Goal: Task Accomplishment & Management: Manage account settings

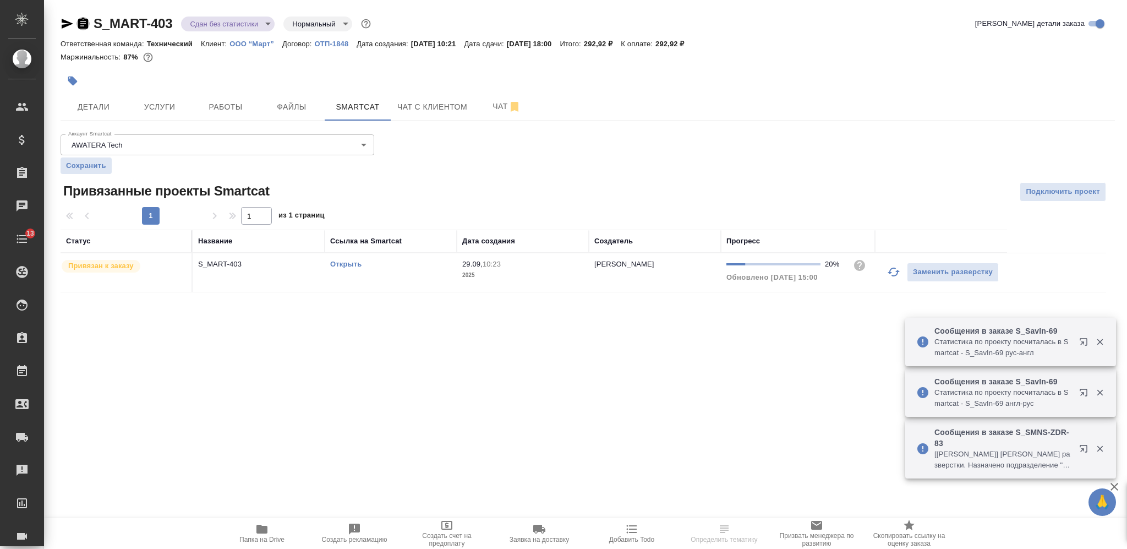
click at [85, 24] on icon "button" at bounding box center [82, 23] width 13 height 13
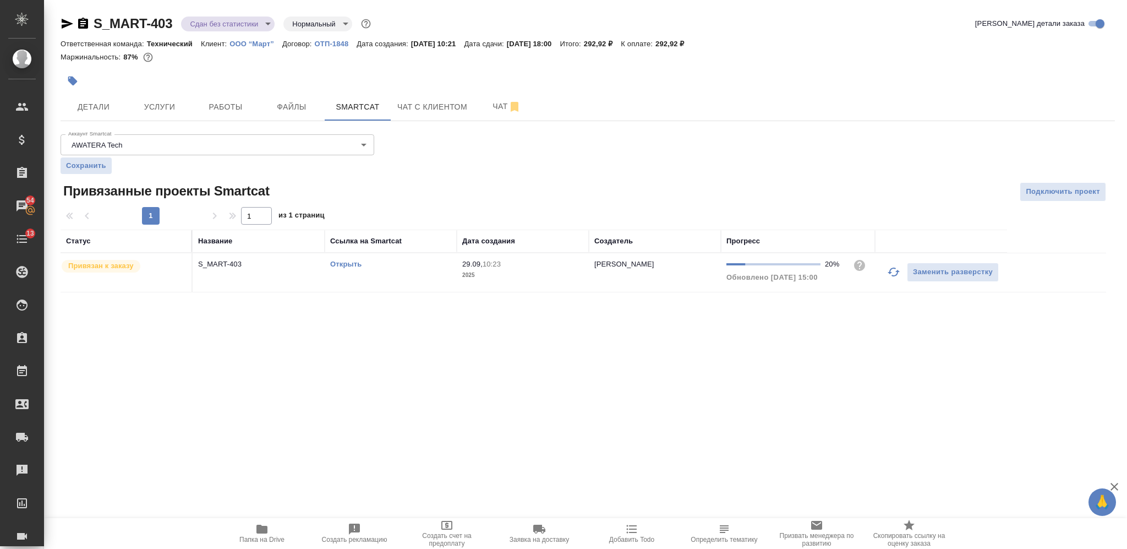
click at [76, 74] on button "button" at bounding box center [73, 81] width 24 height 24
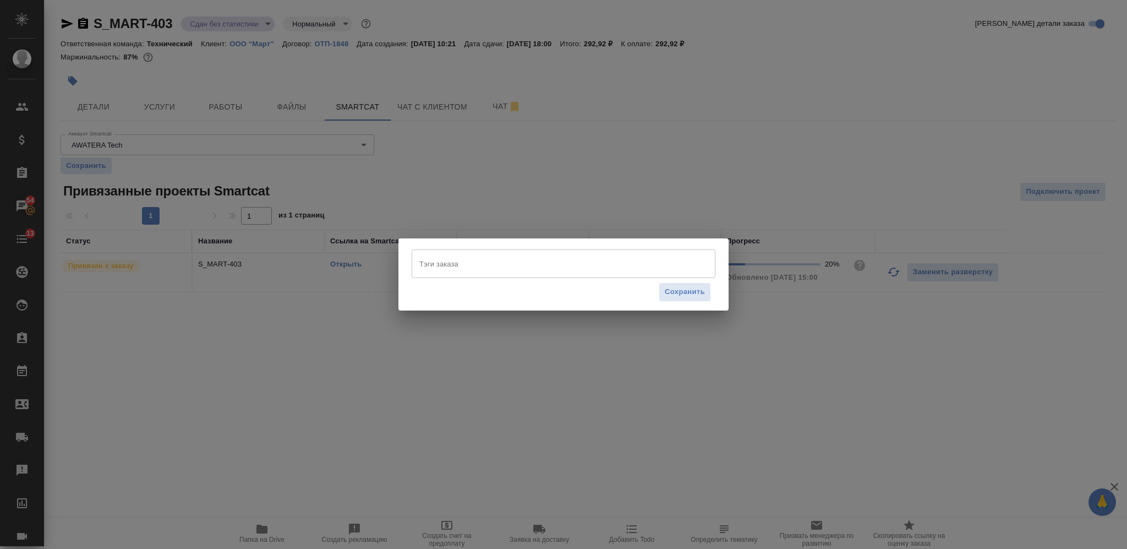
click at [459, 256] on input "Тэги заказа" at bounding box center [553, 263] width 273 height 19
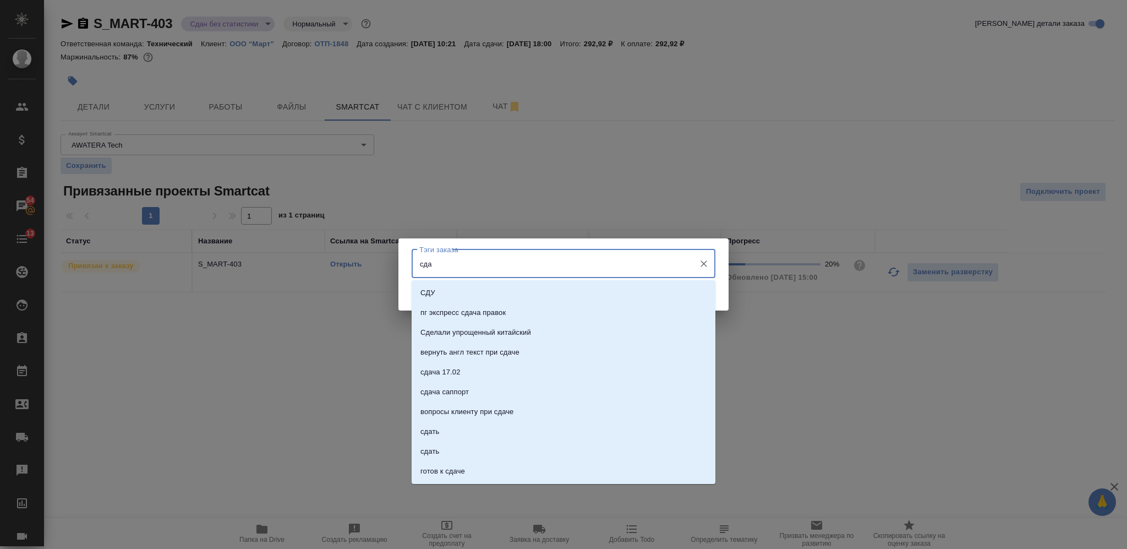
type input "сдан"
click at [499, 346] on li "сдан" at bounding box center [564, 352] width 304 height 20
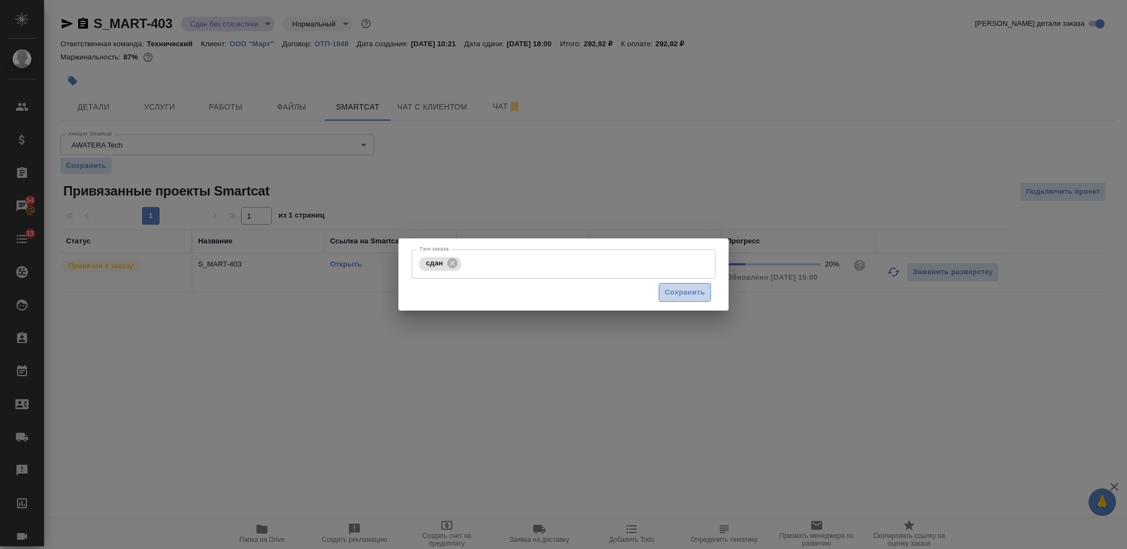
click at [692, 296] on span "Сохранить" at bounding box center [685, 292] width 40 height 13
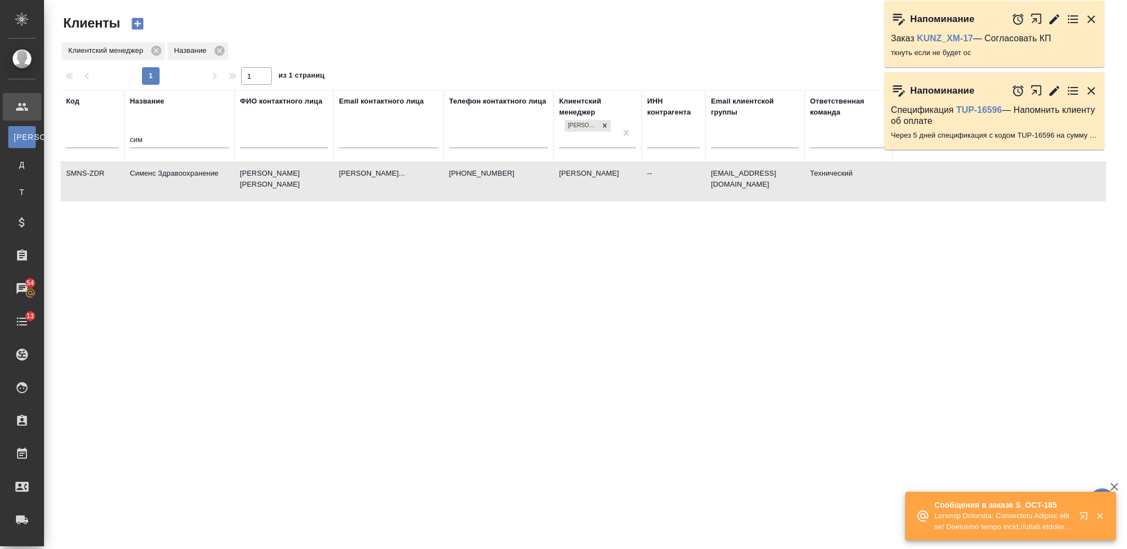
select select "RU"
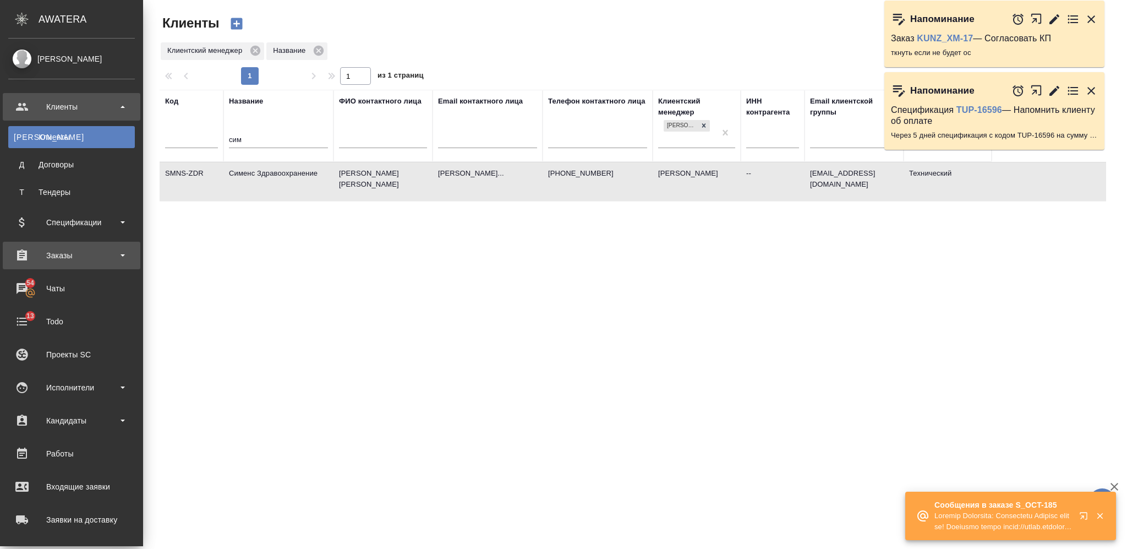
click at [52, 255] on div "Заказы" at bounding box center [71, 255] width 127 height 17
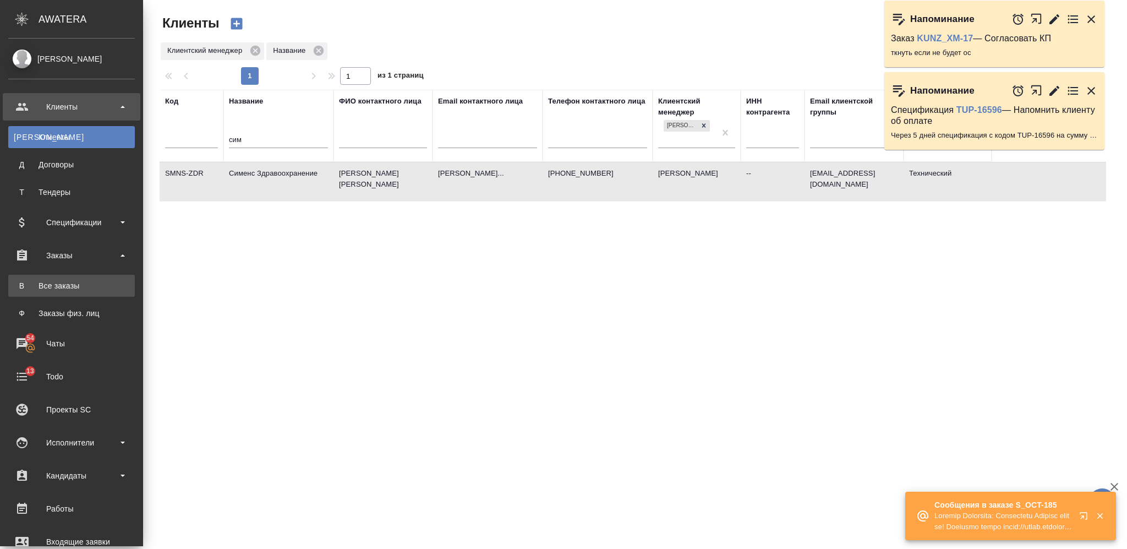
click at [56, 281] on div "Все заказы" at bounding box center [72, 285] width 116 height 11
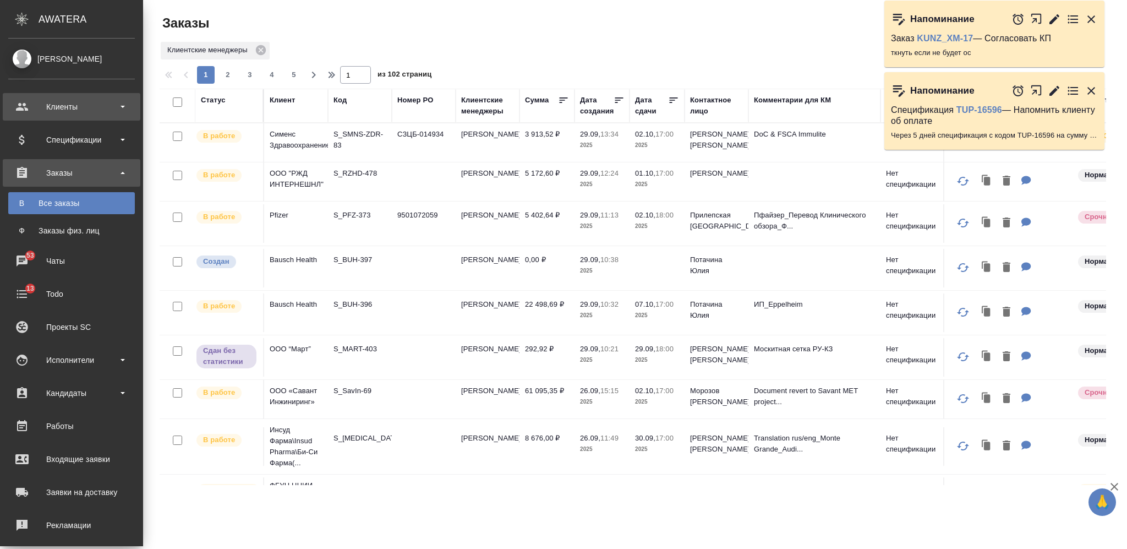
click at [101, 108] on div "Клиенты" at bounding box center [71, 106] width 127 height 17
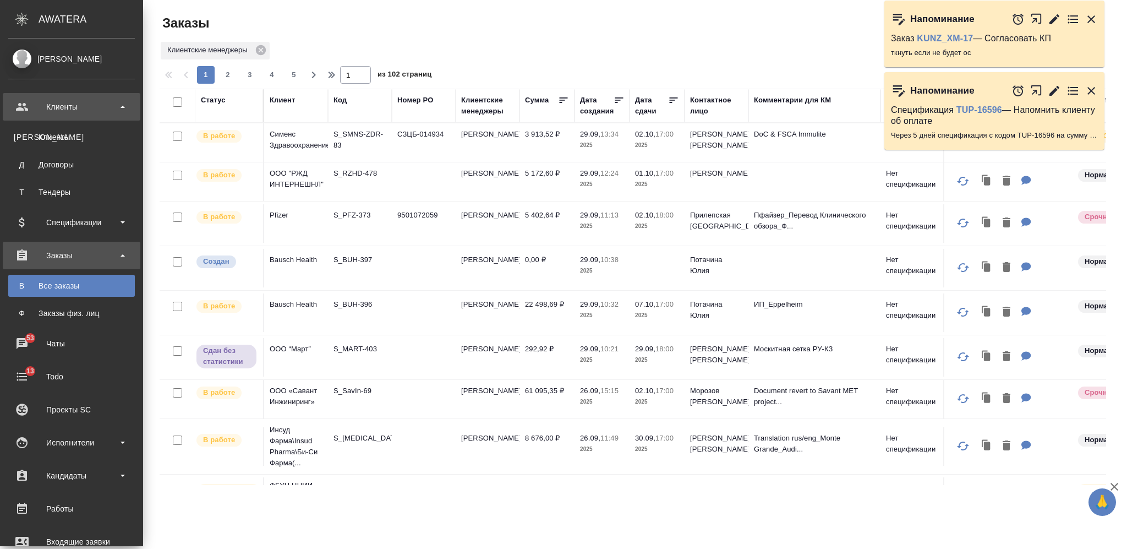
click at [103, 104] on div "Клиенты" at bounding box center [71, 106] width 127 height 17
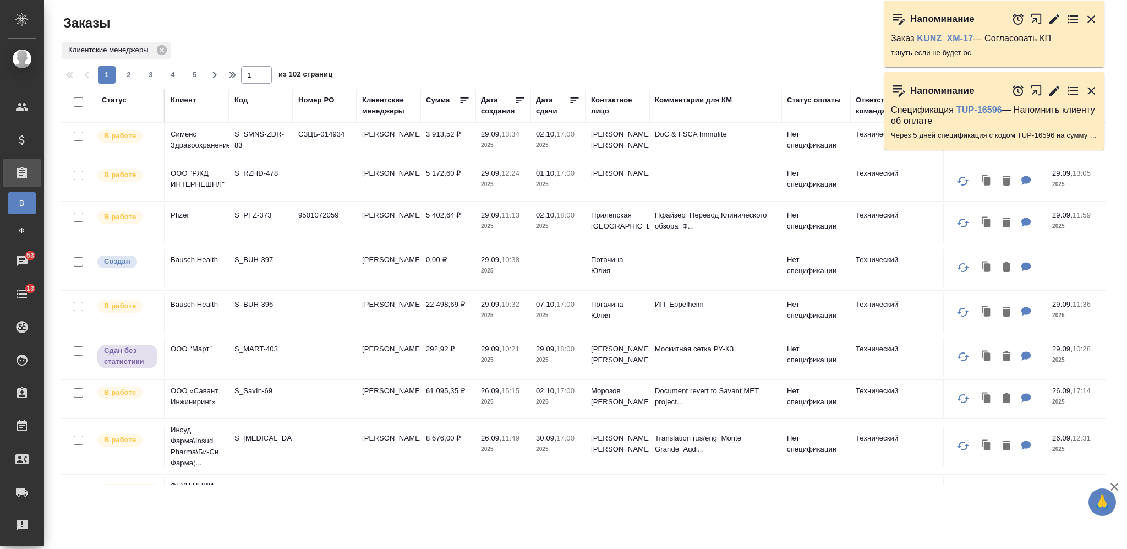
click at [189, 99] on div "Клиент" at bounding box center [183, 100] width 25 height 11
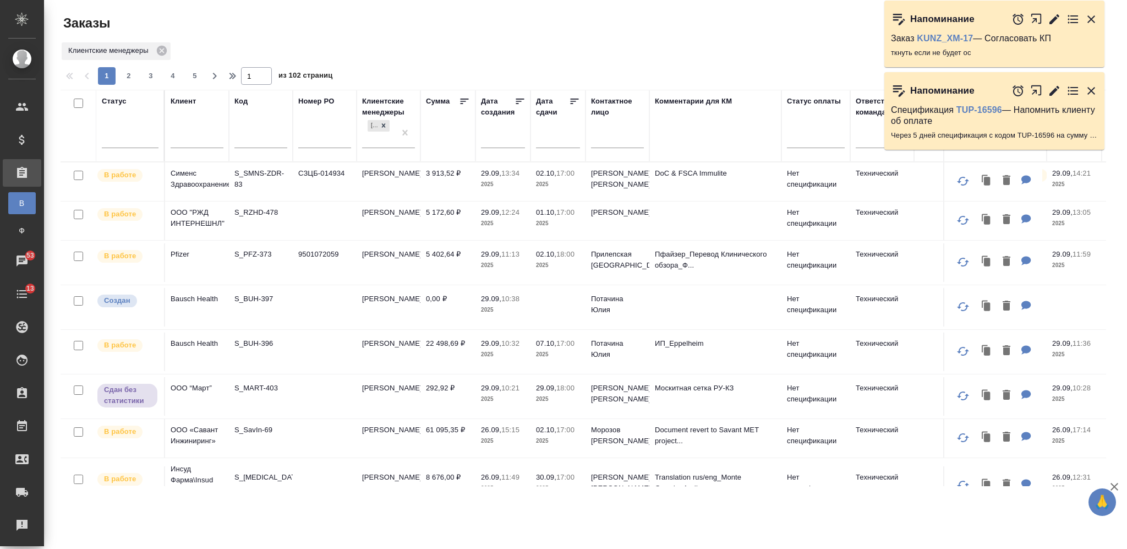
click at [185, 138] on input "text" at bounding box center [197, 141] width 53 height 14
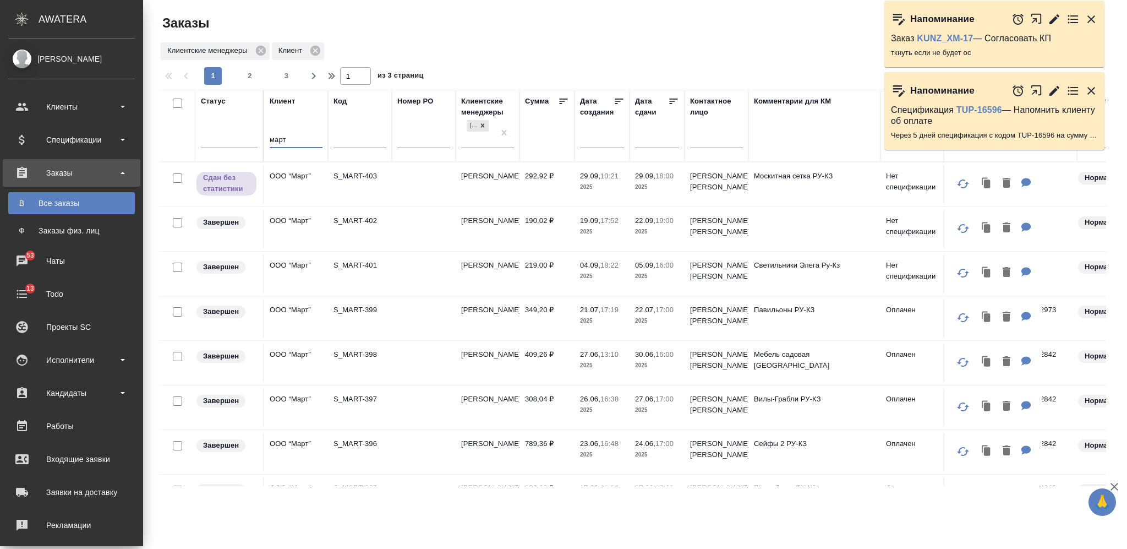
type input "март"
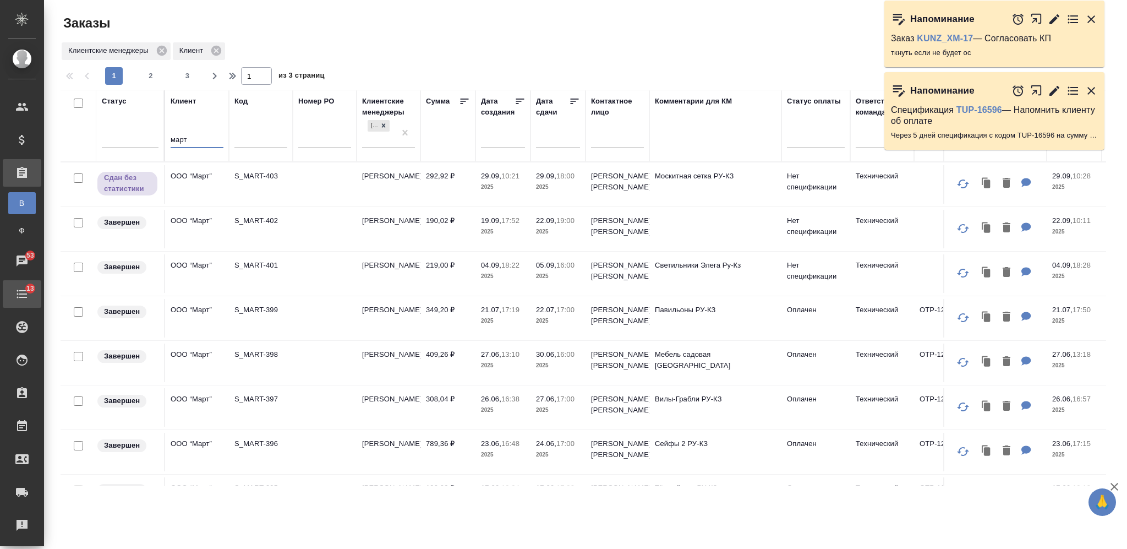
click at [28, 291] on span "13" at bounding box center [30, 288] width 21 height 11
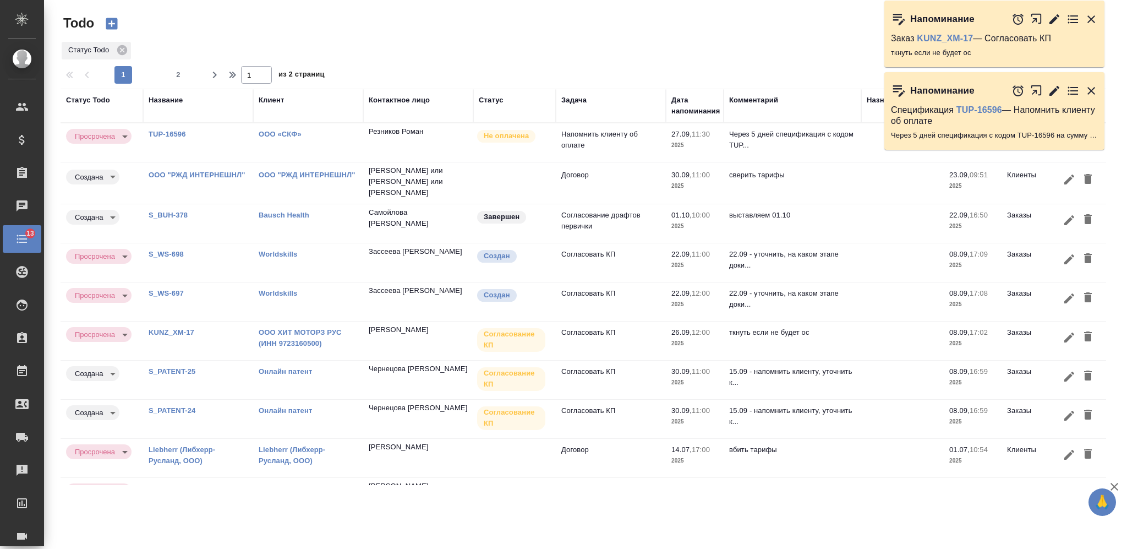
click at [1093, 92] on icon "button" at bounding box center [1091, 91] width 8 height 8
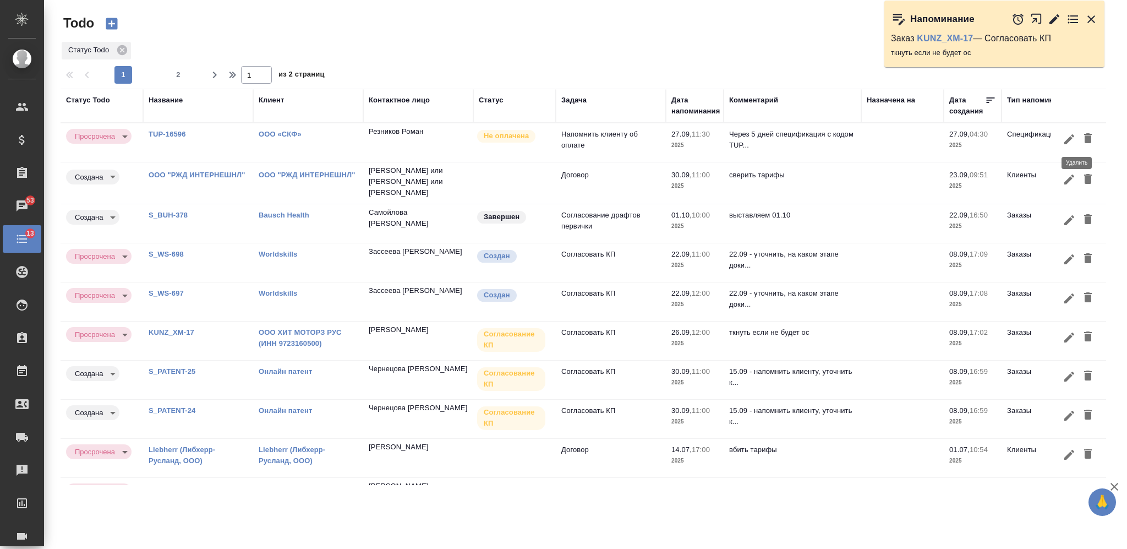
click at [1081, 136] on icon "button" at bounding box center [1087, 138] width 13 height 13
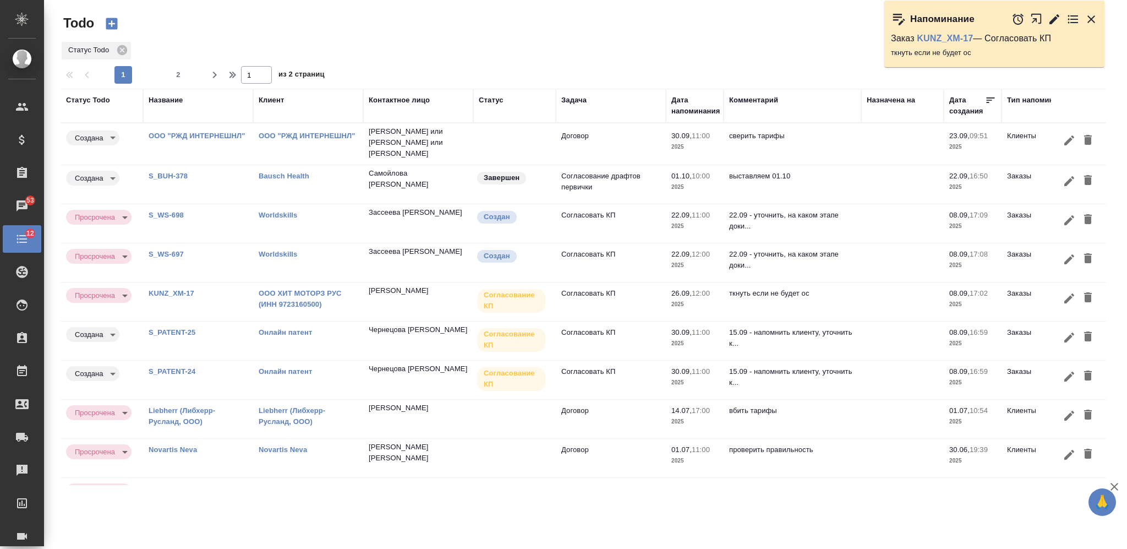
click at [178, 173] on link "S_BUH-378" at bounding box center [168, 176] width 39 height 8
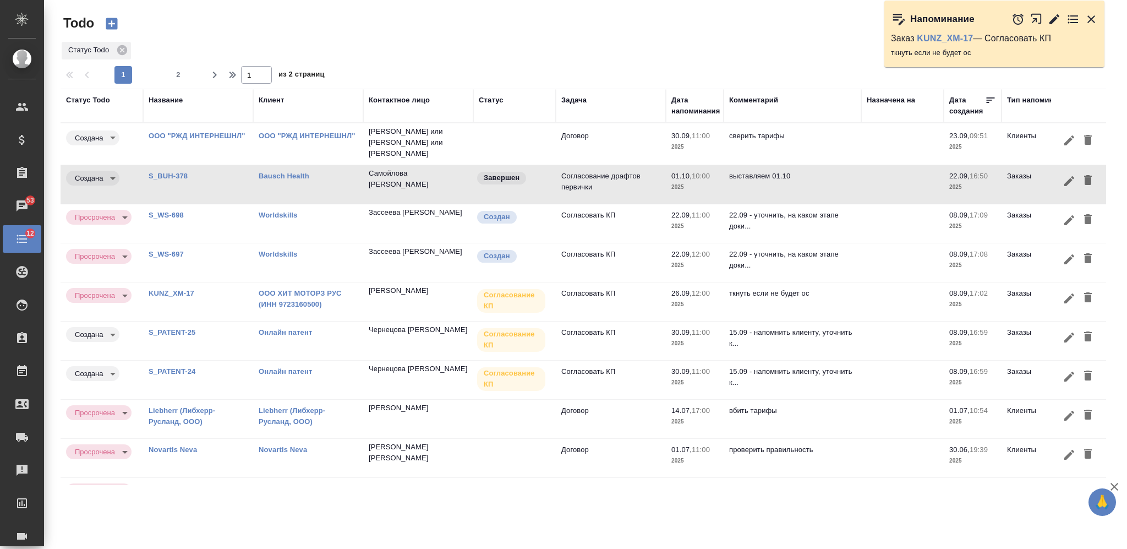
click at [1084, 175] on icon "button" at bounding box center [1088, 180] width 8 height 10
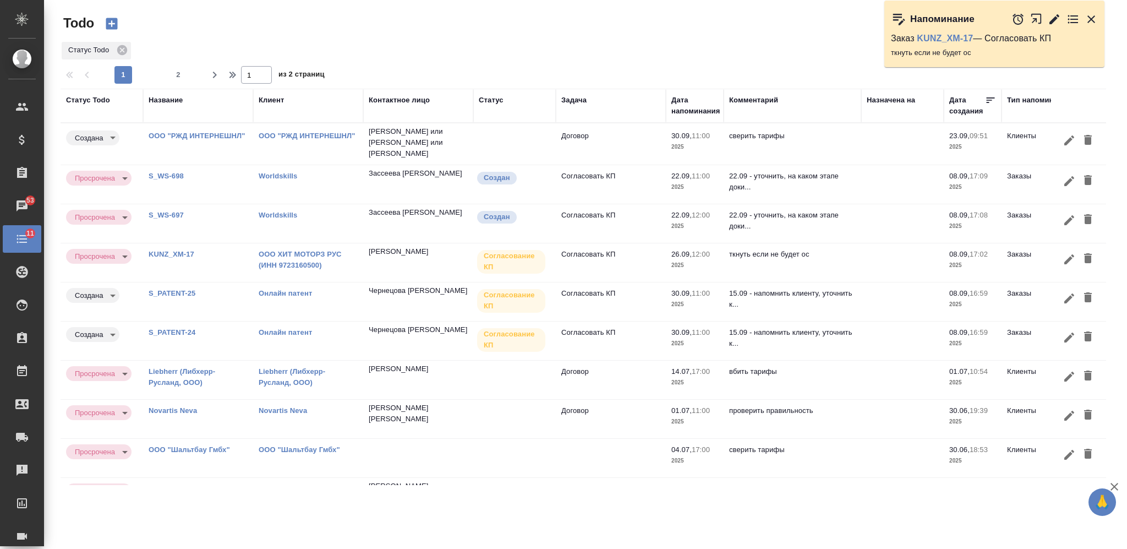
click at [1081, 292] on icon "button" at bounding box center [1087, 297] width 13 height 13
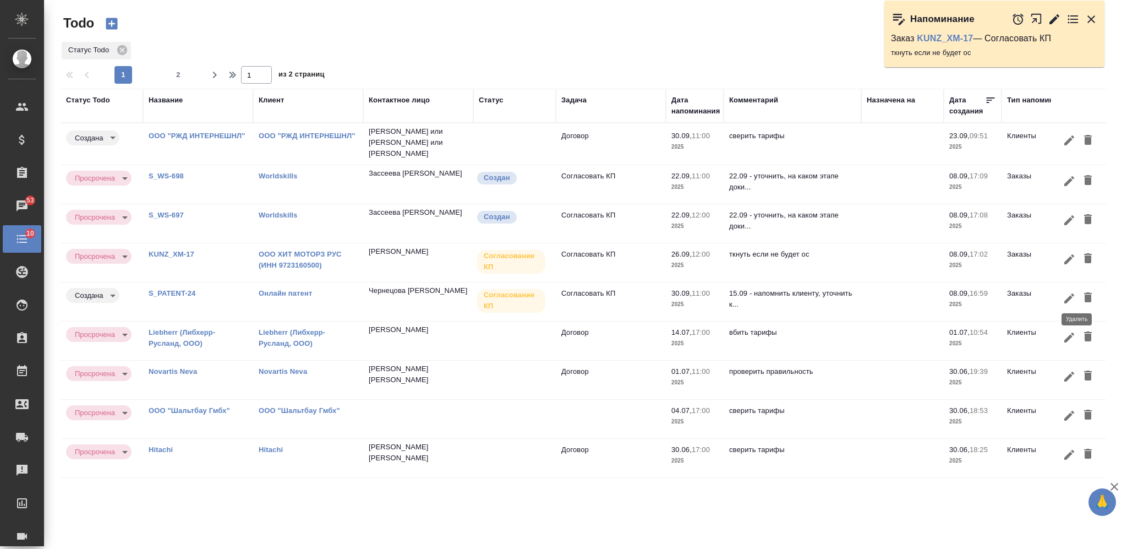
click at [1081, 292] on icon "button" at bounding box center [1087, 297] width 13 height 13
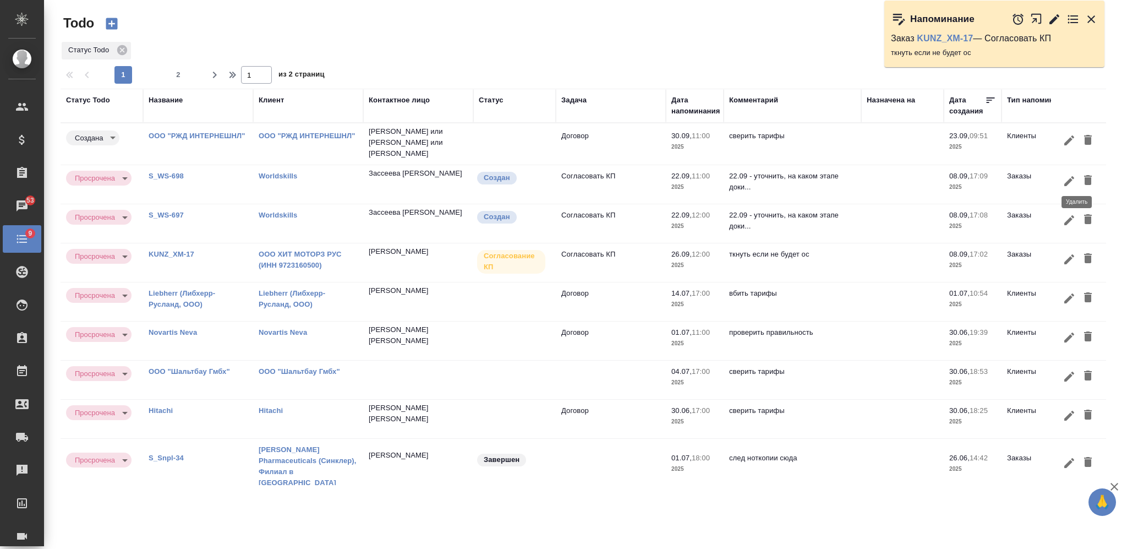
click at [1081, 177] on icon "button" at bounding box center [1087, 179] width 13 height 13
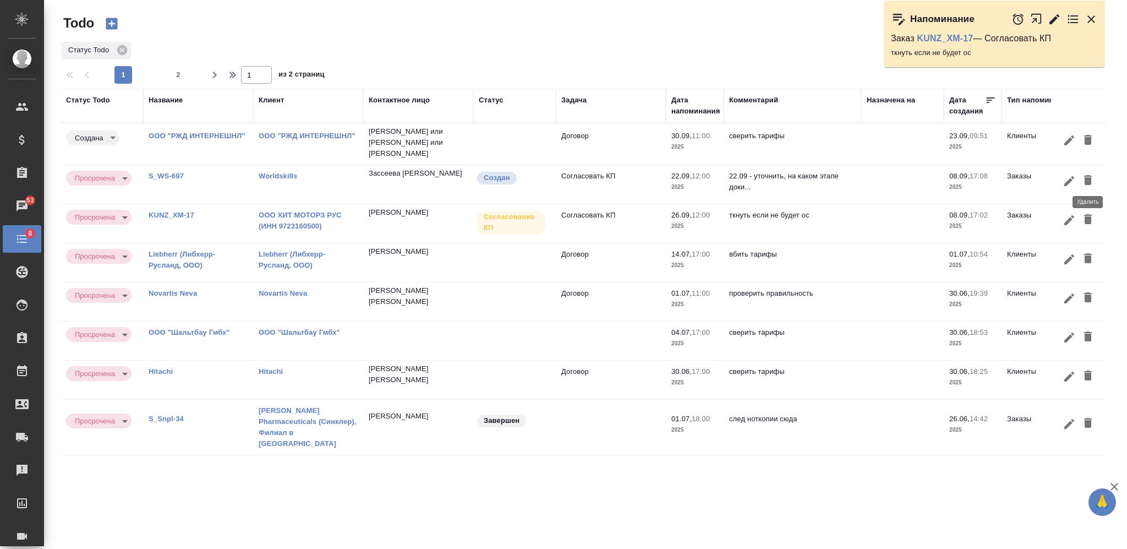
click at [1084, 179] on icon "button" at bounding box center [1087, 179] width 13 height 13
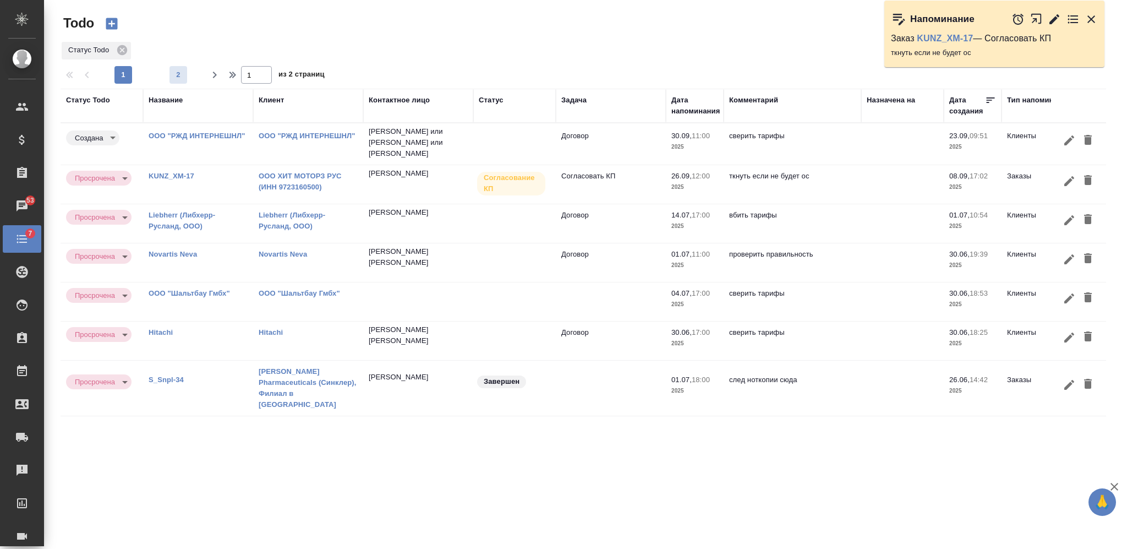
click at [185, 66] on button "2" at bounding box center [178, 75] width 18 height 18
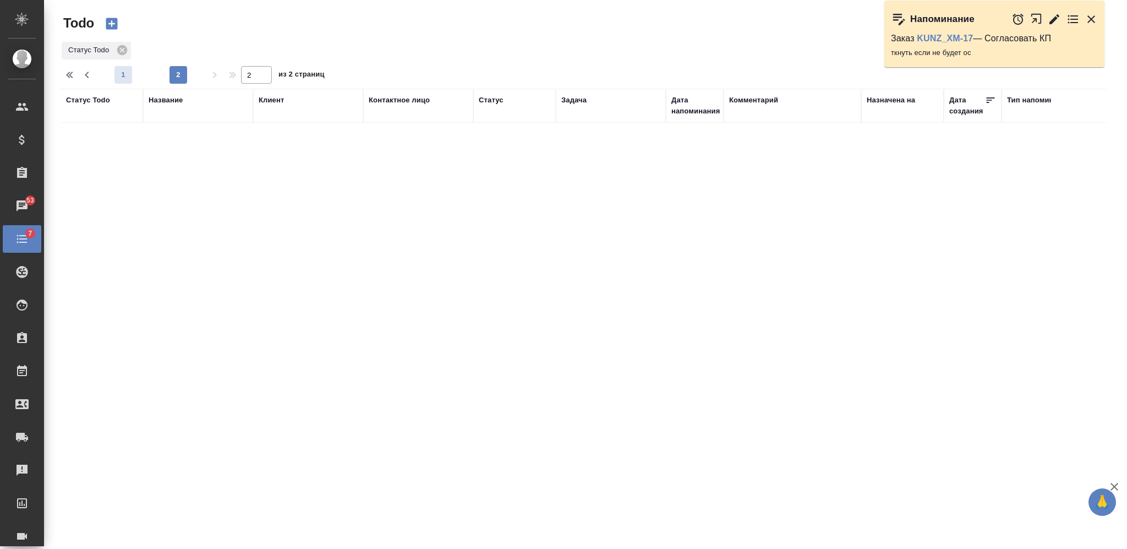
click at [125, 76] on span "1" at bounding box center [123, 74] width 18 height 11
type input "1"
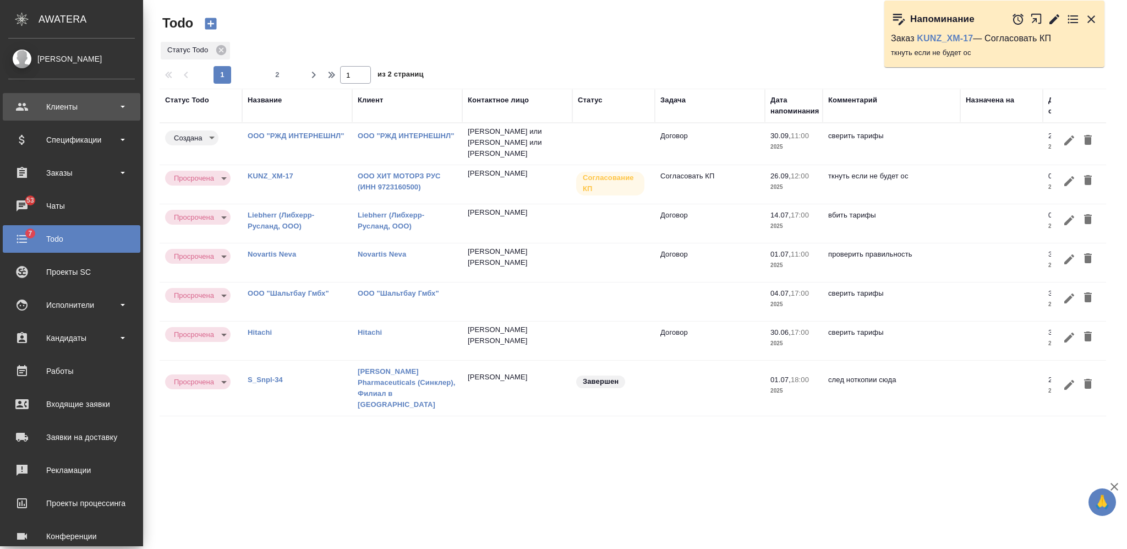
click at [63, 107] on div "Клиенты" at bounding box center [71, 106] width 127 height 17
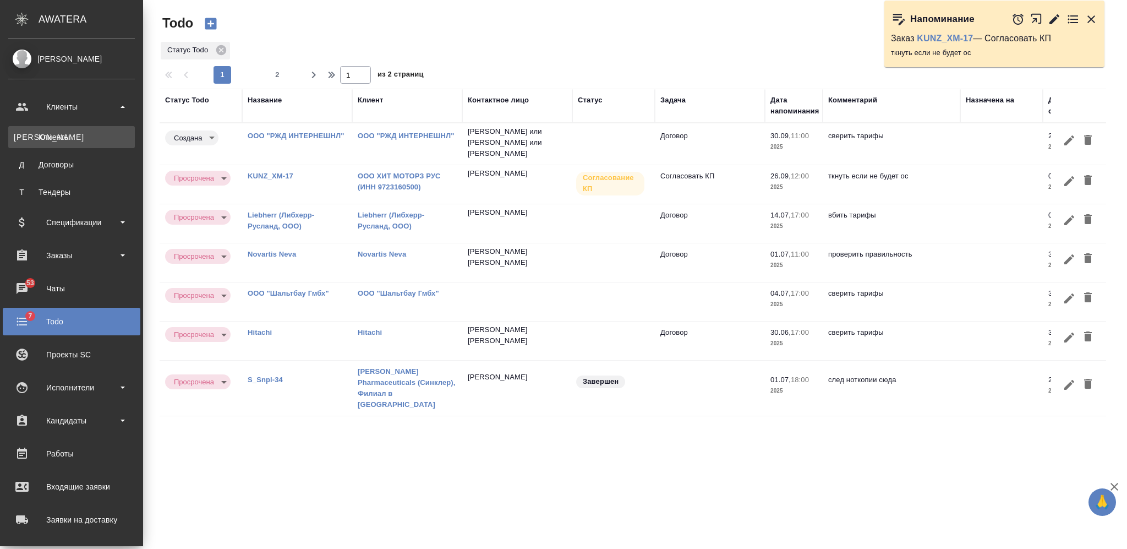
click at [75, 141] on div "Клиенты" at bounding box center [72, 137] width 116 height 11
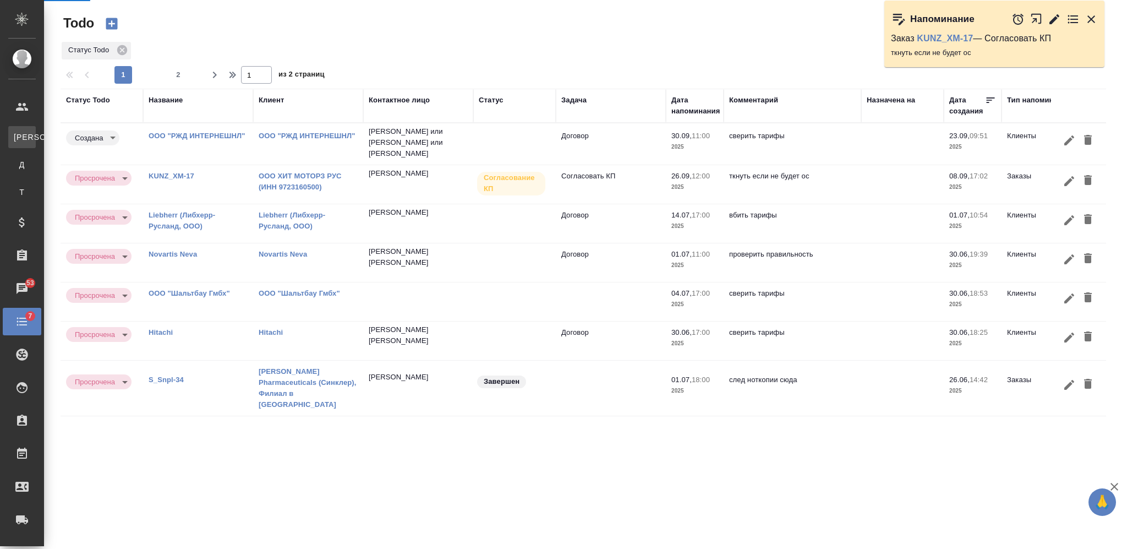
select select "RU"
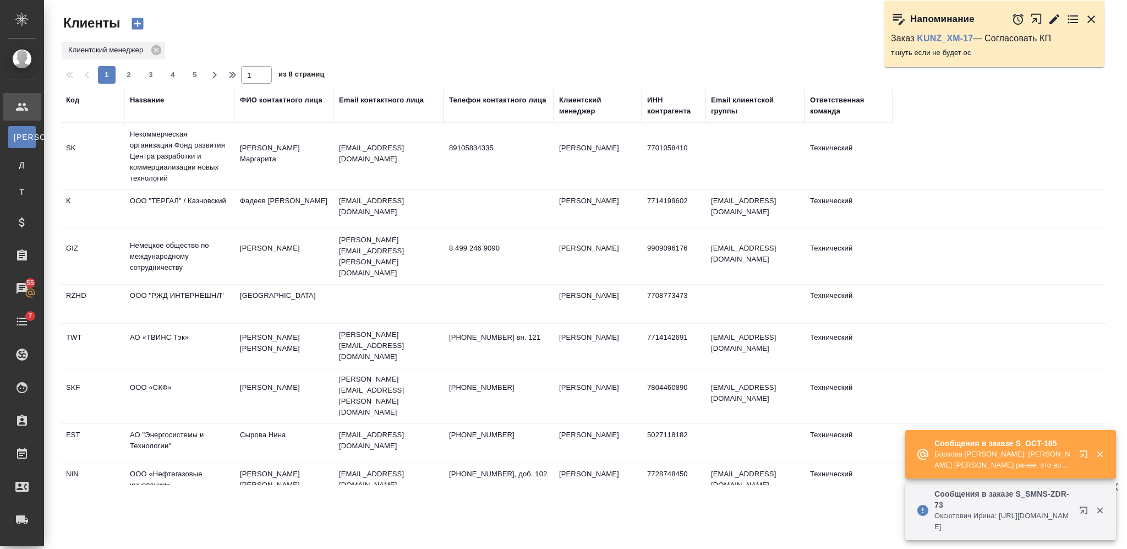
click at [147, 98] on div "Название" at bounding box center [147, 100] width 34 height 11
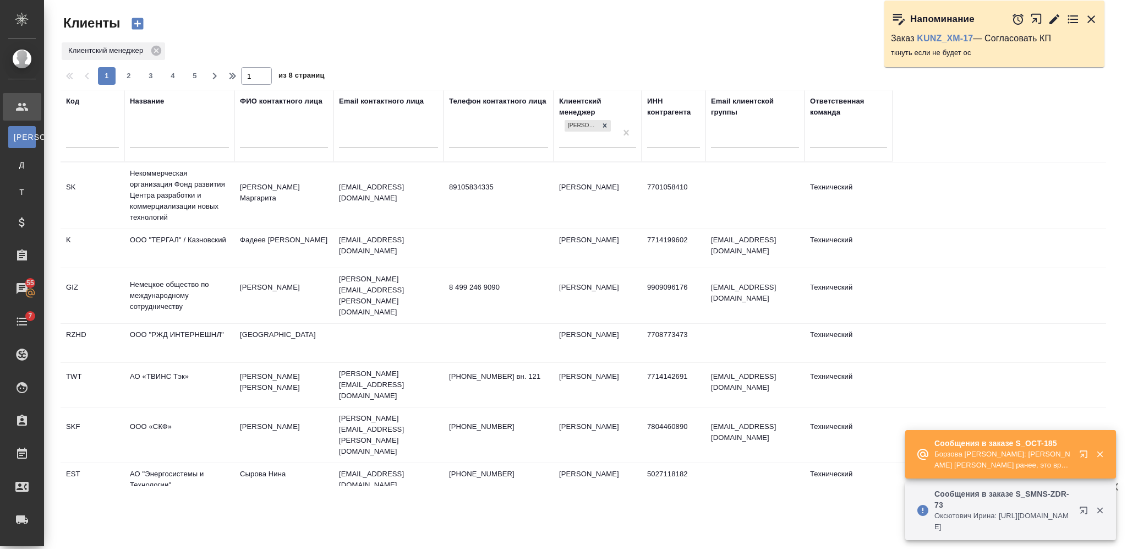
click at [151, 127] on div "Название" at bounding box center [179, 126] width 99 height 60
click at [157, 139] on input "text" at bounding box center [179, 141] width 99 height 14
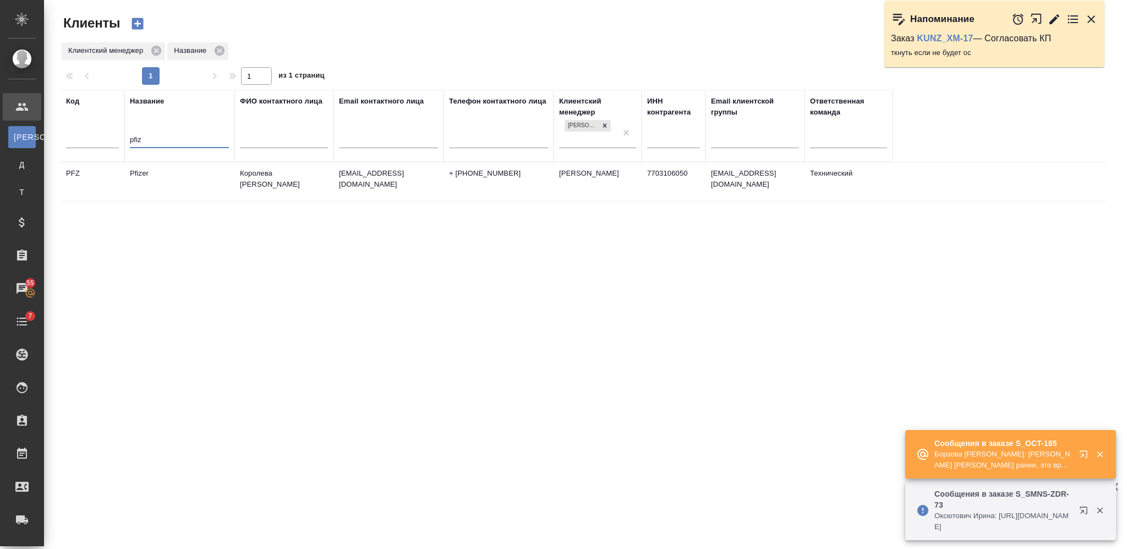
type input "pfiz"
click at [166, 194] on td "Pfizer" at bounding box center [179, 181] width 110 height 39
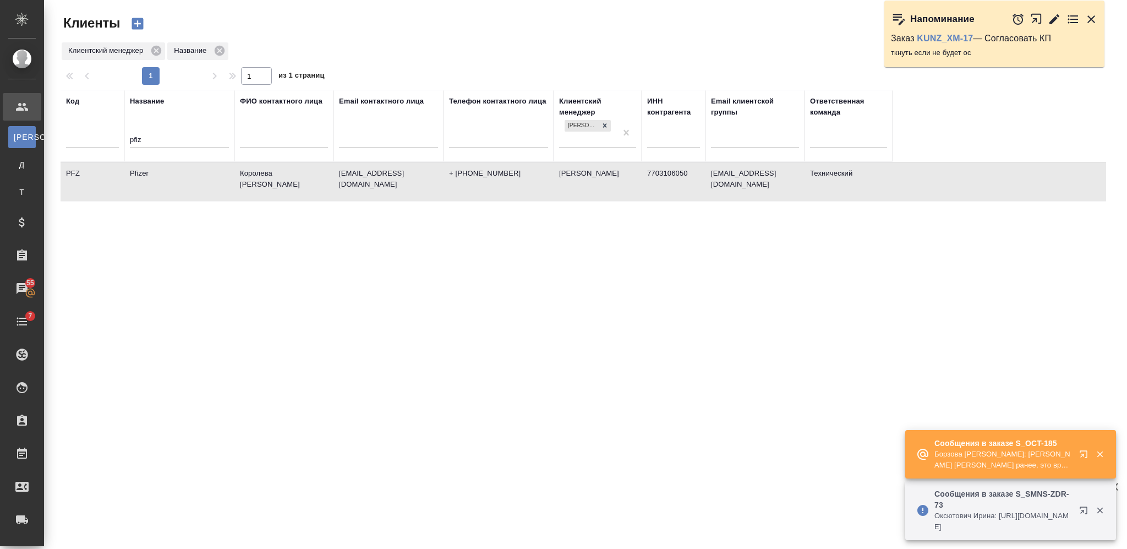
click at [166, 194] on td "Pfizer" at bounding box center [179, 181] width 110 height 39
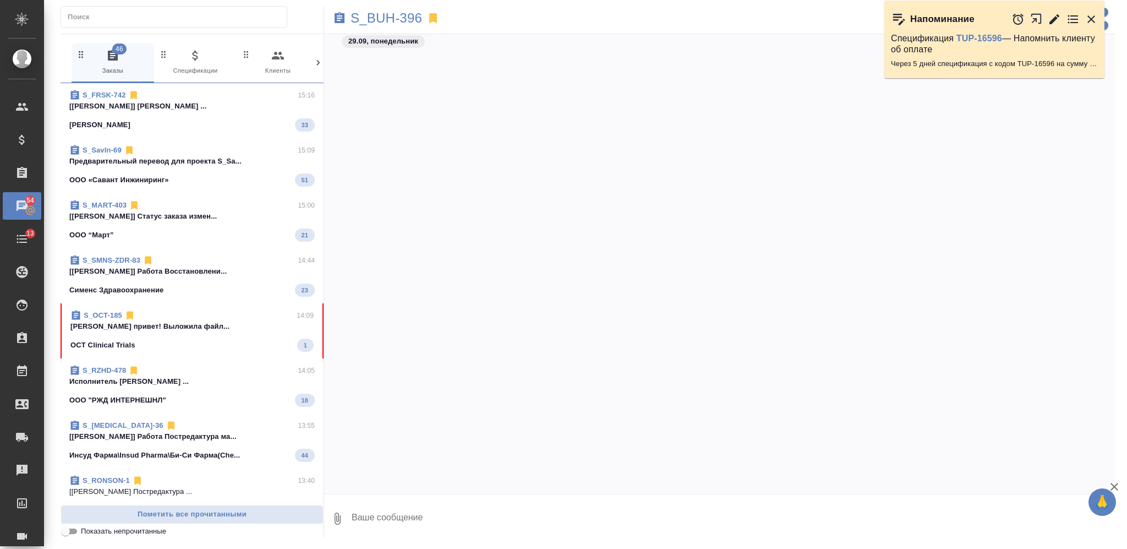
scroll to position [3633, 0]
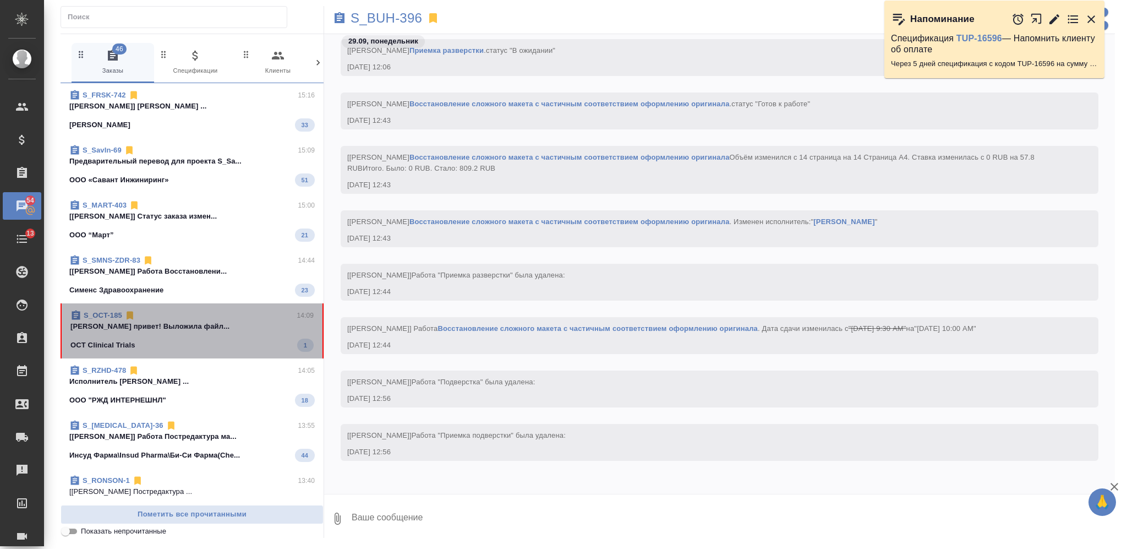
click at [210, 337] on span "S_OCT-185 14:09 Никифорова Валерия привет! Выложила файл... OCT Clinical Trials…" at bounding box center [191, 331] width 243 height 42
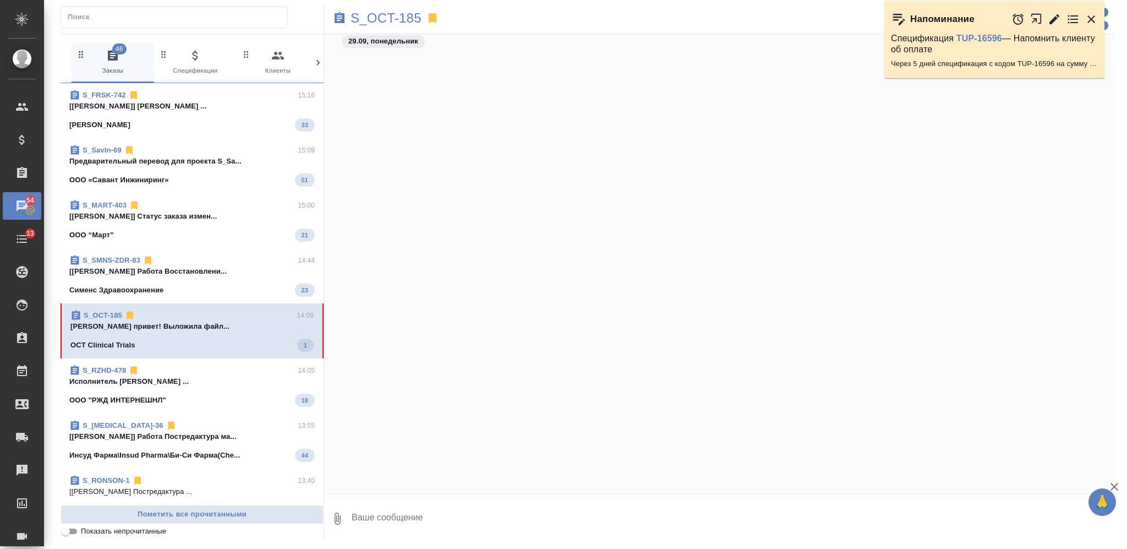
scroll to position [13569, 0]
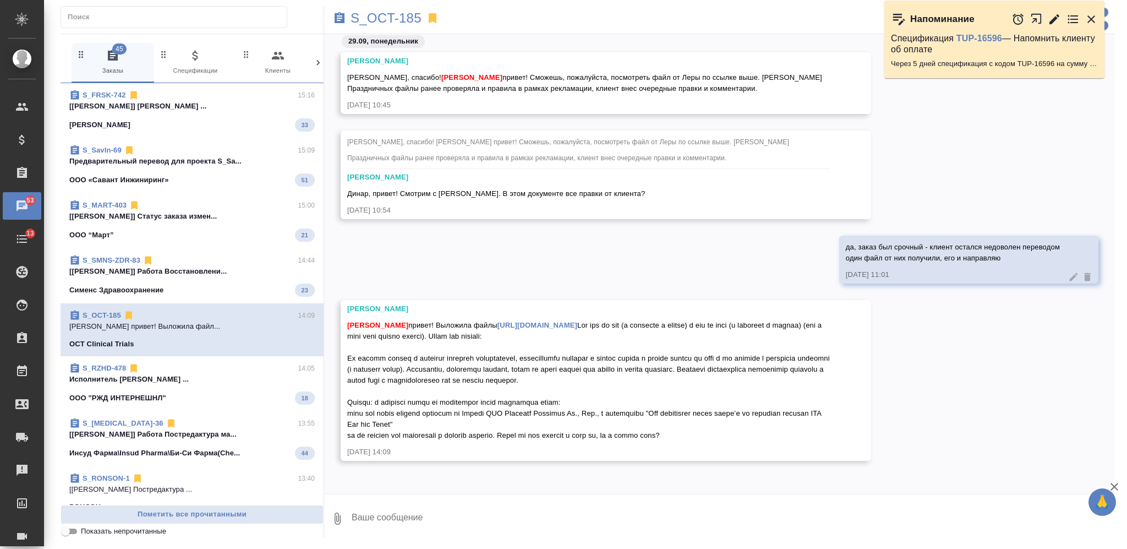
click at [566, 321] on link "https://drive.awatera.com/apps/files/files/10534264?dir=/Shares/OCT%20%20Clinic…" at bounding box center [537, 325] width 80 height 8
drag, startPoint x: 348, startPoint y: 335, endPoint x: 723, endPoint y: 438, distance: 388.8
click at [723, 438] on div "Никифорова Валерия привет! Выложила файлы https://drive.awatera.com/apps/files/…" at bounding box center [589, 379] width 485 height 124
copy span "Там два на рус (с правками и чистый) и два на англ (с правками и чистый) (они в…"
click at [588, 511] on textarea at bounding box center [733, 518] width 764 height 37
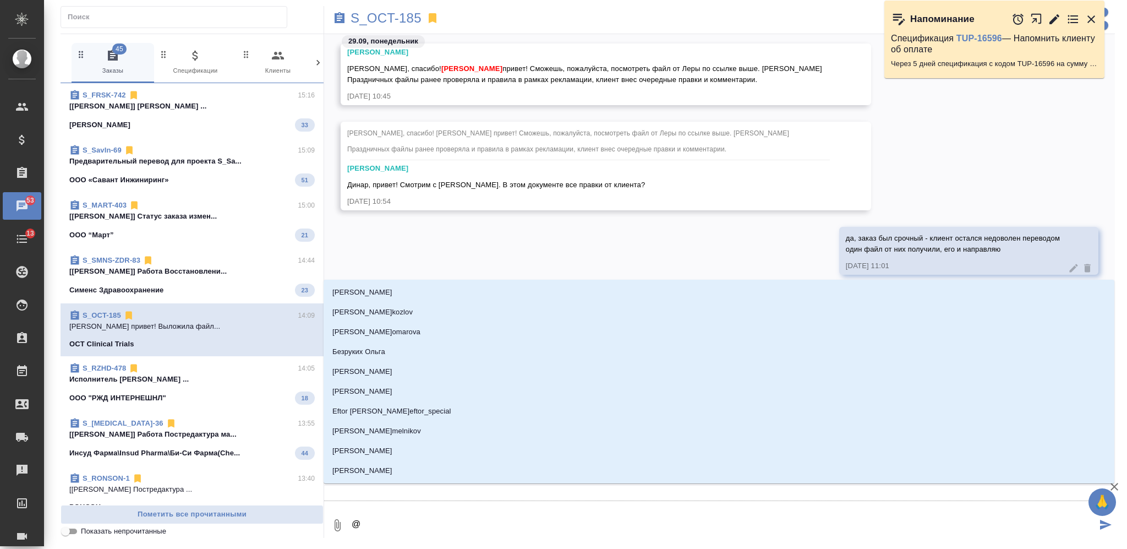
type textarea "@Б"
type input "Б"
type textarea "@Бо"
type input "Бо"
type textarea "@Бор"
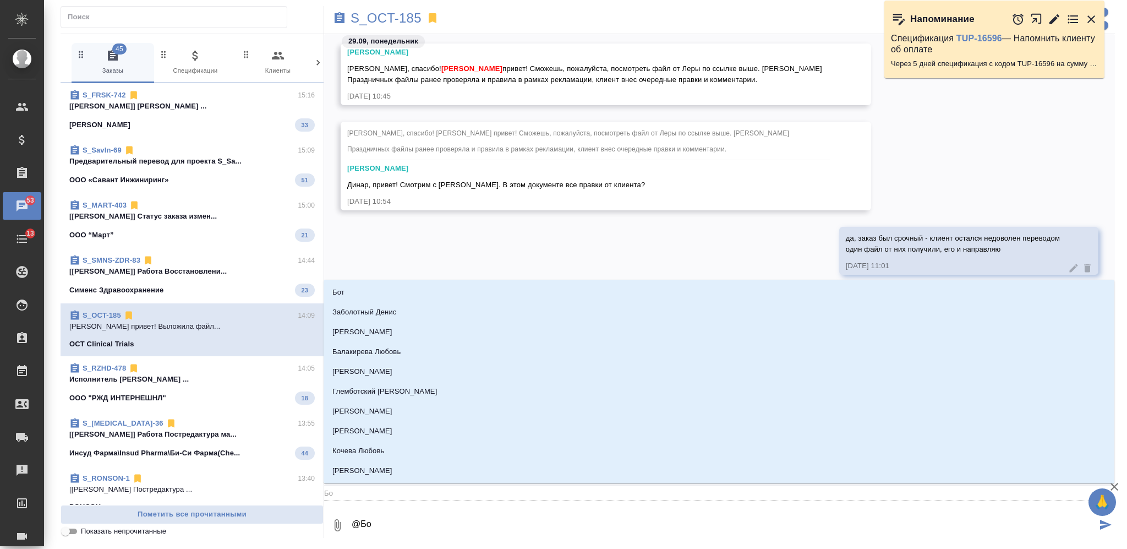
type input "Бор"
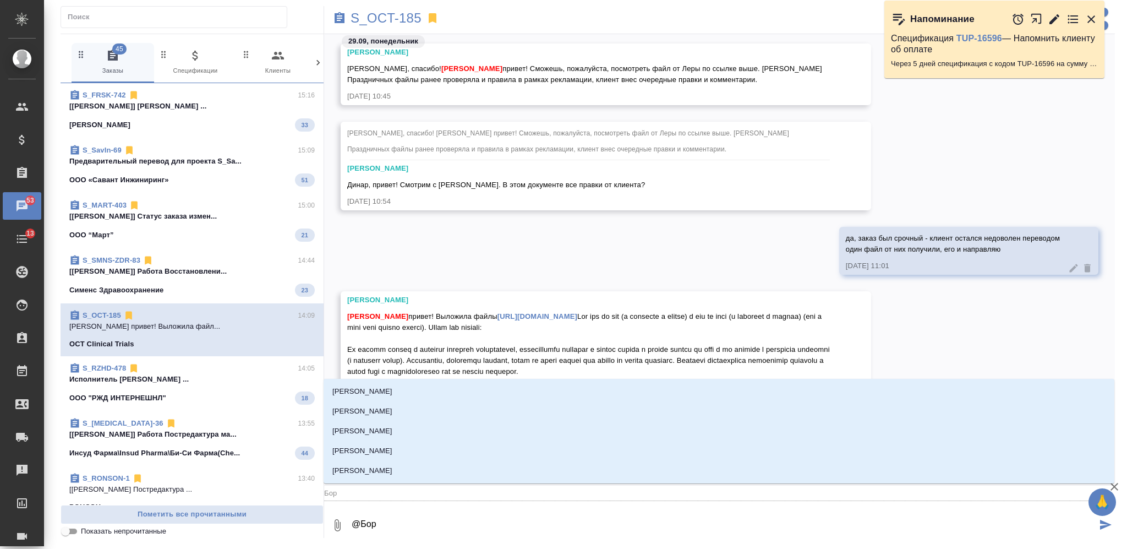
type textarea "@Борз"
type input "Борз"
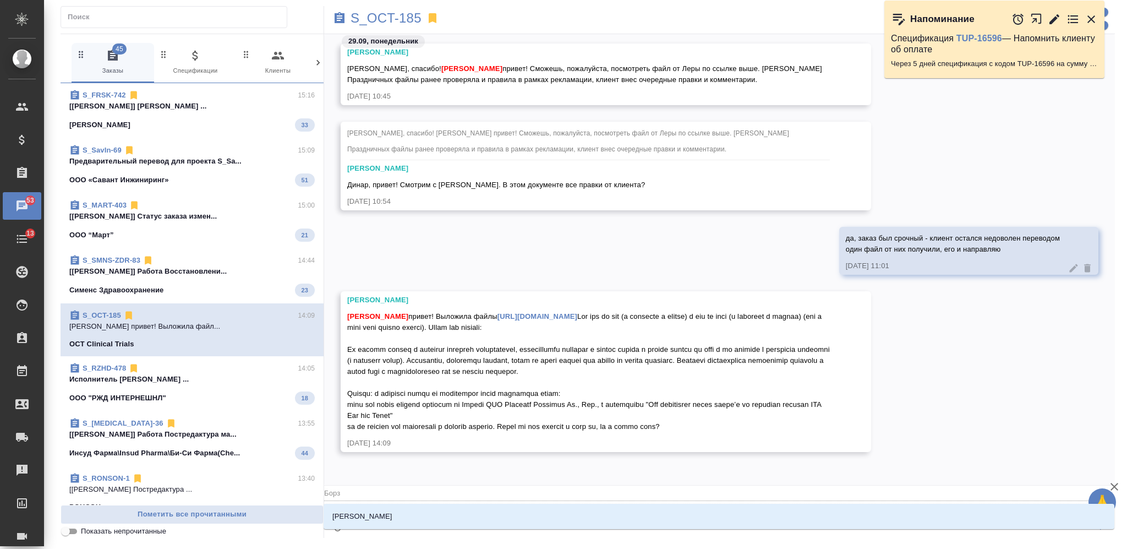
type textarea "@Борзо"
type input "Борзо"
type textarea "@Борзов"
type input "Борзов"
type textarea "@Борзова"
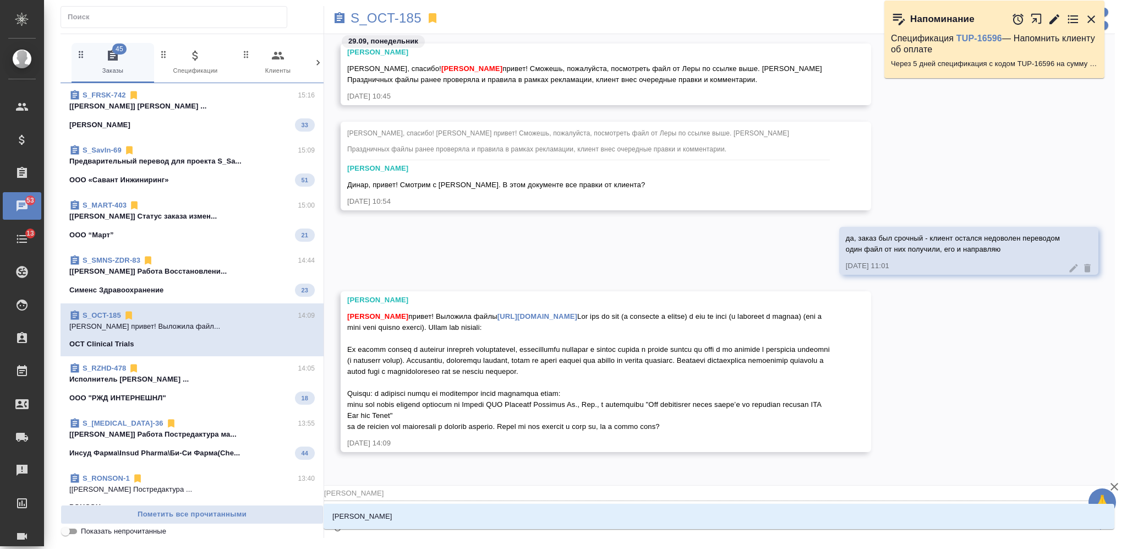
type input "Борзова"
click at [556, 518] on li "Борзова Анастасия" at bounding box center [719, 516] width 791 height 20
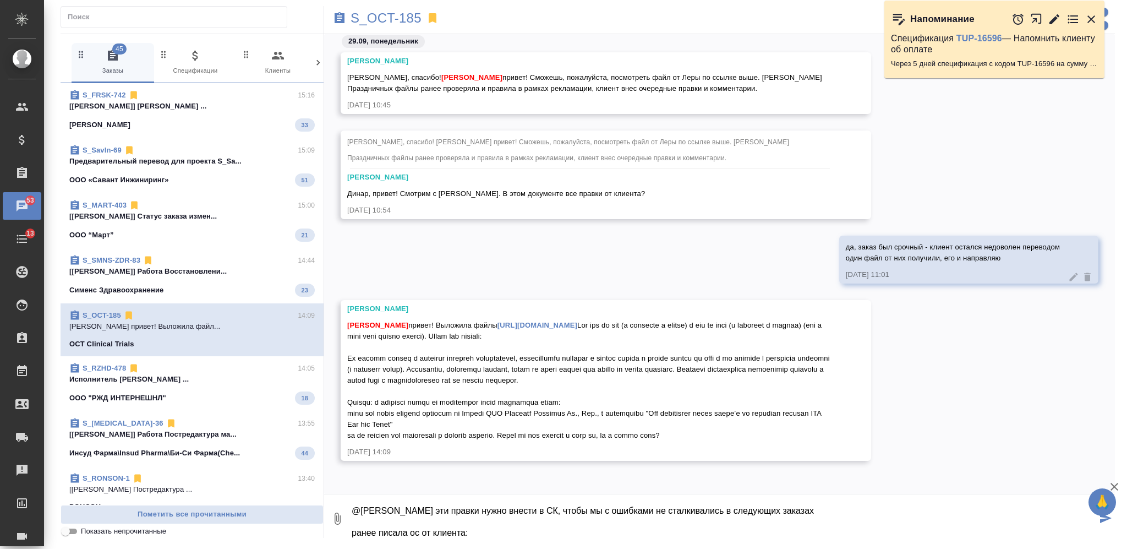
scroll to position [18, 0]
paste textarea "доработка нам уже не нужна, коллеги все сами правили, срок был очень ограниченн…"
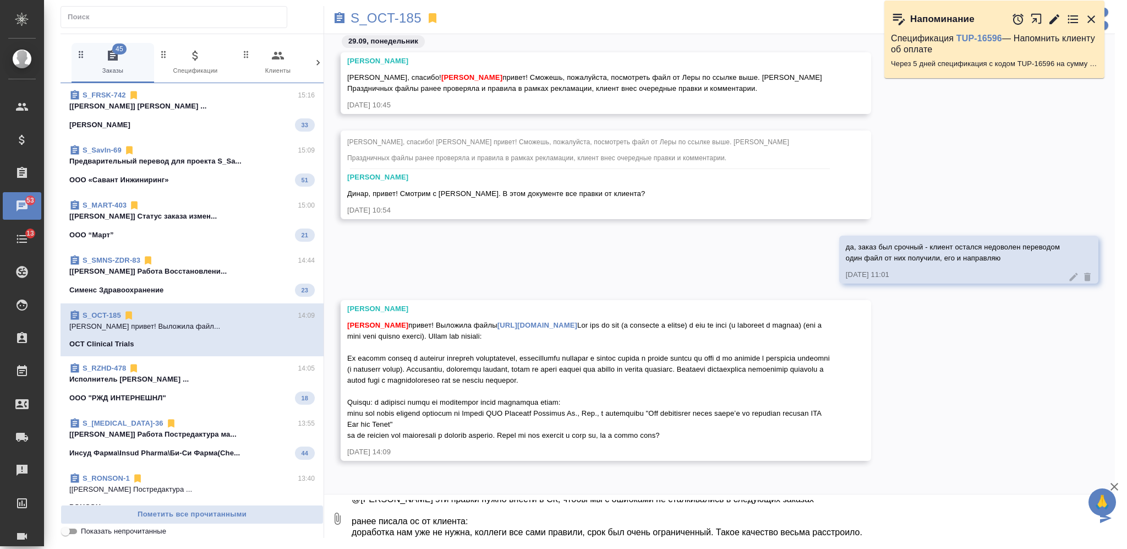
type textarea "@Борзова Анастасия эти правки нужно внести в СК, чтобы мы с ошибками не сталкив…"
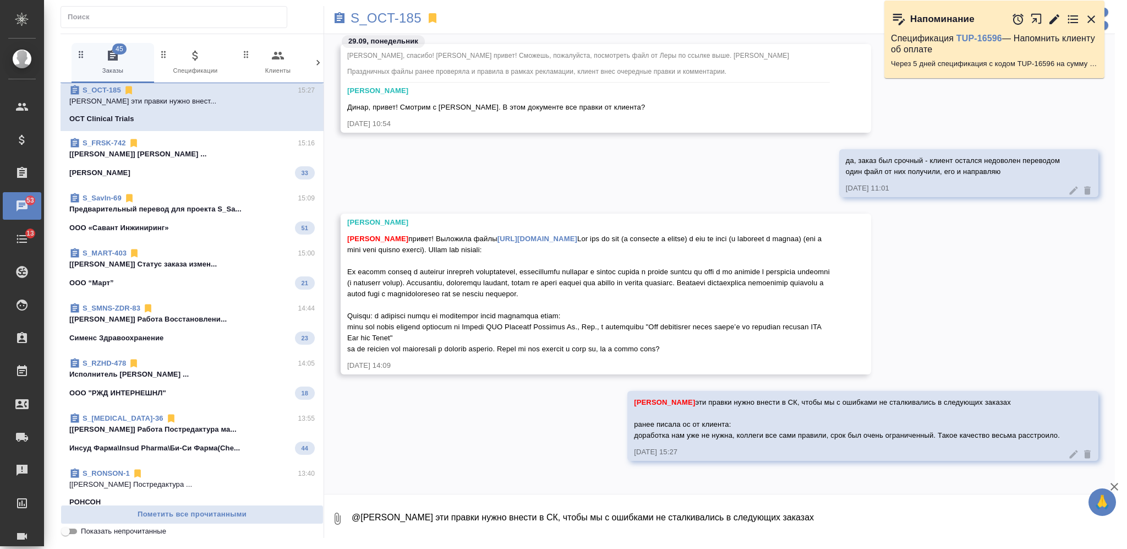
scroll to position [0, 0]
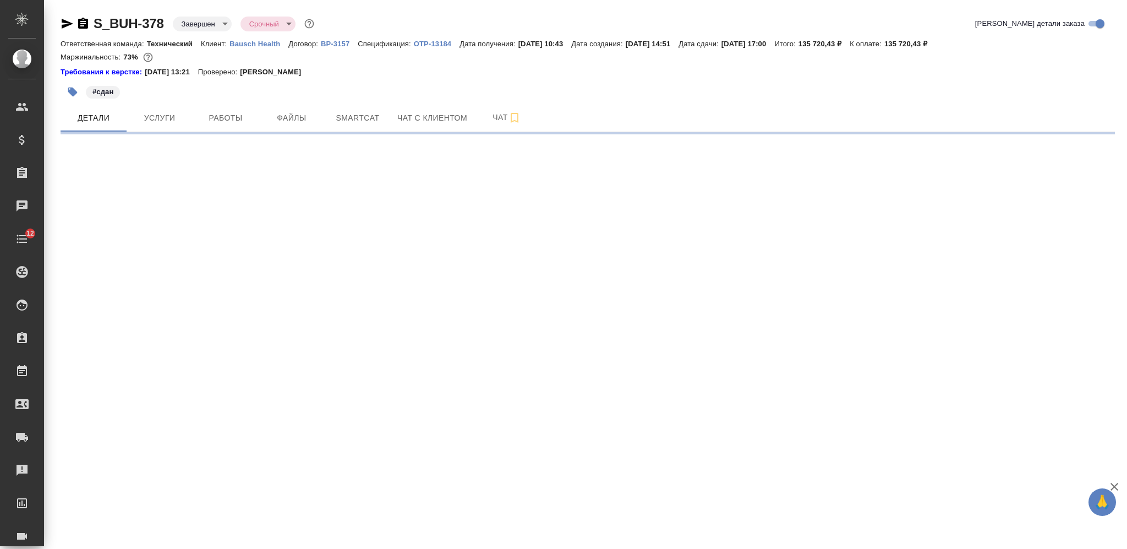
select select "RU"
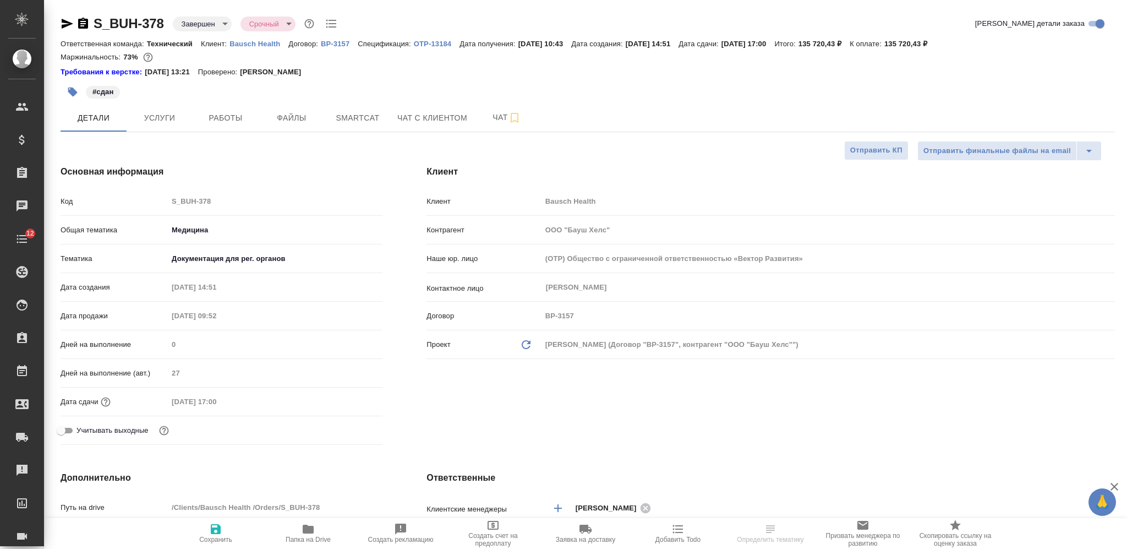
type textarea "x"
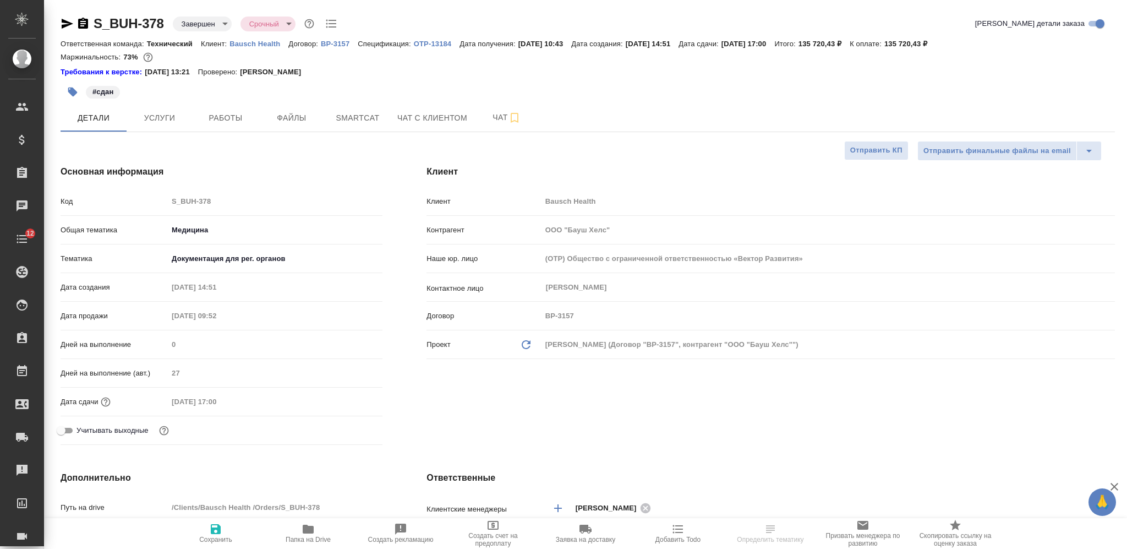
type textarea "x"
click at [437, 41] on p "OTP-13184" at bounding box center [437, 44] width 46 height 8
type textarea "x"
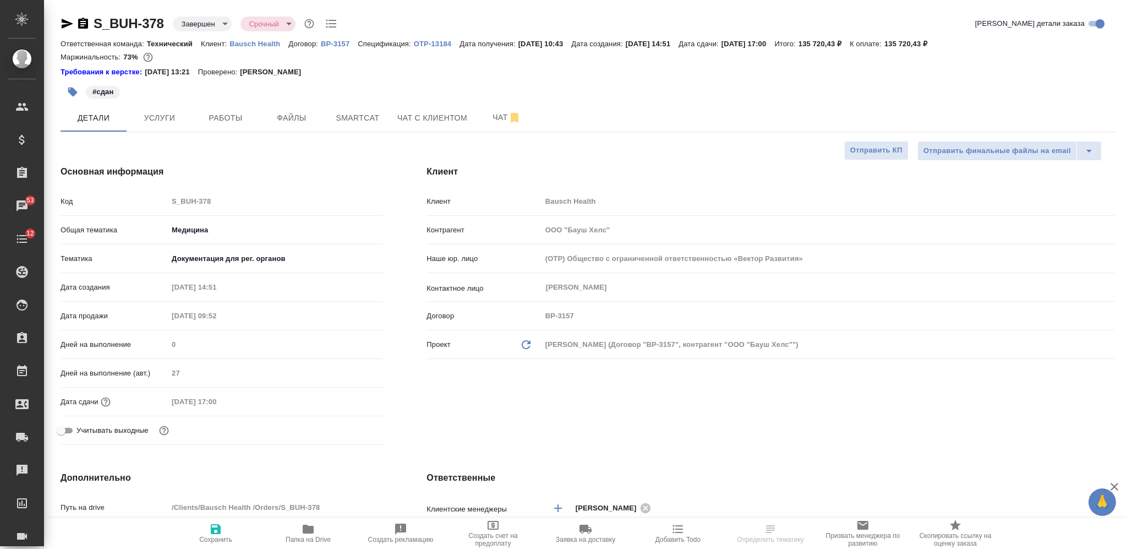
select select "RU"
type textarea "x"
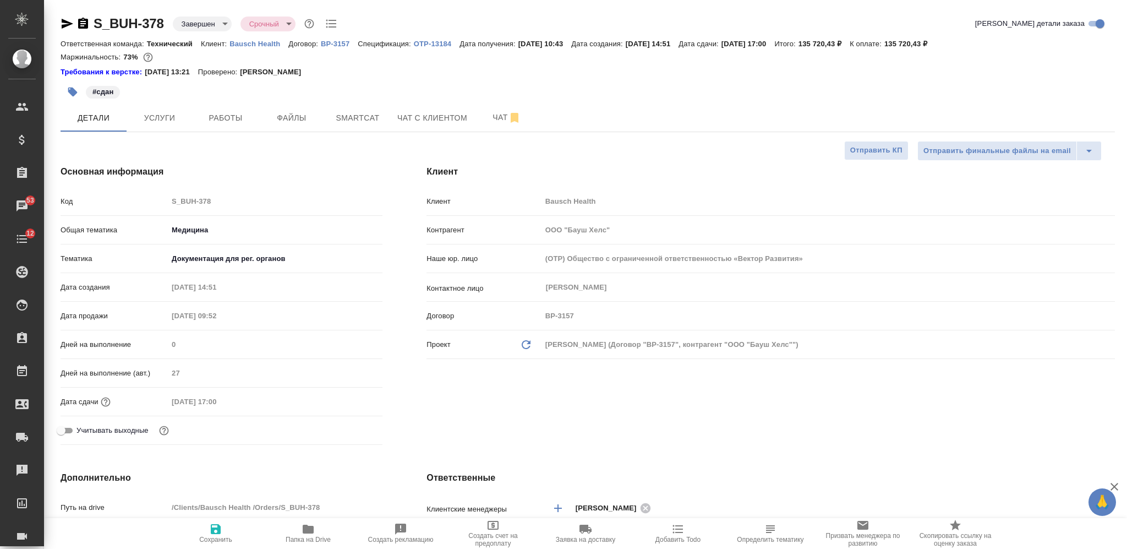
type textarea "x"
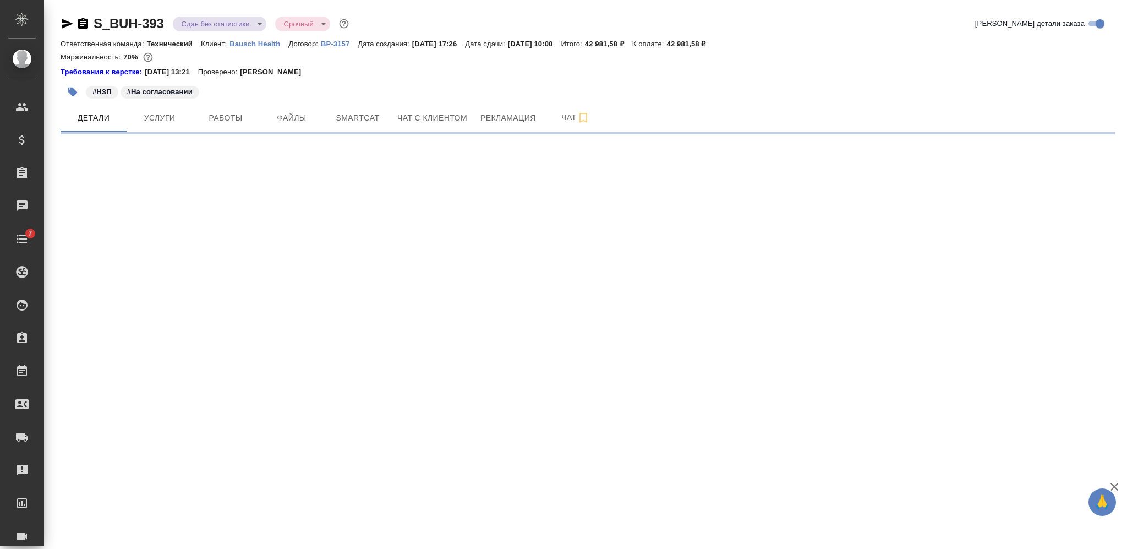
select select "RU"
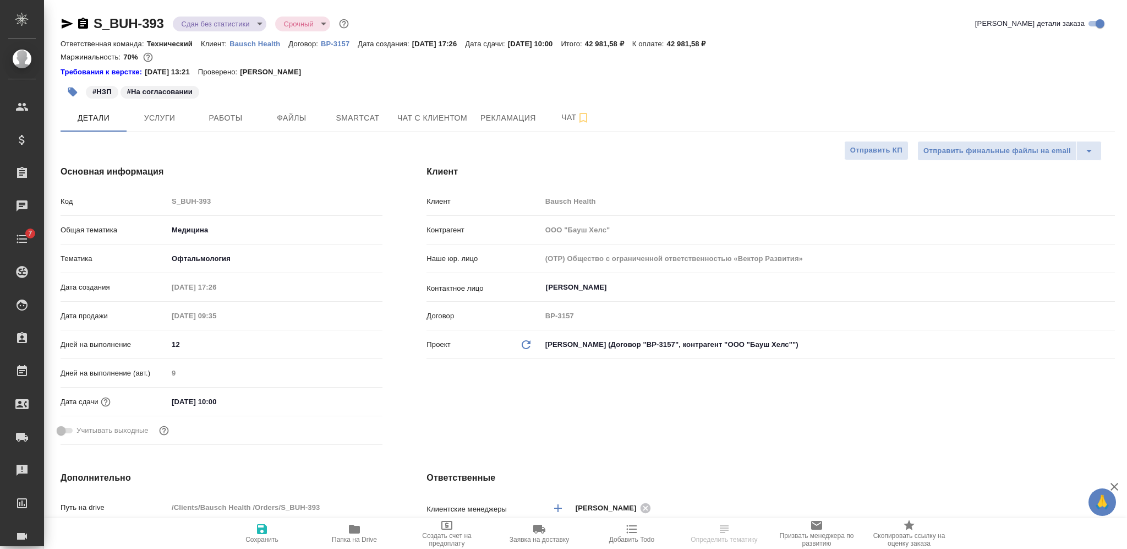
type textarea "x"
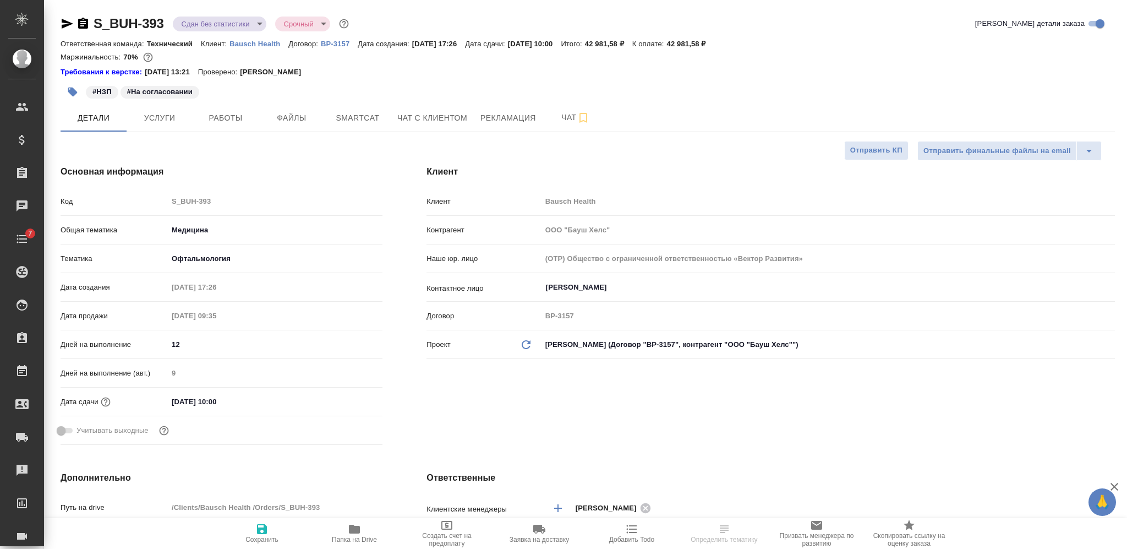
type textarea "x"
click at [342, 531] on span "Папка на Drive" at bounding box center [354, 532] width 79 height 21
type textarea "x"
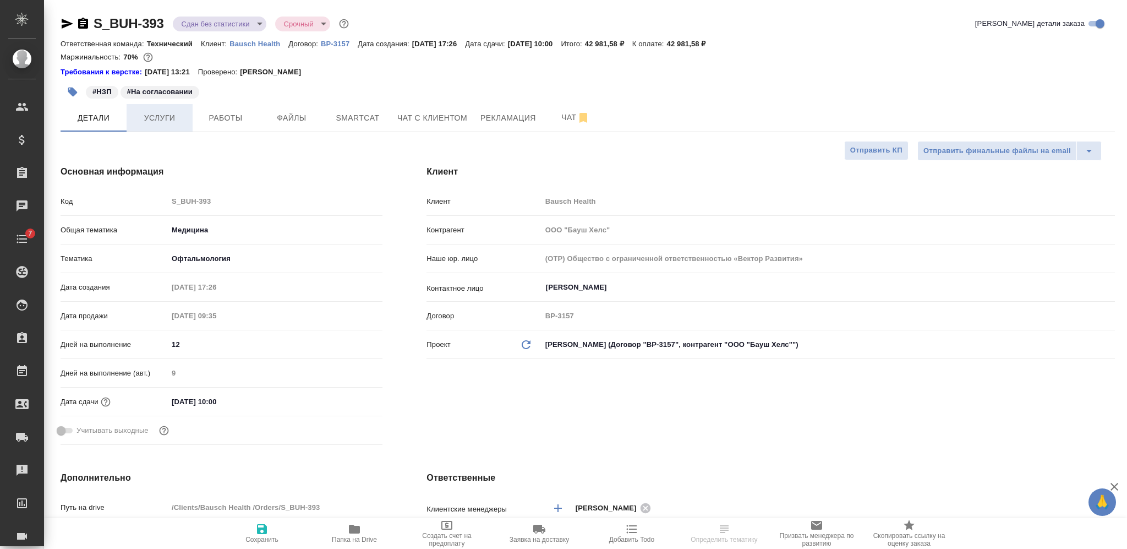
click at [165, 130] on button "Услуги" at bounding box center [160, 118] width 66 height 28
type textarea "x"
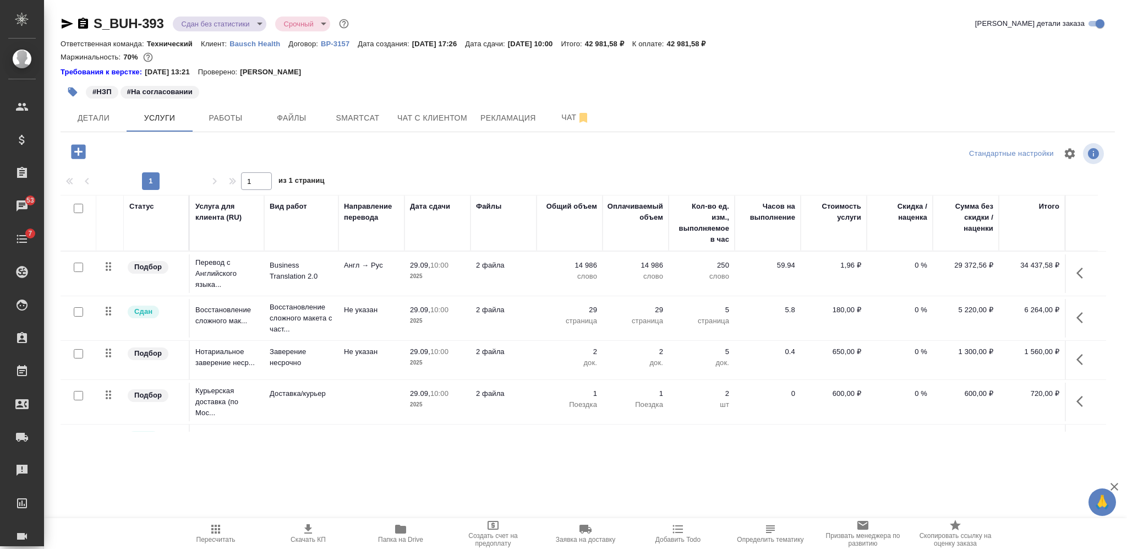
click at [63, 26] on icon "button" at bounding box center [68, 24] width 12 height 10
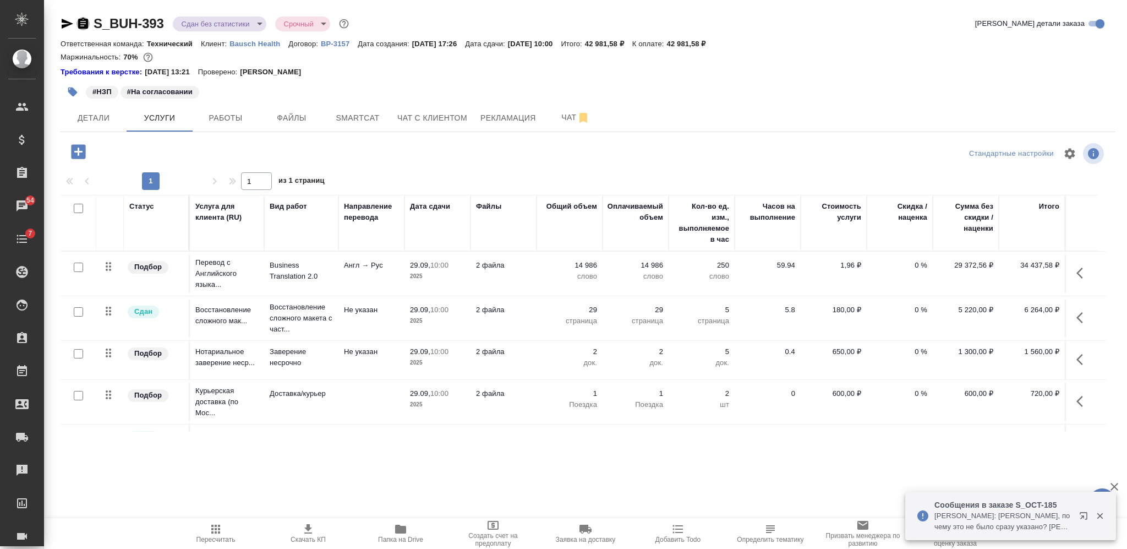
click at [85, 23] on icon "button" at bounding box center [82, 23] width 13 height 13
click at [208, 112] on span "Работы" at bounding box center [225, 118] width 53 height 14
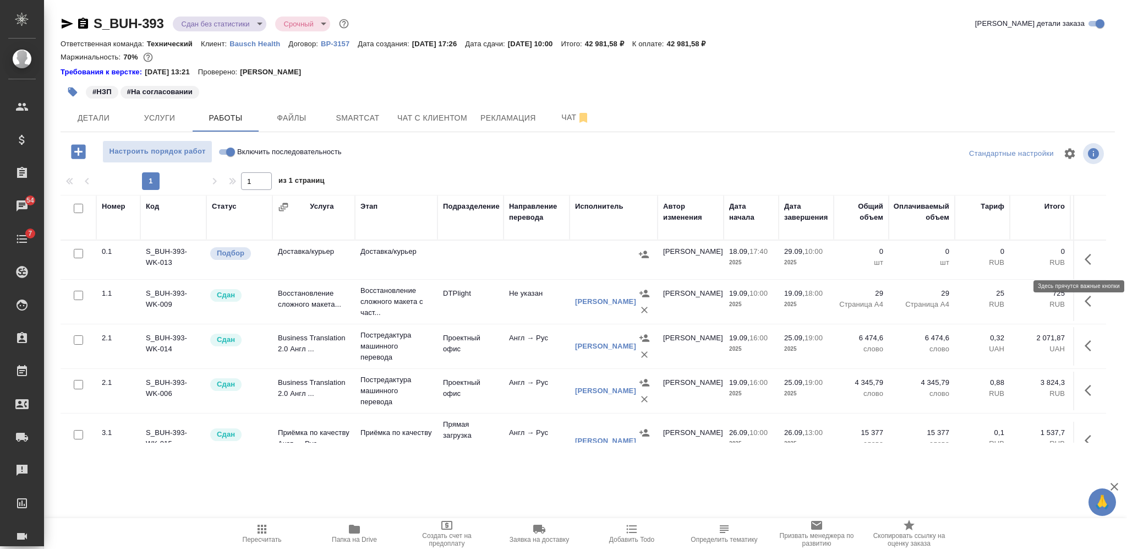
click at [1085, 256] on icon "button" at bounding box center [1091, 259] width 13 height 13
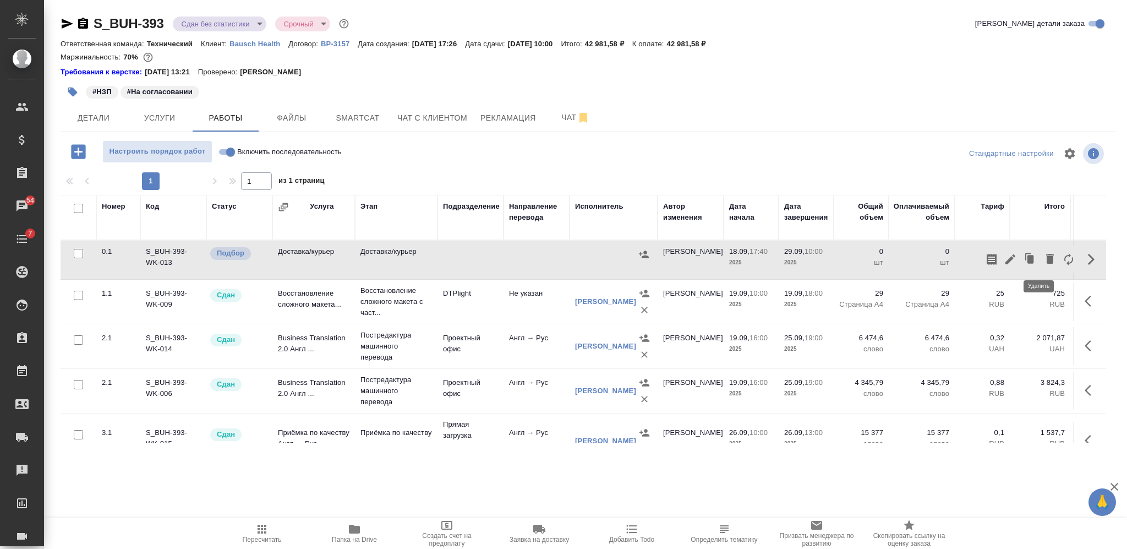
click at [1043, 253] on icon "button" at bounding box center [1049, 258] width 13 height 13
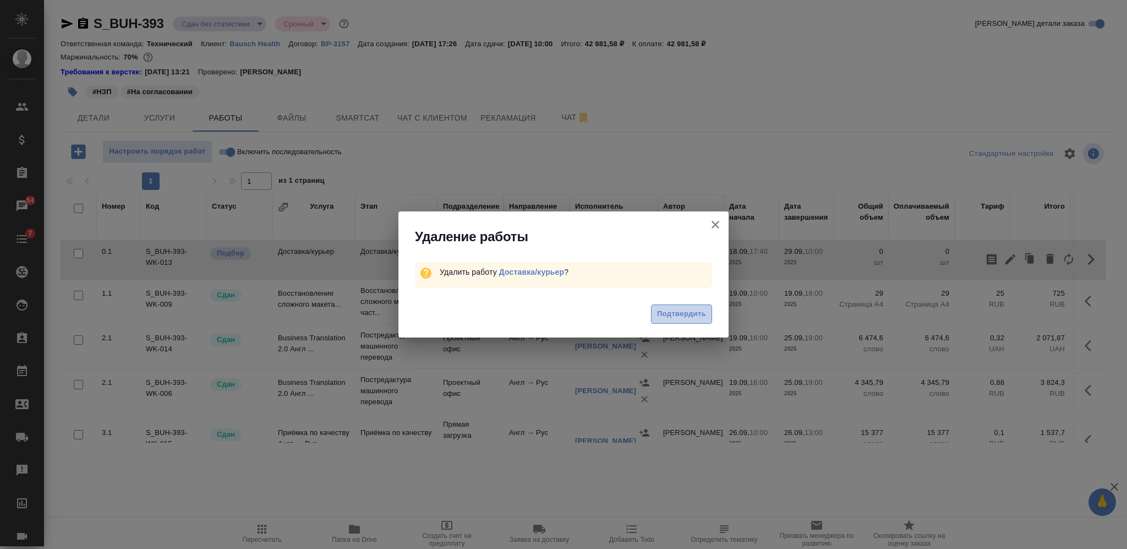
click at [687, 310] on span "Подтвердить" at bounding box center [681, 314] width 49 height 13
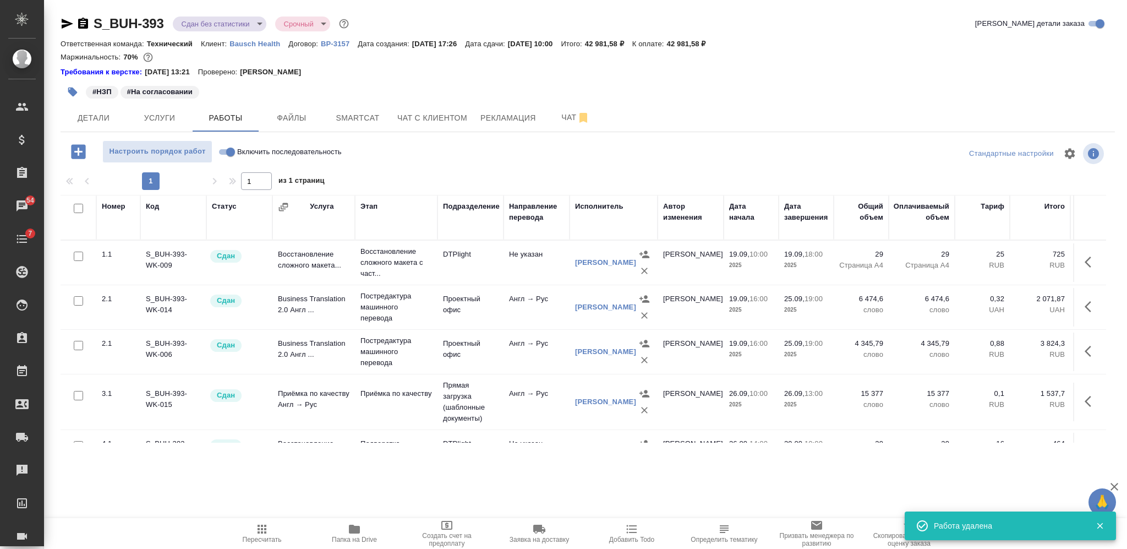
click at [69, 96] on icon "button" at bounding box center [72, 91] width 11 height 11
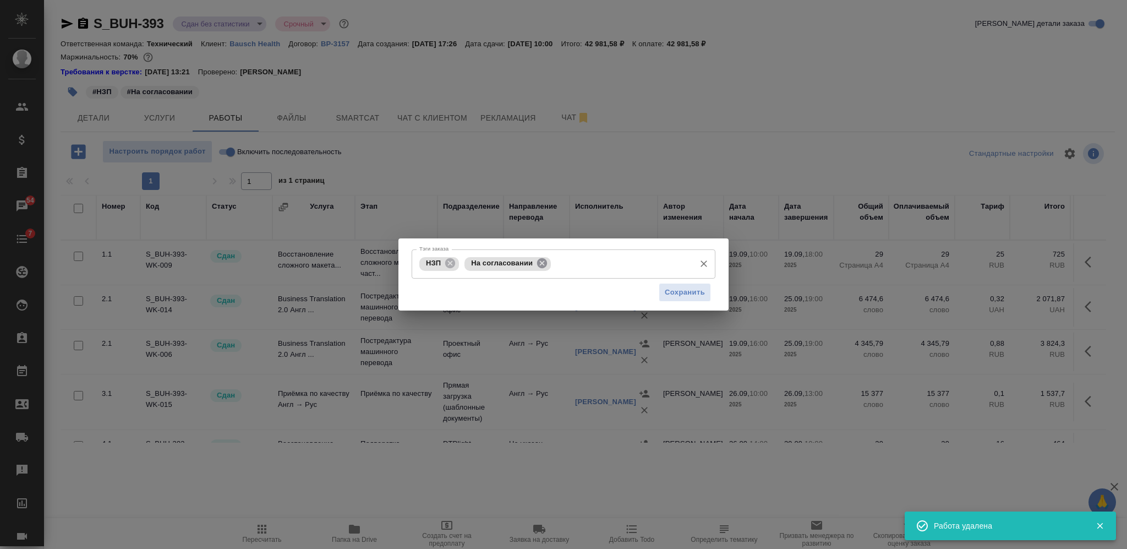
click at [539, 266] on icon at bounding box center [542, 263] width 10 height 10
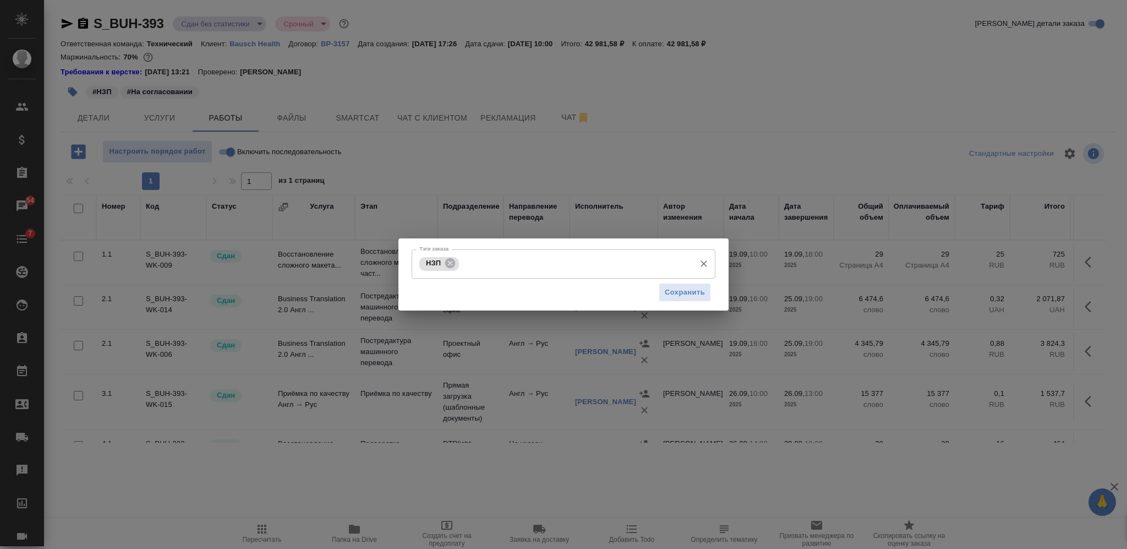
click at [541, 266] on input "Тэги заказа" at bounding box center [576, 263] width 228 height 19
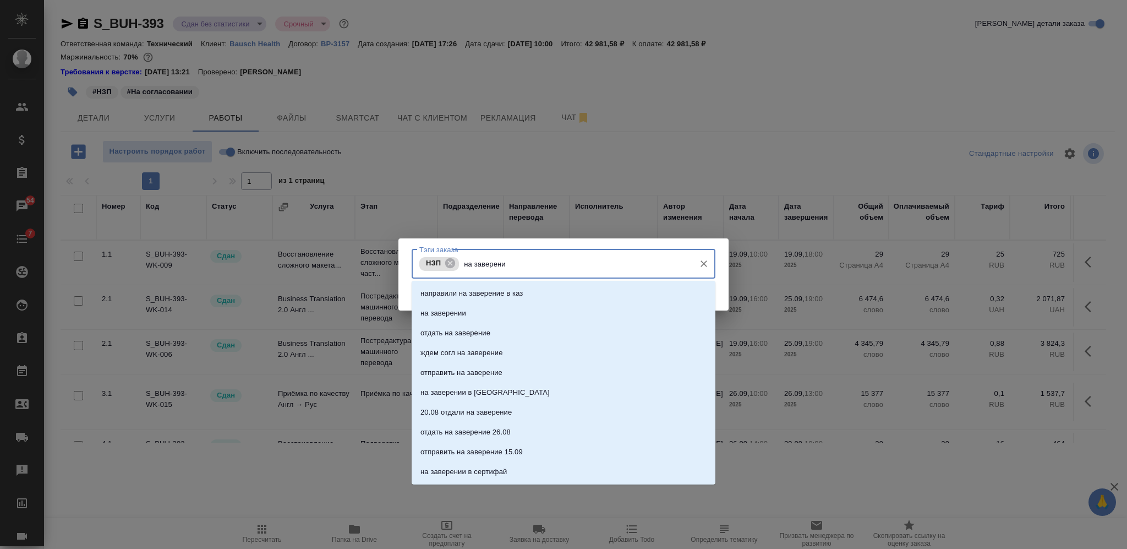
type input "на заверении"
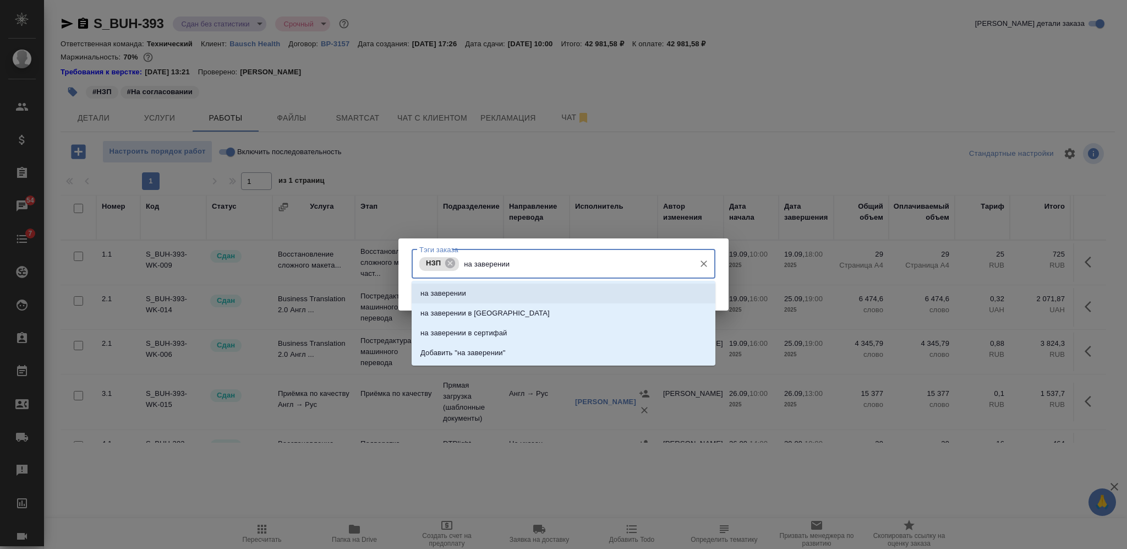
click at [563, 293] on li "на заверении" at bounding box center [564, 293] width 304 height 20
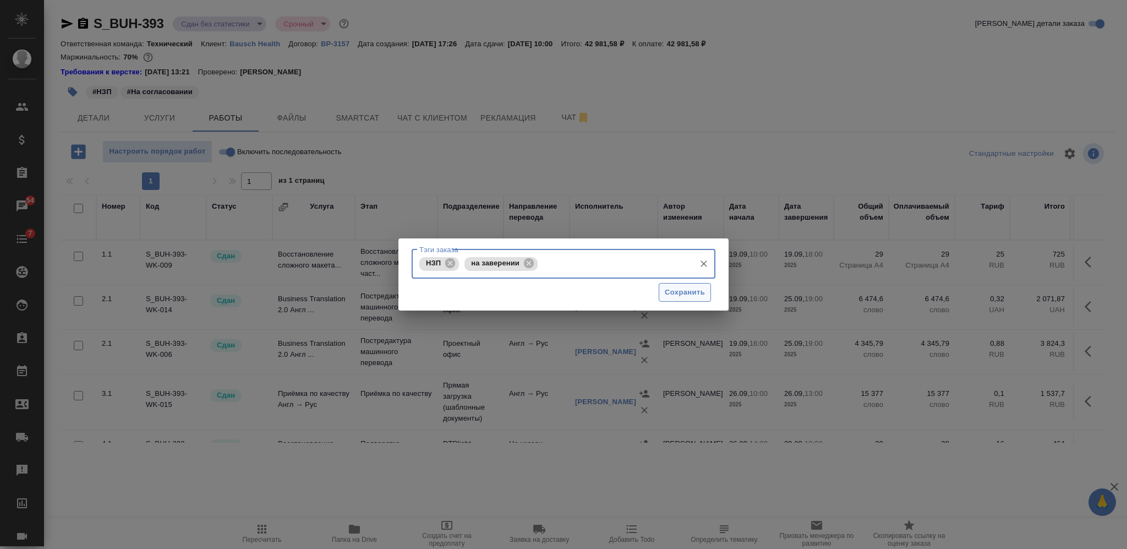
click at [668, 295] on span "Сохранить" at bounding box center [685, 292] width 40 height 13
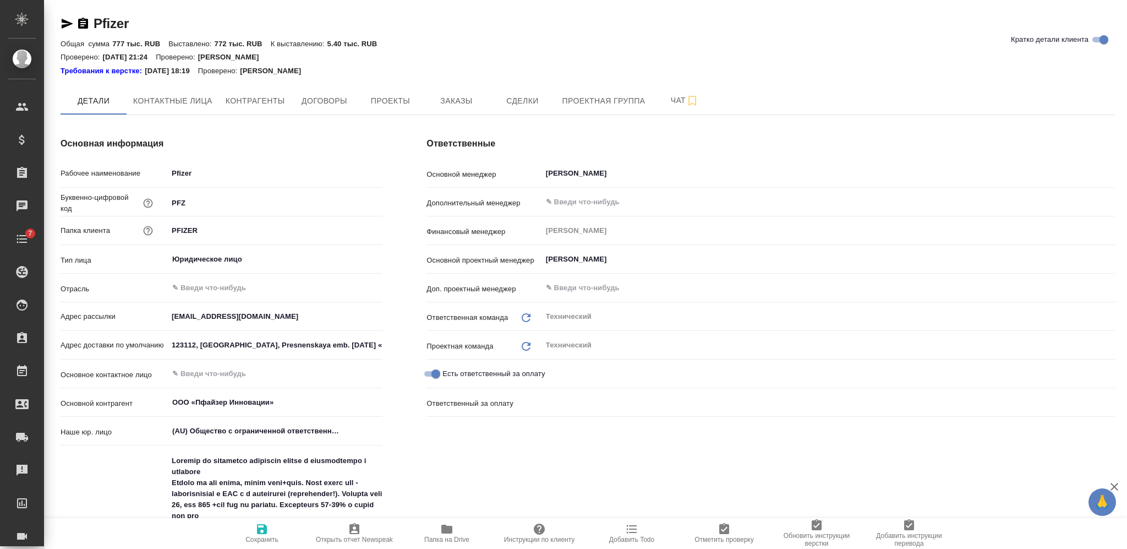
type textarea "x"
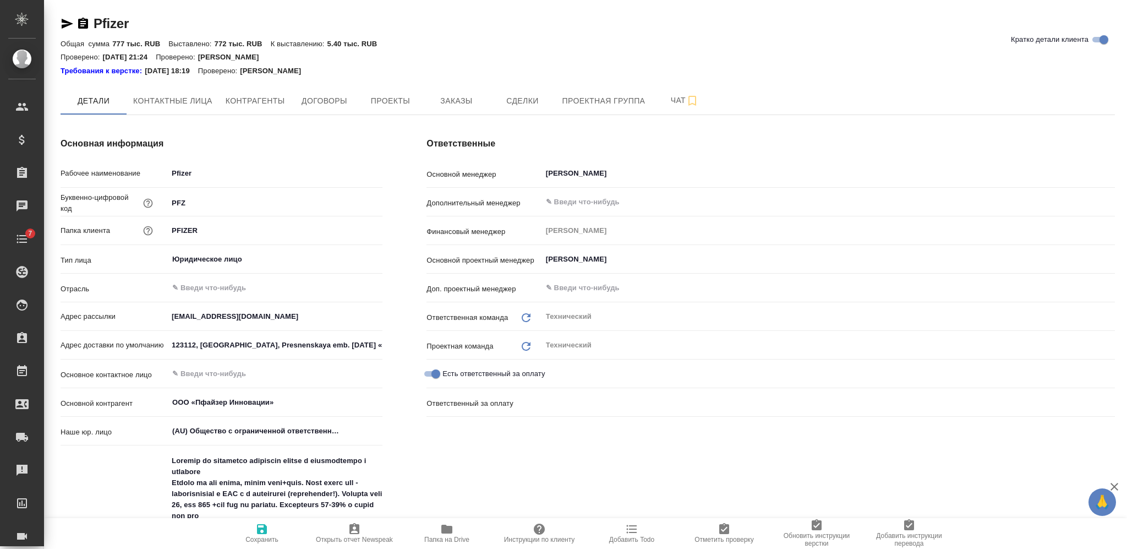
type textarea "x"
click at [464, 101] on span "Заказы" at bounding box center [456, 101] width 53 height 14
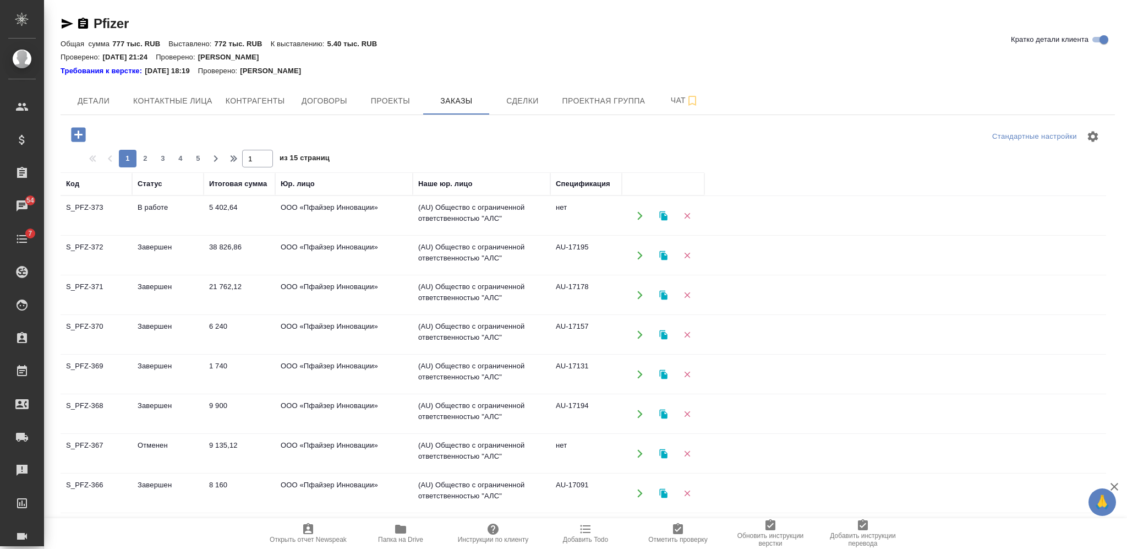
click at [81, 136] on icon "button" at bounding box center [78, 134] width 14 height 14
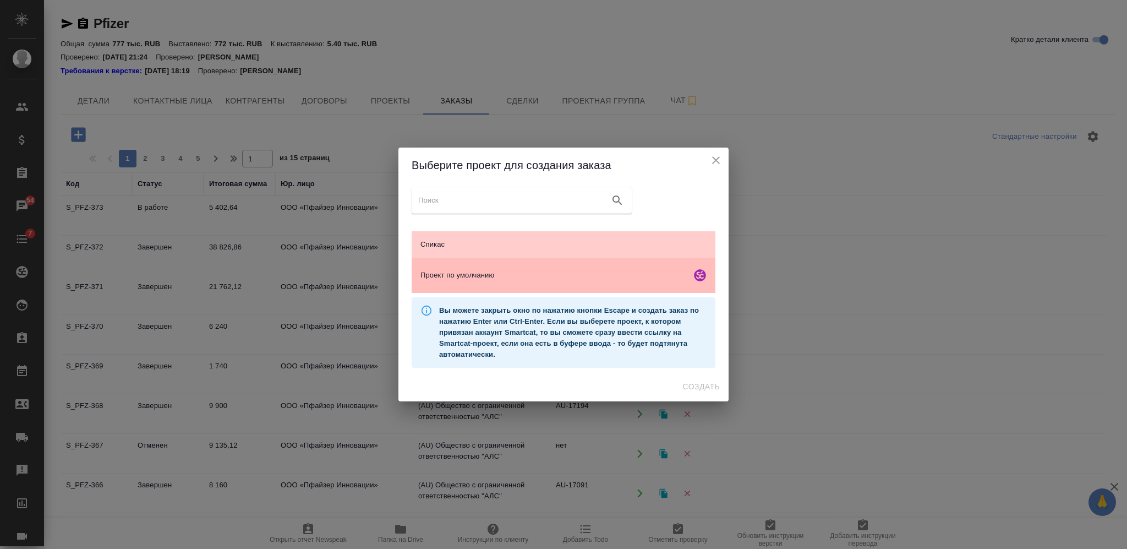
click at [568, 278] on span "Проект по умолчанию" at bounding box center [553, 275] width 266 height 11
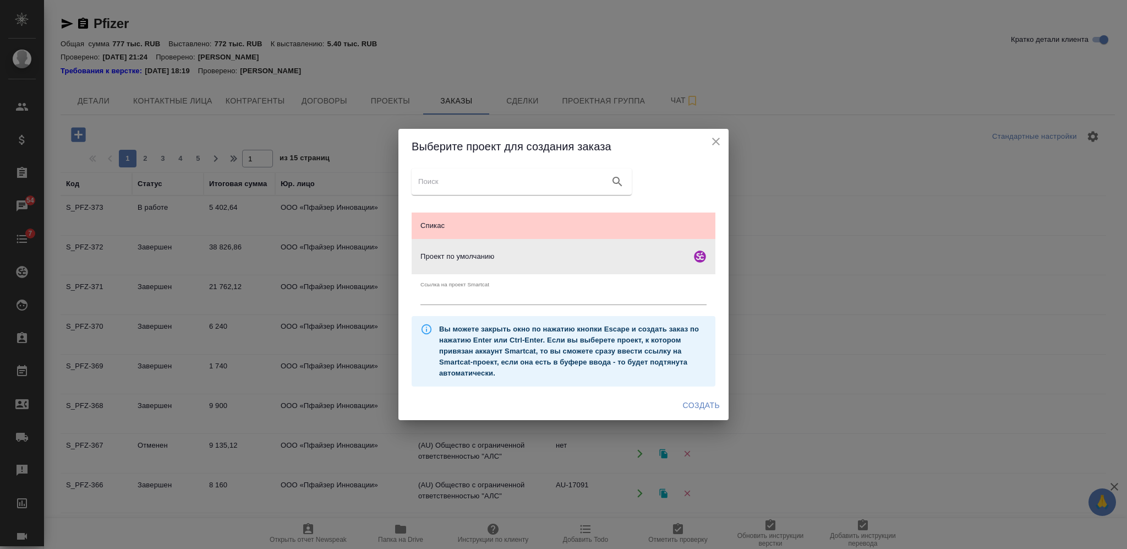
click at [700, 400] on span "Создать" at bounding box center [701, 405] width 37 height 14
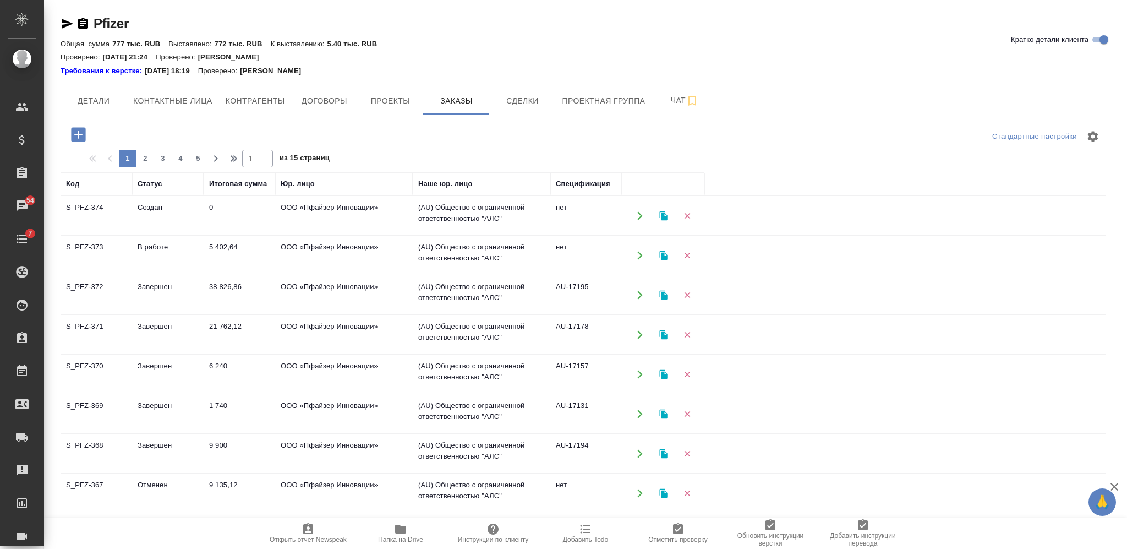
click at [95, 97] on span "Детали" at bounding box center [93, 101] width 53 height 14
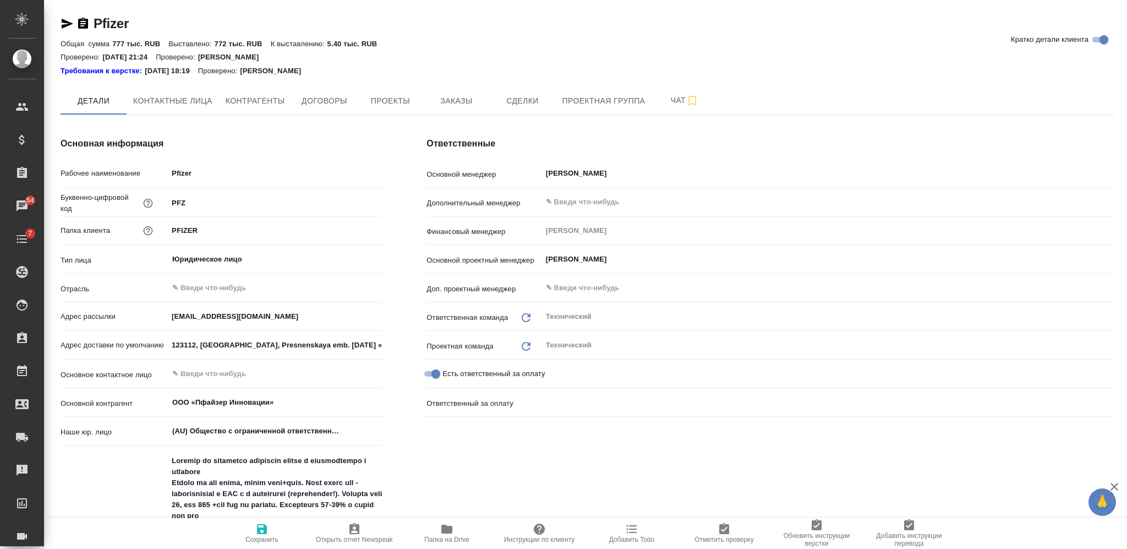
type textarea "x"
click at [188, 113] on button "Контактные лица" at bounding box center [173, 101] width 92 height 28
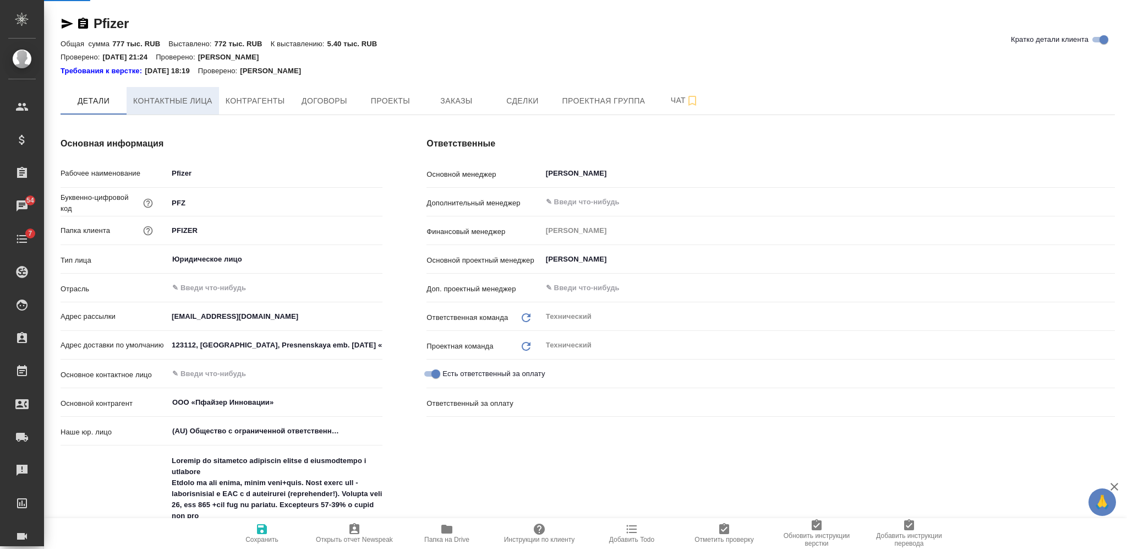
select select "RU"
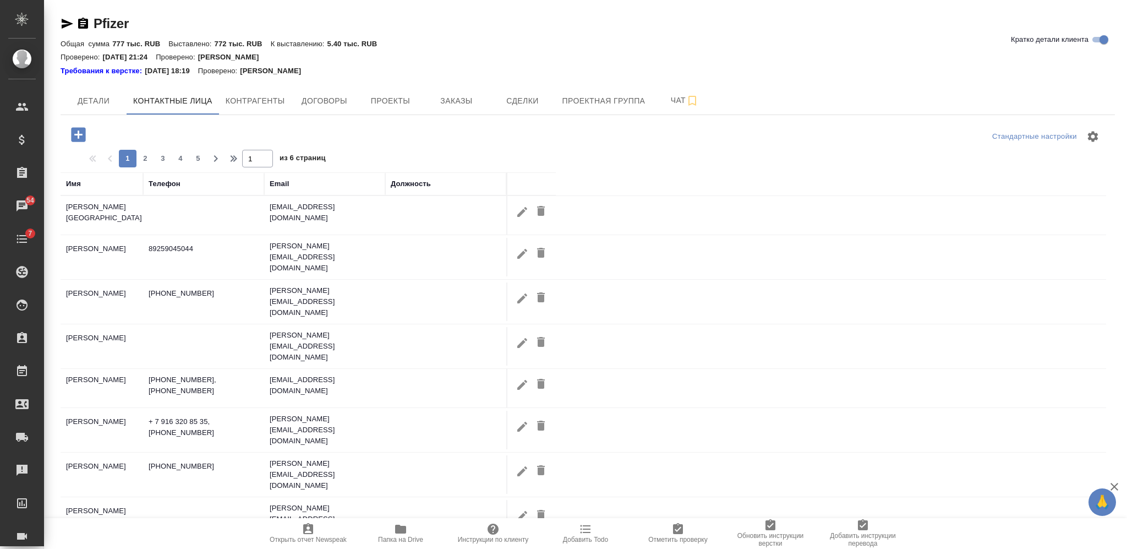
click at [74, 135] on icon "button" at bounding box center [78, 134] width 19 height 19
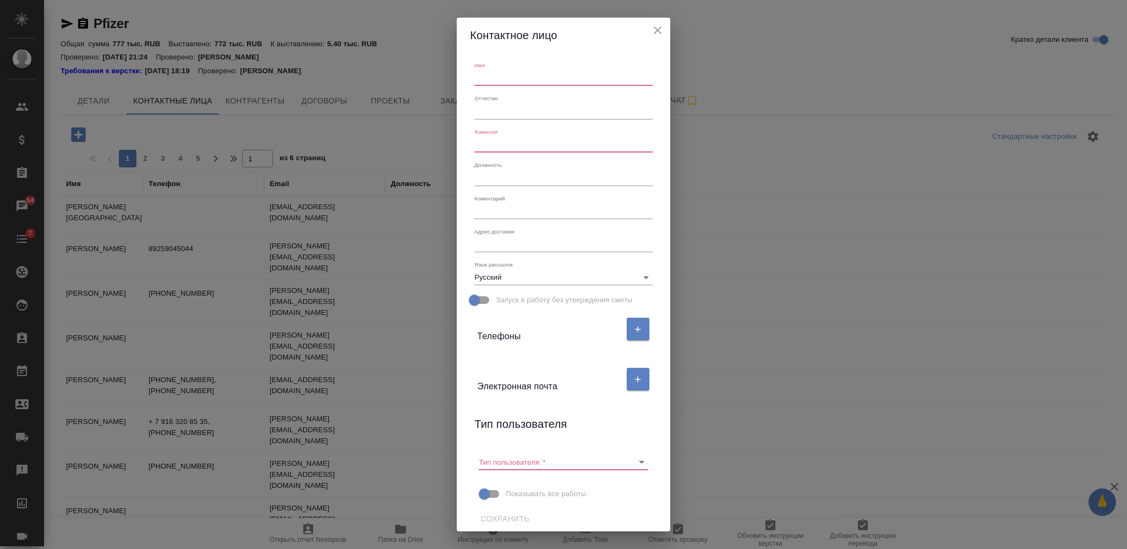
click at [506, 80] on input "text" at bounding box center [563, 77] width 178 height 15
type input "Дарья"
click at [522, 145] on input "text" at bounding box center [563, 144] width 178 height 15
type input "Баранова"
click at [636, 377] on button "button" at bounding box center [638, 379] width 23 height 23
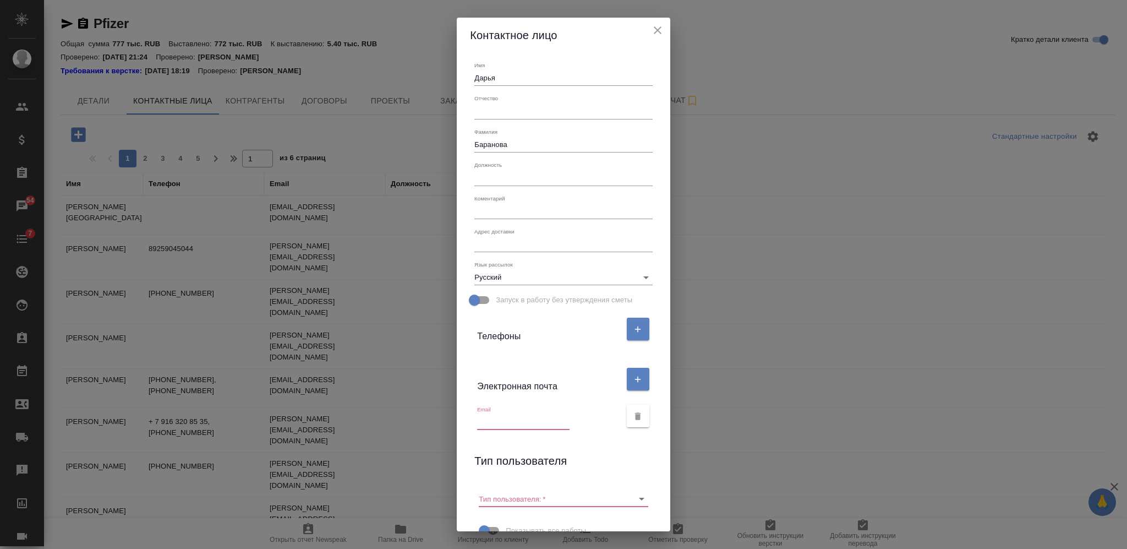
click at [516, 418] on input "text" at bounding box center [523, 421] width 92 height 15
paste input "Baranova@pfizer.com"
click at [549, 489] on div "Тип пользователя:   *" at bounding box center [563, 494] width 169 height 24
type input "Baranova@pfizer.com"
click at [550, 500] on input "Тип пользователя:   *" at bounding box center [546, 498] width 134 height 15
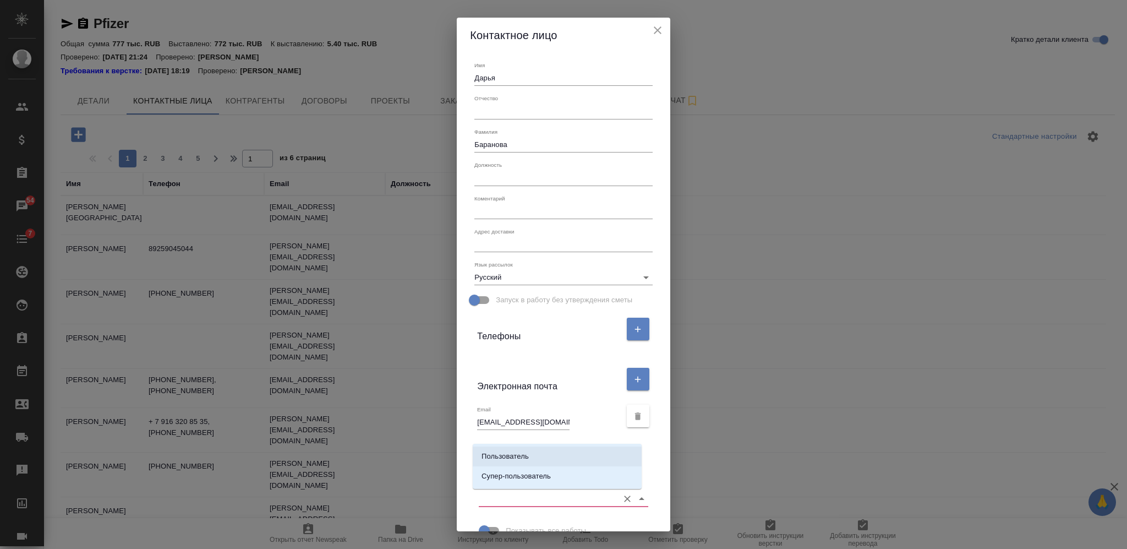
click at [549, 454] on li "Пользователь" at bounding box center [557, 456] width 169 height 20
type input "Пользователь"
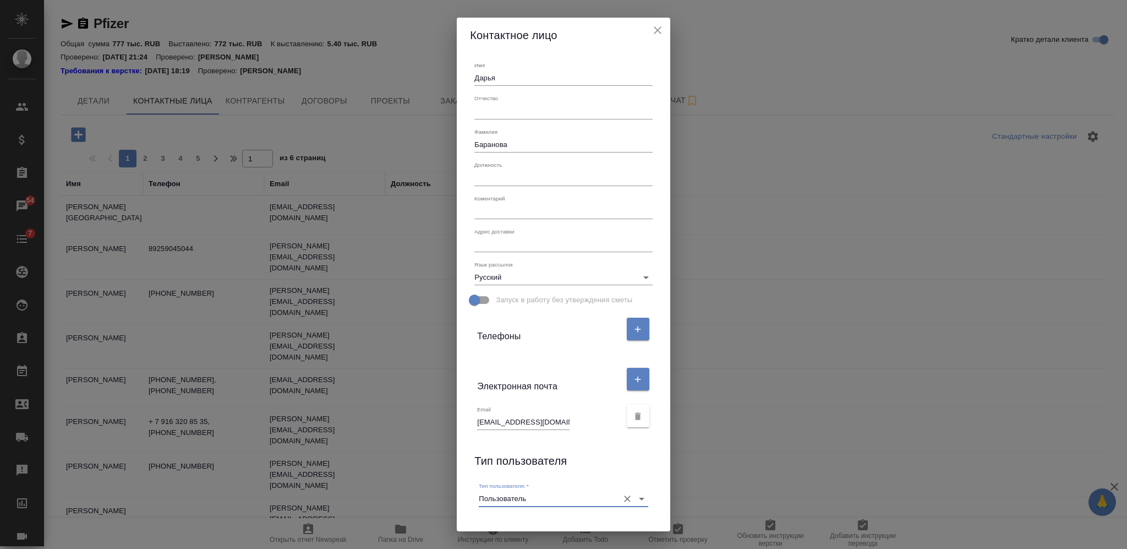
click at [534, 428] on input "Baranova@pfizer.com" at bounding box center [523, 421] width 92 height 15
paste input "Daria."
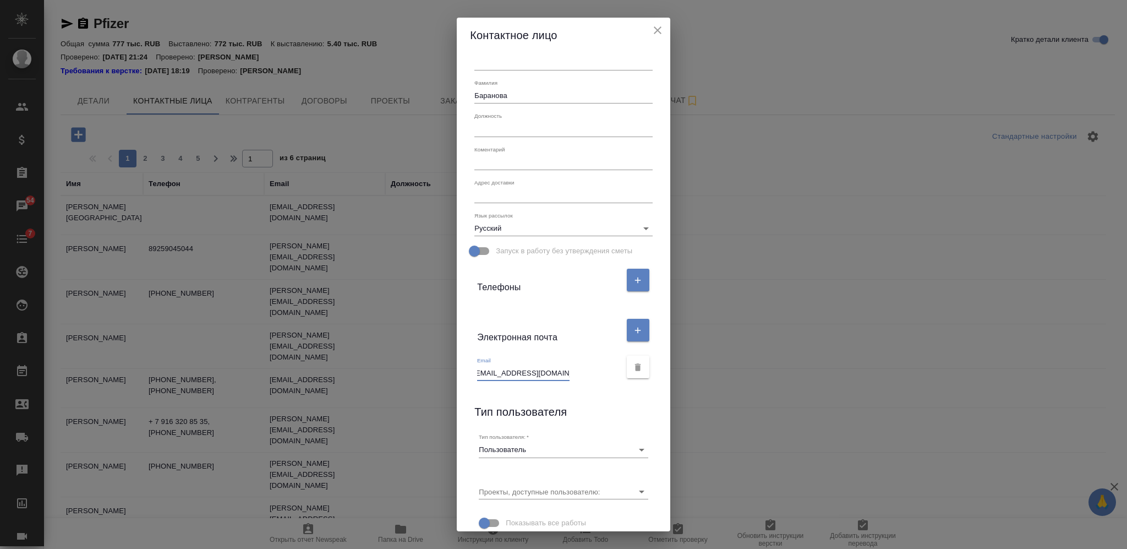
scroll to position [84, 0]
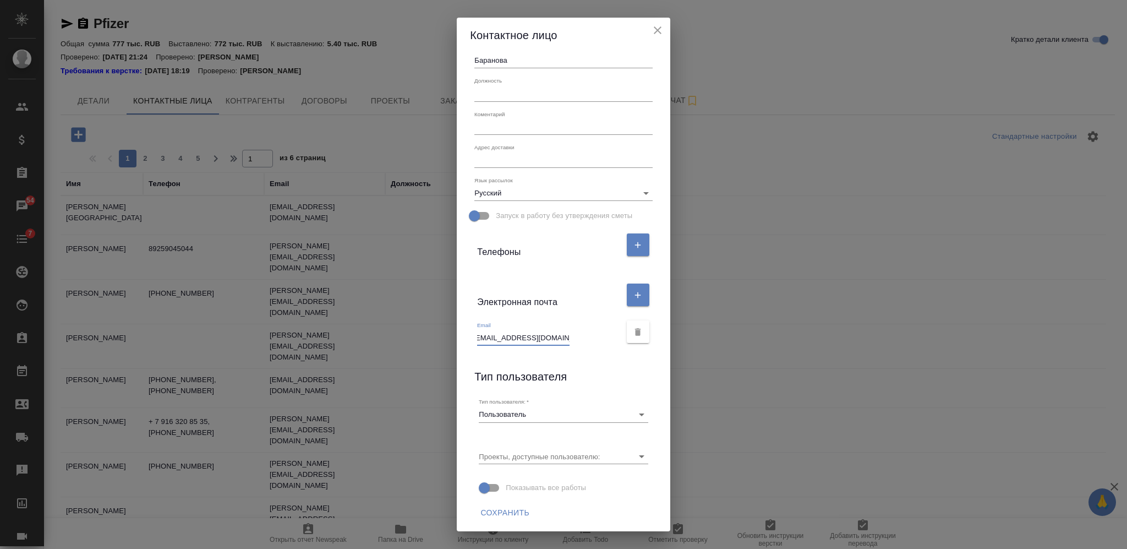
type input "Daria.Baranova@pfizer.com"
click at [491, 517] on span "Сохранить" at bounding box center [504, 513] width 49 height 14
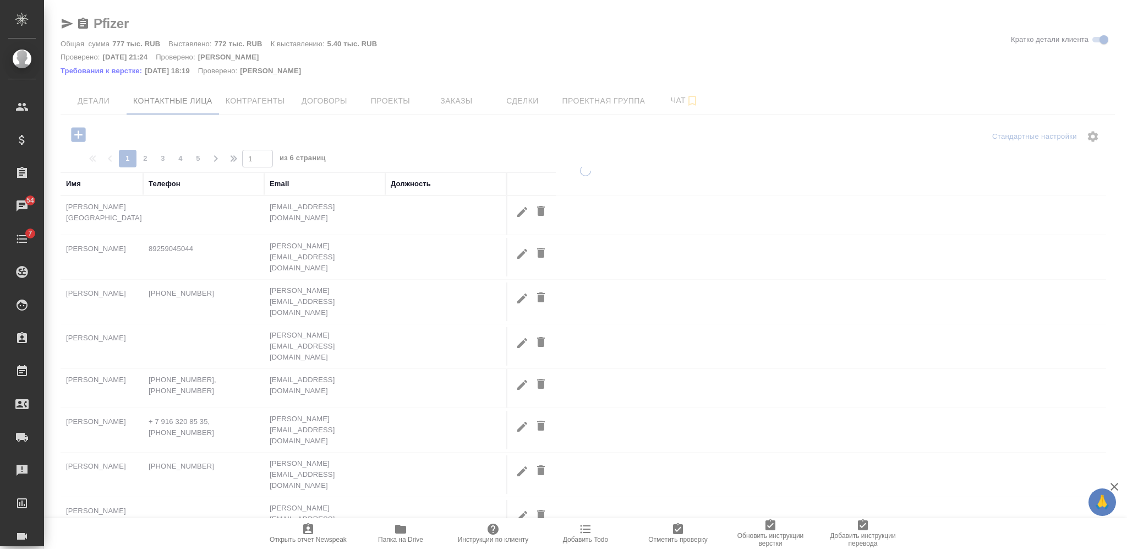
scroll to position [0, 0]
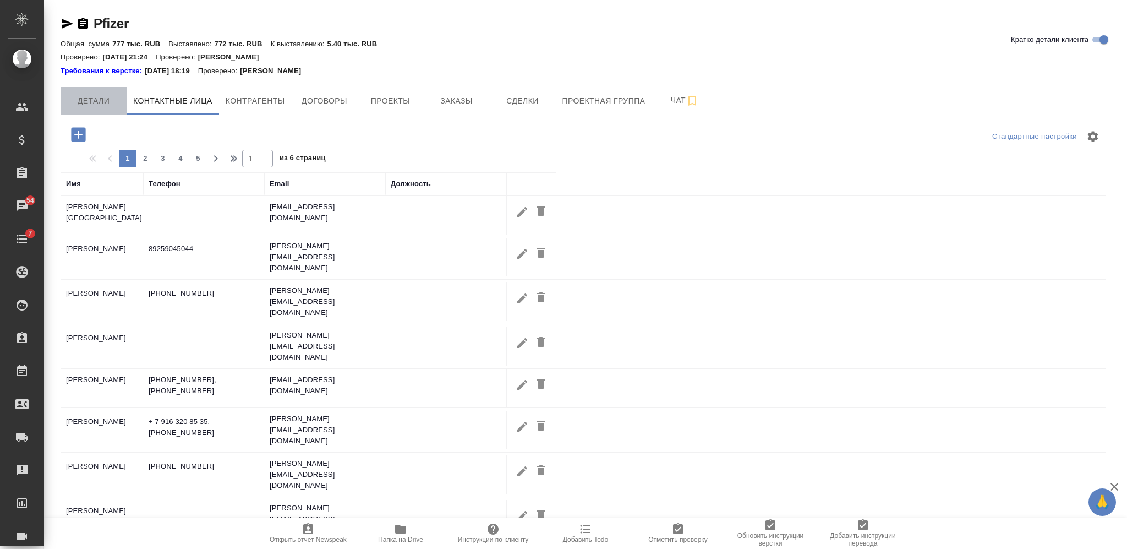
click at [104, 108] on button "Детали" at bounding box center [94, 101] width 66 height 28
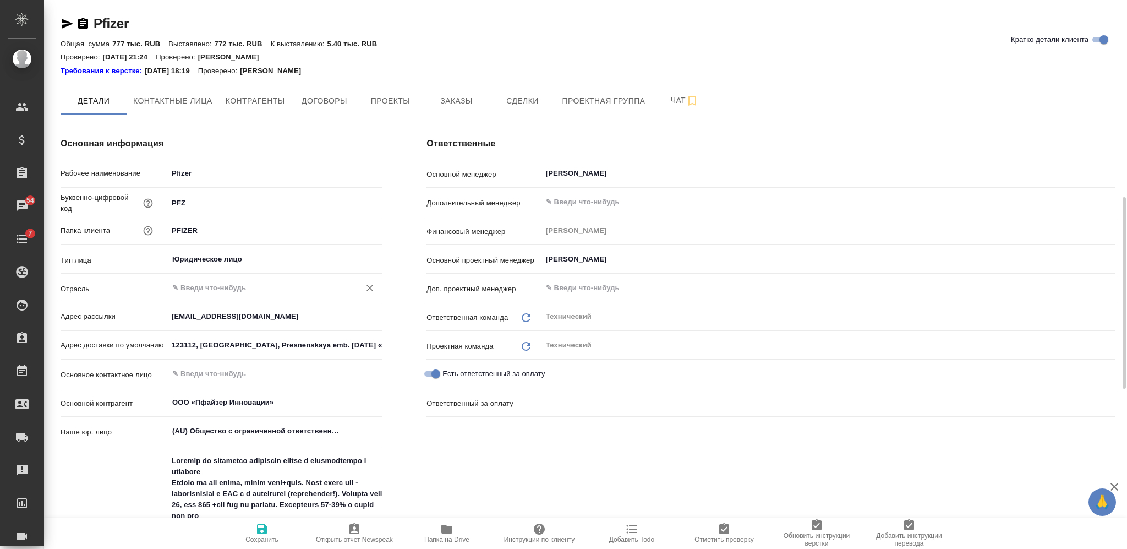
scroll to position [293, 0]
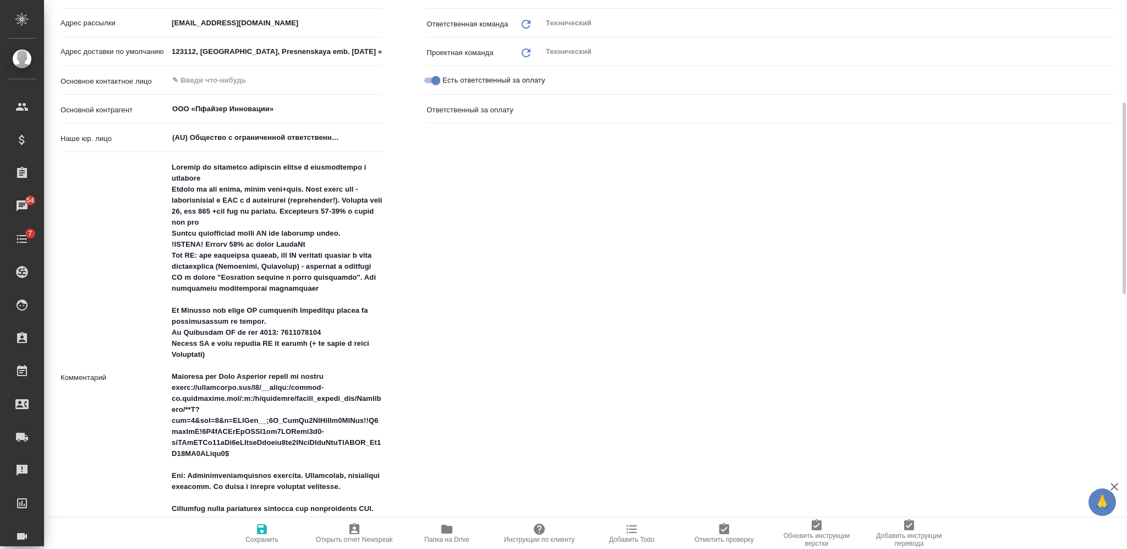
type textarea "x"
click at [292, 337] on textarea at bounding box center [275, 376] width 215 height 437
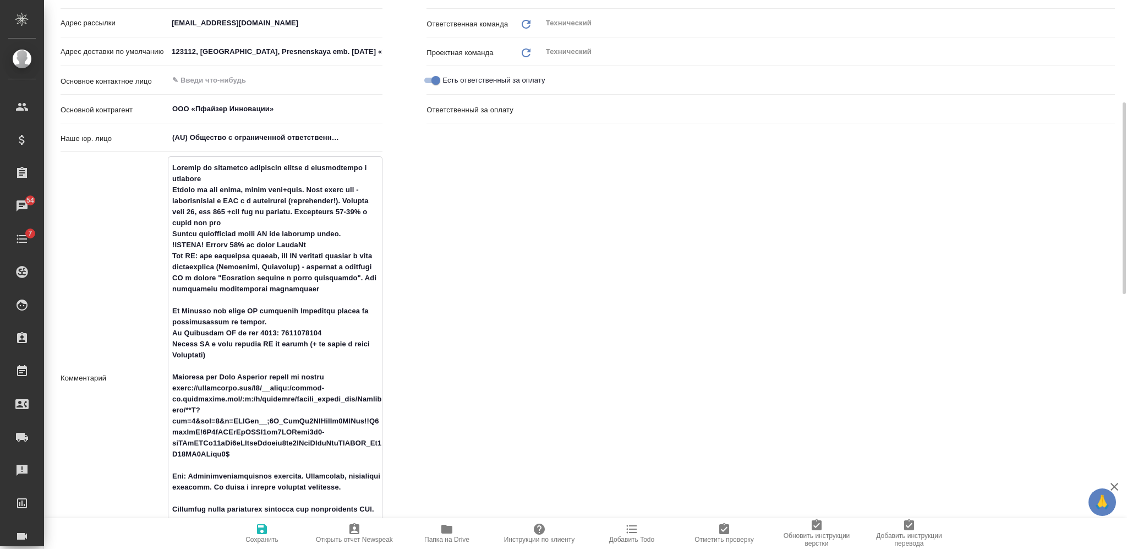
click at [292, 337] on textarea at bounding box center [275, 376] width 214 height 437
type textarea "x"
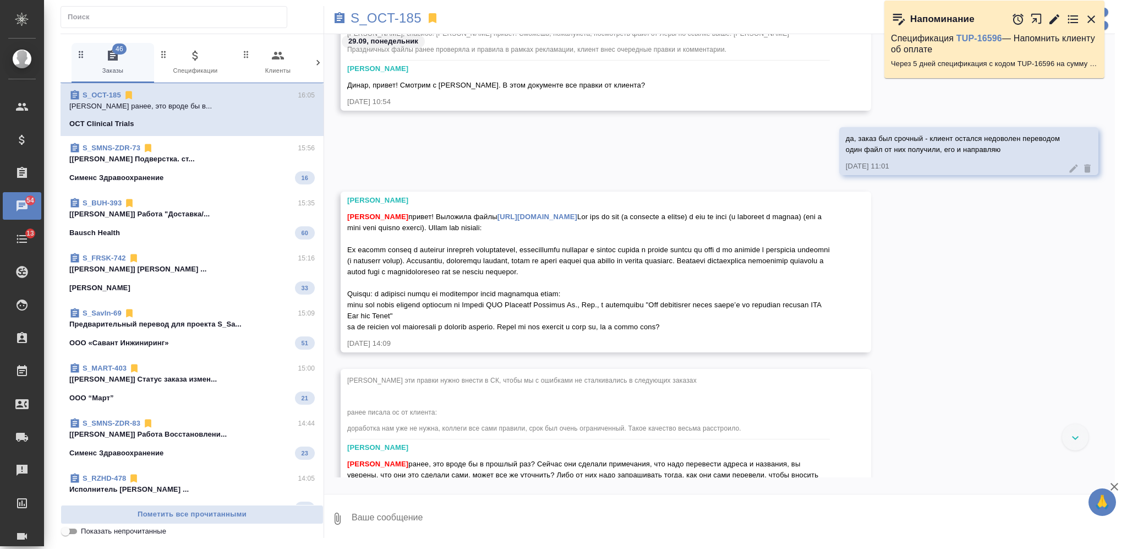
scroll to position [13728, 0]
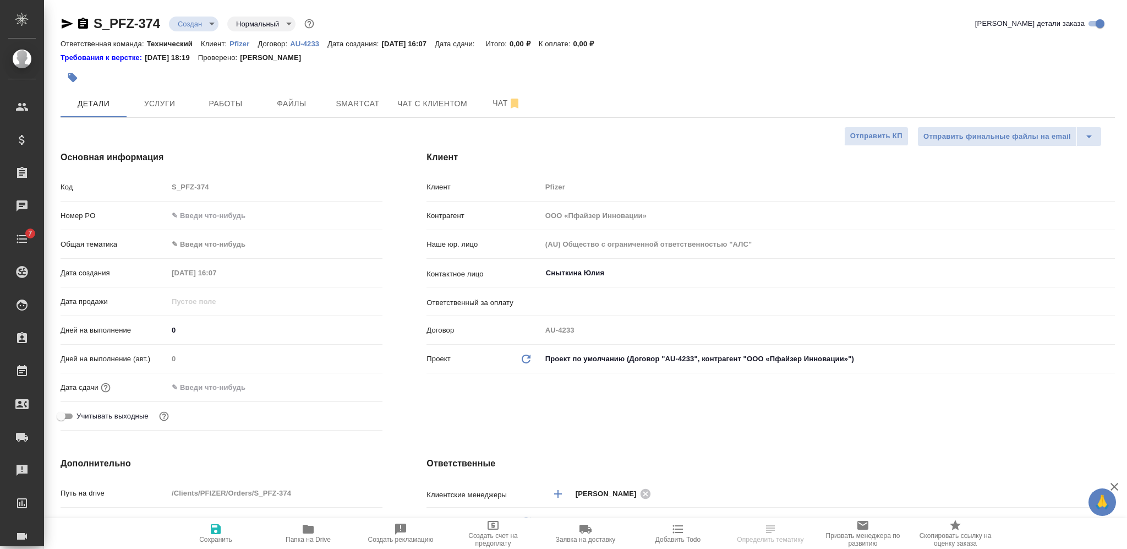
select select "RU"
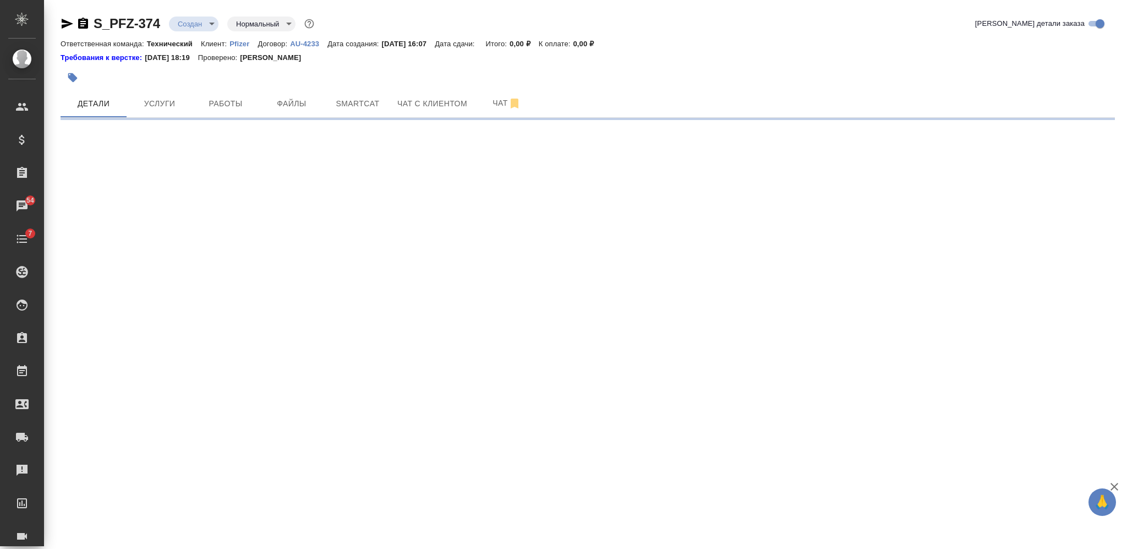
select select "RU"
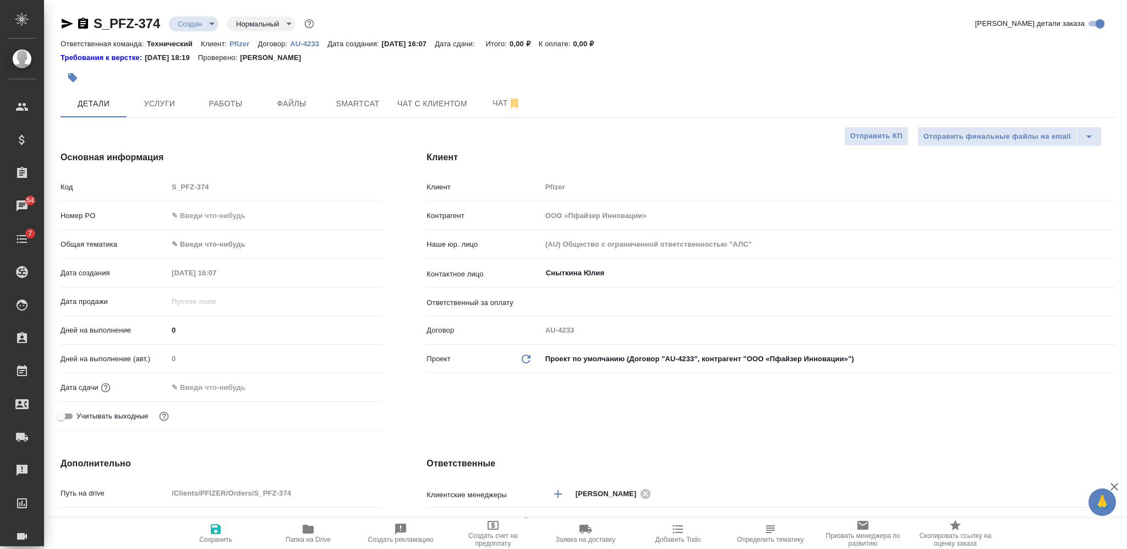
type textarea "x"
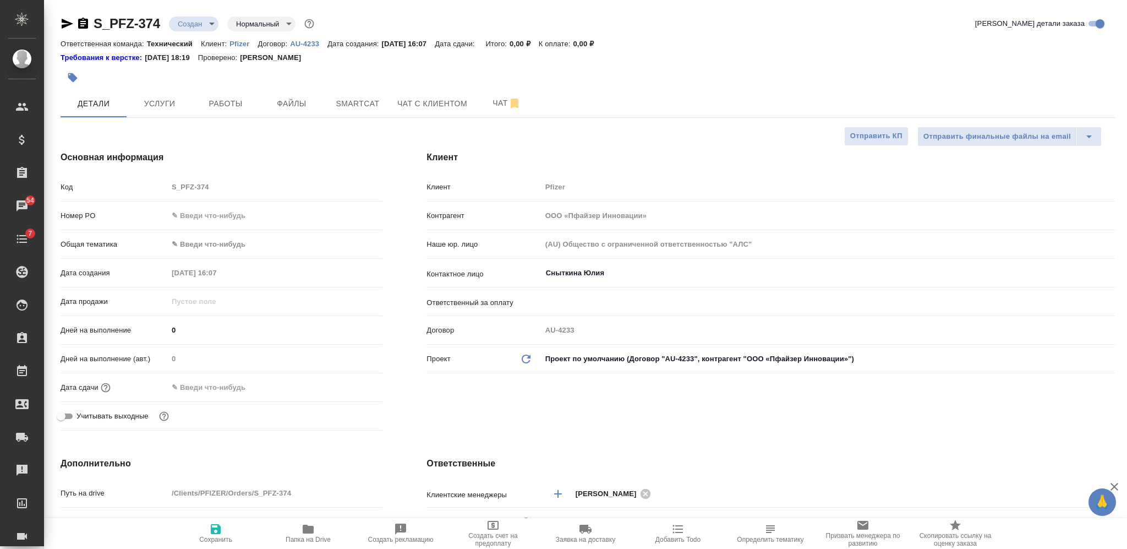
type textarea "x"
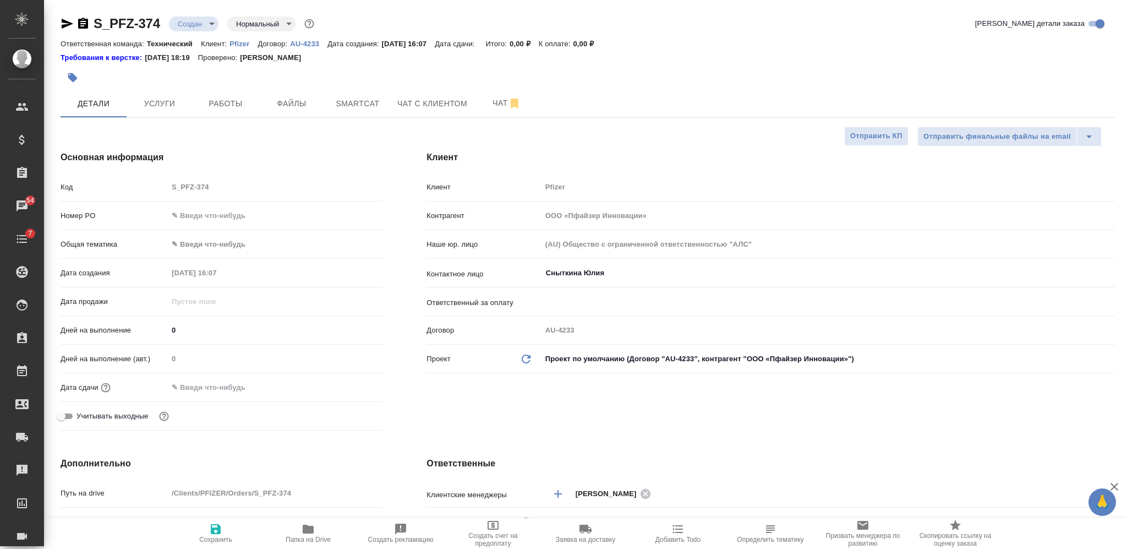
type textarea "x"
click at [578, 270] on input "Сныткина Юлия" at bounding box center [810, 272] width 530 height 13
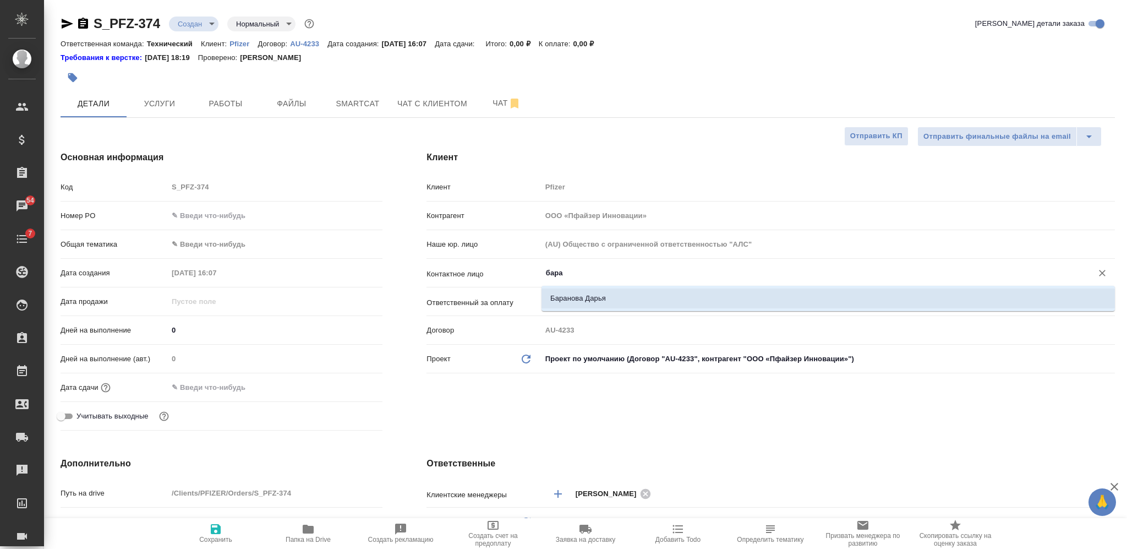
click at [582, 292] on li "Баранова Дарья" at bounding box center [827, 298] width 573 height 20
type input "Баранова Дарья"
type textarea "x"
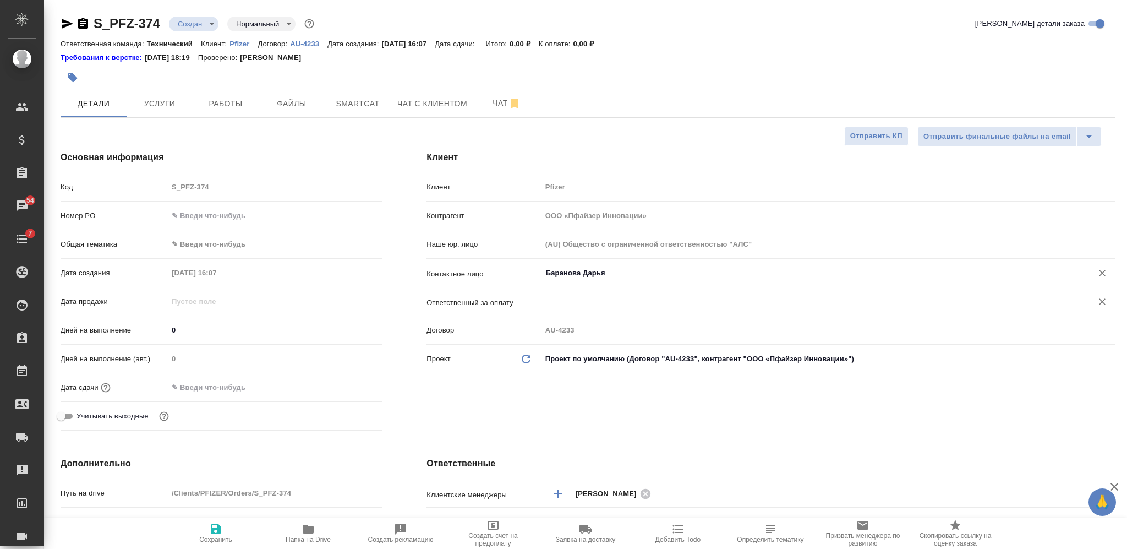
type input "Баранова Дарья"
click at [595, 301] on input "text" at bounding box center [810, 301] width 530 height 13
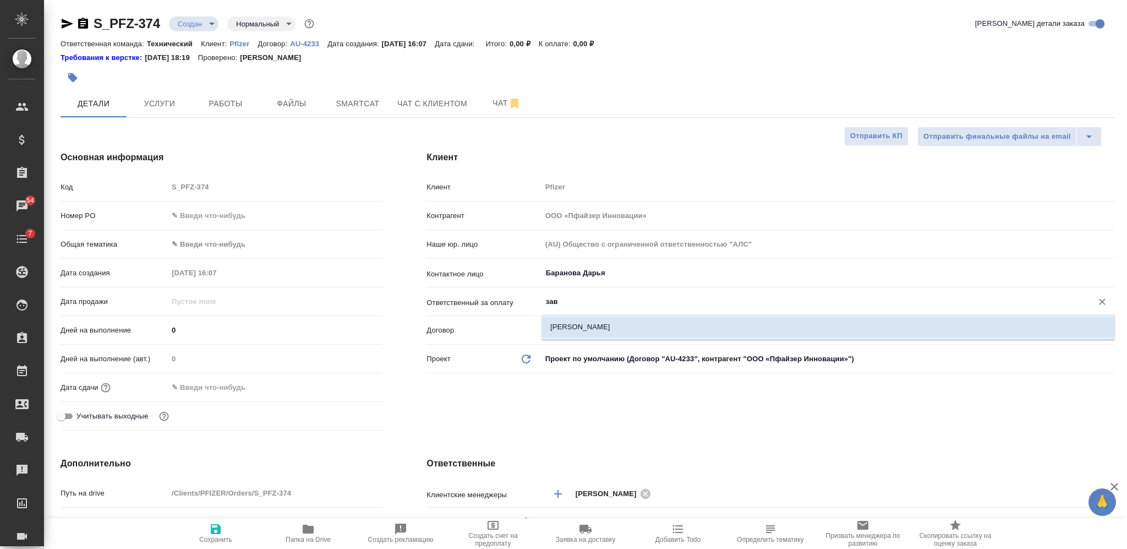
click at [599, 329] on li "Завроцкая Антонина" at bounding box center [827, 327] width 573 height 20
type input "Завроцкая Антонина"
type textarea "x"
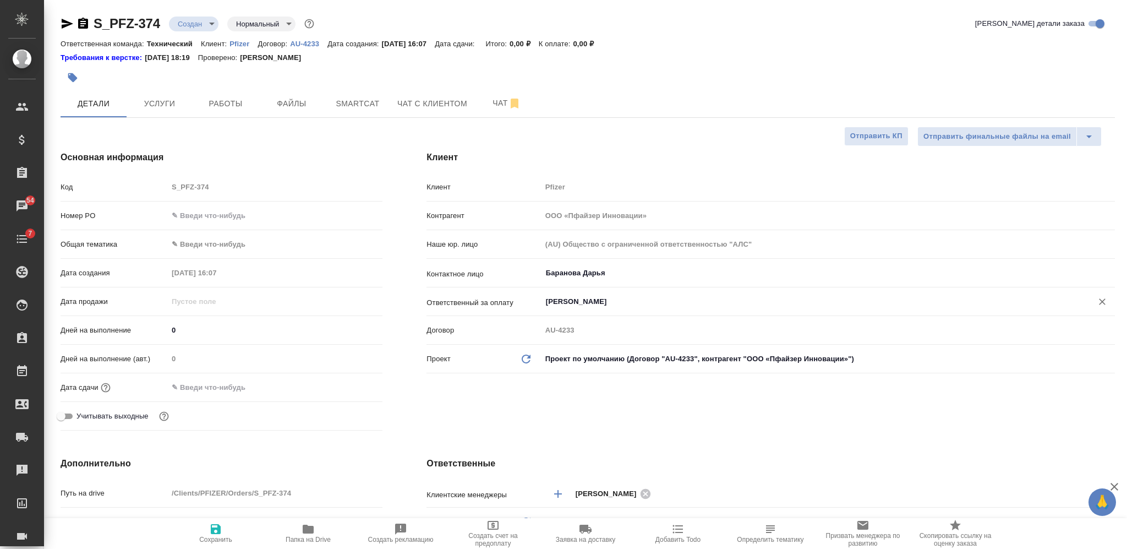
type input "Завроцкая Антонина"
click at [218, 530] on icon "button" at bounding box center [216, 529] width 10 height 10
type textarea "x"
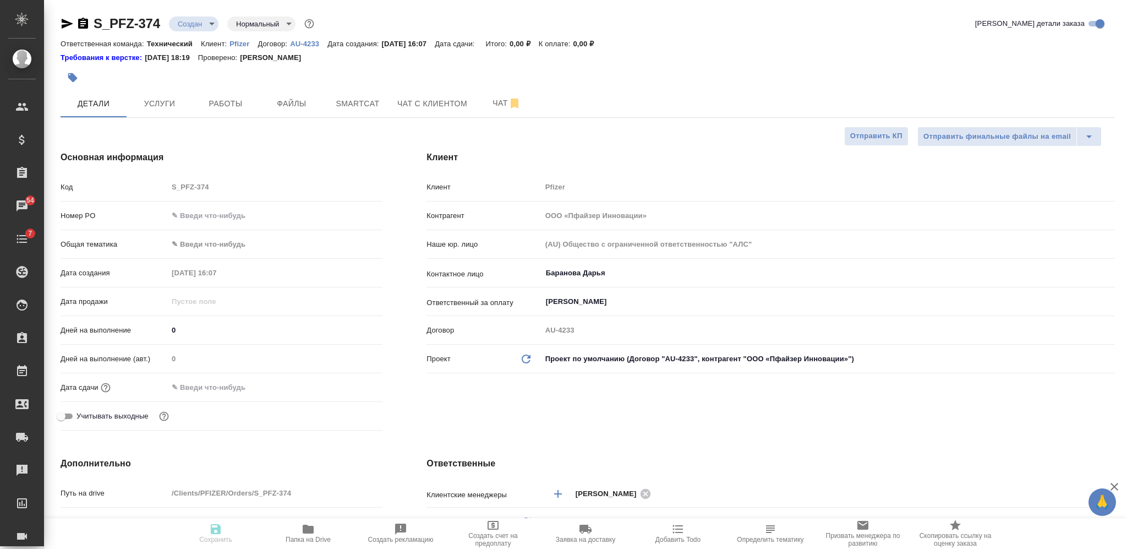
type textarea "x"
type input "holyTrinity"
select select "RU"
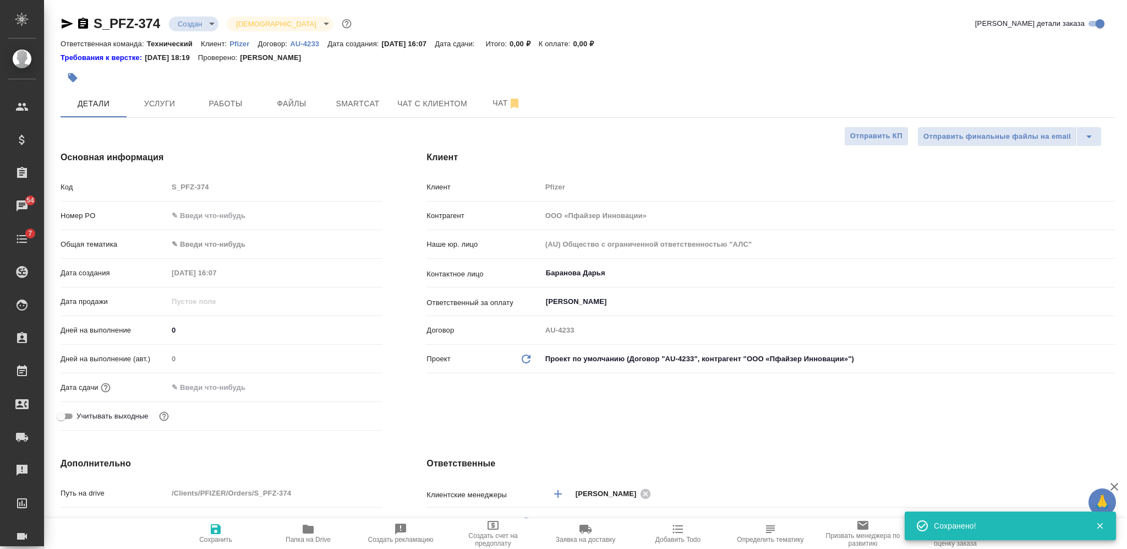
type textarea "x"
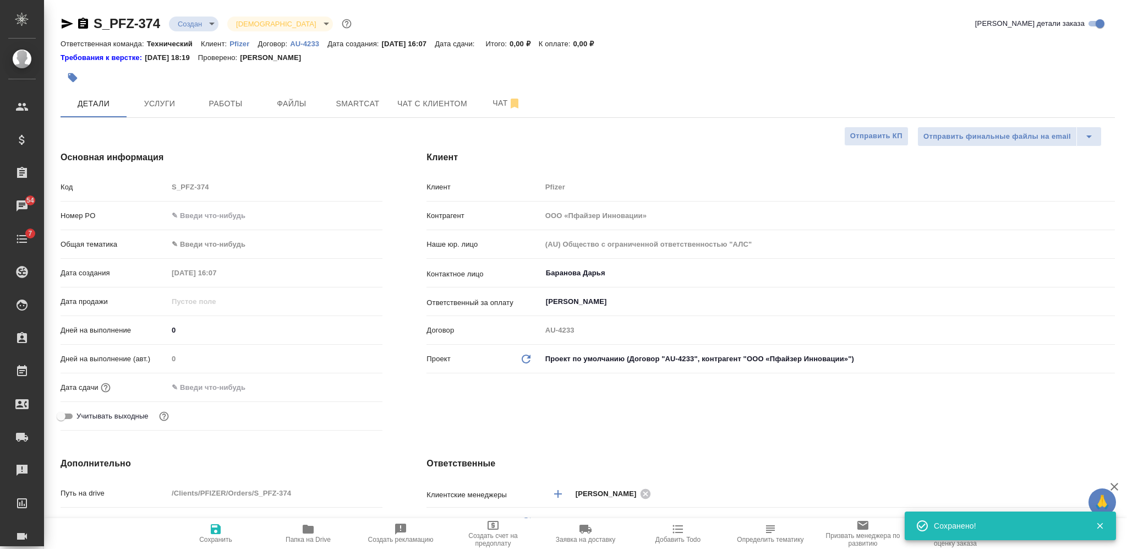
type textarea "x"
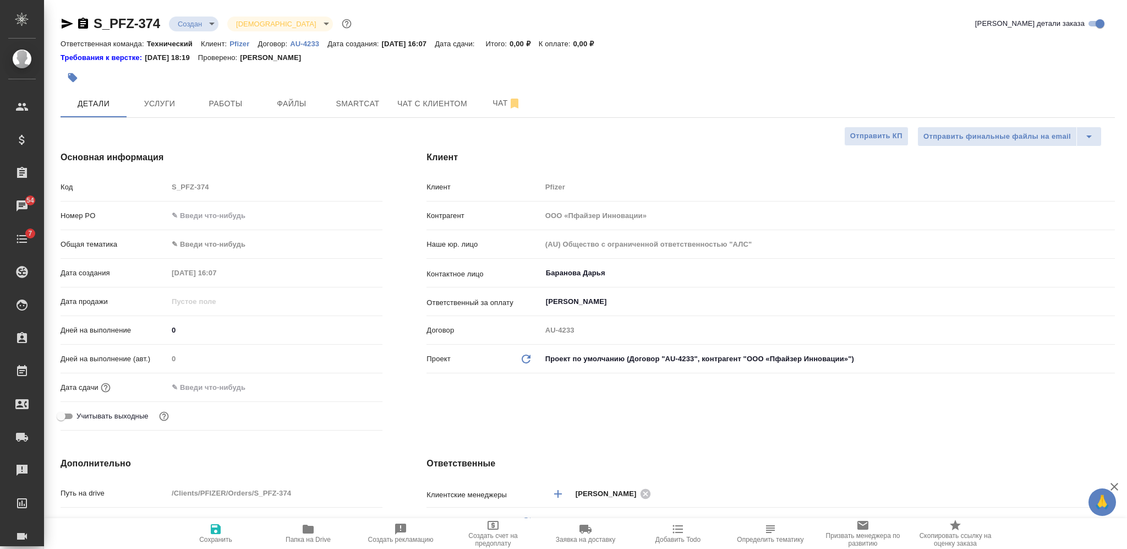
click at [226, 209] on input "text" at bounding box center [275, 215] width 215 height 16
paste input "9501072059"
type input "9501072059"
type textarea "x"
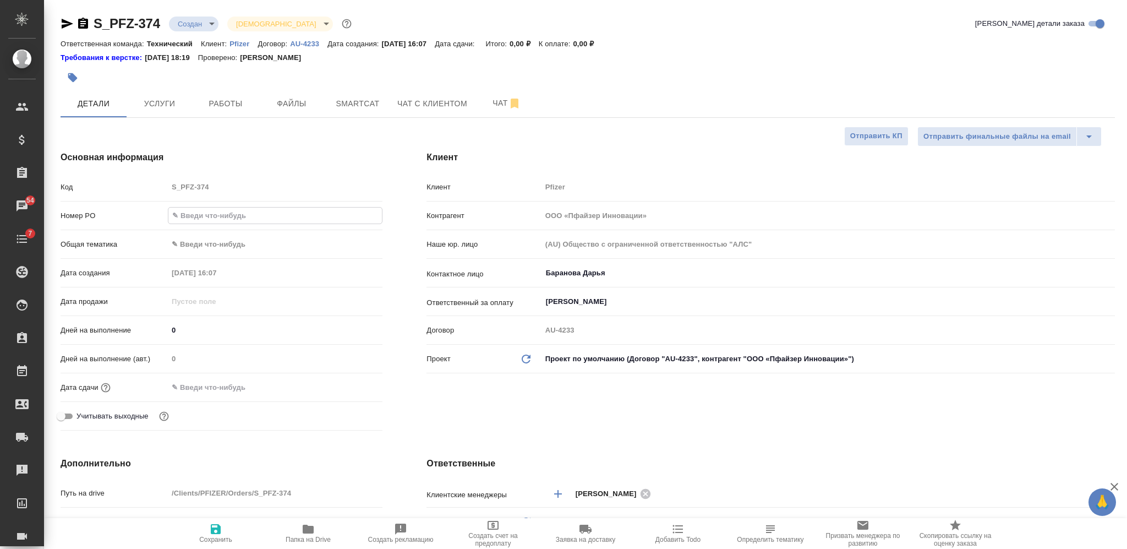
type textarea "x"
type input "9501072059"
click at [247, 243] on body "🙏 .cls-1 fill:#fff; AWATERA Nikiforova Valeria Клиенты Спецификации Заказы 54 Ч…" at bounding box center [563, 274] width 1127 height 549
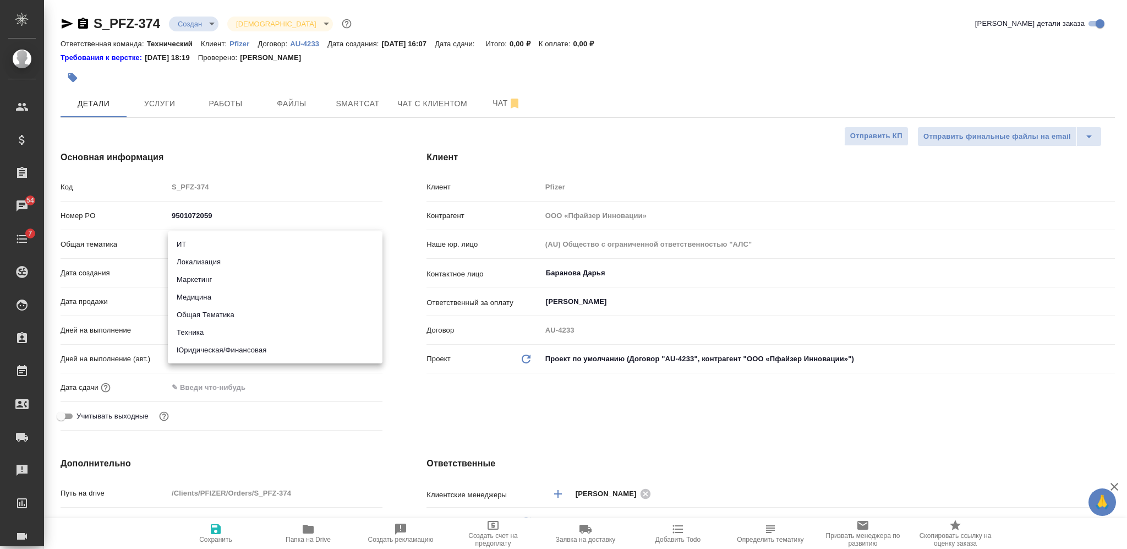
click at [280, 150] on div at bounding box center [563, 274] width 1127 height 549
click at [224, 526] on span "Сохранить" at bounding box center [215, 532] width 79 height 21
type textarea "x"
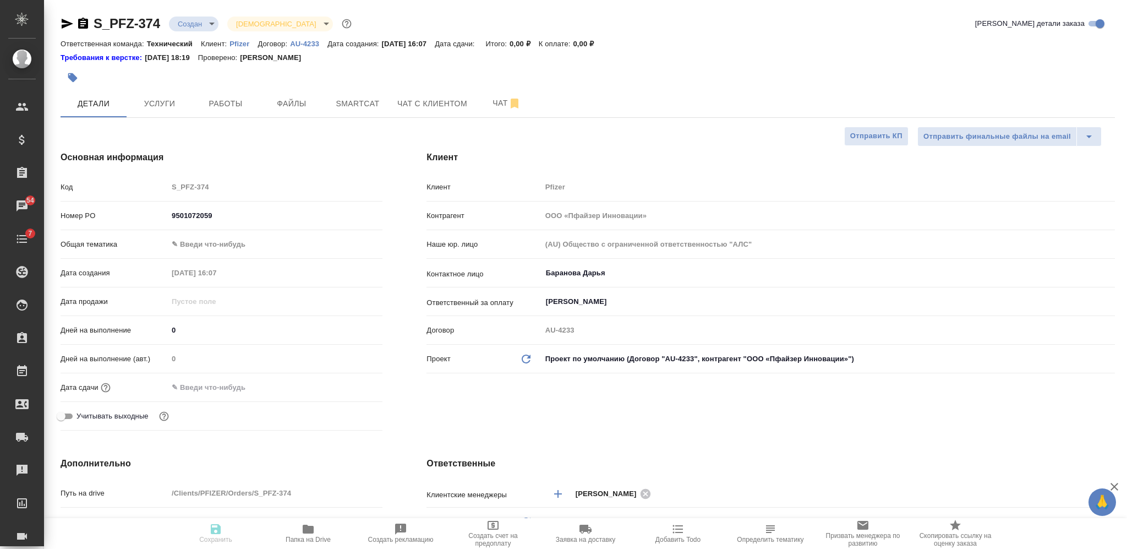
type textarea "x"
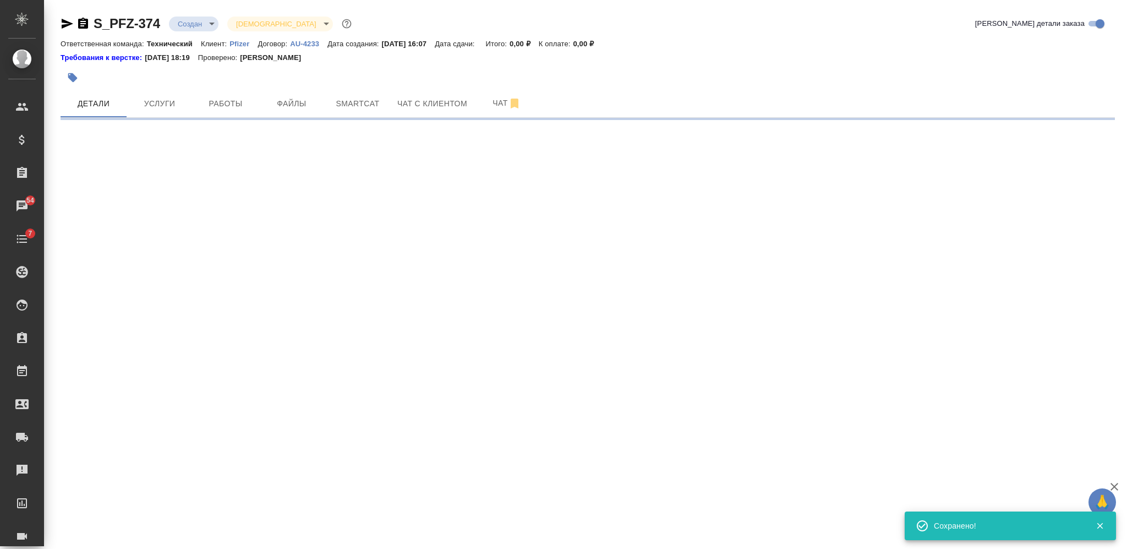
select select "RU"
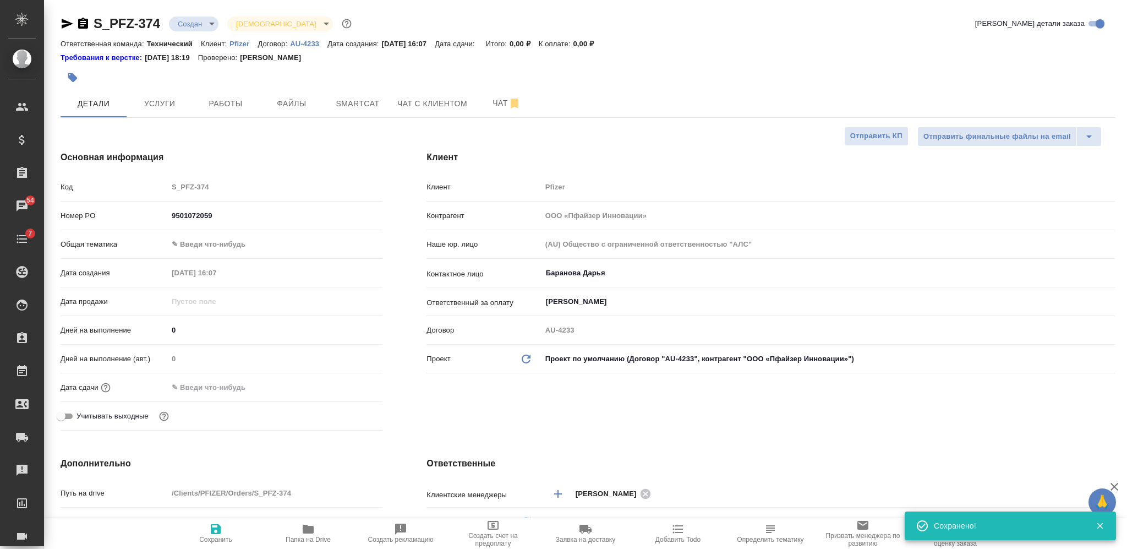
type textarea "x"
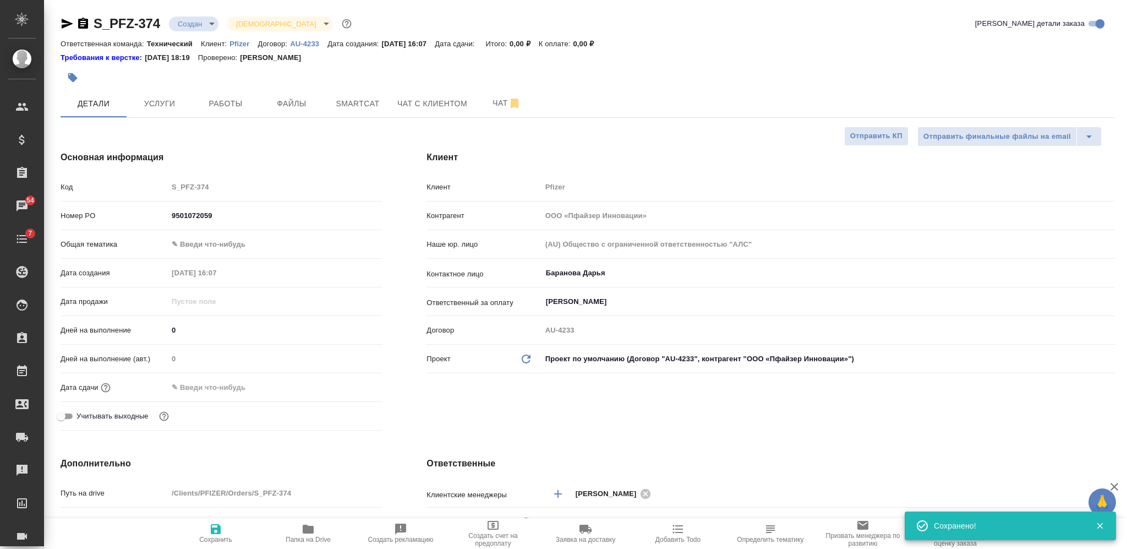
type textarea "x"
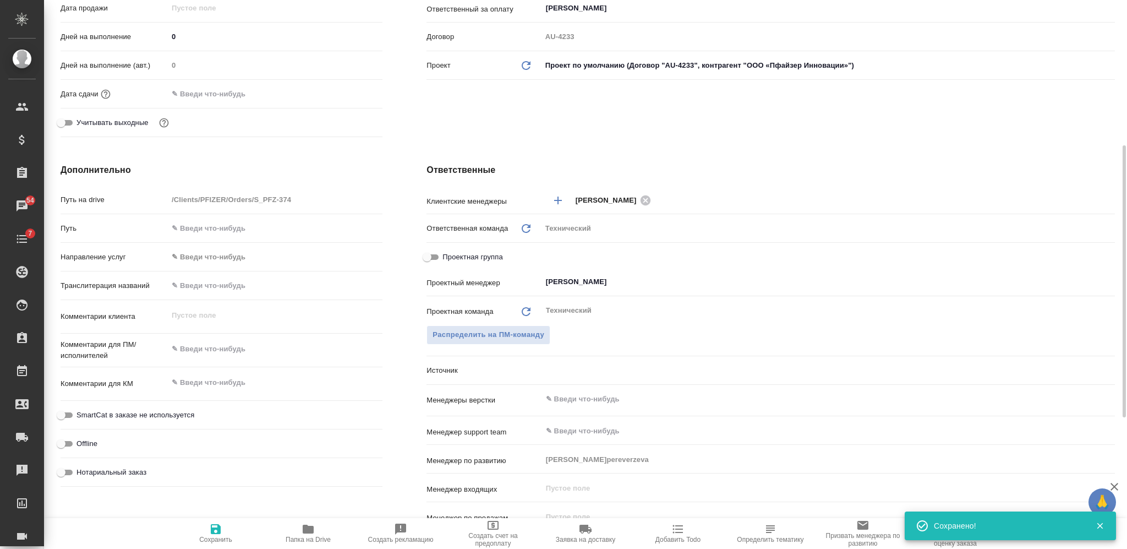
type textarea "x"
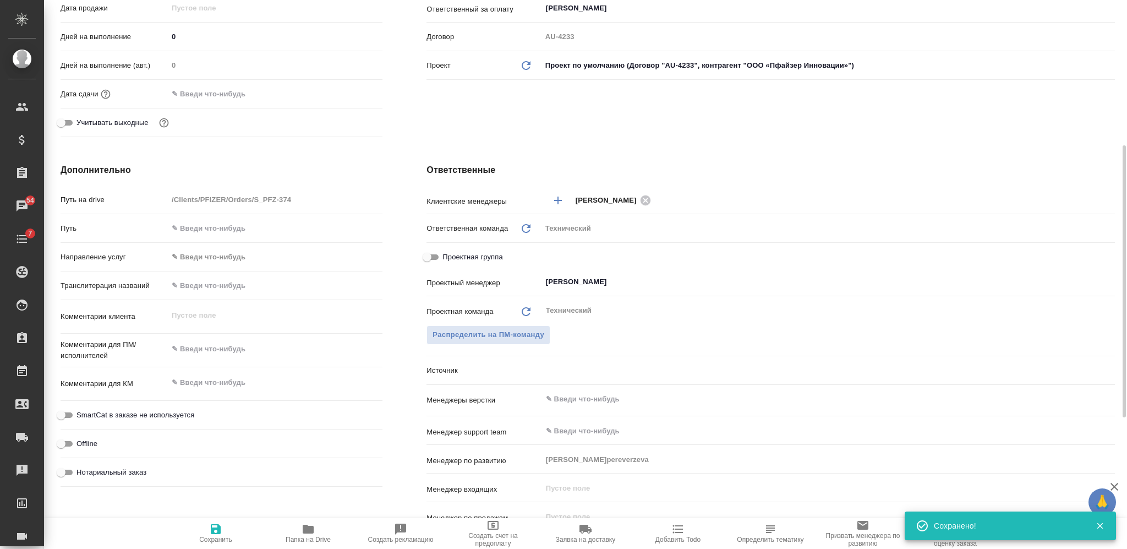
type textarea "x"
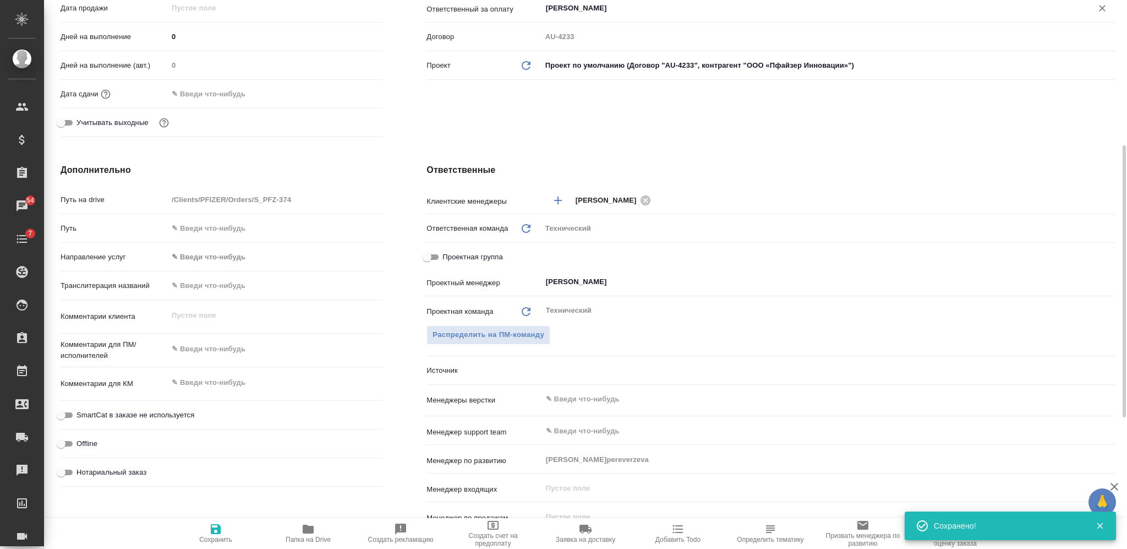
type textarea "x"
click at [236, 353] on textarea at bounding box center [275, 349] width 215 height 19
type textarea "x"
type textarea "а"
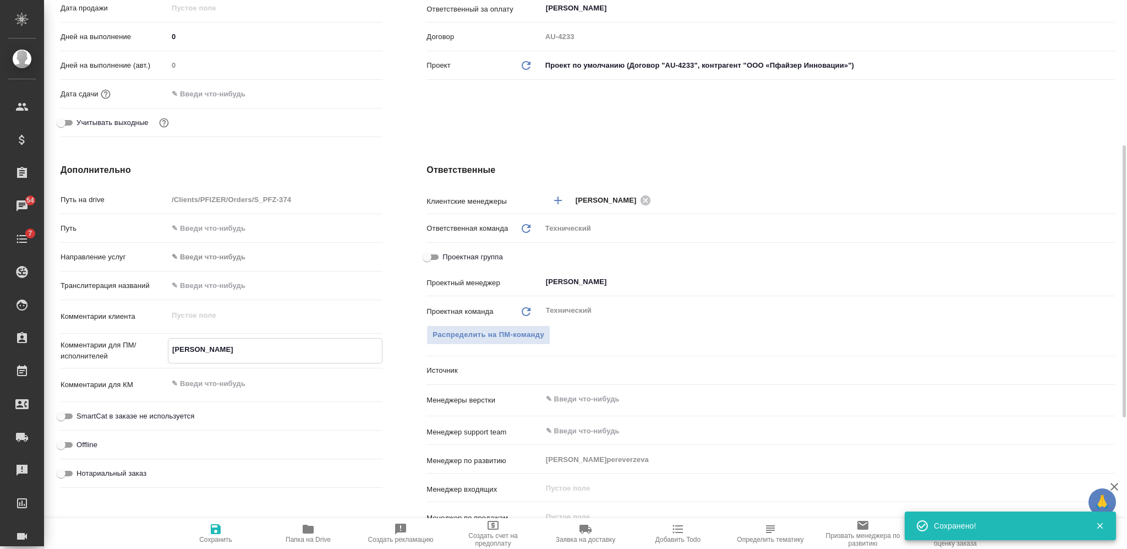
type textarea "x"
type textarea "ан"
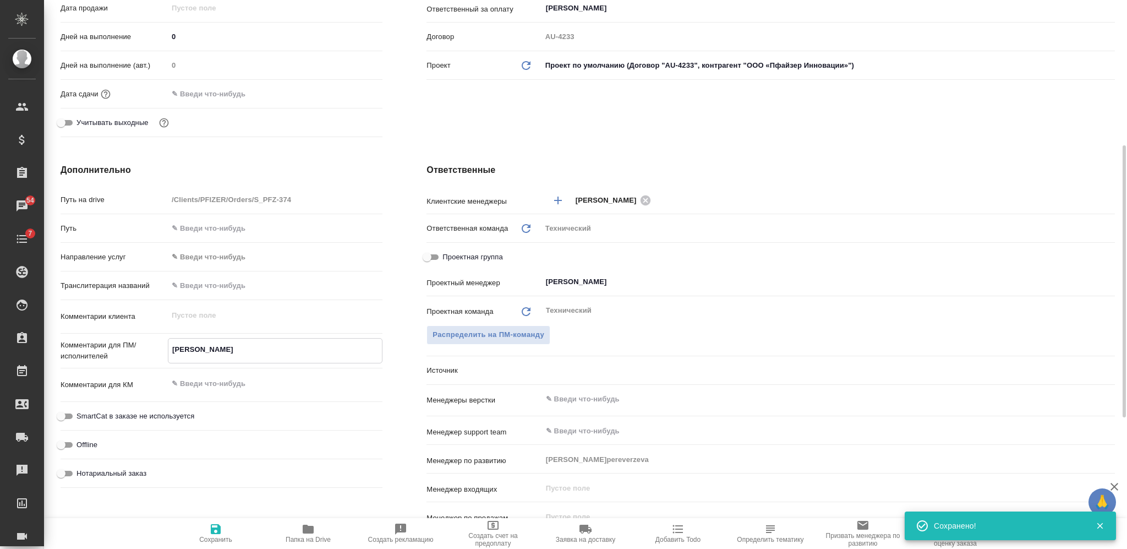
type textarea "x"
type textarea "анг"
type textarea "x"
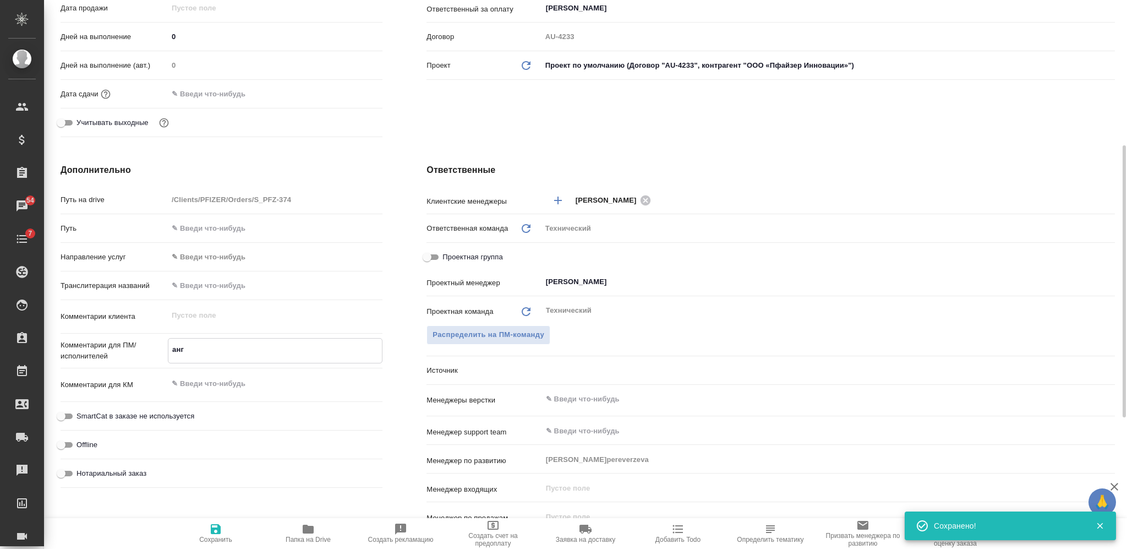
type textarea "x"
type textarea "англ"
type textarea "x"
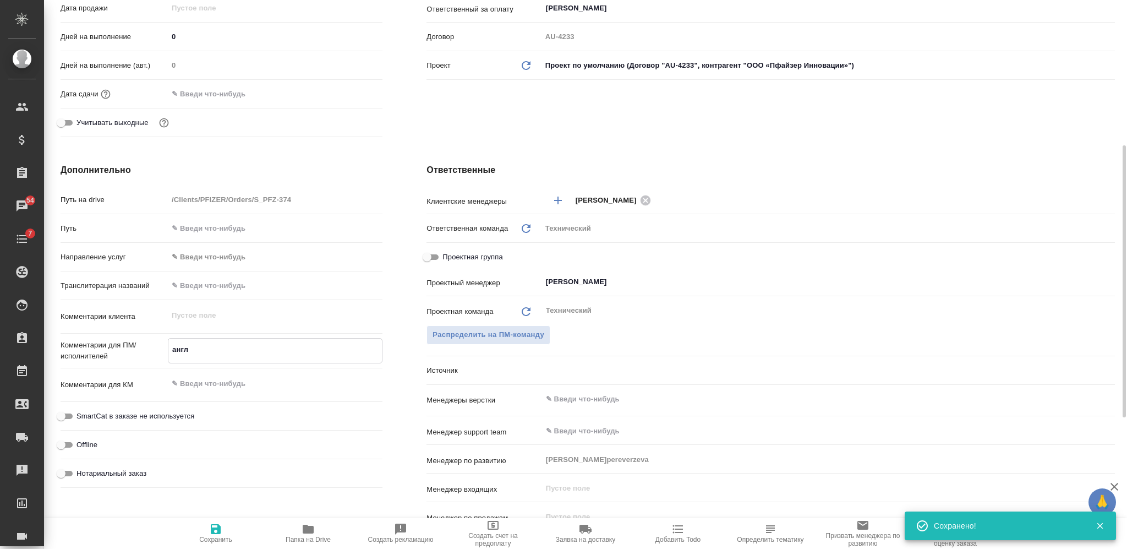
type textarea "англ-"
type textarea "x"
type textarea "англ-р"
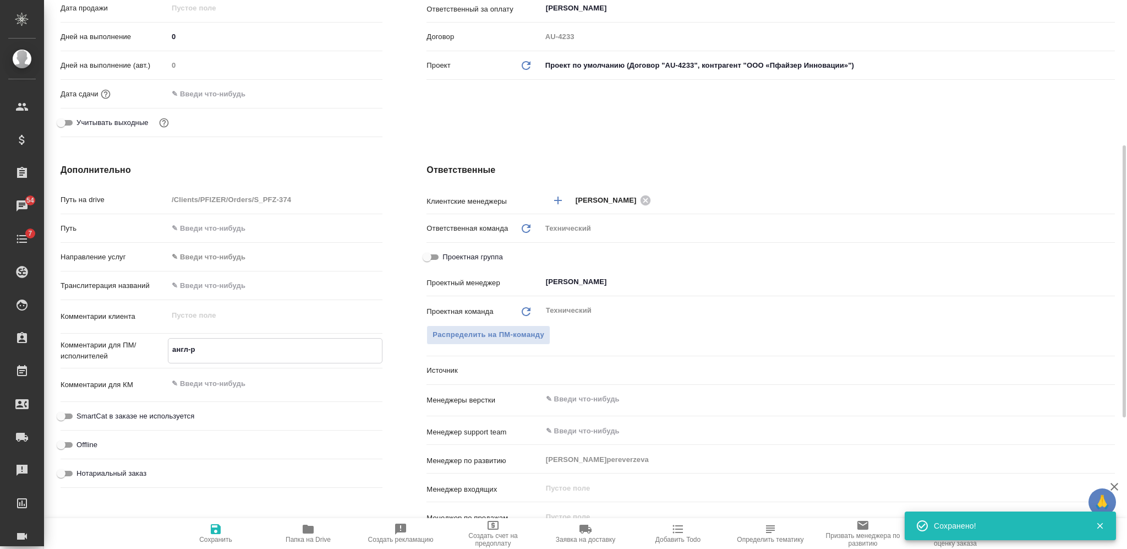
type textarea "x"
type textarea "англ-ру"
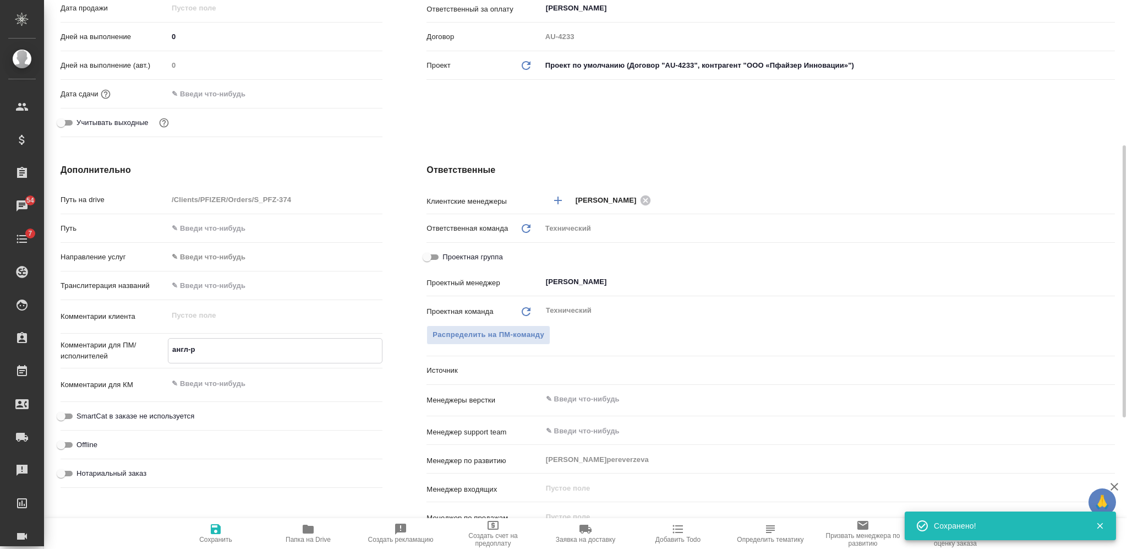
type textarea "x"
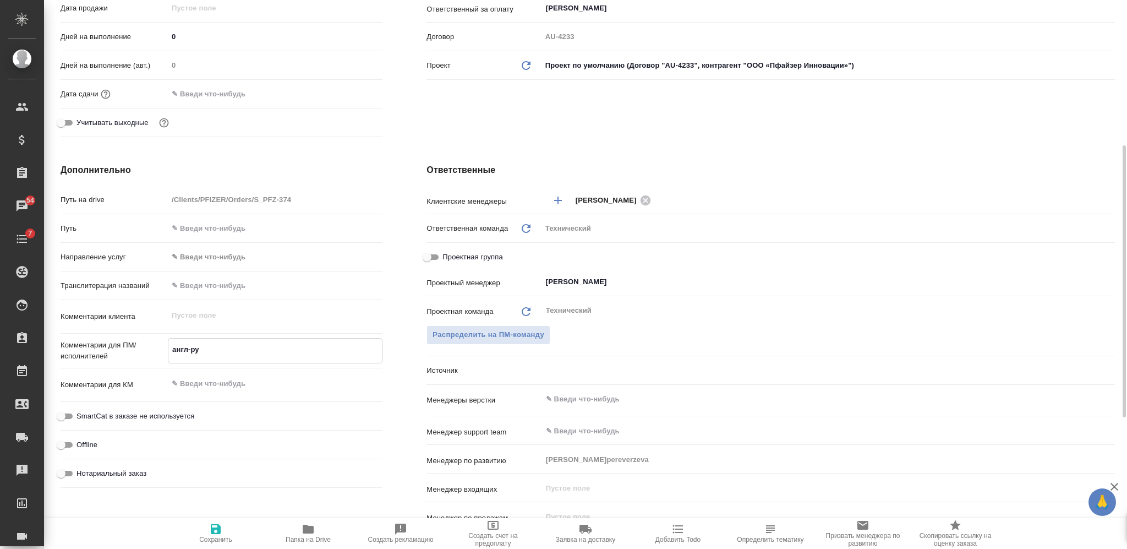
type textarea "x"
type textarea "англ-рус"
type textarea "x"
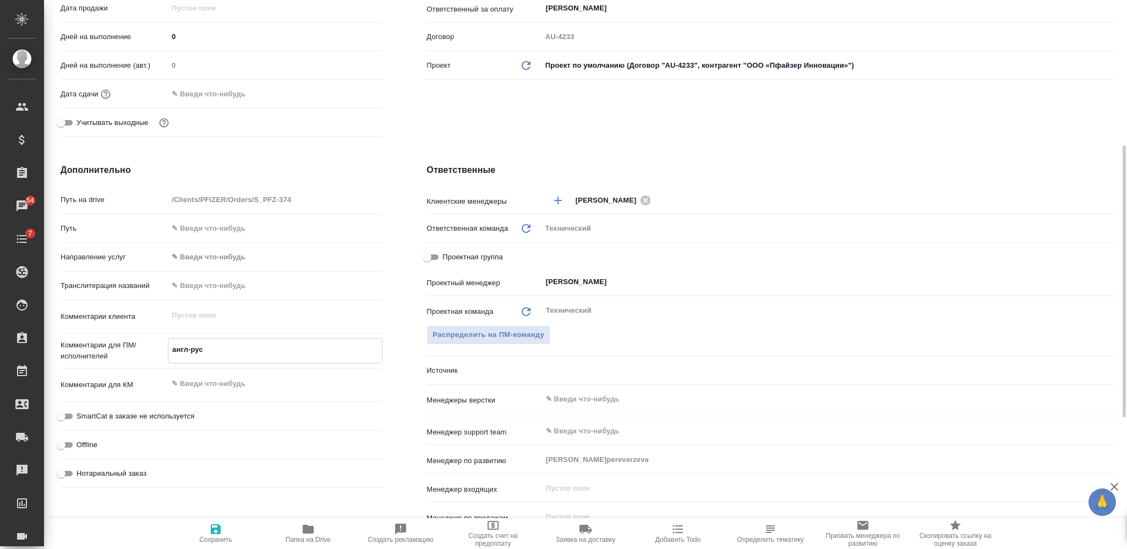
type textarea "англ-рус"
type textarea "x"
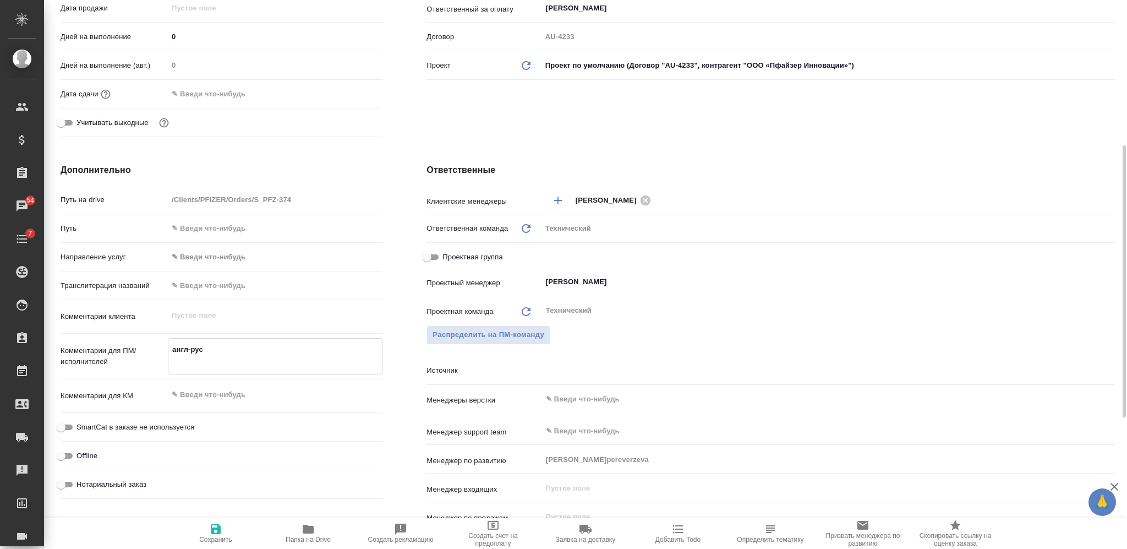
paste textarea "с 5 стр. по 34 стр. со сроком до 2 октября 12:00"
type textarea "x"
type textarea "англ-рус с 5 стр. по 34 стр. со сроком до 2 октября 12:00"
type textarea "x"
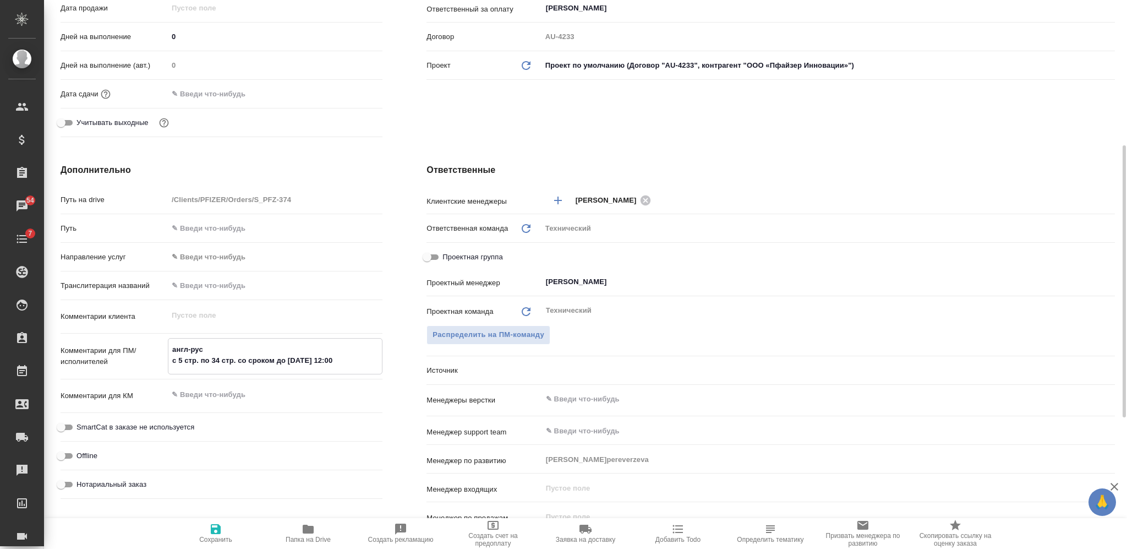
type textarea "англ-рус с 5 стр. по 34 стр. со сроком до 2 октября 12:00"
type textarea "x"
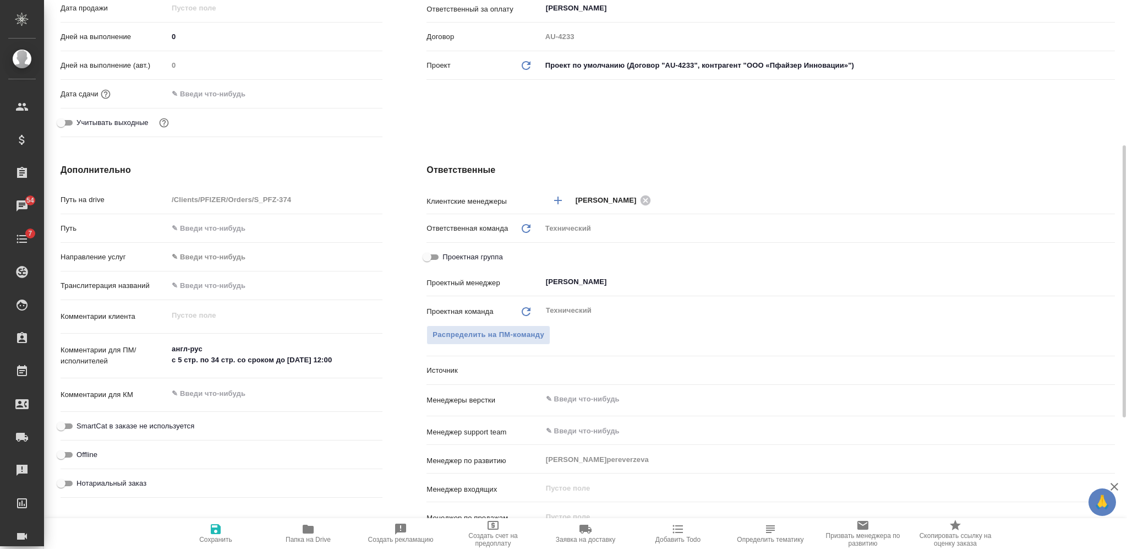
type textarea "x"
click at [230, 388] on textarea at bounding box center [275, 394] width 215 height 19
type textarea "x"
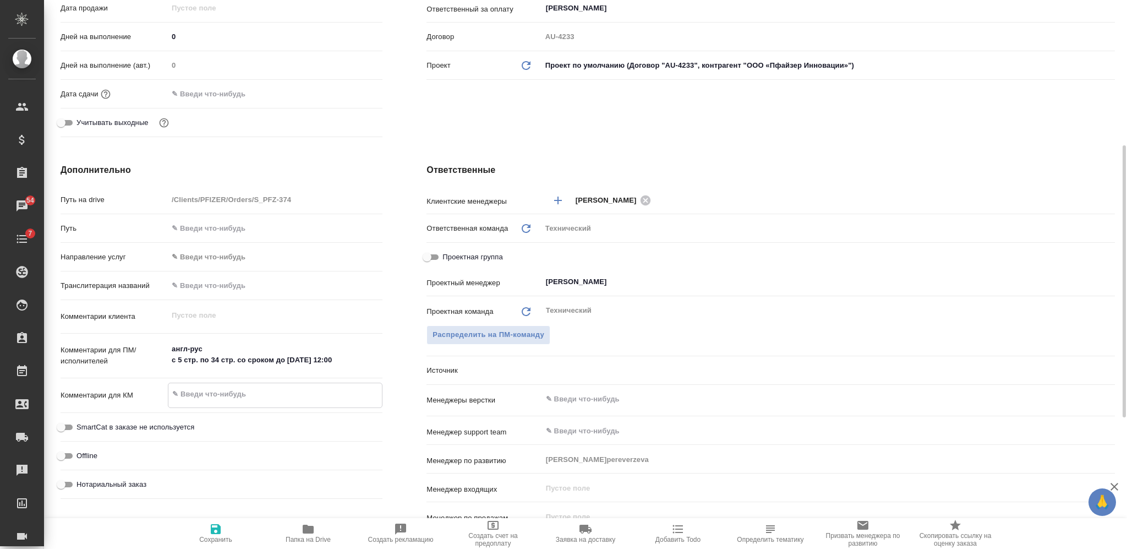
paste textarea "на перевод_CAPA AB UK часть 1"
type textarea "x"
type textarea "на перевод_CAPA AB UK часть 1"
type textarea "x"
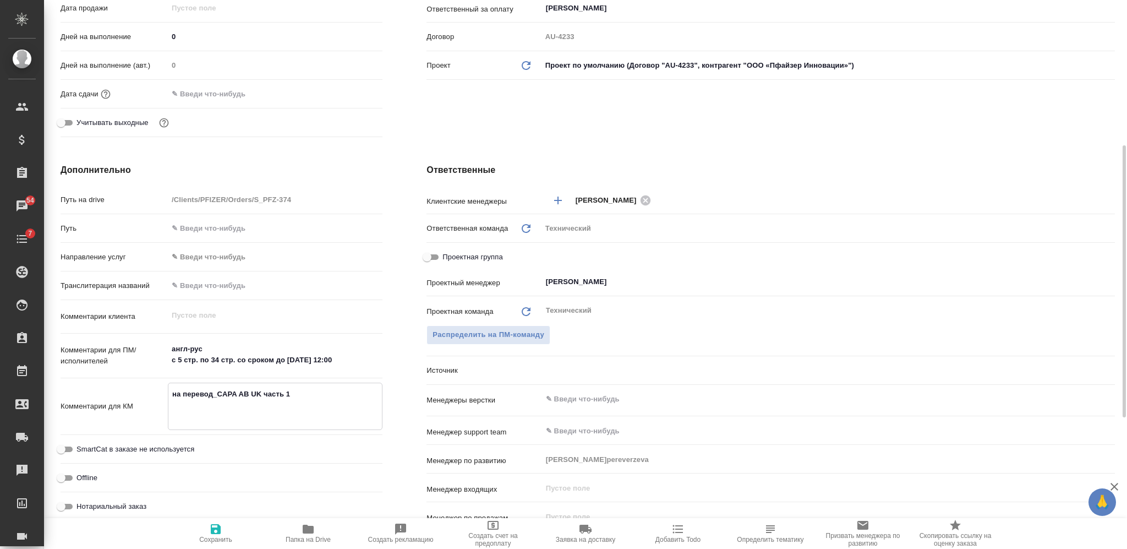
type textarea "на перевод_CAPA AB UK часть 1"
click at [580, 394] on input "text" at bounding box center [810, 398] width 530 height 13
type textarea "x"
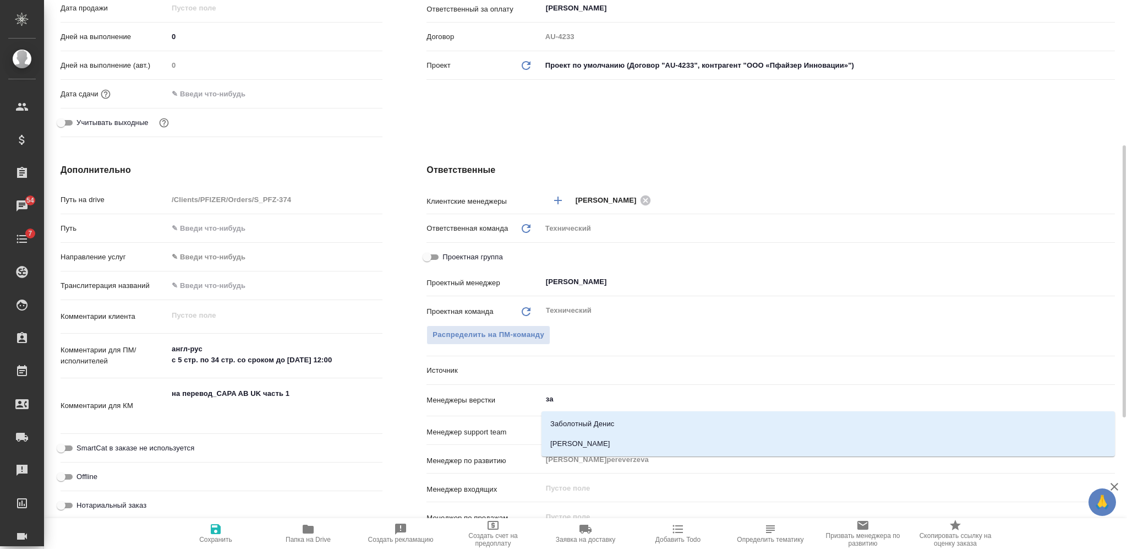
type input "заб"
click at [599, 451] on li "Заборова Александра" at bounding box center [827, 444] width 573 height 20
type textarea "x"
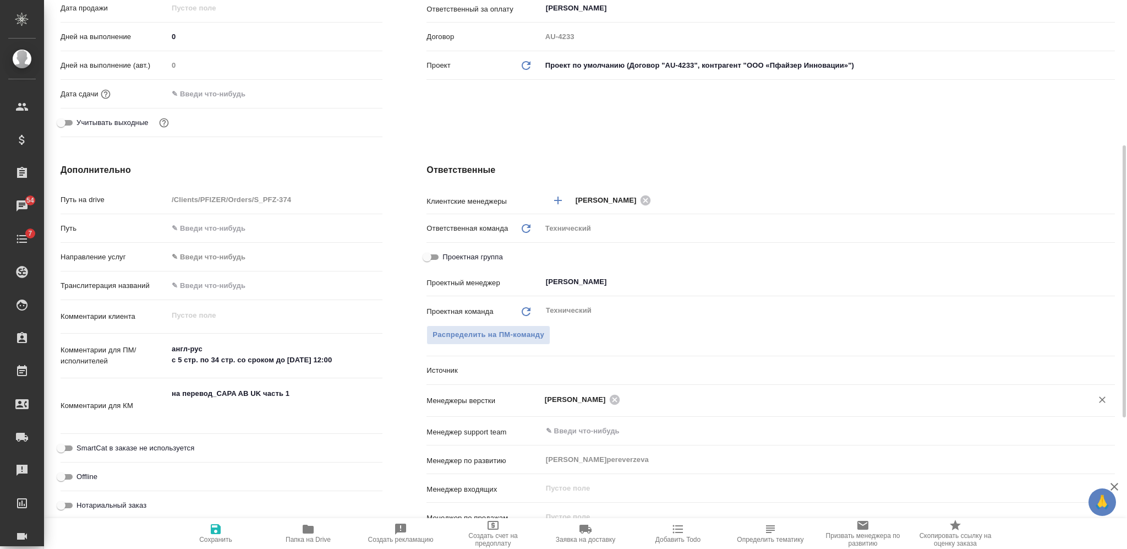
type textarea "x"
click at [291, 424] on textarea "на перевод_CAPA AB UK часть 1" at bounding box center [275, 405] width 214 height 41
type textarea "на перевод_CAPA AB UK часть 1"
type textarea "x"
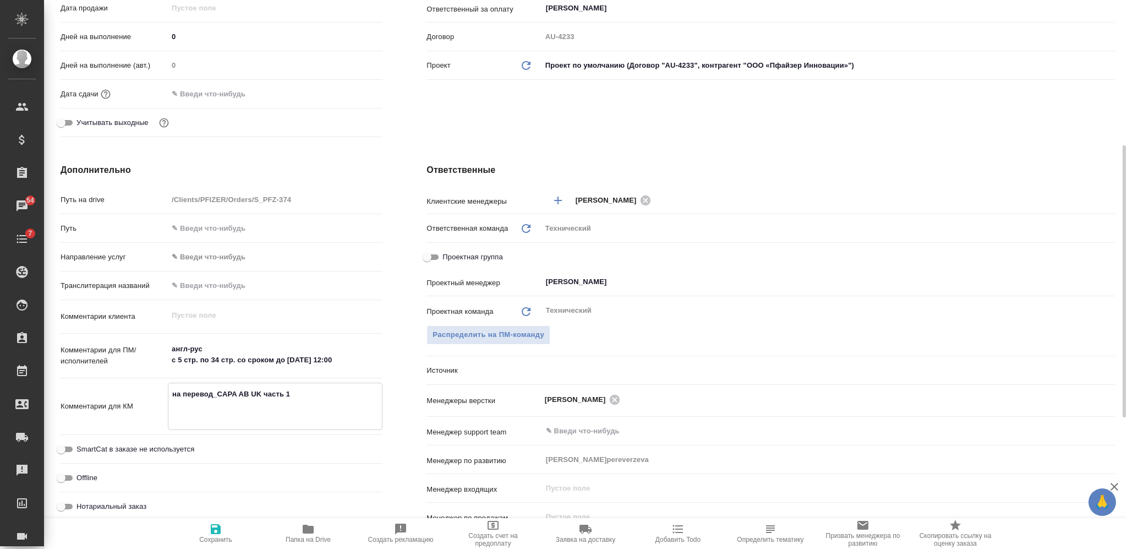
type textarea "x"
type textarea "на перевод_CAPA AB UK часть 1"
type textarea "x"
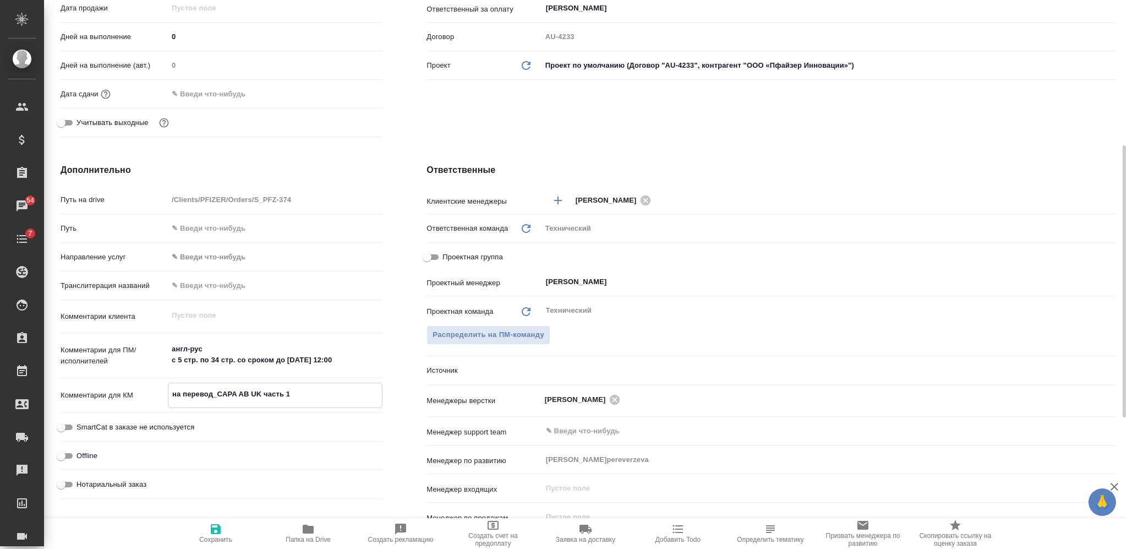
type textarea "на перевод_CAPA AB UK часть 1"
type textarea "x"
click at [220, 539] on span "Сохранить" at bounding box center [215, 539] width 33 height 8
type textarea "x"
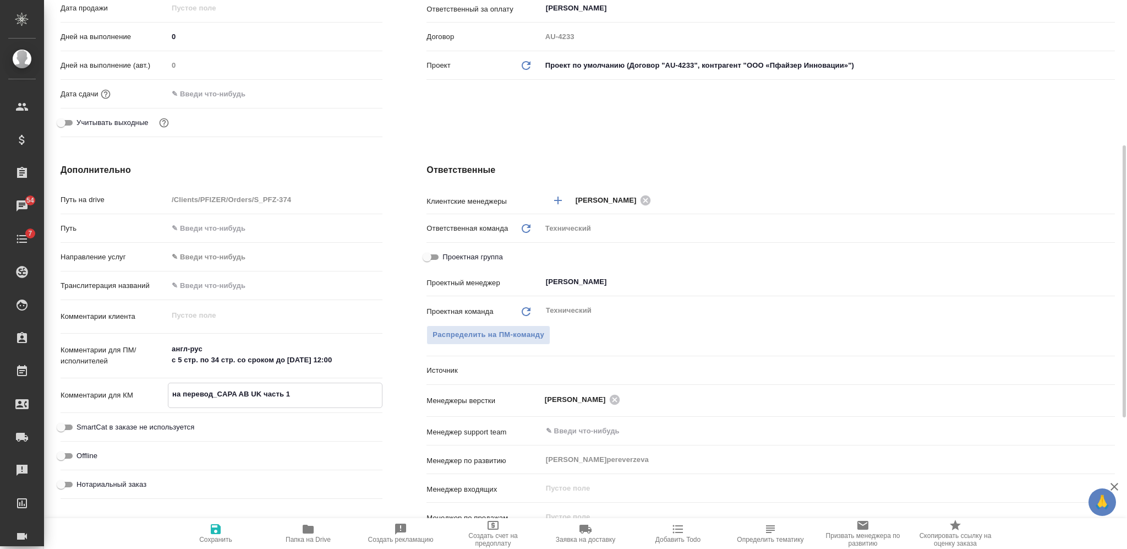
type textarea "x"
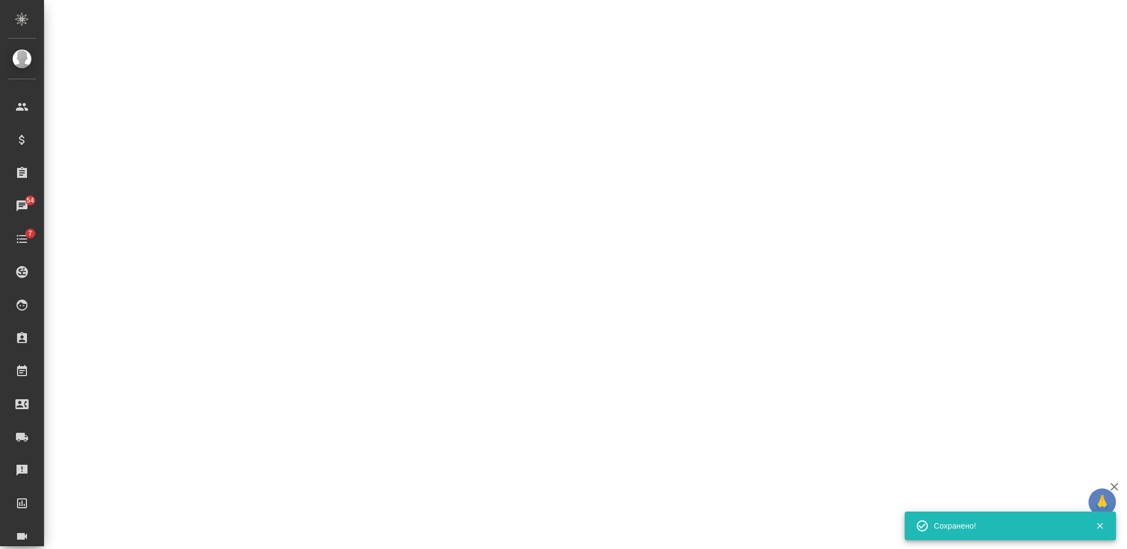
select select "RU"
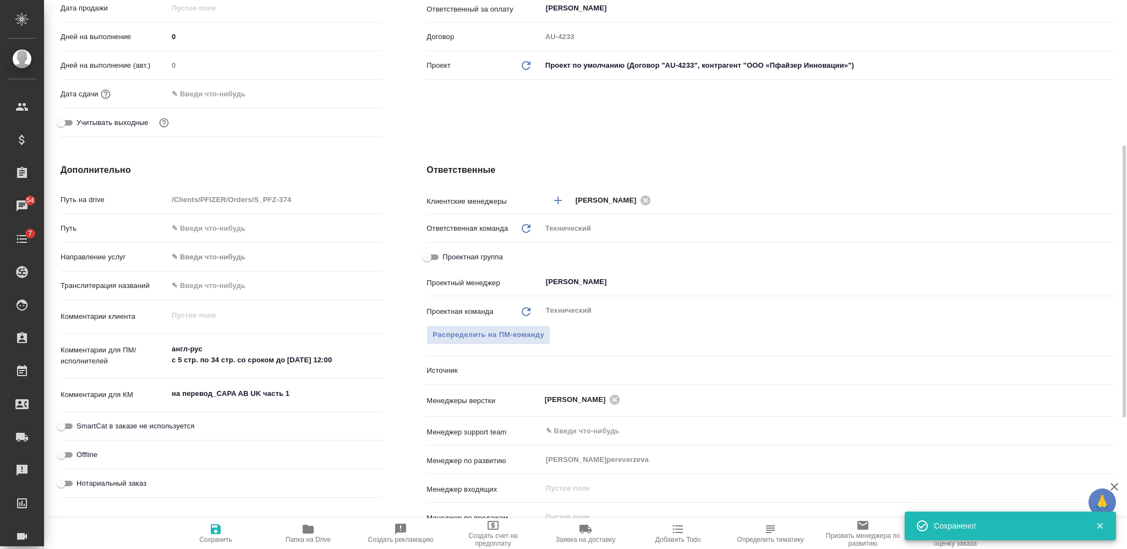
type textarea "x"
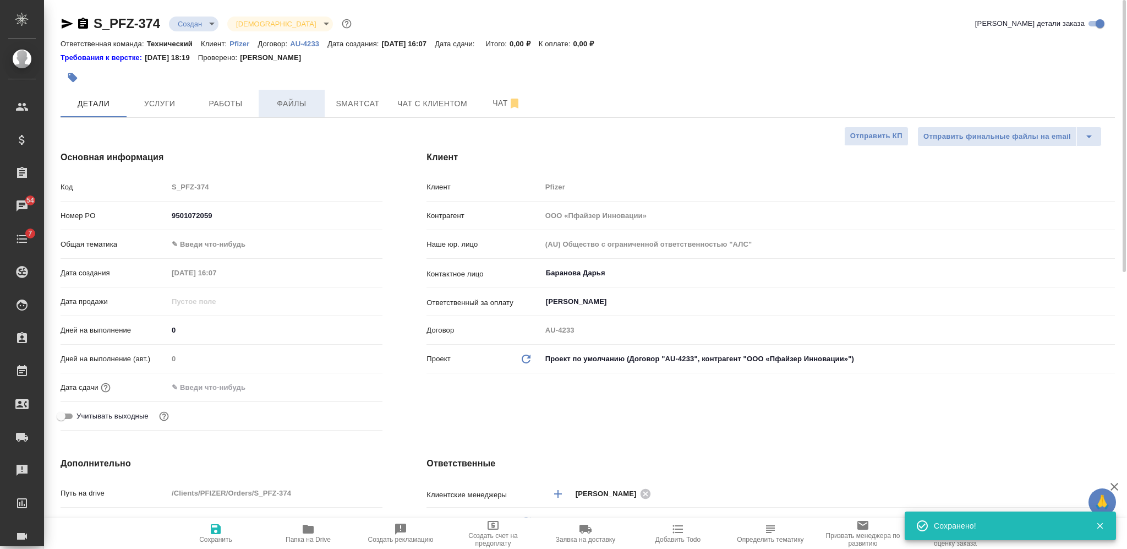
click at [301, 108] on span "Файлы" at bounding box center [291, 104] width 53 height 14
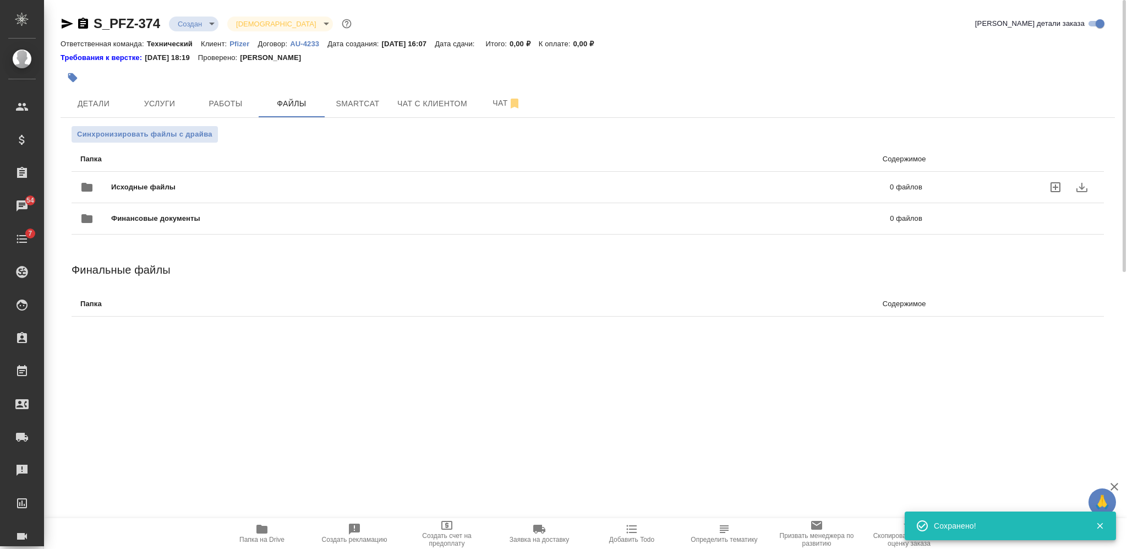
click at [315, 178] on div "Исходные файлы 0 файлов" at bounding box center [501, 187] width 842 height 26
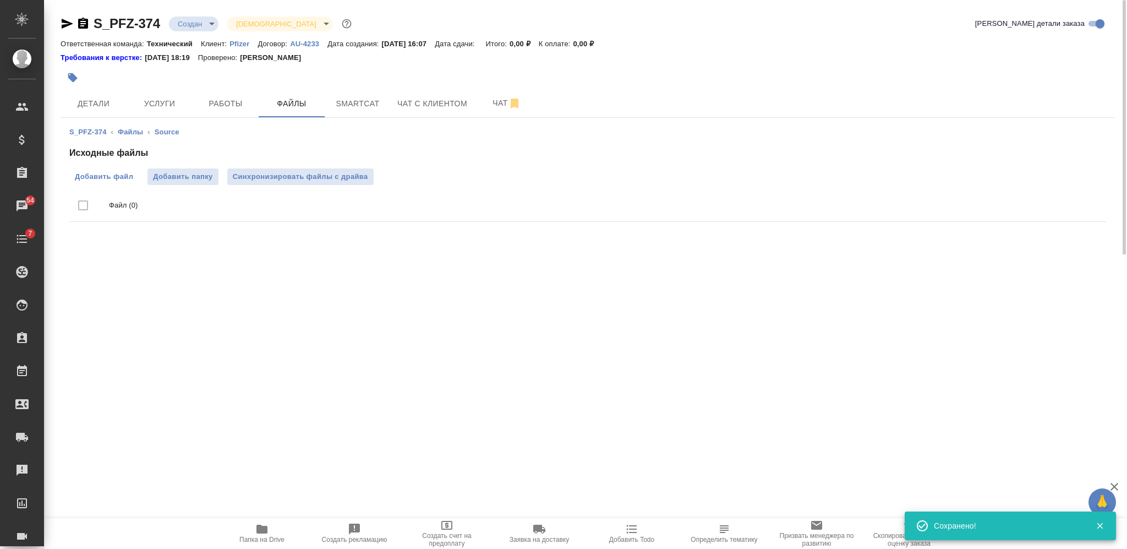
click at [125, 174] on span "Добавить файл" at bounding box center [104, 176] width 58 height 11
click at [0, 0] on input "Добавить файл" at bounding box center [0, 0] width 0 height 0
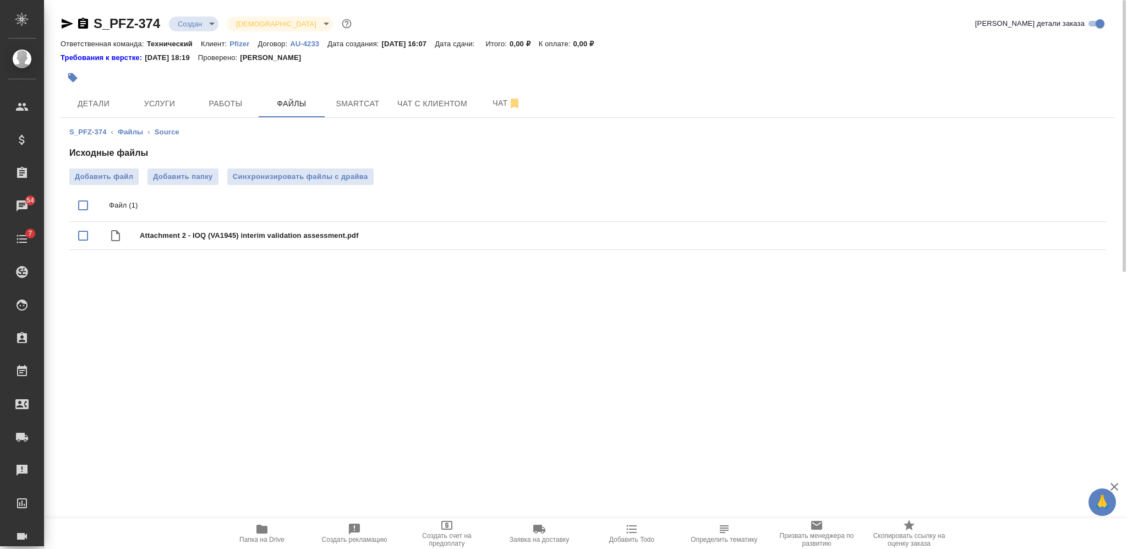
click at [191, 15] on div "S_PFZ-374 Создан new Святая троица holyTrinity" at bounding box center [207, 24] width 293 height 18
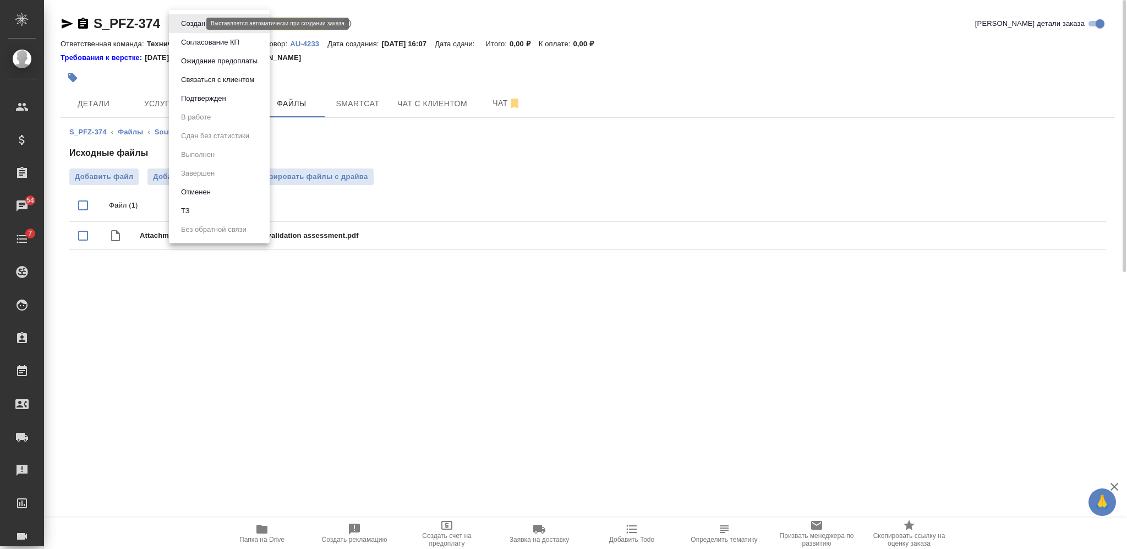
click at [193, 23] on body "🙏 .cls-1 fill:#fff; AWATERA Nikiforova Valeria Клиенты Спецификации Заказы 54 Ч…" at bounding box center [563, 274] width 1127 height 549
click at [239, 212] on li "ТЗ" at bounding box center [219, 210] width 101 height 19
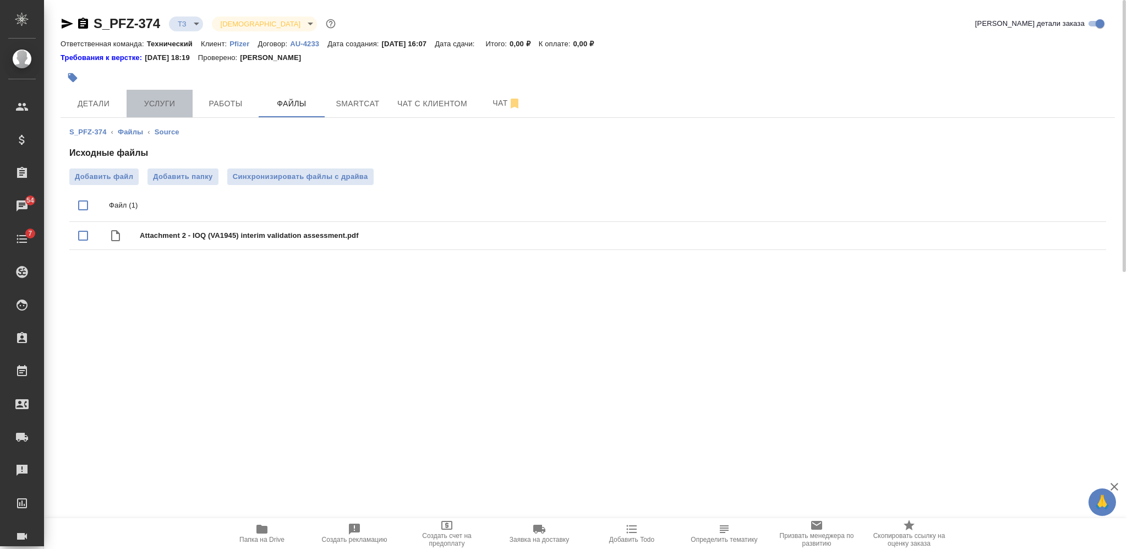
click at [157, 108] on span "Услуги" at bounding box center [159, 104] width 53 height 14
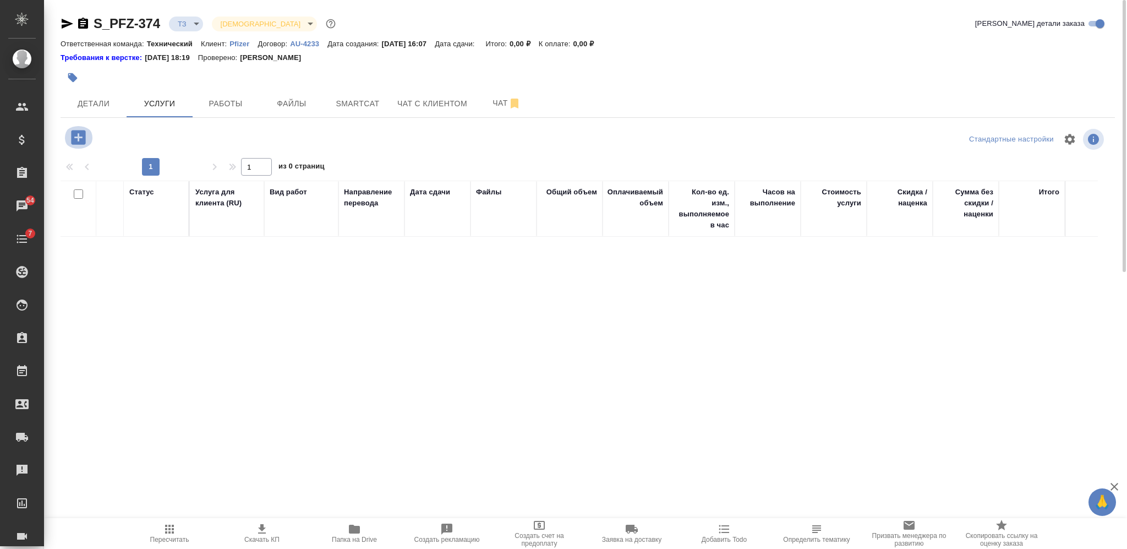
click at [74, 132] on icon "button" at bounding box center [78, 137] width 14 height 14
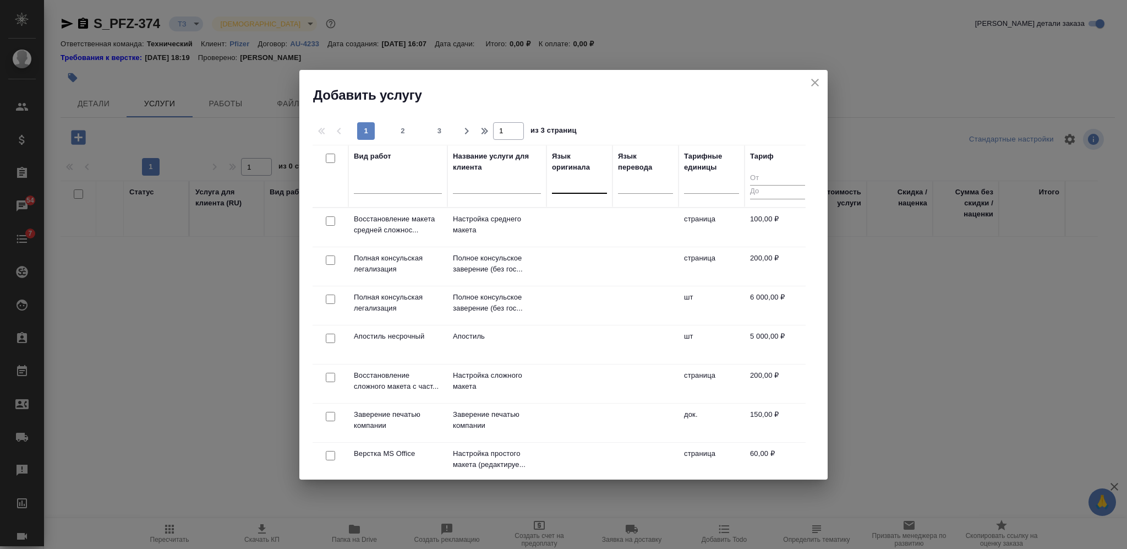
click at [576, 180] on div at bounding box center [579, 182] width 55 height 16
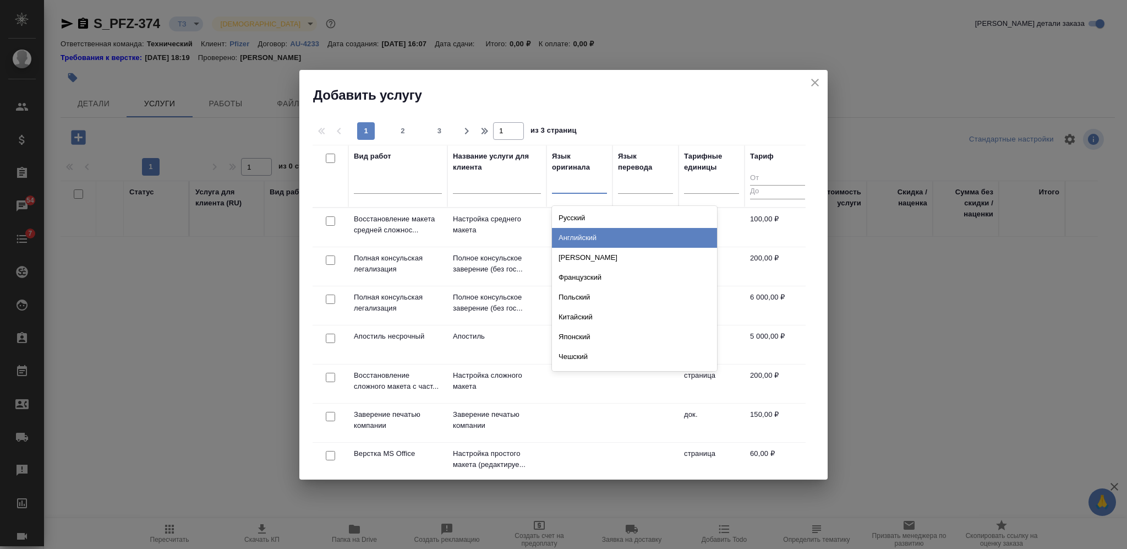
click at [581, 233] on div "Английский" at bounding box center [634, 238] width 165 height 20
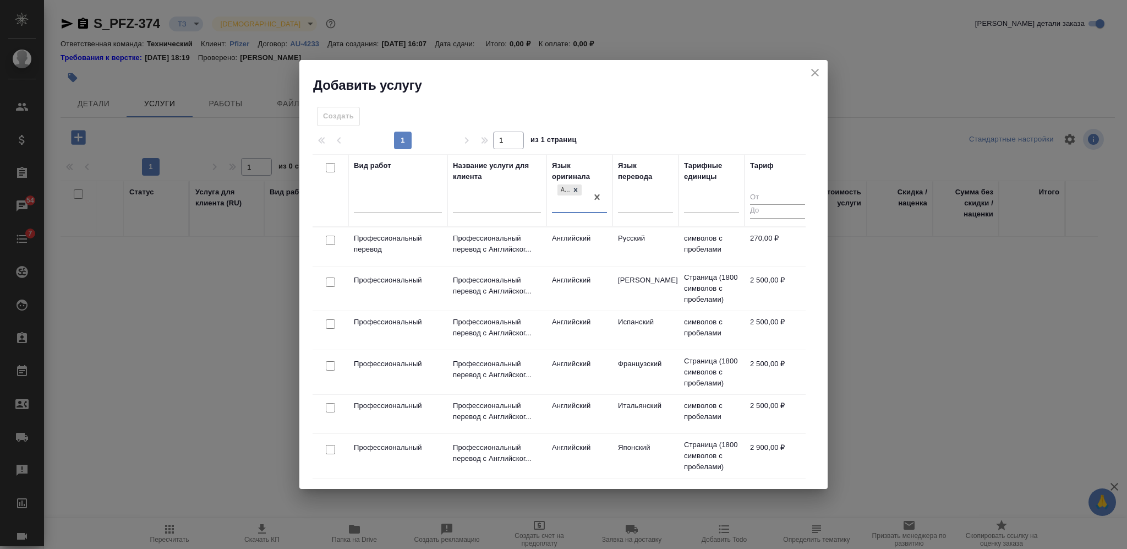
click at [331, 239] on input "checkbox" at bounding box center [330, 240] width 9 height 9
checkbox input "true"
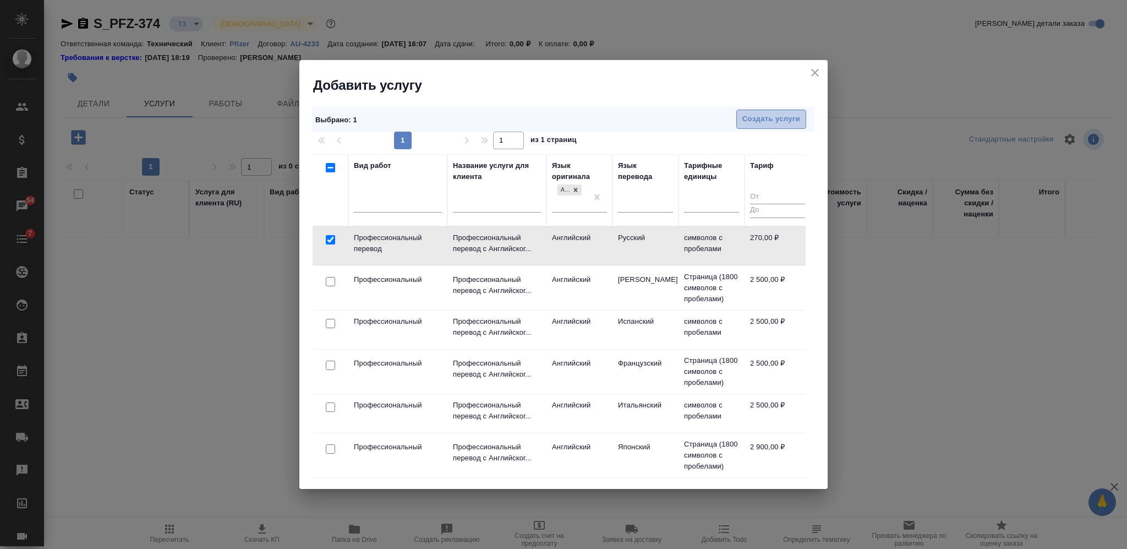
click at [779, 117] on span "Создать услуги" at bounding box center [771, 119] width 58 height 13
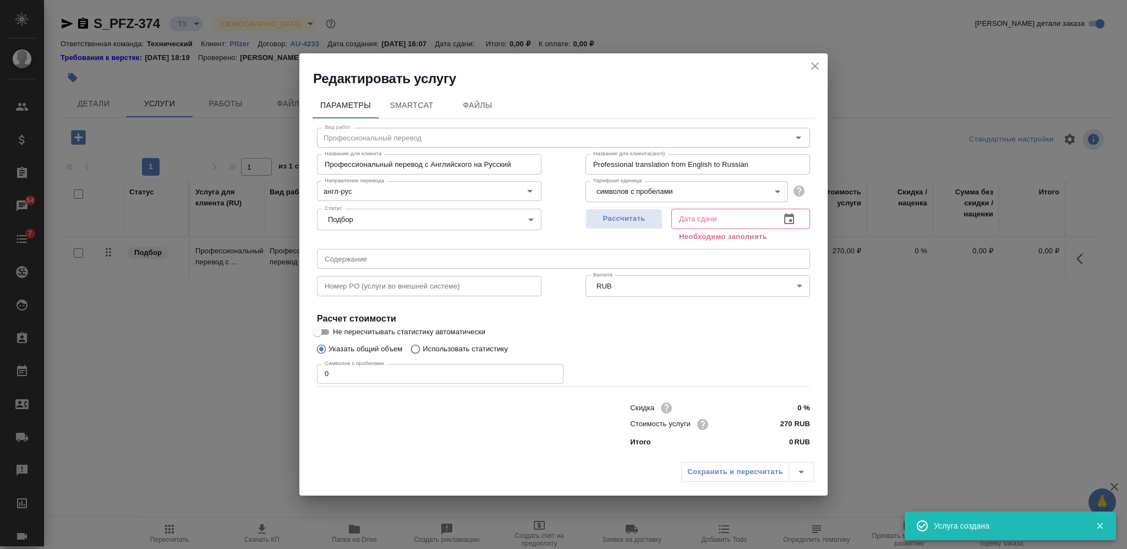
click at [781, 321] on h4 "Расчет стоимости" at bounding box center [563, 318] width 493 height 13
click at [645, 223] on span "Рассчитать" at bounding box center [624, 218] width 65 height 13
type input "29.09.2025 16:09"
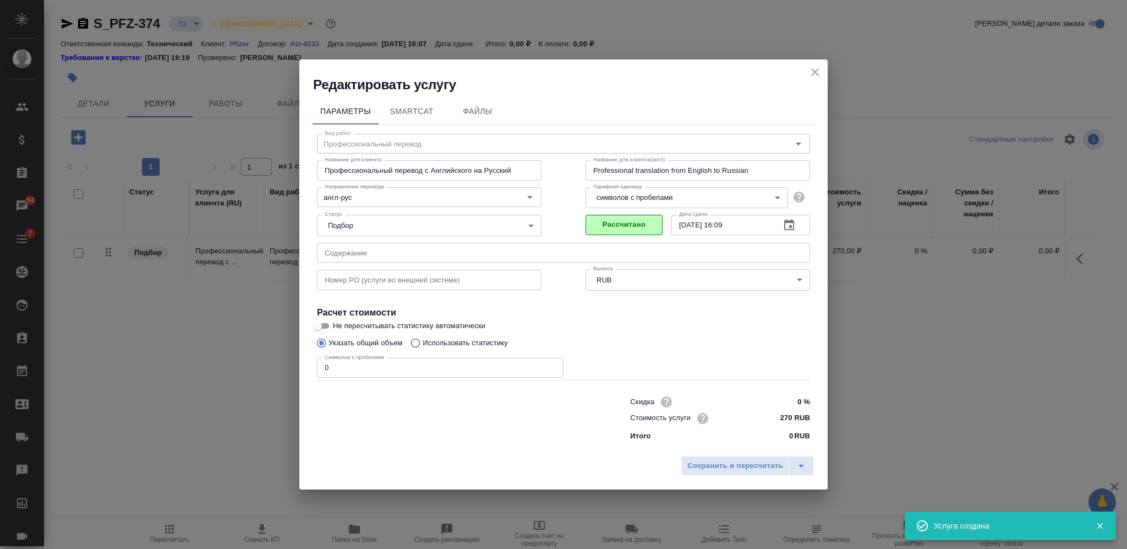
click at [622, 373] on div "Скидка 0 % Стоимость услуги 270 RUB Итого 0 RUB" at bounding box center [720, 417] width 224 height 92
drag, startPoint x: 344, startPoint y: 359, endPoint x: 304, endPoint y: 359, distance: 39.6
click at [305, 359] on div "Параметры SmartCat Файлы Вид работ Профессиональный перевод Вид работ Название …" at bounding box center [563, 272] width 528 height 357
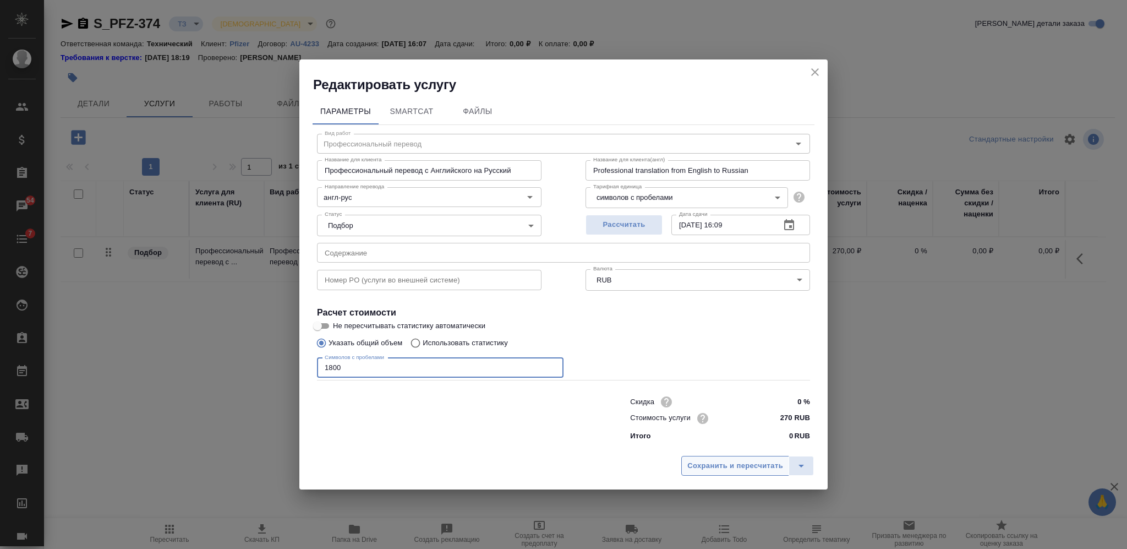
type input "1800"
click at [742, 469] on span "Сохранить и пересчитать" at bounding box center [735, 465] width 96 height 13
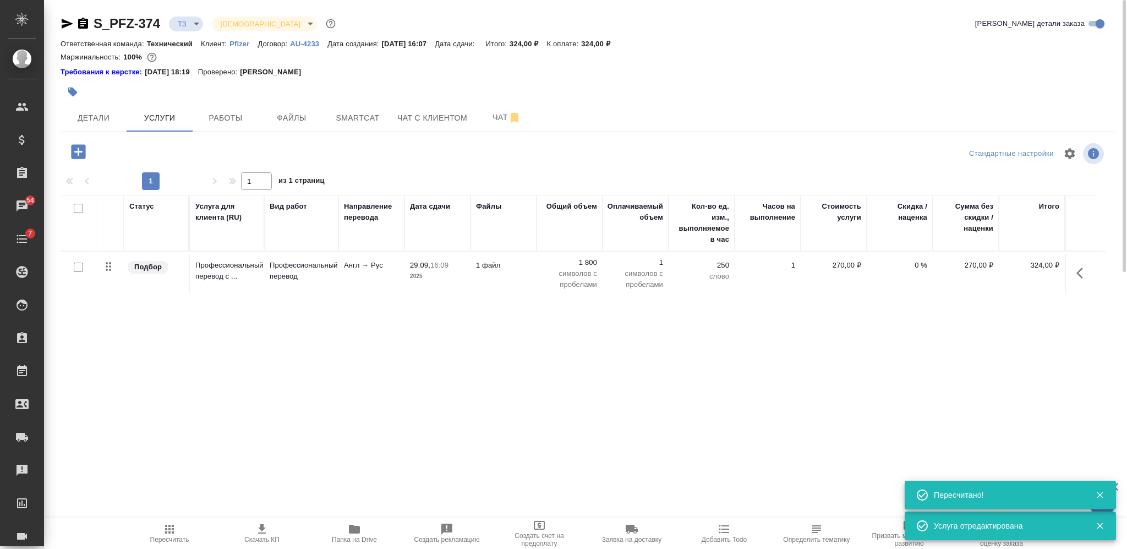
click at [76, 211] on input "checkbox" at bounding box center [78, 208] width 9 height 9
checkbox input "true"
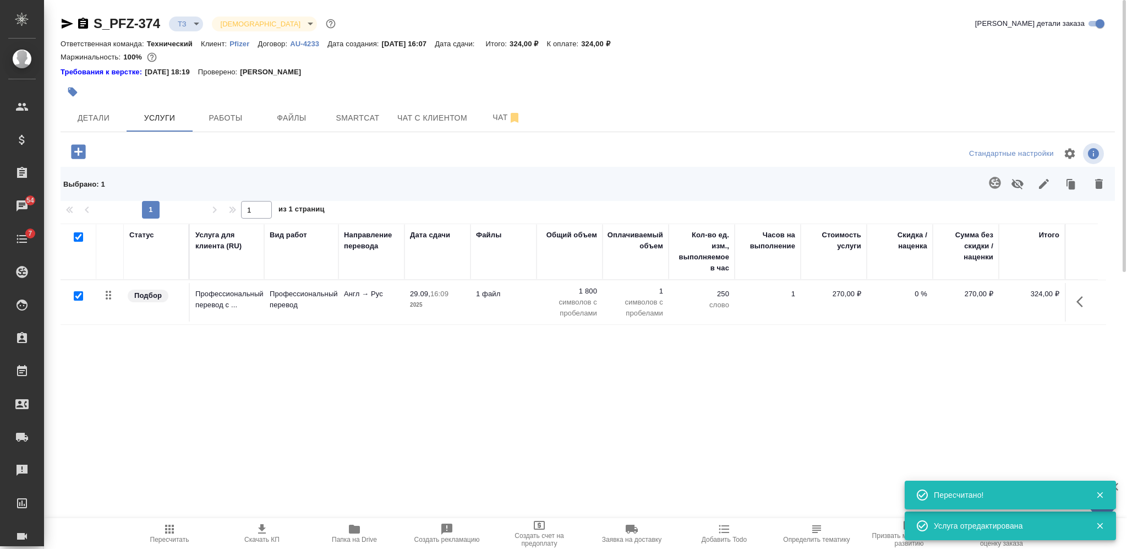
click at [998, 186] on icon "button" at bounding box center [995, 183] width 12 height 12
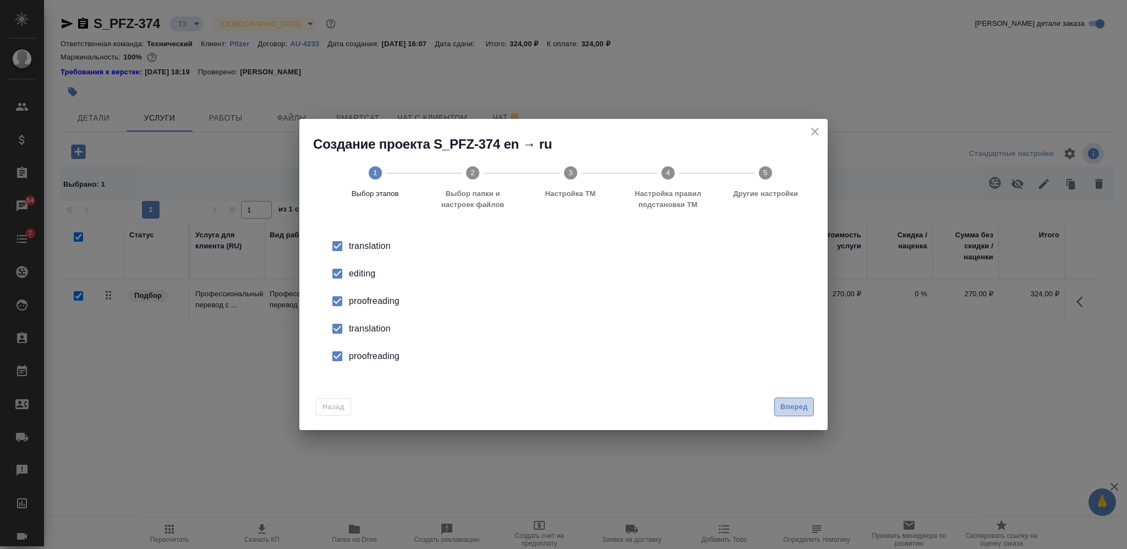
click at [800, 408] on span "Вперед" at bounding box center [794, 407] width 28 height 13
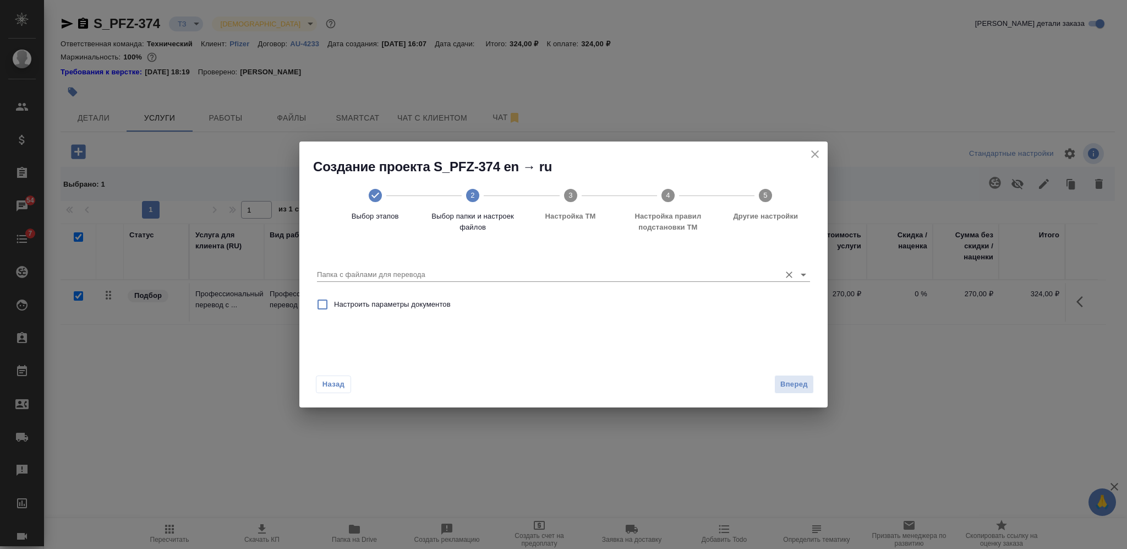
click at [593, 275] on input "Папка с файлами для перевода" at bounding box center [546, 274] width 458 height 13
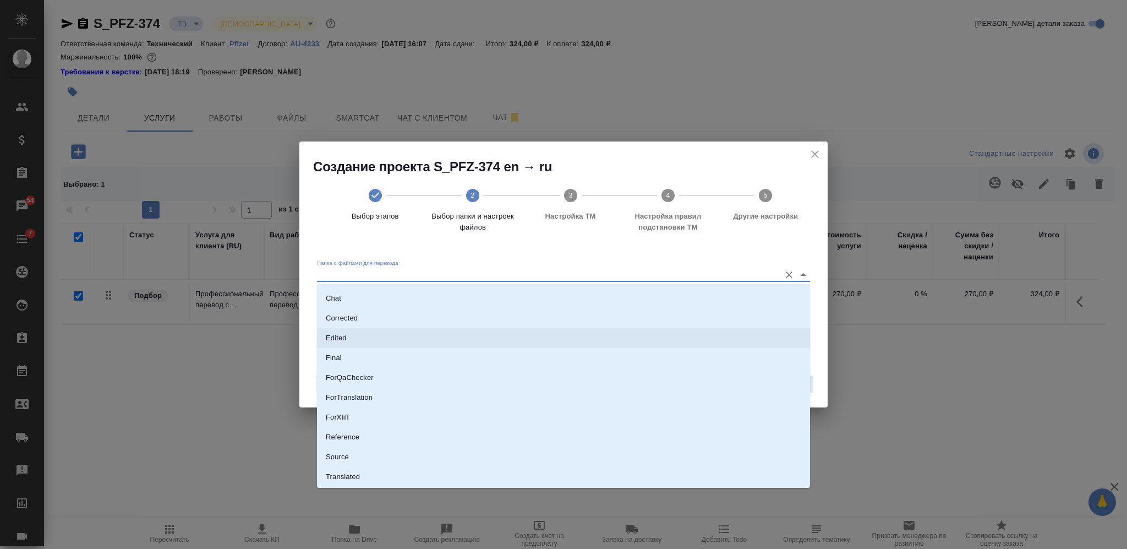
scroll to position [57, 0]
click at [592, 435] on li "Source" at bounding box center [563, 438] width 493 height 20
type input "Source"
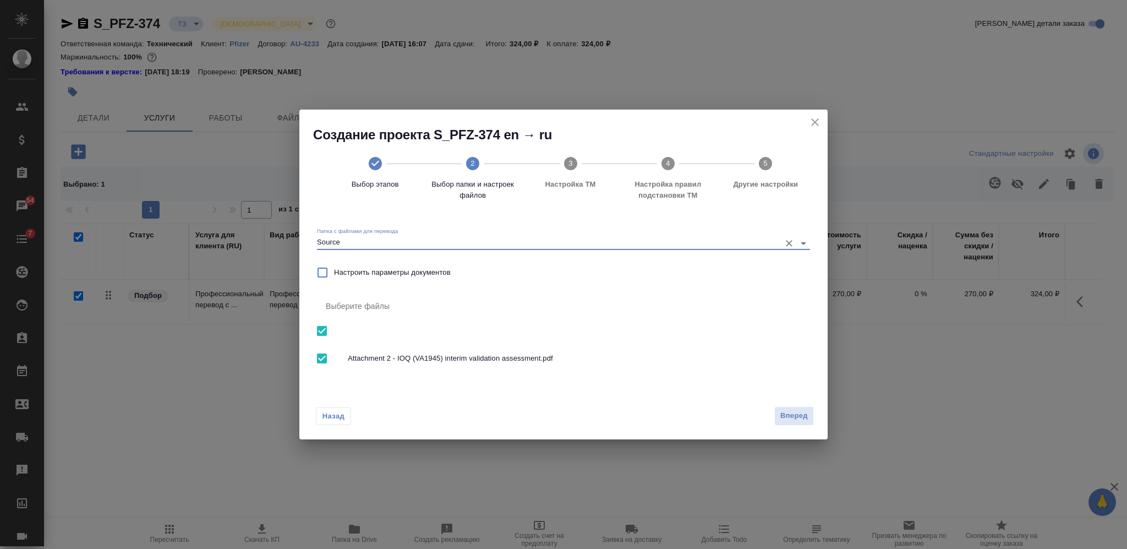
click at [818, 409] on div "Назад Вперед" at bounding box center [563, 413] width 528 height 52
click at [806, 414] on span "Вперед" at bounding box center [794, 415] width 28 height 13
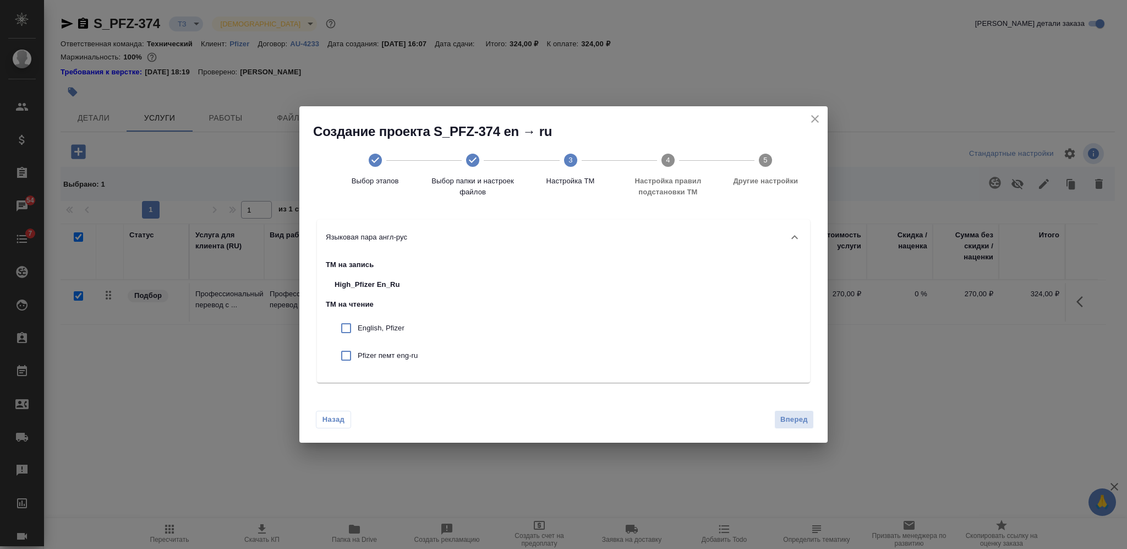
click at [346, 327] on input "checkbox" at bounding box center [346, 327] width 23 height 23
checkbox input "true"
click at [348, 358] on input "checkbox" at bounding box center [346, 355] width 23 height 23
checkbox input "true"
click at [785, 411] on button "Вперед" at bounding box center [794, 419] width 40 height 19
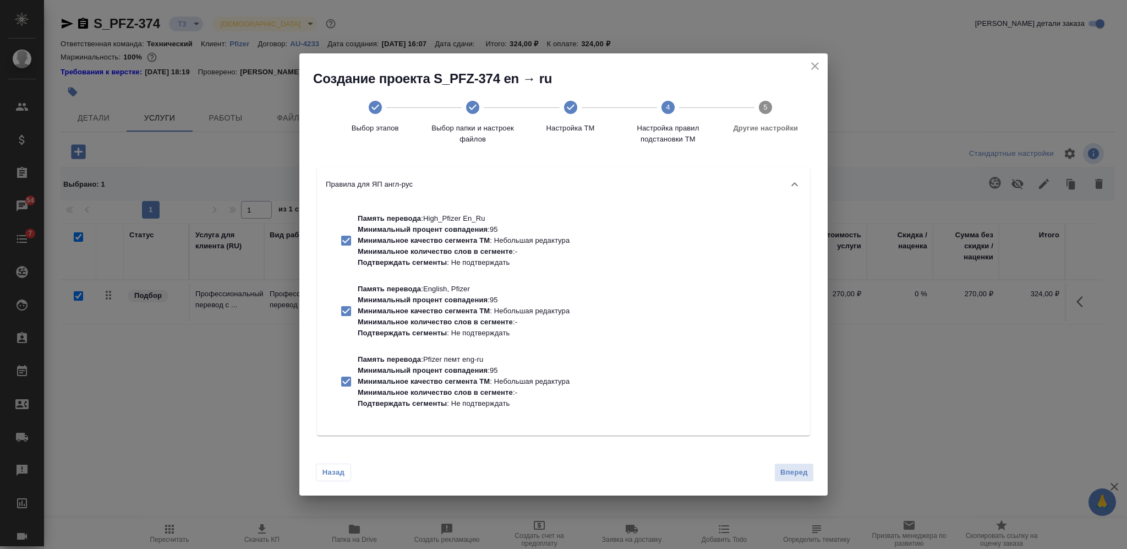
click at [791, 458] on div "Назад Вперед" at bounding box center [563, 470] width 528 height 52
click at [794, 466] on span "Вперед" at bounding box center [794, 472] width 28 height 13
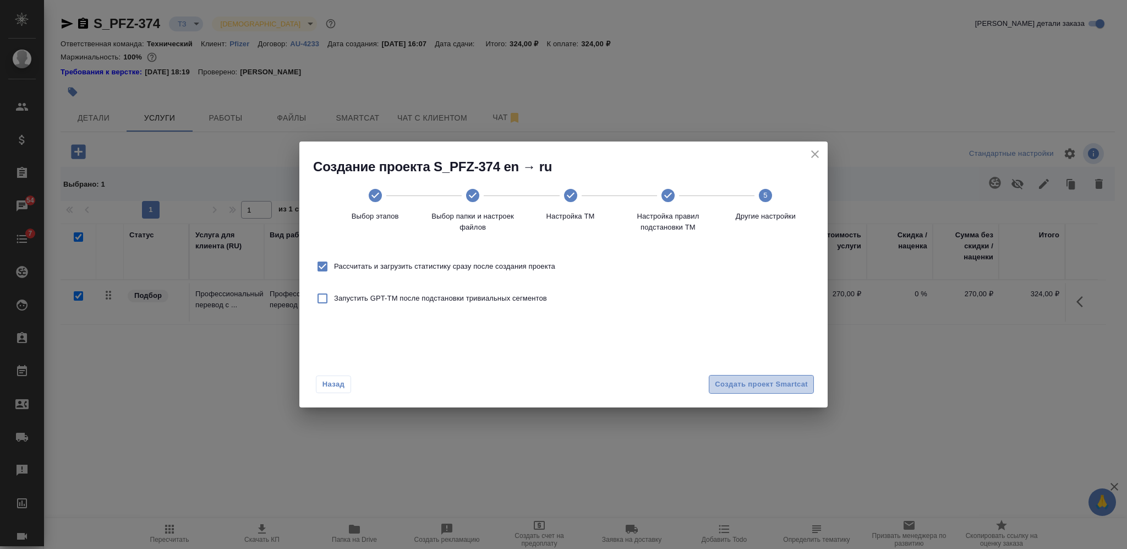
click at [758, 387] on span "Создать проект Smartcat" at bounding box center [761, 384] width 93 height 13
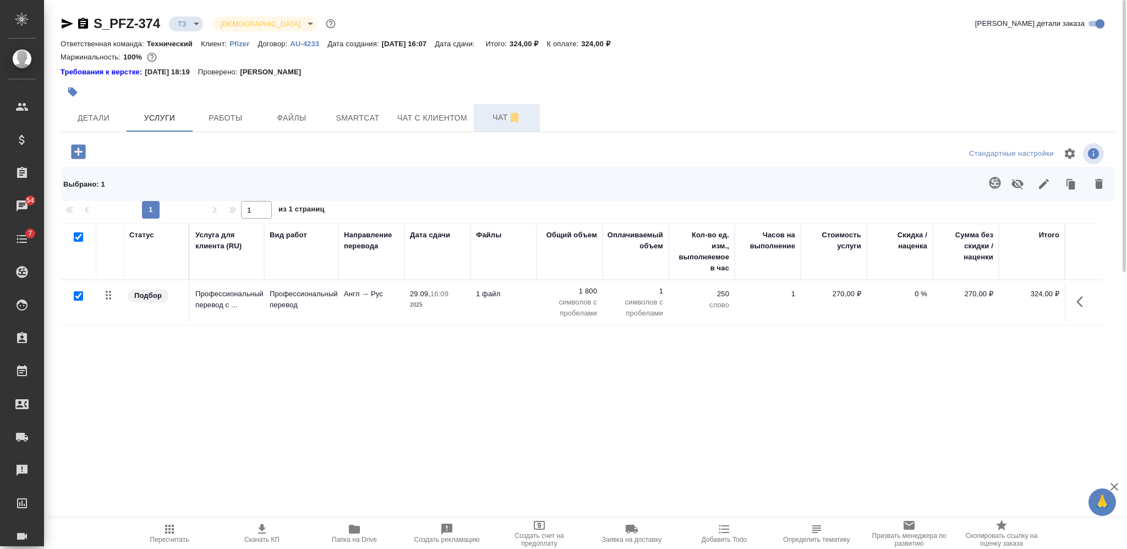
click at [499, 105] on button "Чат" at bounding box center [507, 118] width 66 height 28
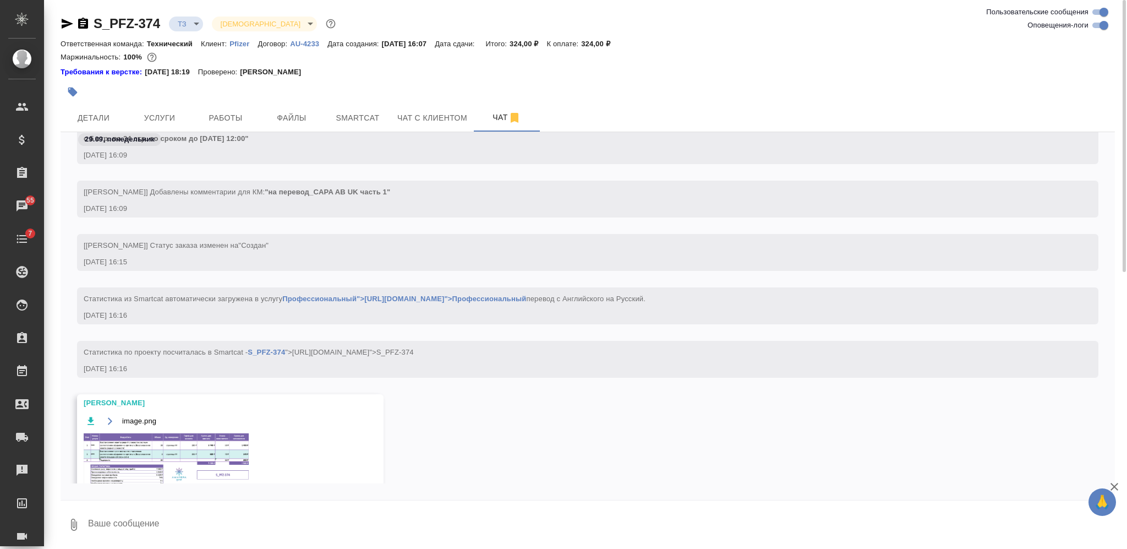
scroll to position [310, 0]
click at [168, 116] on span "Услуги" at bounding box center [159, 118] width 53 height 14
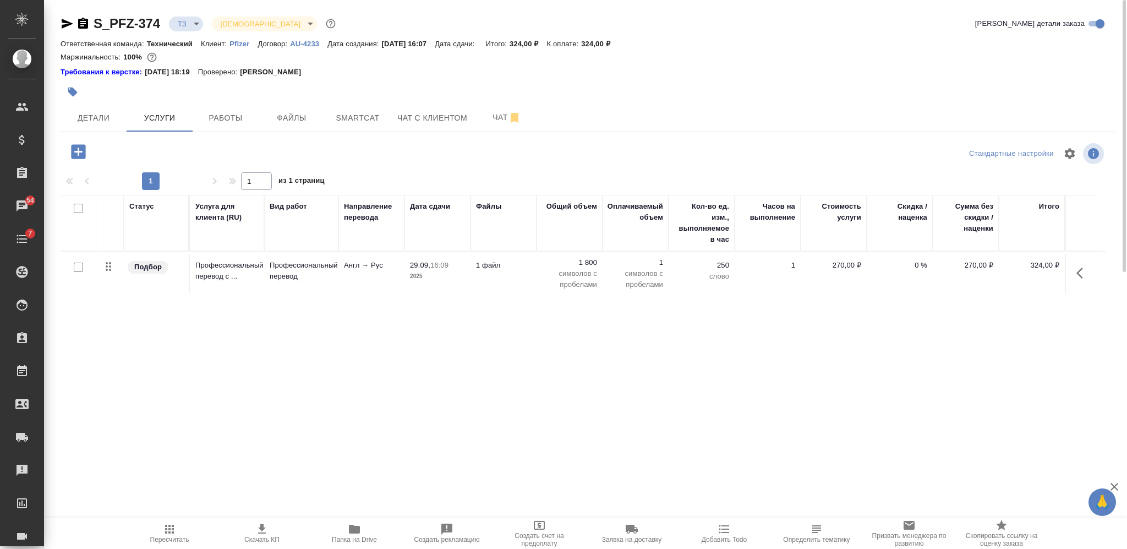
click at [392, 277] on td "Англ → Рус" at bounding box center [371, 273] width 66 height 39
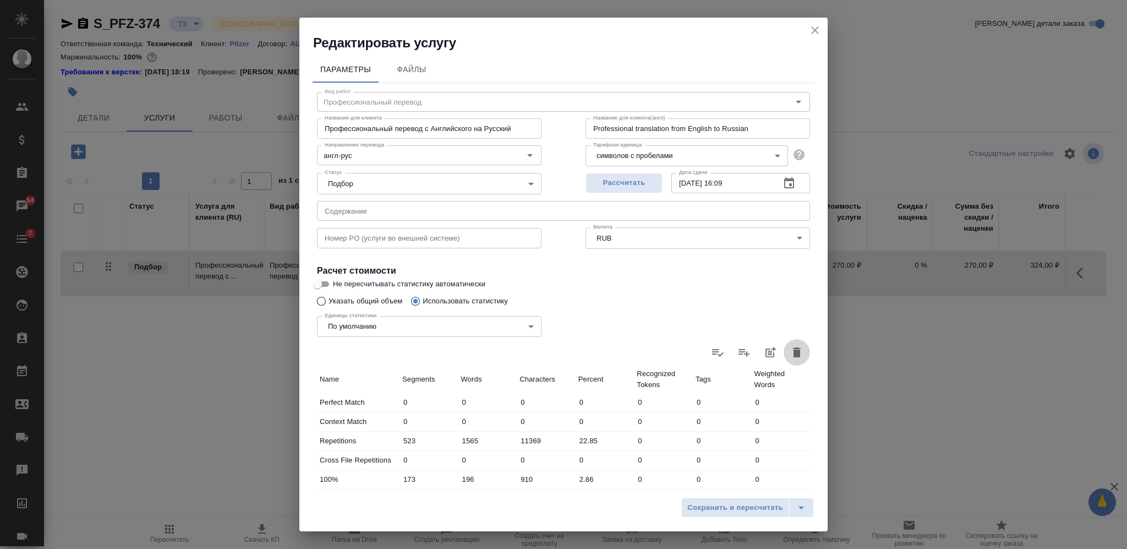
click at [793, 348] on icon "button" at bounding box center [797, 352] width 8 height 10
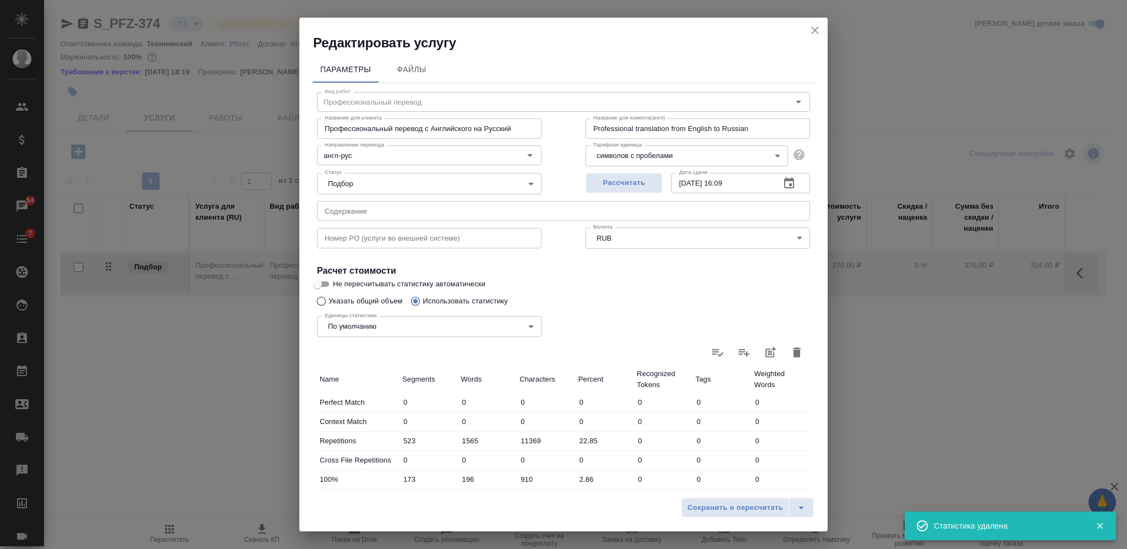
type input "0"
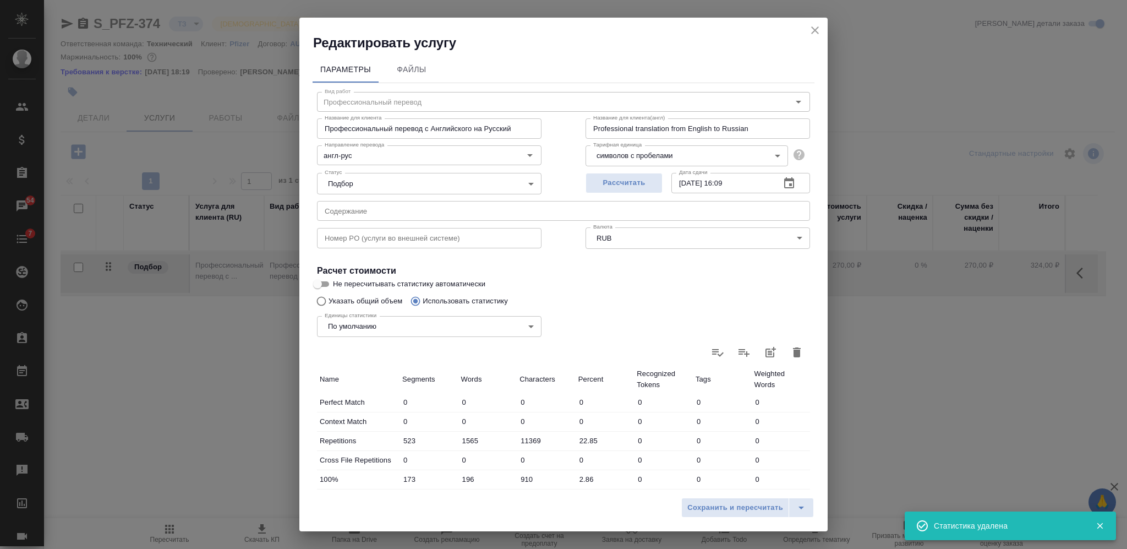
type input "0"
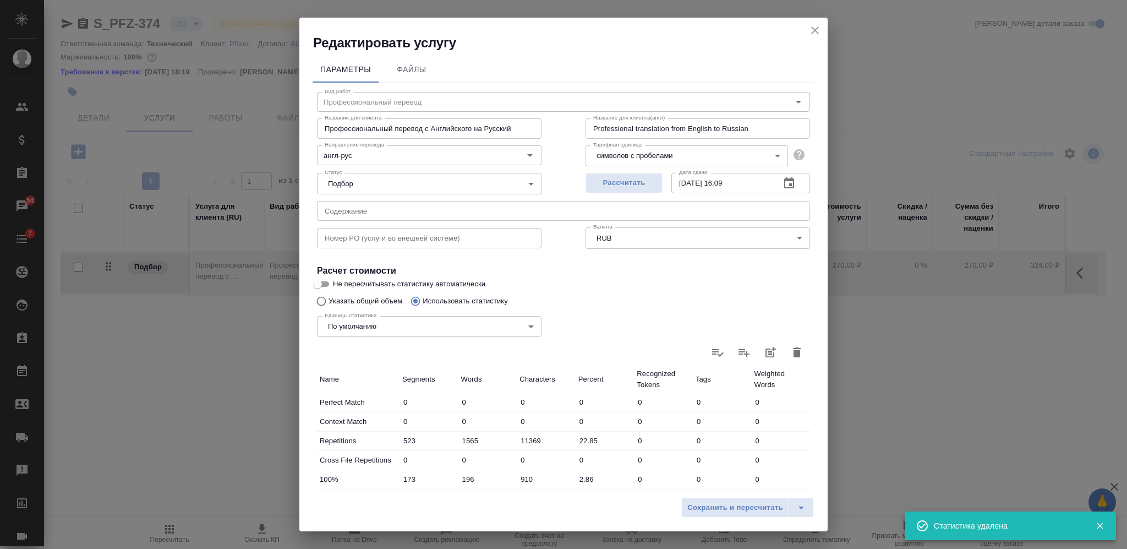
type input "0"
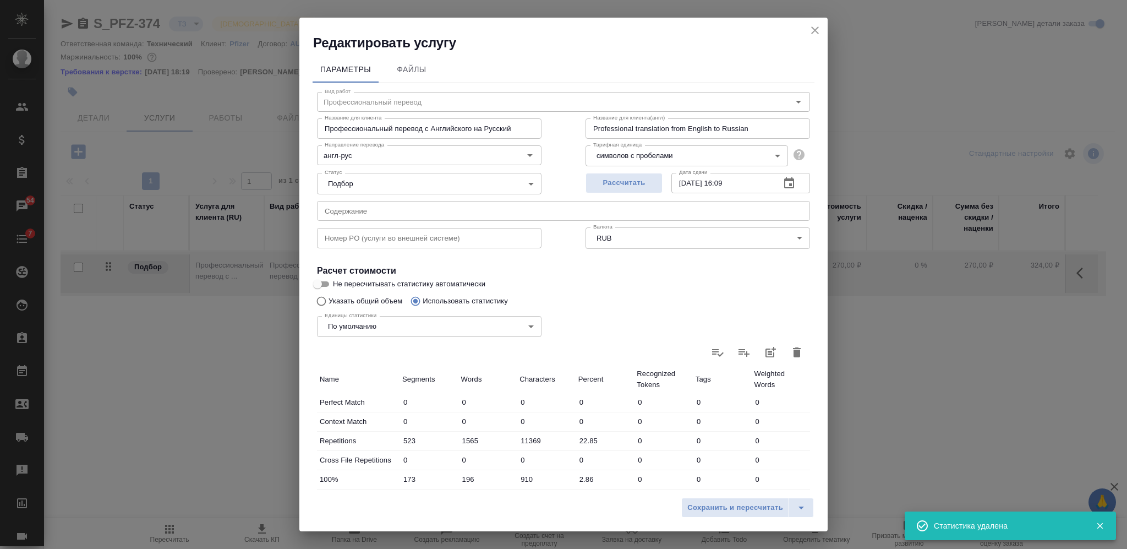
type input "0"
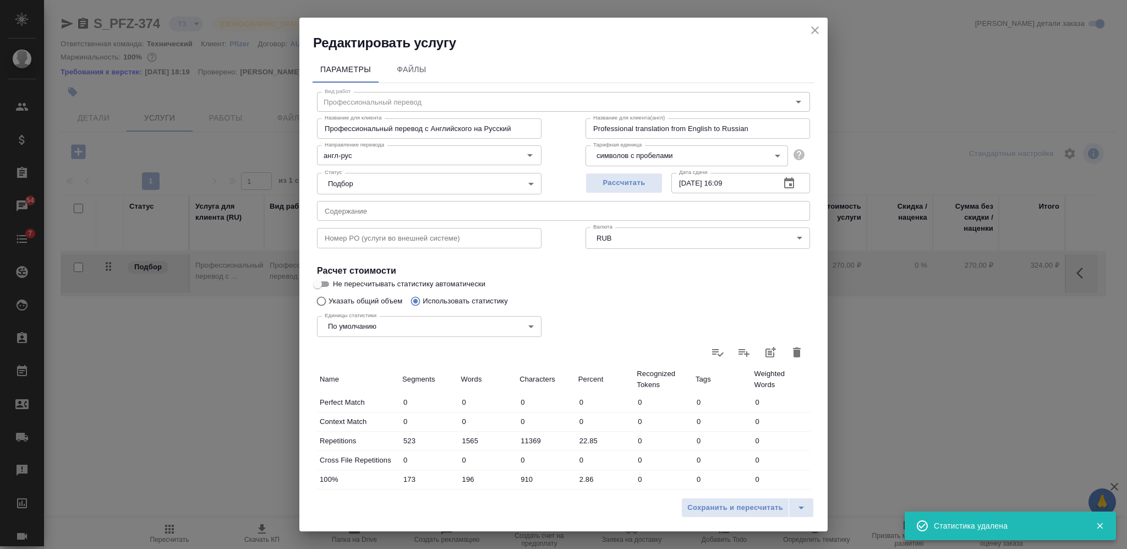
type input "0"
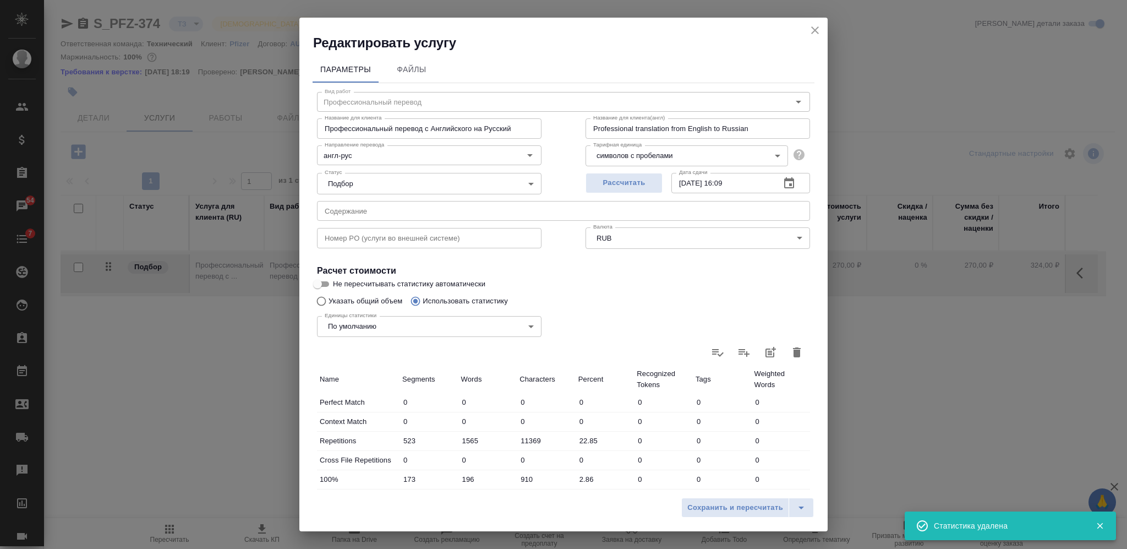
type input "0"
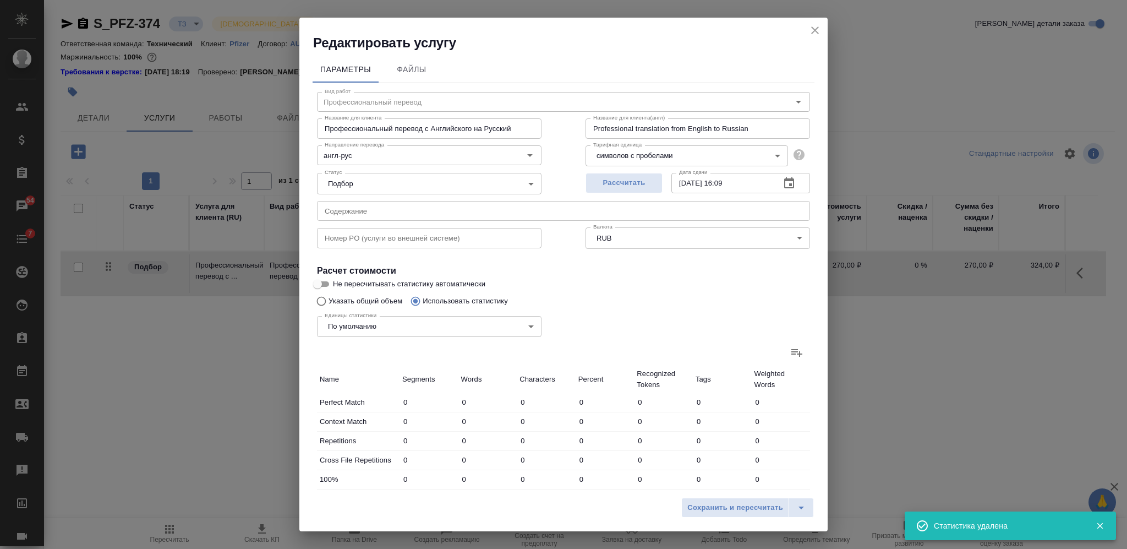
click at [321, 299] on input "Указать общий объем" at bounding box center [320, 301] width 18 height 21
radio input "true"
radio input "false"
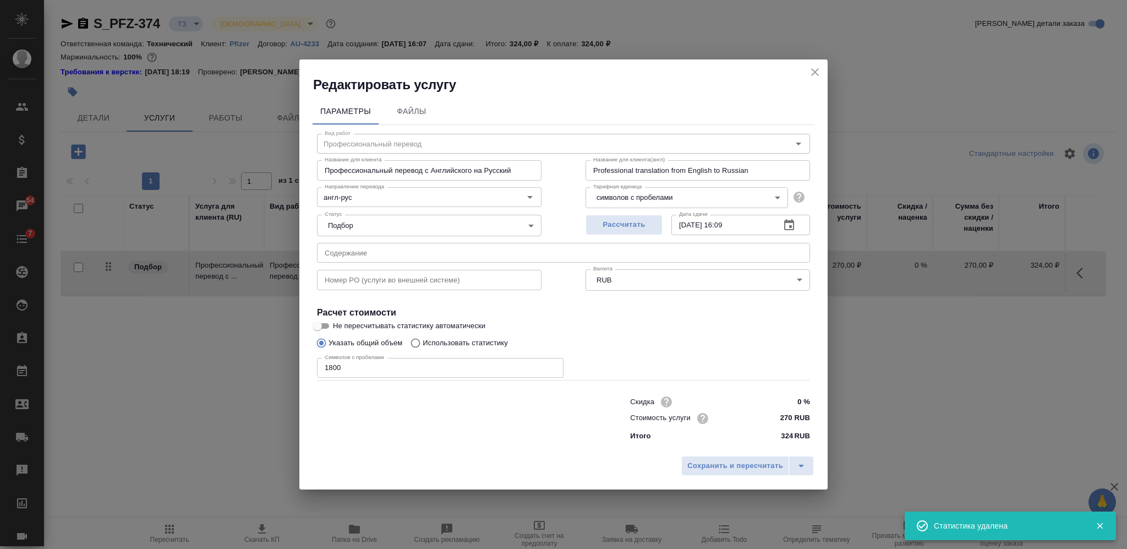
click at [474, 365] on input "1800" at bounding box center [440, 368] width 247 height 20
paste input "44921"
type input "44921"
click at [715, 463] on span "Сохранить и пересчитать" at bounding box center [735, 465] width 96 height 13
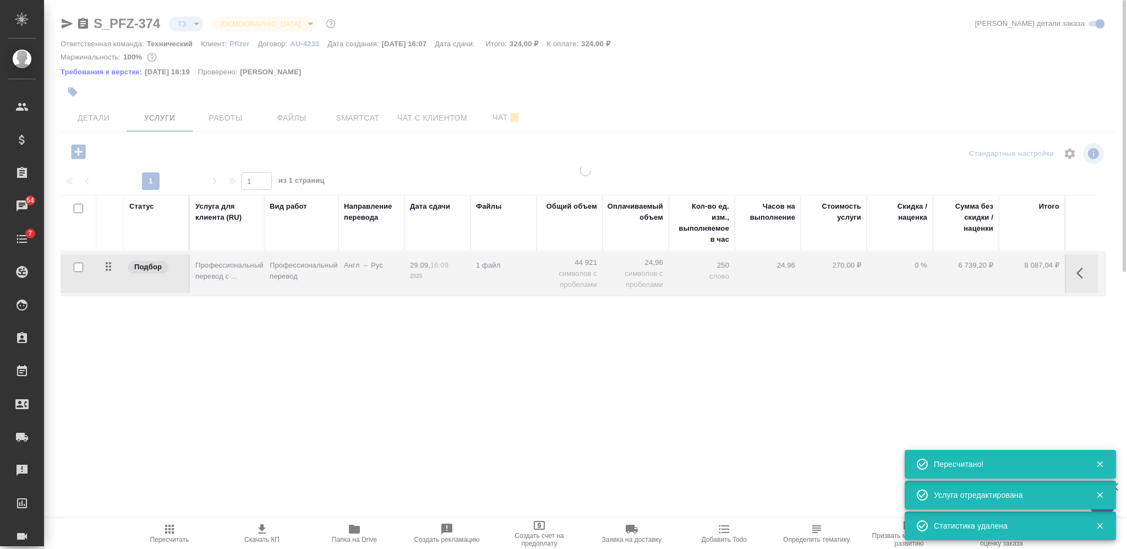
type input "new"
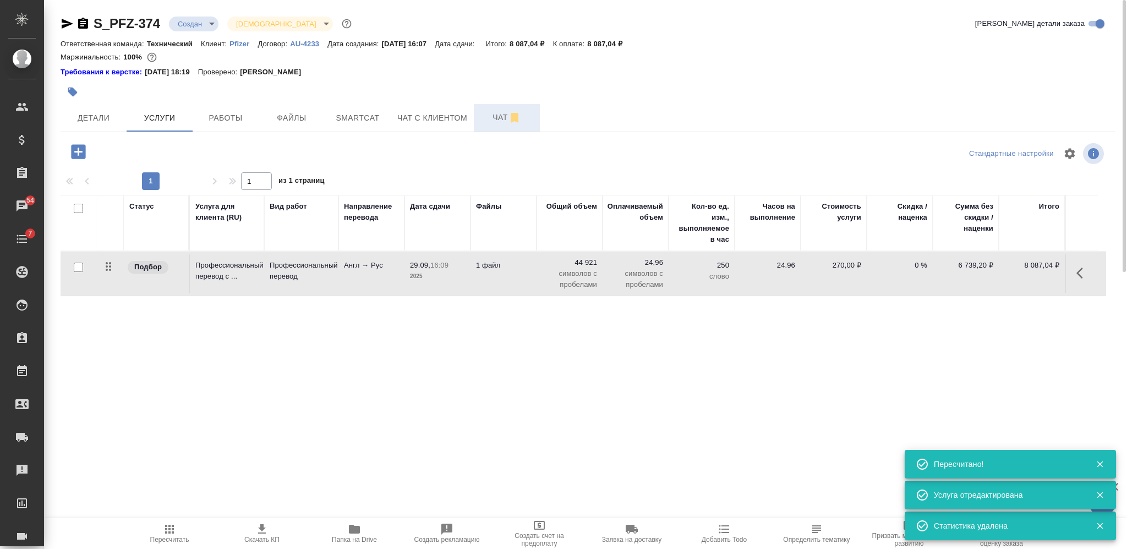
click at [486, 119] on span "Чат" at bounding box center [506, 118] width 53 height 14
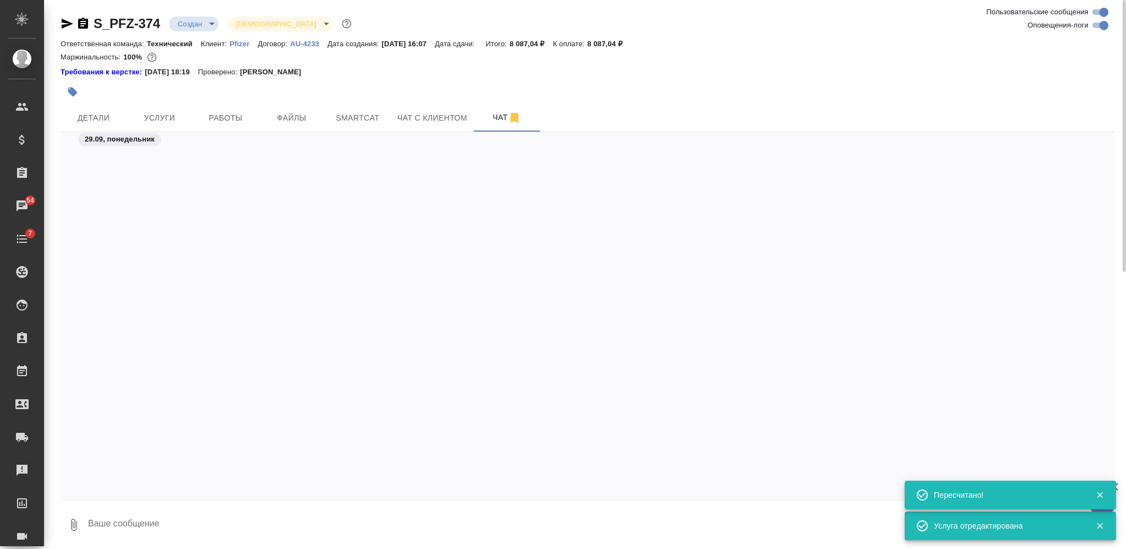
scroll to position [847, 0]
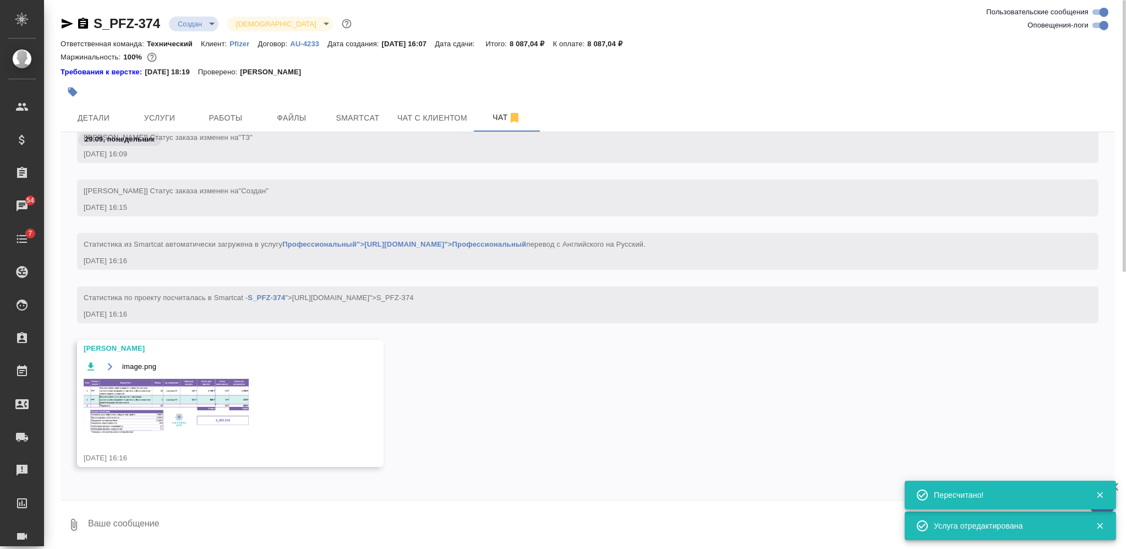
click at [216, 406] on img at bounding box center [166, 406] width 165 height 54
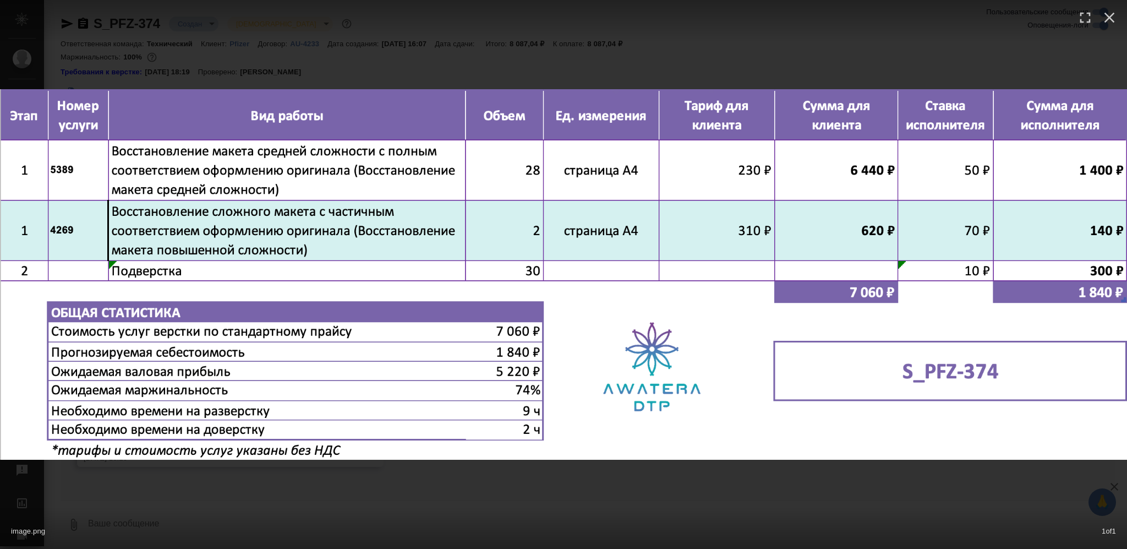
click at [561, 491] on div "image.png 1 of 1" at bounding box center [563, 274] width 1127 height 549
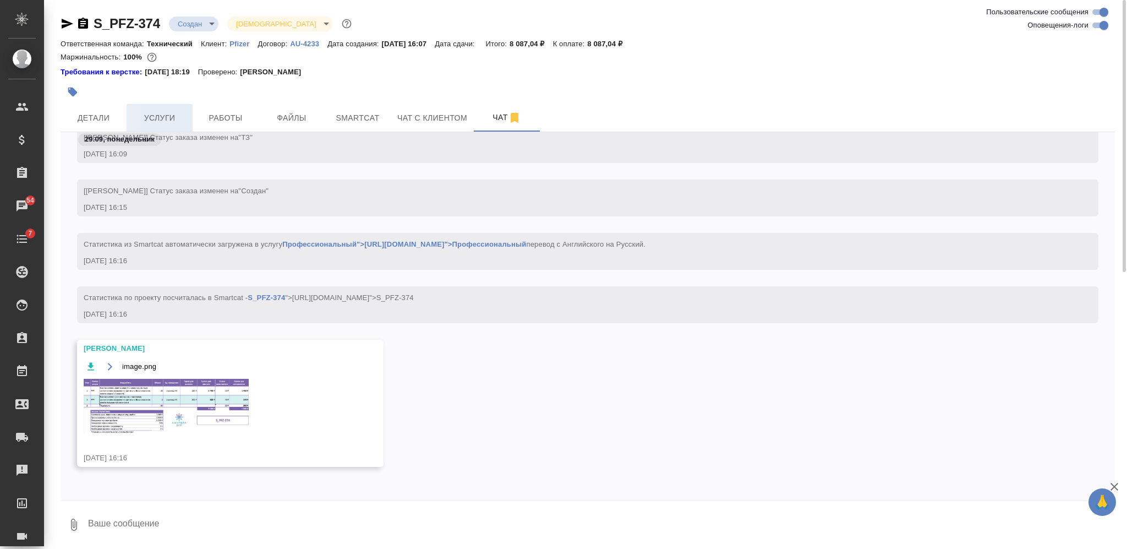
click at [168, 116] on span "Услуги" at bounding box center [159, 118] width 53 height 14
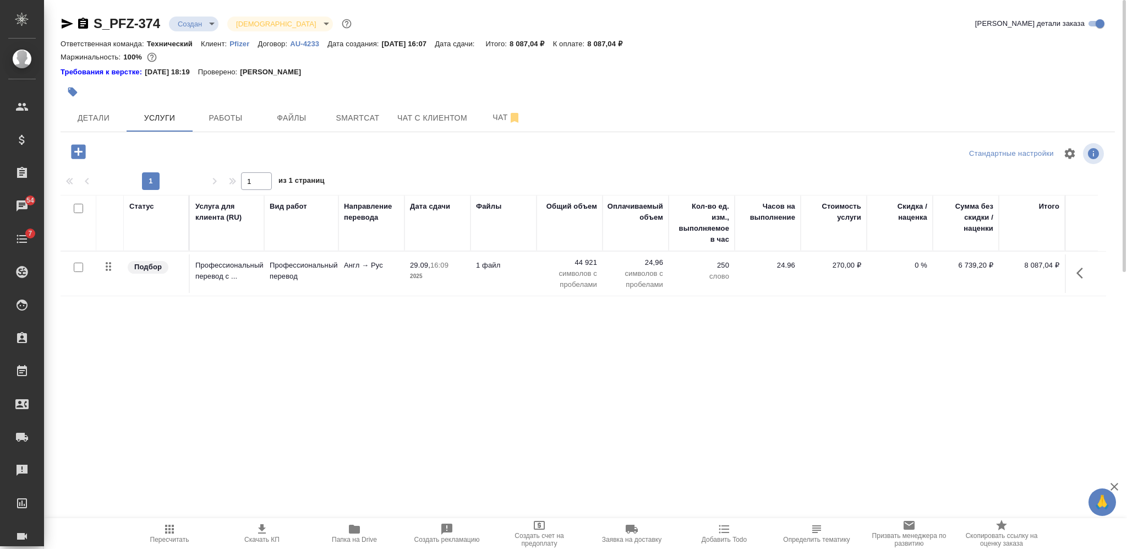
click at [81, 152] on icon "button" at bounding box center [78, 151] width 14 height 14
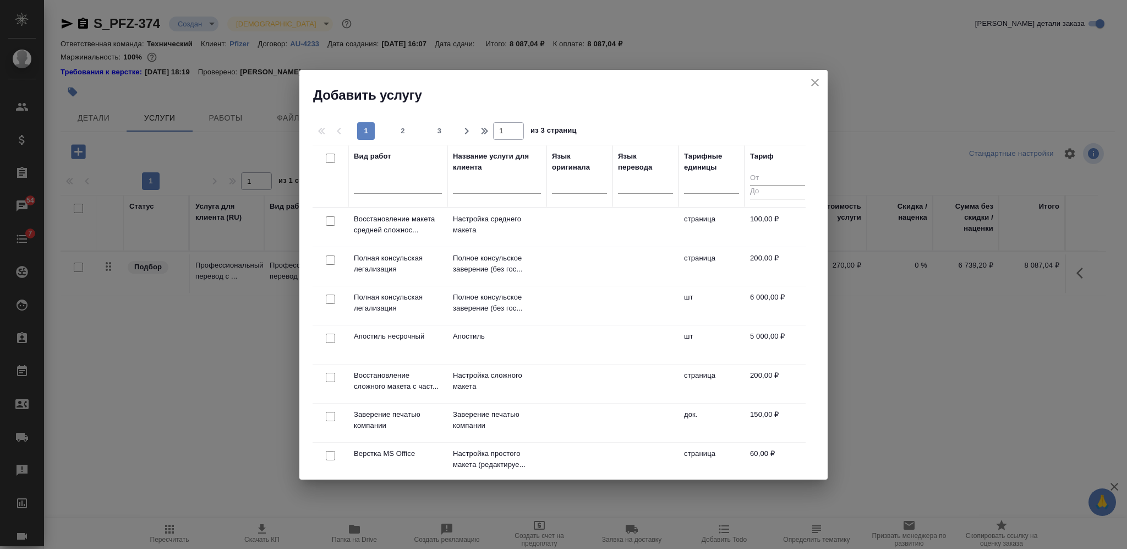
click at [489, 187] on input "text" at bounding box center [497, 186] width 88 height 14
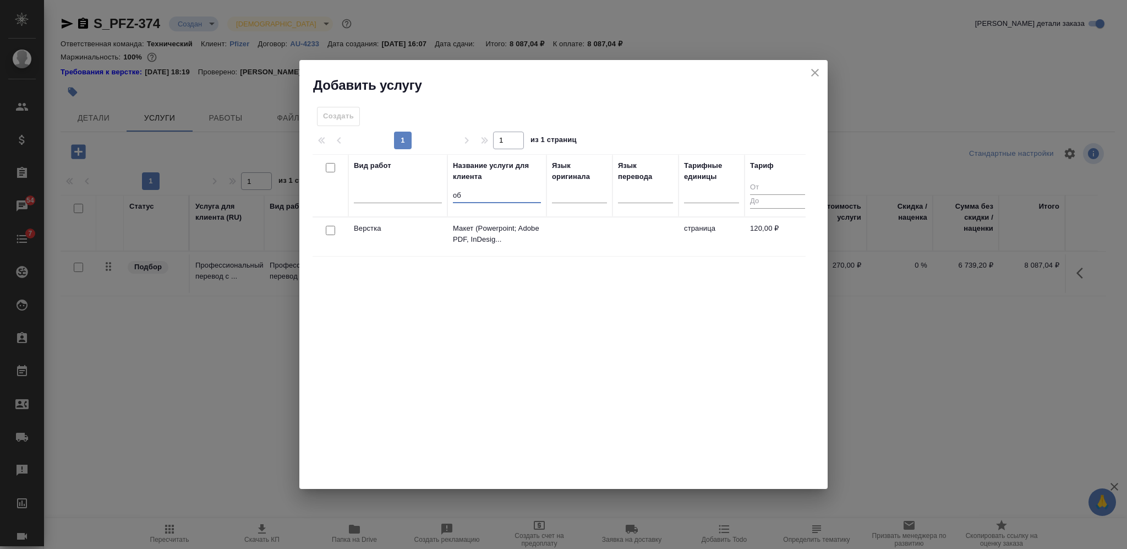
type input "об"
click at [329, 231] on input "checkbox" at bounding box center [330, 230] width 9 height 9
checkbox input "true"
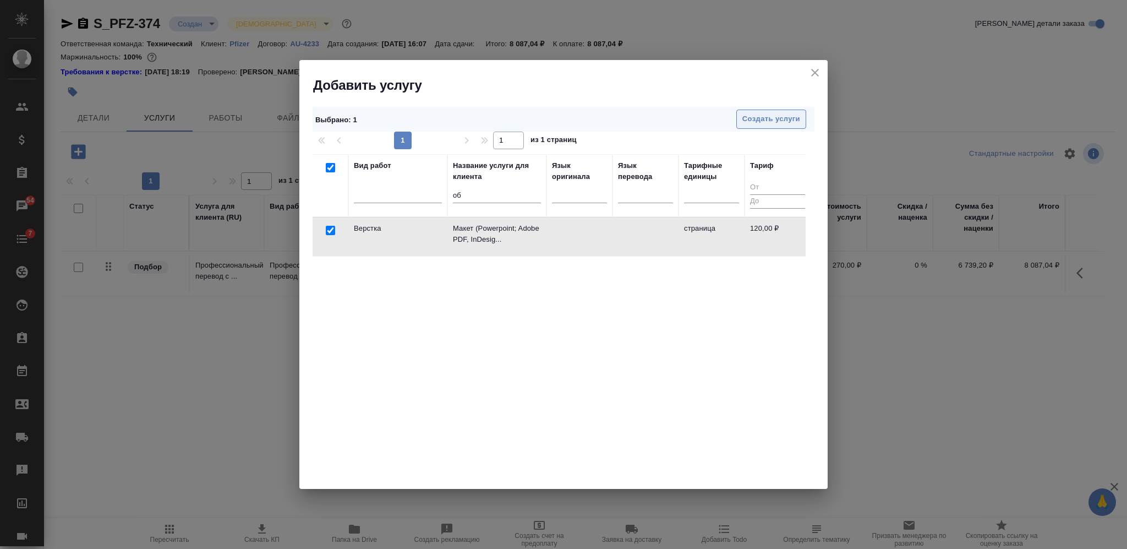
click at [743, 122] on span "Создать услуги" at bounding box center [771, 119] width 58 height 13
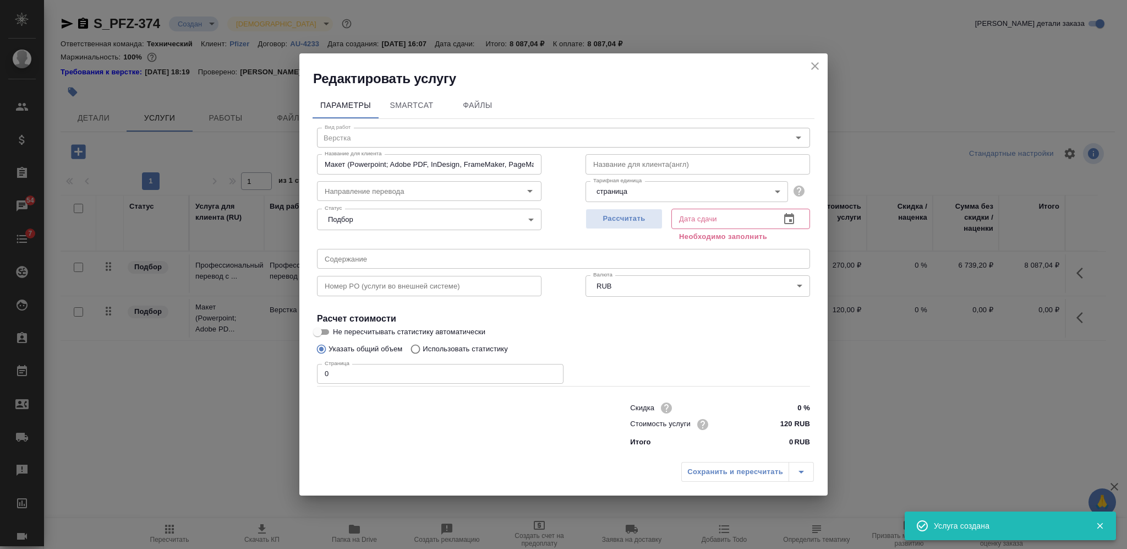
click at [320, 377] on input "0" at bounding box center [440, 374] width 247 height 20
type input "30"
click at [601, 223] on span "Рассчитать" at bounding box center [624, 218] width 65 height 13
type input "29.09.2025 16:38"
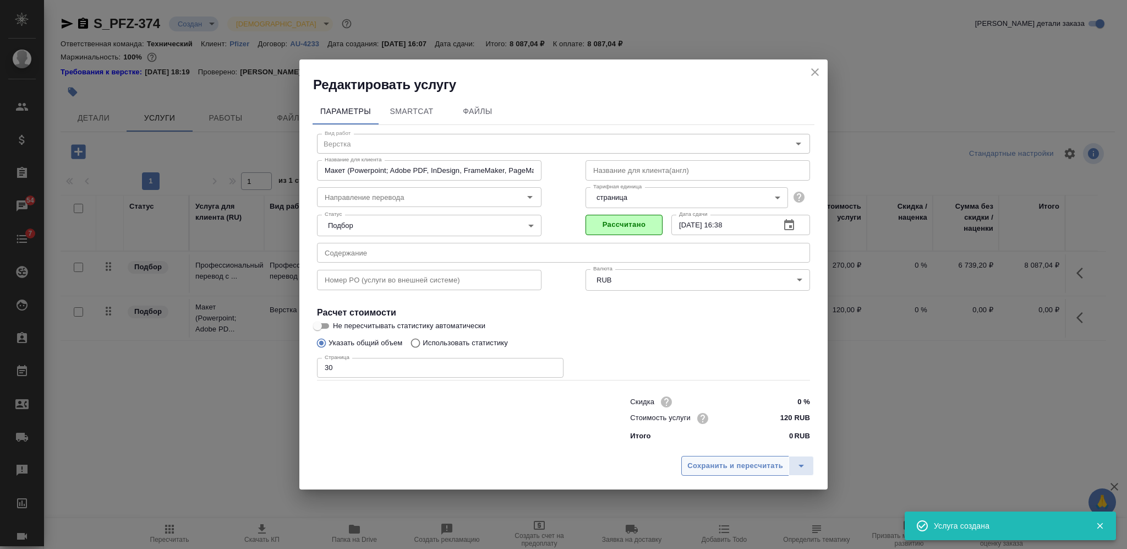
click at [712, 464] on span "Сохранить и пересчитать" at bounding box center [735, 465] width 96 height 13
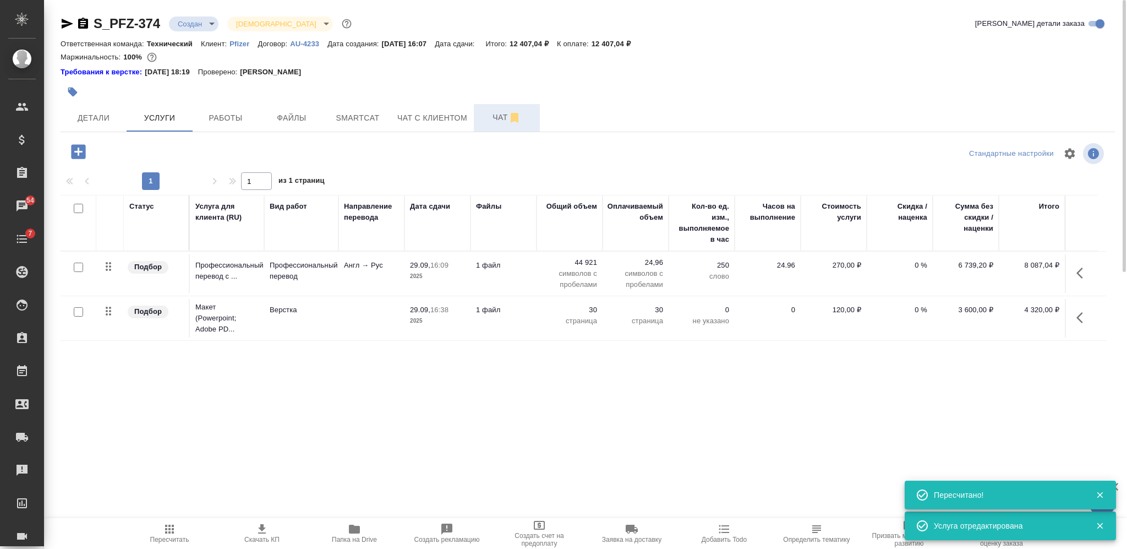
click at [483, 122] on span "Чат" at bounding box center [506, 118] width 53 height 14
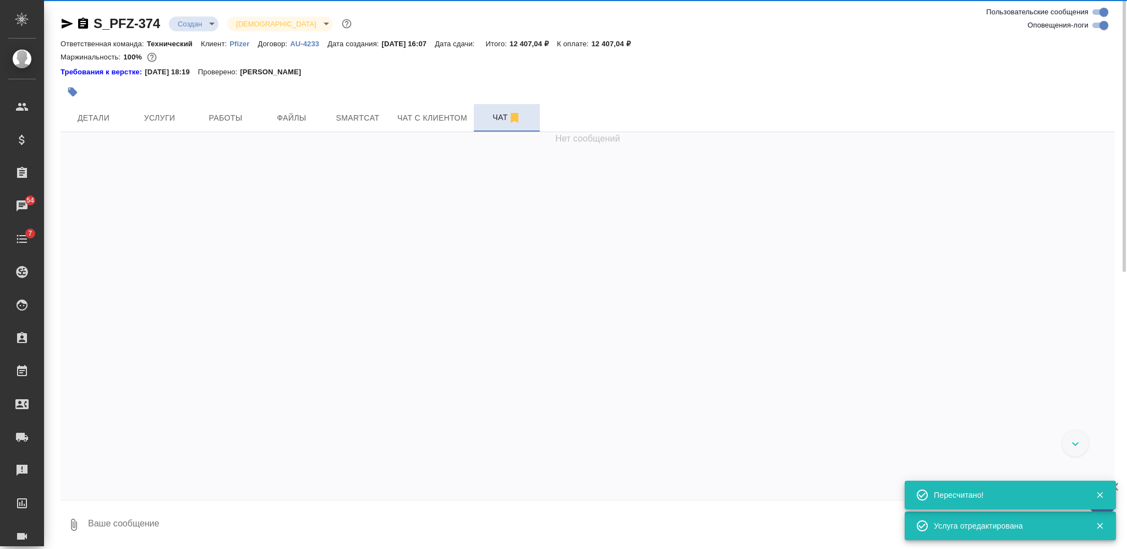
scroll to position [847, 0]
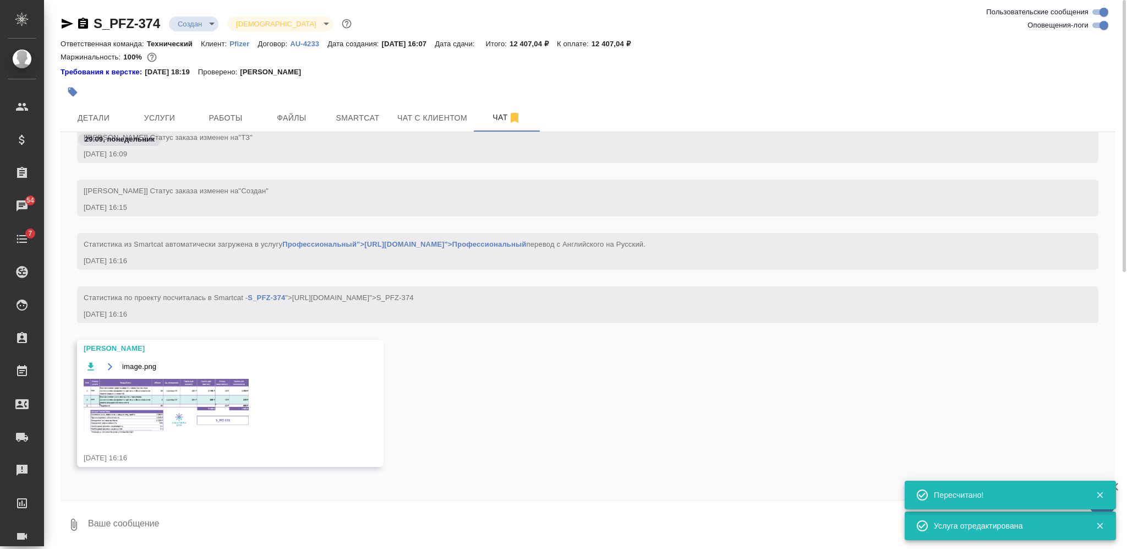
click at [233, 408] on img at bounding box center [166, 406] width 165 height 54
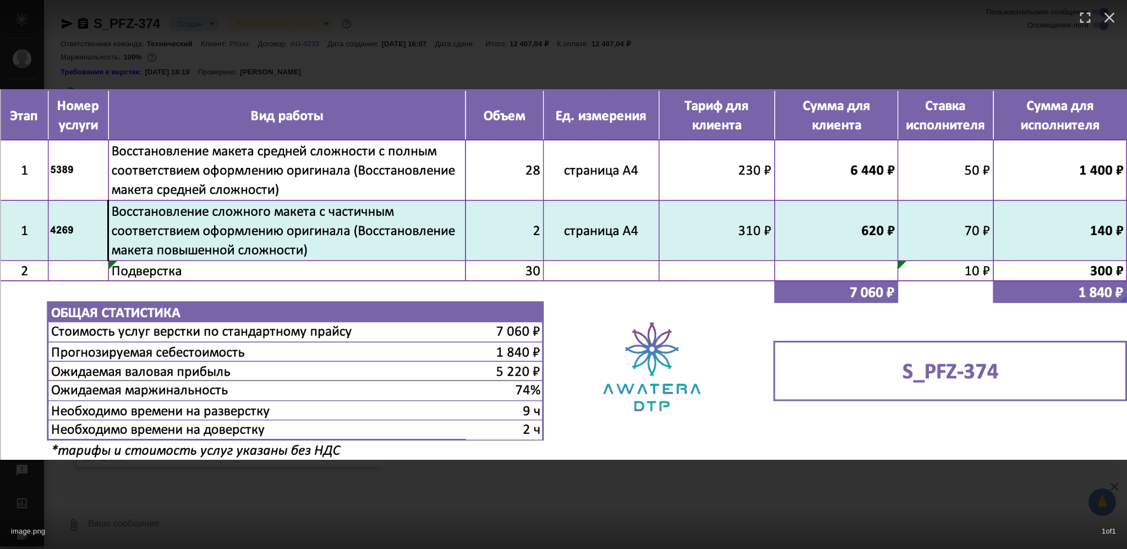
click at [553, 484] on div "image.png 1 of 1" at bounding box center [563, 274] width 1127 height 549
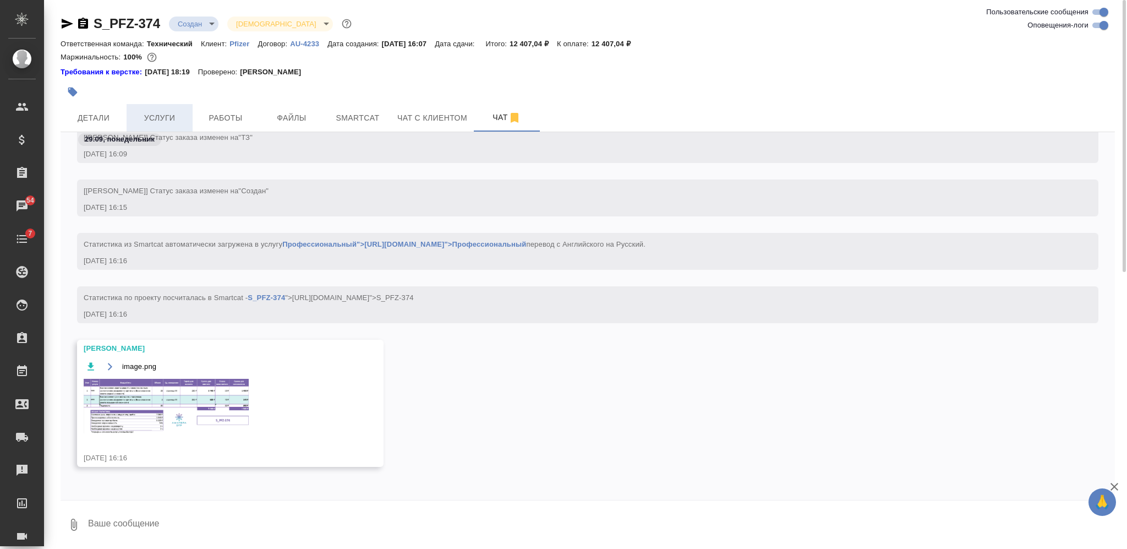
click at [179, 120] on span "Услуги" at bounding box center [159, 118] width 53 height 14
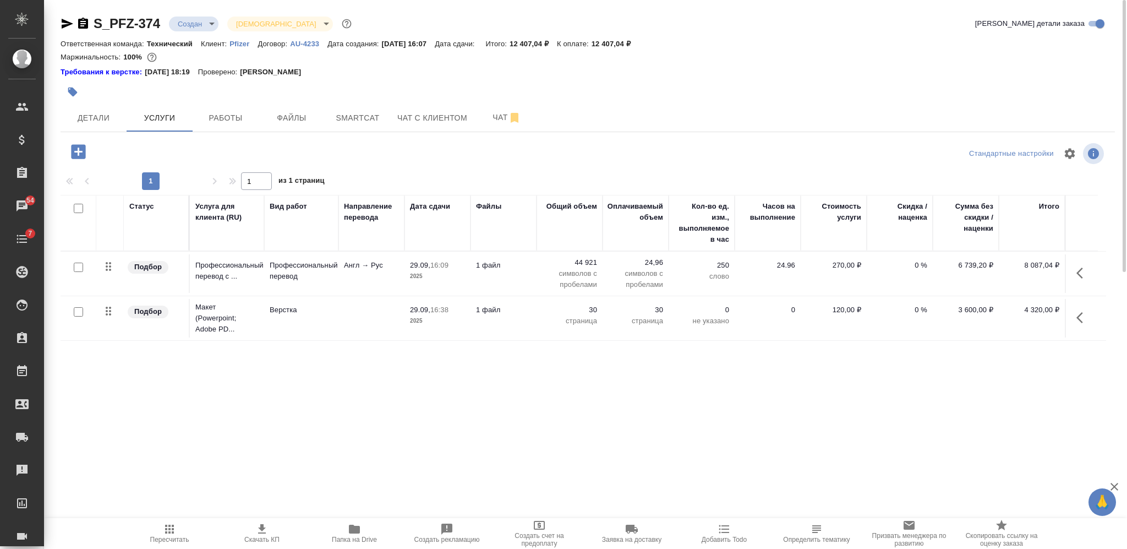
click at [183, 527] on span "Пересчитать" at bounding box center [169, 532] width 79 height 21
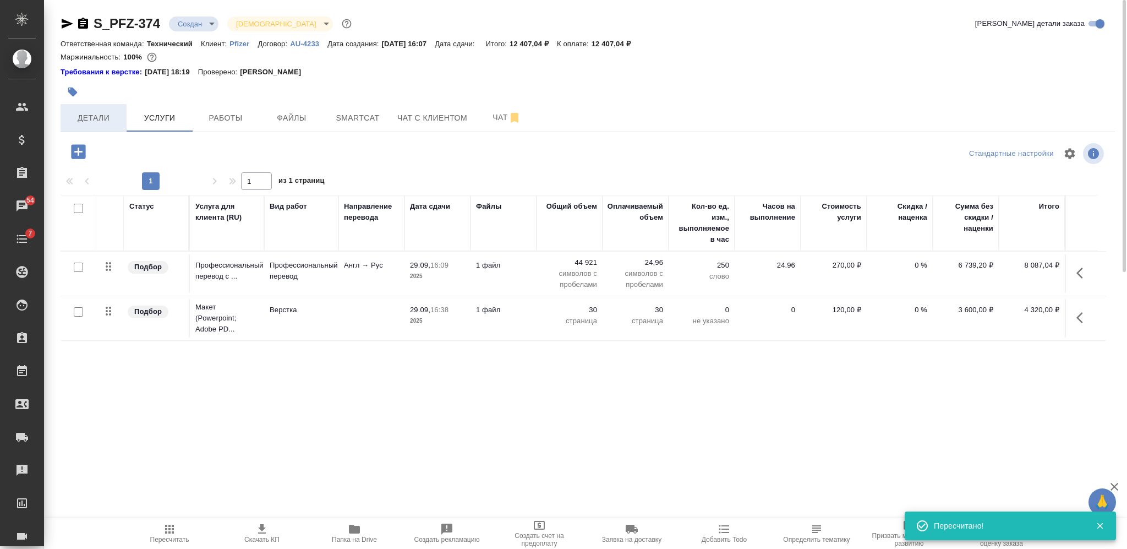
click at [111, 108] on button "Детали" at bounding box center [94, 118] width 66 height 28
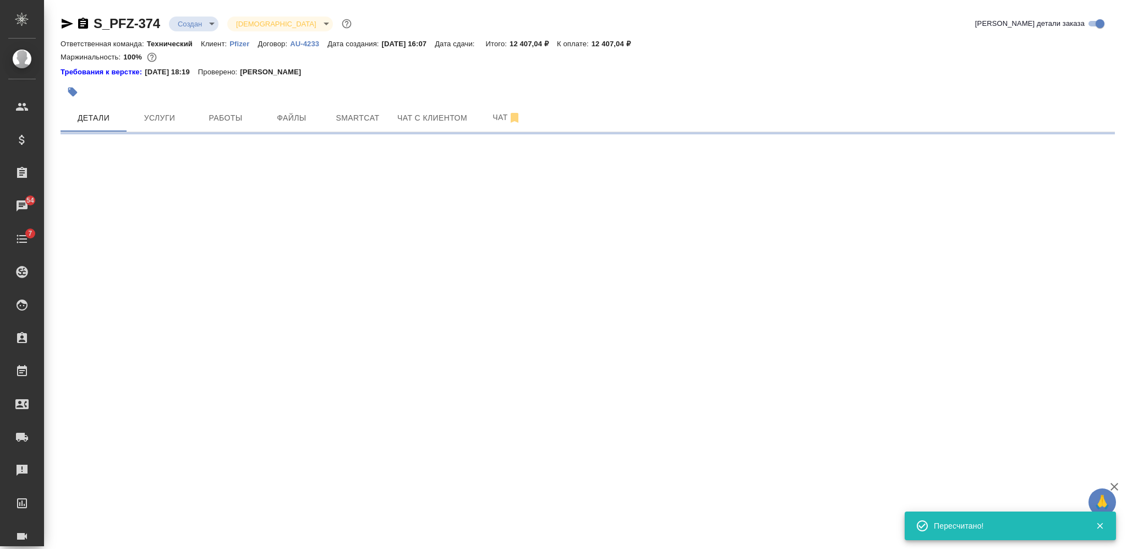
select select "RU"
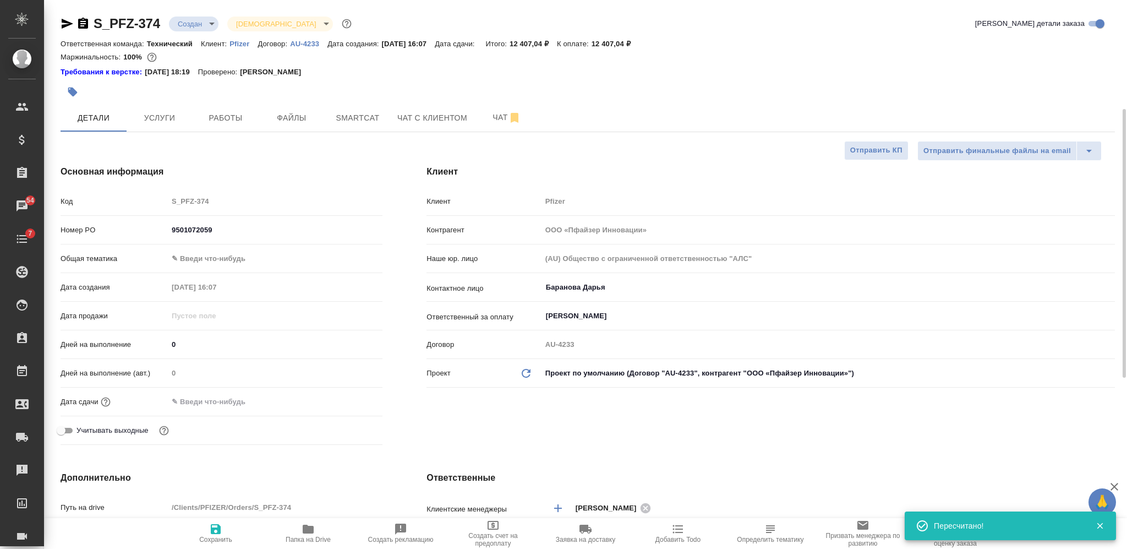
type textarea "x"
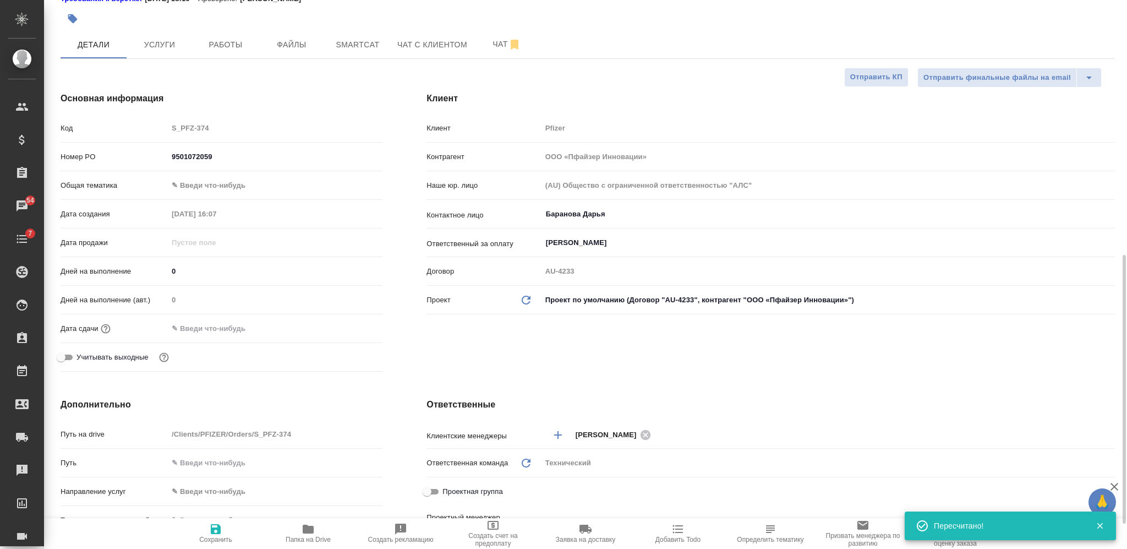
scroll to position [366, 0]
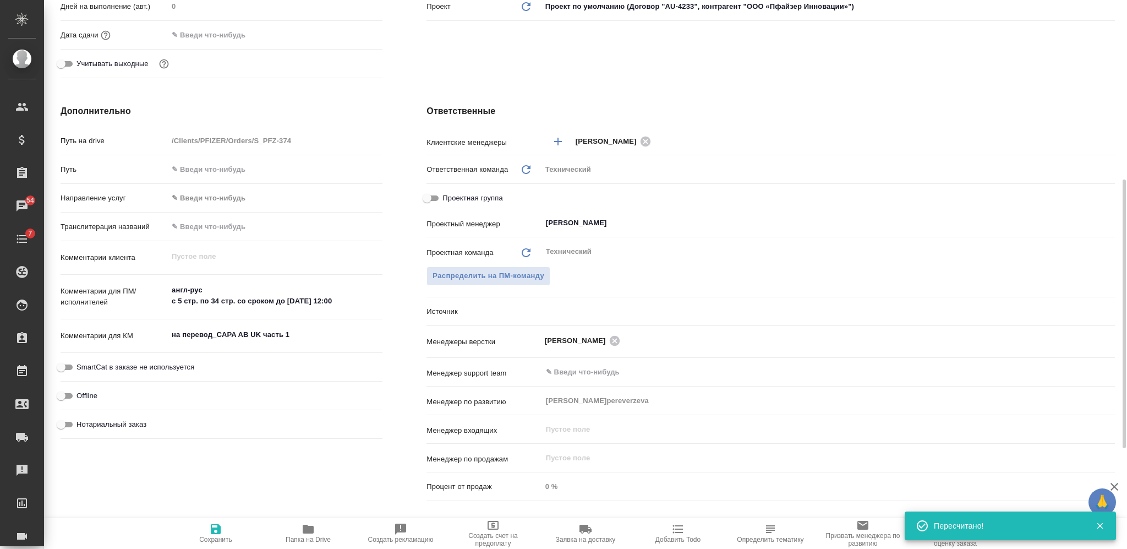
click at [256, 331] on textarea "на перевод_CAPA AB UK часть 1" at bounding box center [275, 334] width 215 height 19
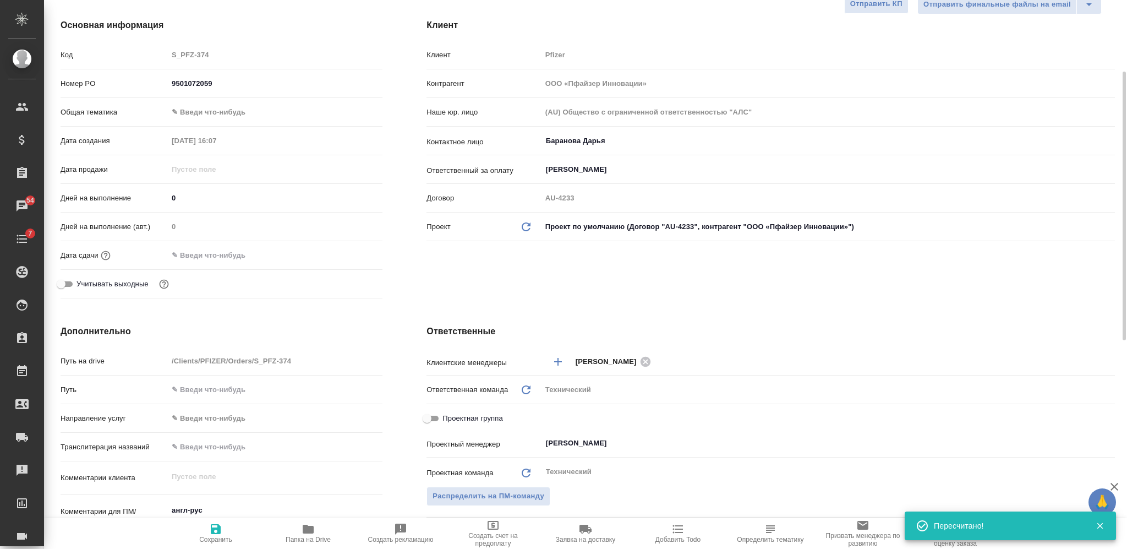
scroll to position [0, 0]
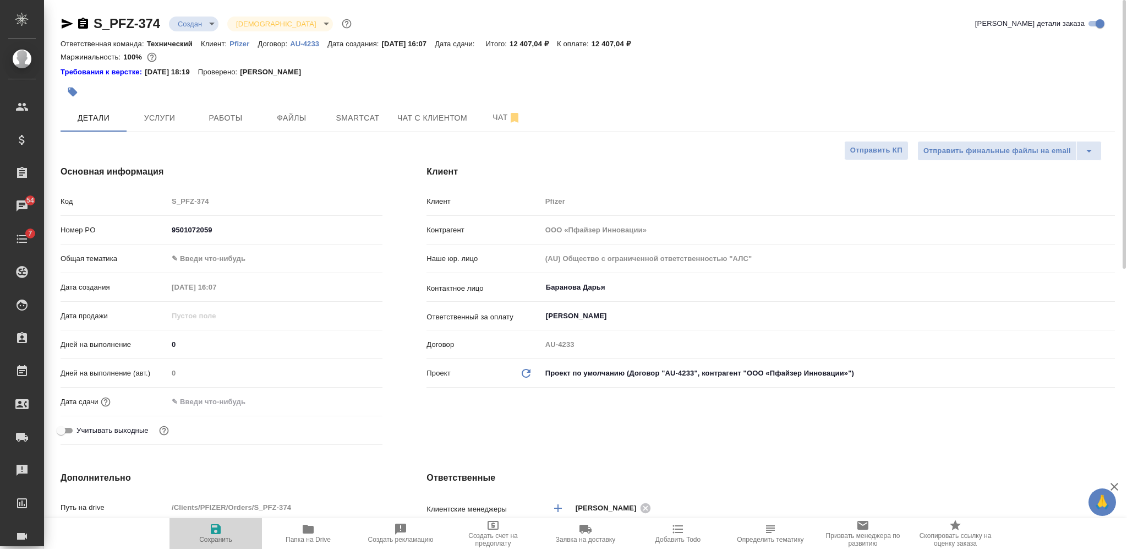
click at [224, 527] on span "Сохранить" at bounding box center [215, 532] width 79 height 21
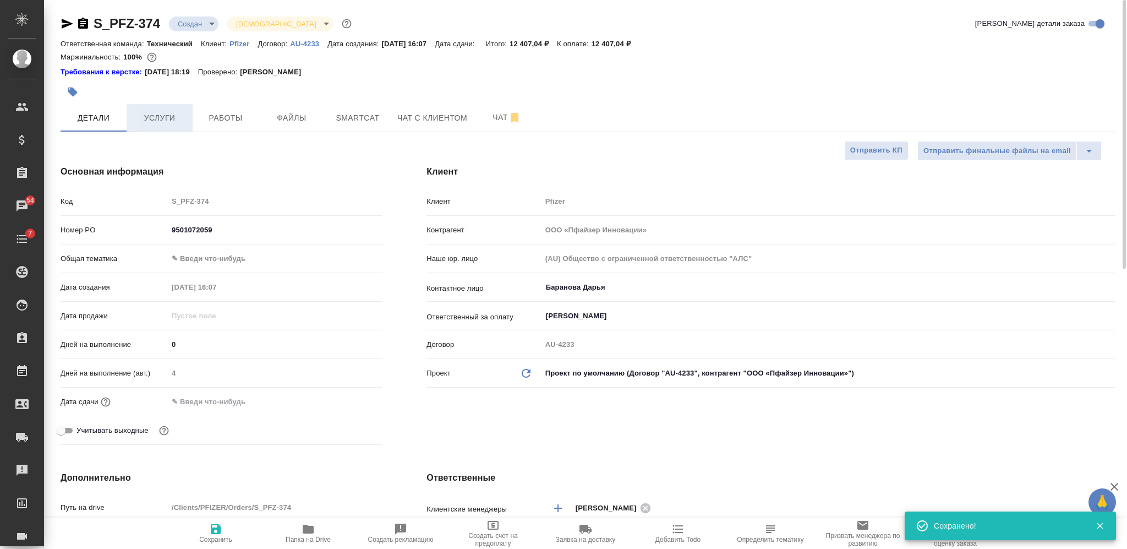
click at [169, 116] on span "Услуги" at bounding box center [159, 118] width 53 height 14
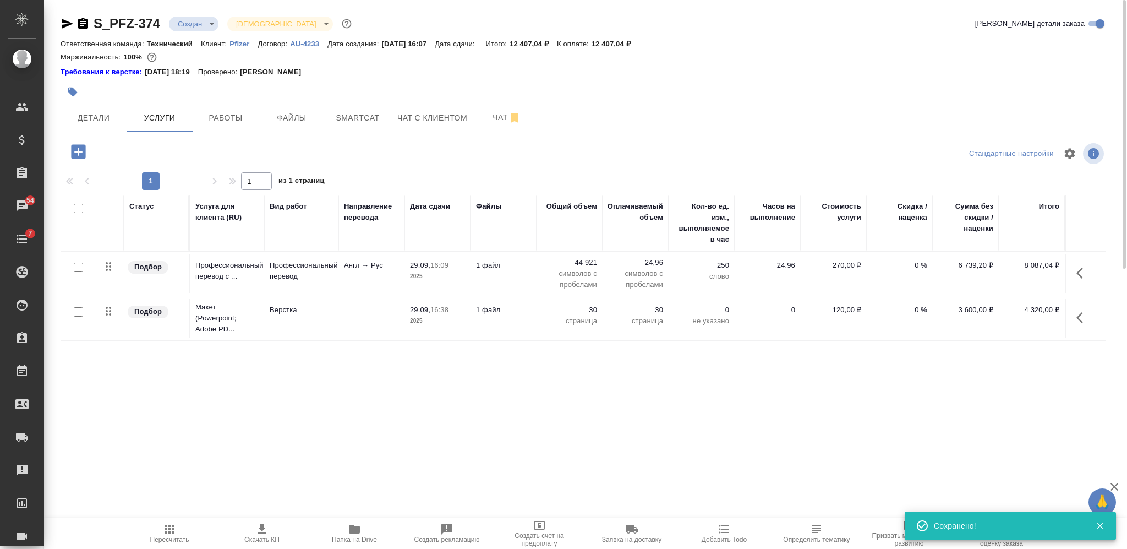
drag, startPoint x: 80, startPoint y: 206, endPoint x: 153, endPoint y: 206, distance: 73.2
click at [81, 206] on input "checkbox" at bounding box center [78, 208] width 9 height 9
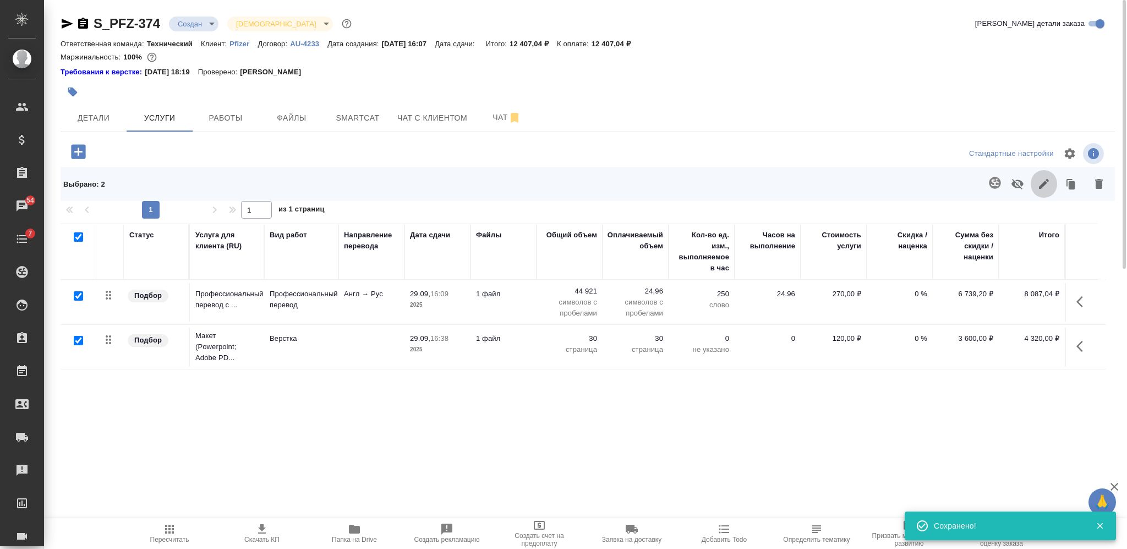
click at [1041, 182] on icon "button" at bounding box center [1043, 183] width 13 height 13
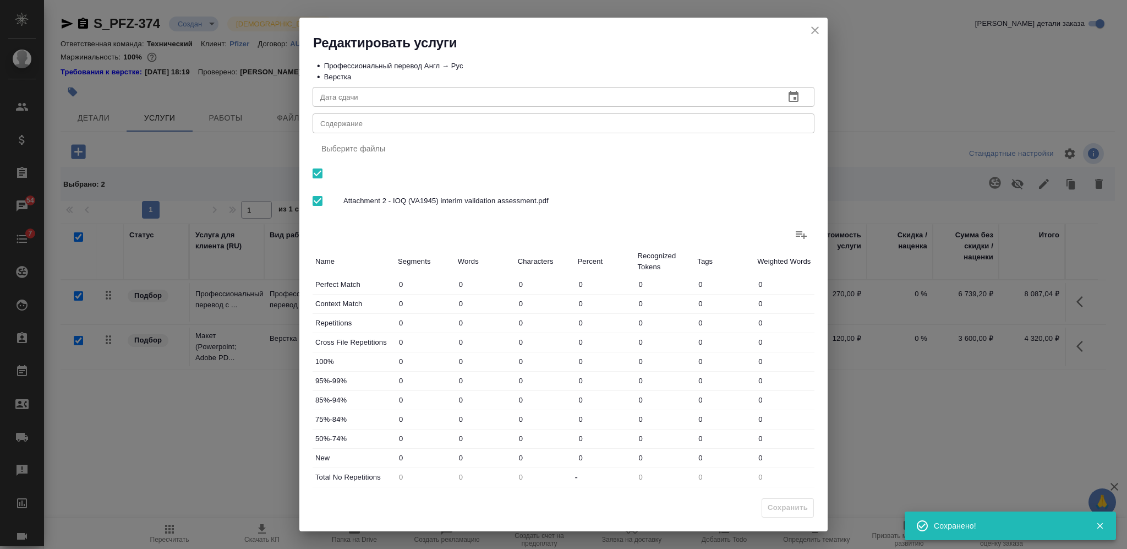
click at [623, 134] on div "Дата сдачи Дата сдачи Содержание x Содержание Выберите файлы Attachment 2 - IOQ…" at bounding box center [564, 294] width 502 height 423
click at [611, 122] on textarea "Содержание" at bounding box center [563, 123] width 486 height 8
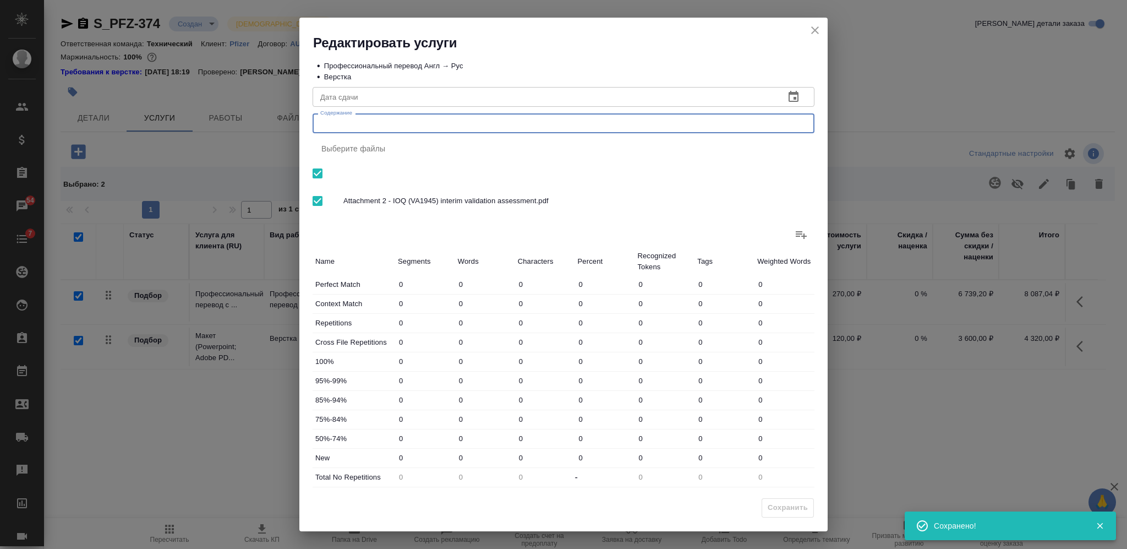
paste textarea "на перевод_CAPA AB UK часть 1"
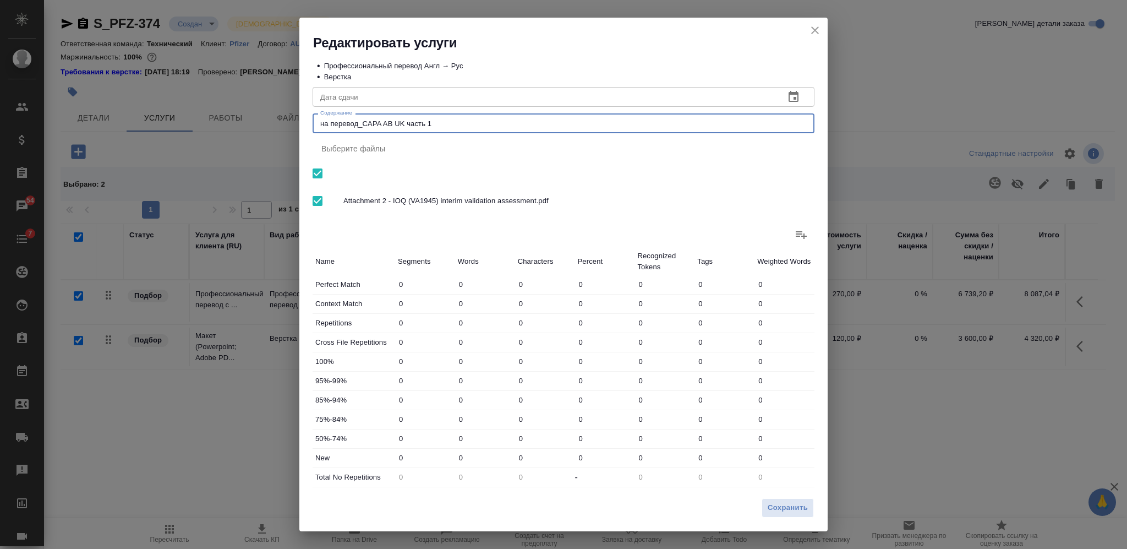
drag, startPoint x: 804, startPoint y: 503, endPoint x: 780, endPoint y: 474, distance: 38.3
click at [803, 504] on span "Сохранить" at bounding box center [788, 507] width 40 height 13
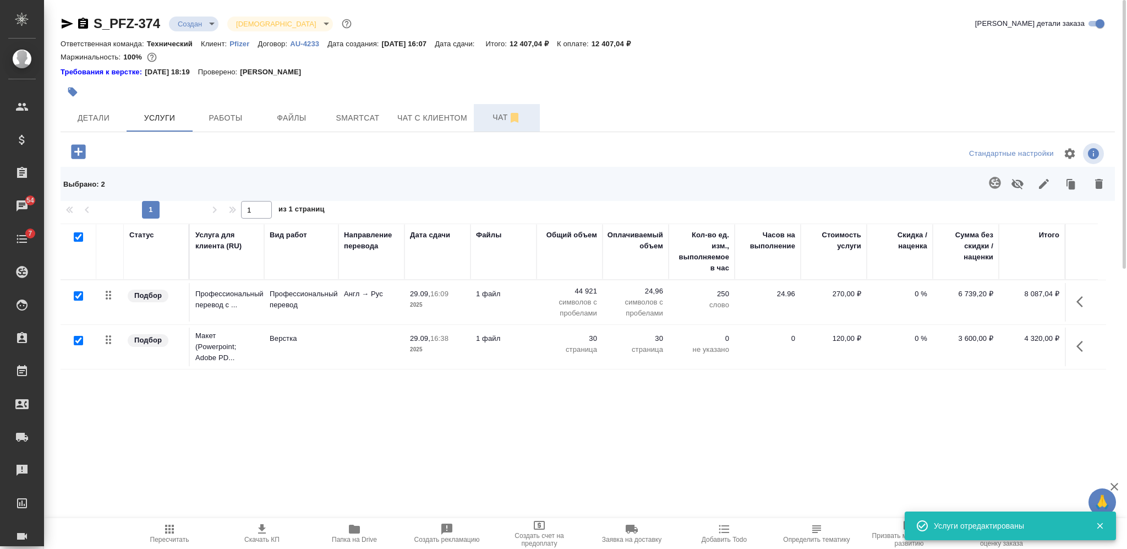
click at [498, 117] on span "Чат" at bounding box center [506, 118] width 53 height 14
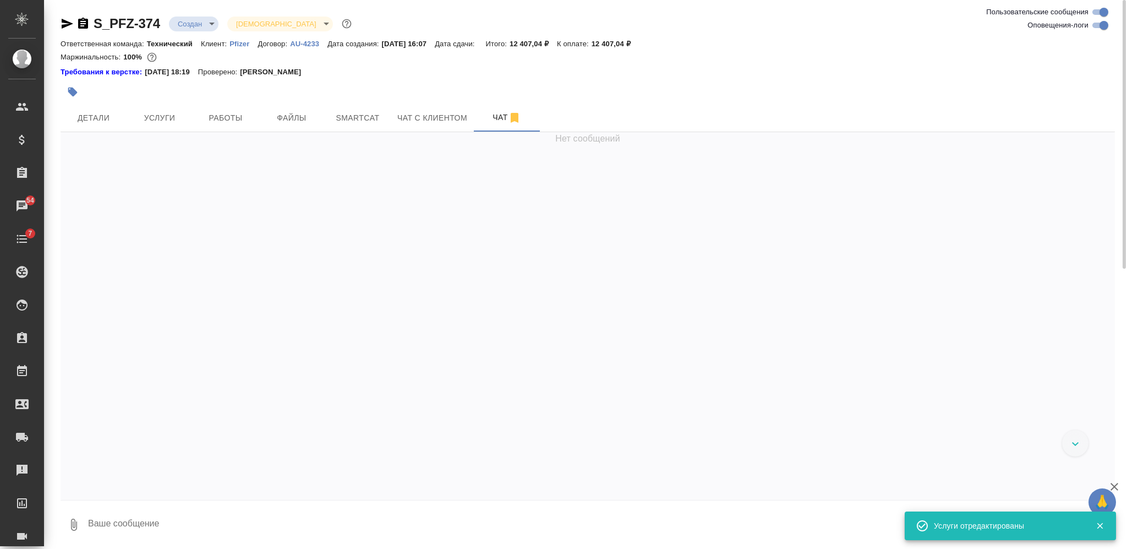
scroll to position [847, 0]
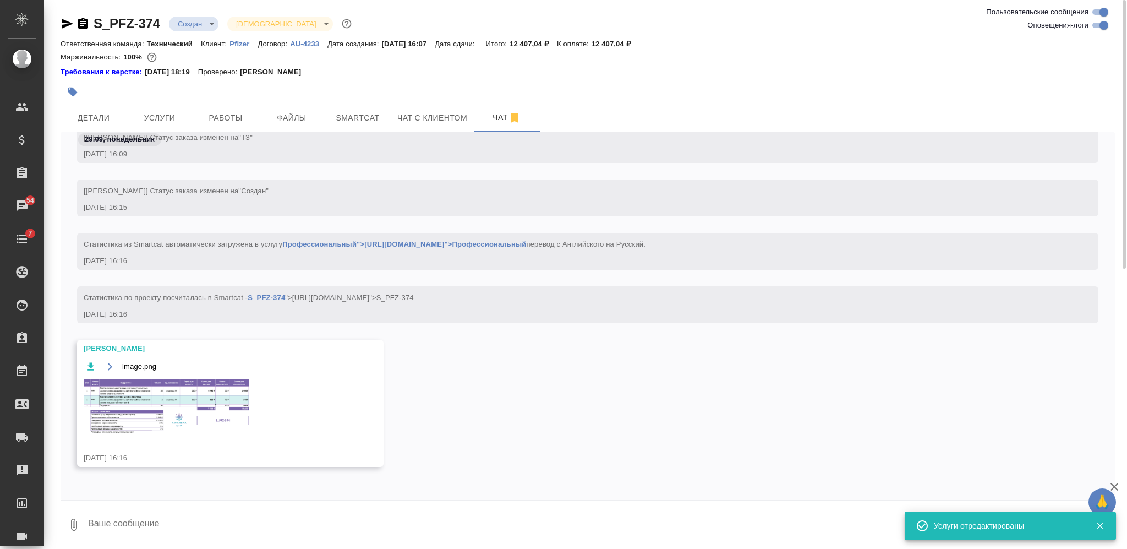
click at [206, 397] on img at bounding box center [166, 406] width 165 height 54
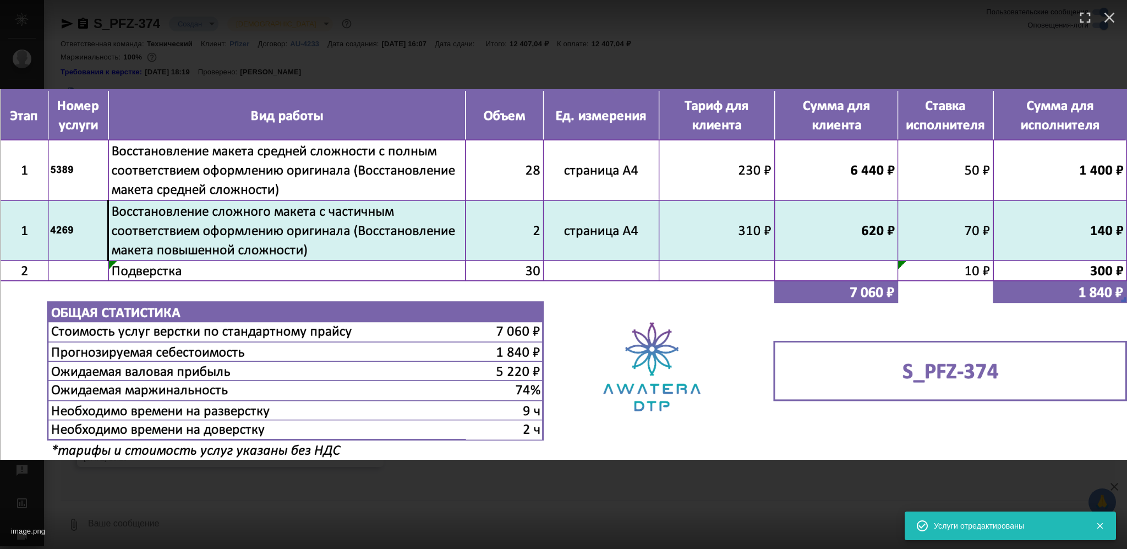
click at [644, 483] on div "image.png 1 of 1" at bounding box center [563, 274] width 1127 height 549
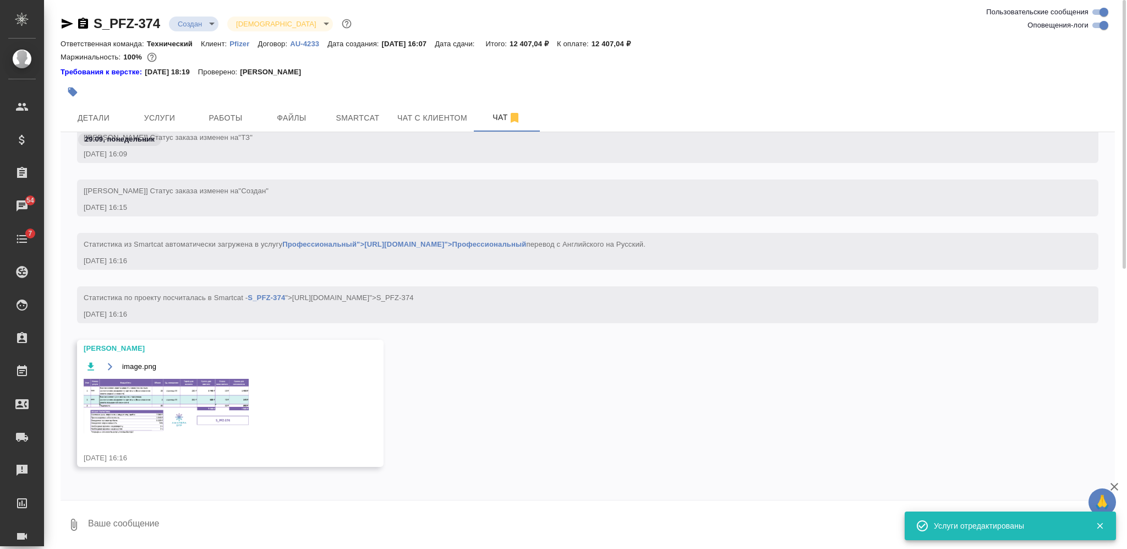
click at [595, 403] on div "Заборова Александра image.png 29.09.25, 16:16" at bounding box center [588, 412] width 1054 height 144
click at [119, 106] on button "Детали" at bounding box center [94, 118] width 66 height 28
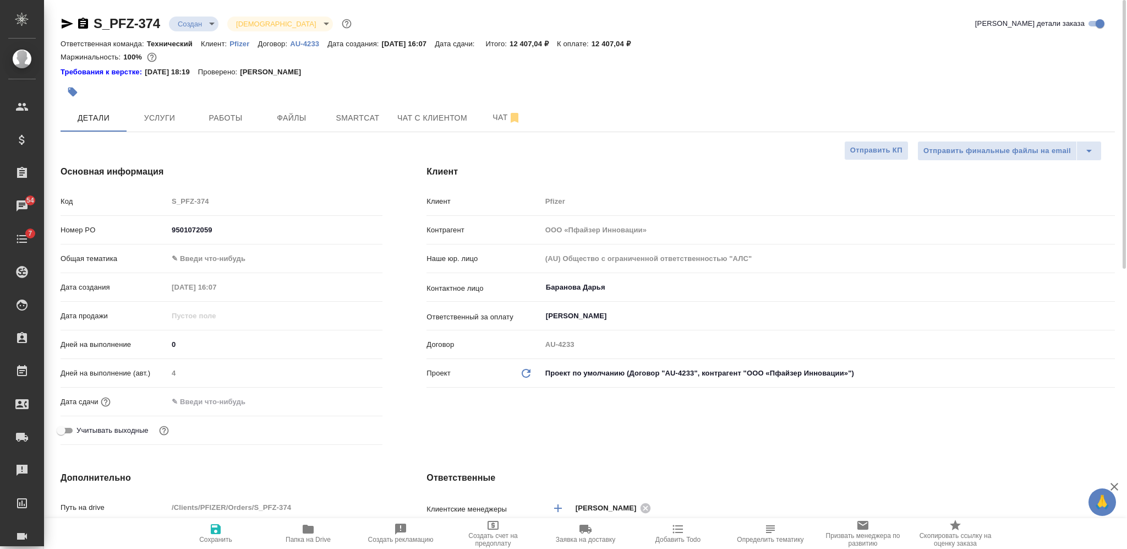
drag, startPoint x: 185, startPoint y: 344, endPoint x: 166, endPoint y: 345, distance: 19.3
click at [166, 345] on div "Дней на выполнение 0" at bounding box center [222, 344] width 322 height 19
drag, startPoint x: 224, startPoint y: 535, endPoint x: 231, endPoint y: 529, distance: 8.6
click at [225, 535] on span "Сохранить" at bounding box center [215, 532] width 79 height 21
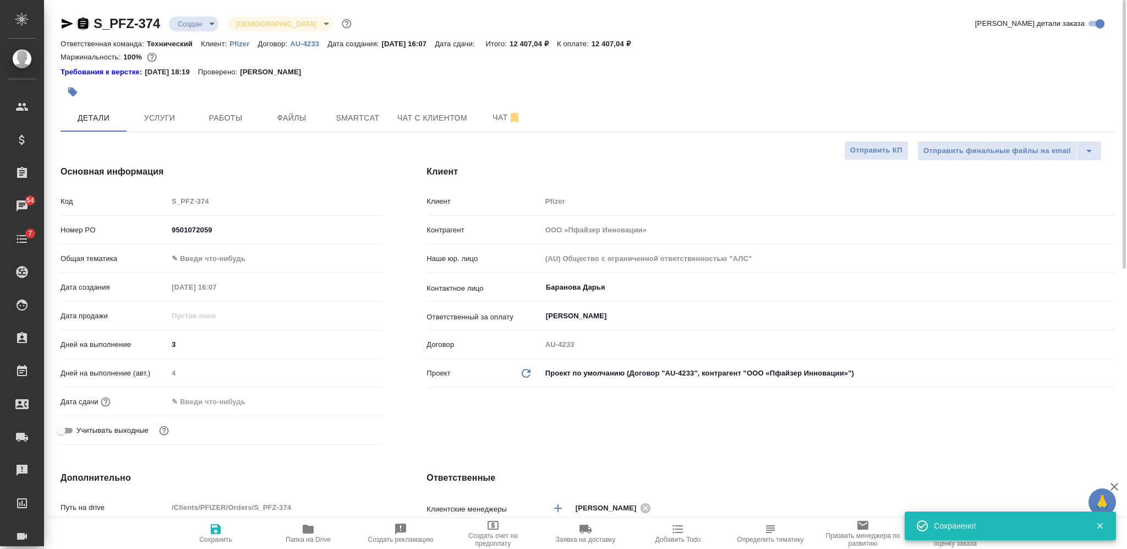
click at [85, 24] on icon "button" at bounding box center [83, 23] width 10 height 11
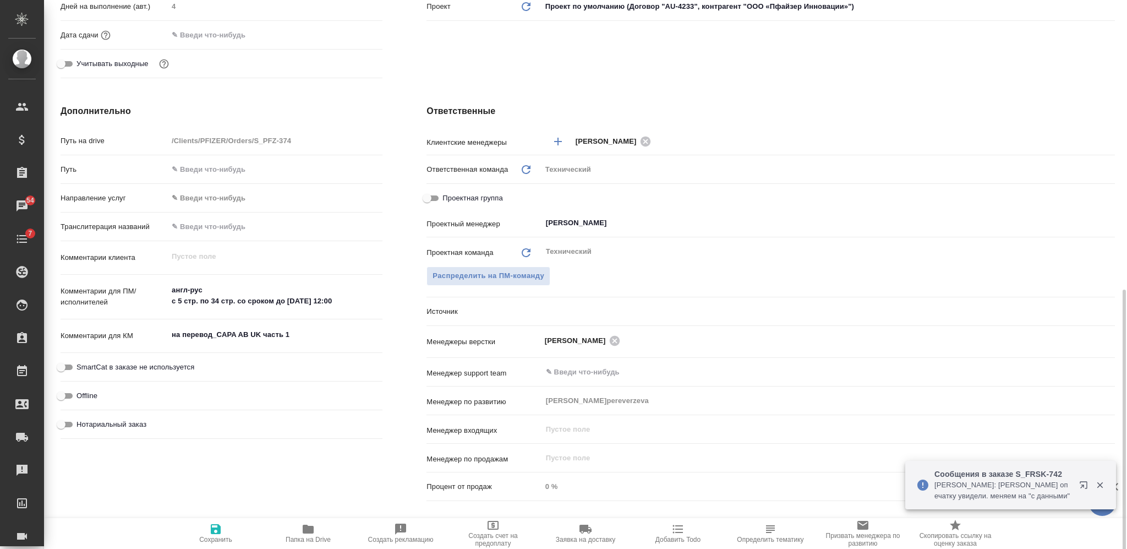
scroll to position [571, 0]
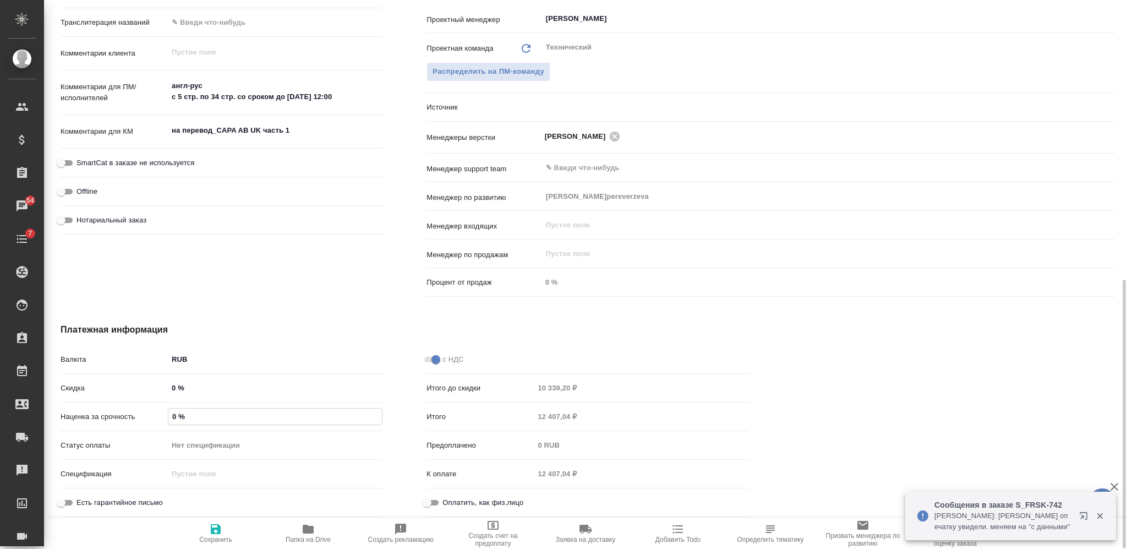
click at [168, 415] on div "0 %" at bounding box center [275, 416] width 215 height 17
drag, startPoint x: 217, startPoint y: 535, endPoint x: 231, endPoint y: 527, distance: 15.3
click at [218, 535] on icon "button" at bounding box center [215, 528] width 13 height 13
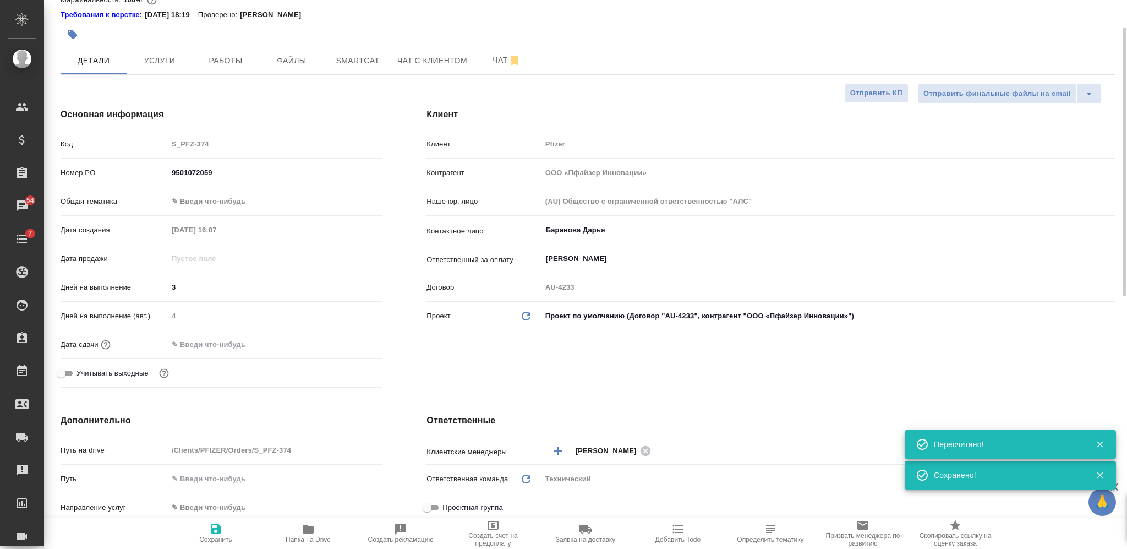
scroll to position [0, 0]
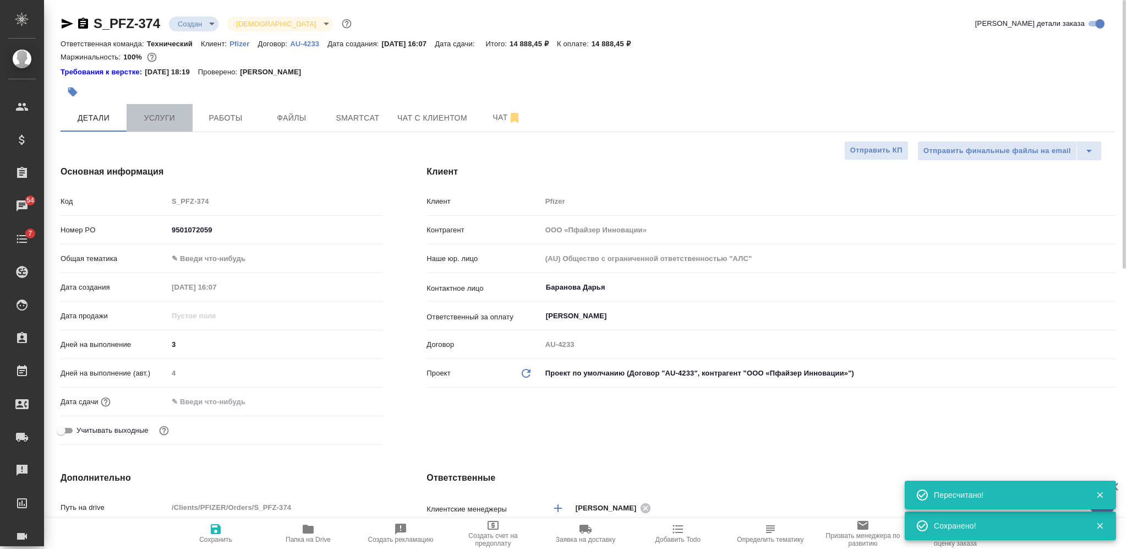
click at [165, 111] on span "Услуги" at bounding box center [159, 118] width 53 height 14
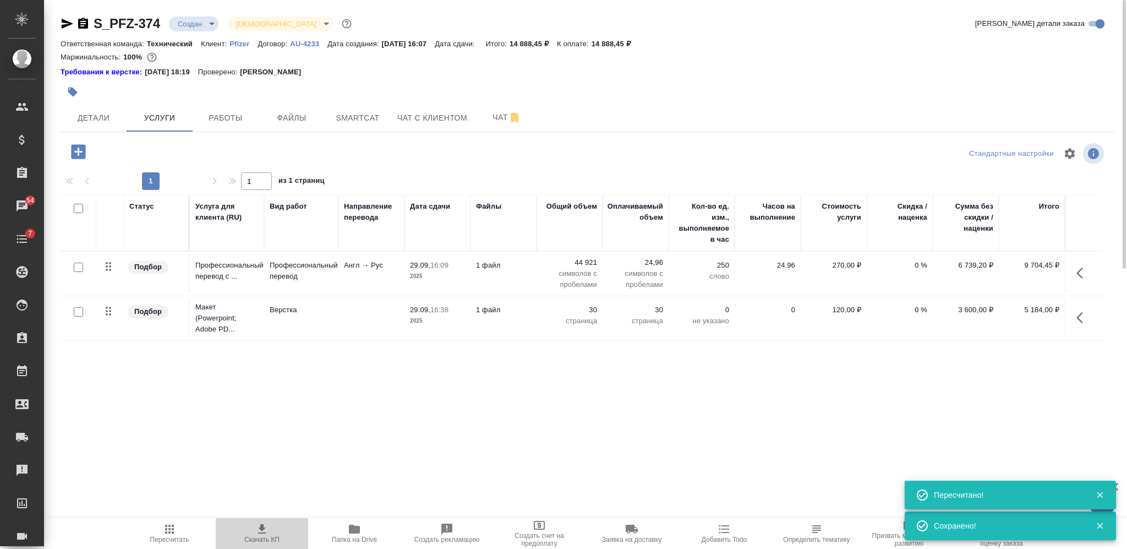
click at [274, 537] on span "Скачать КП" at bounding box center [261, 539] width 35 height 8
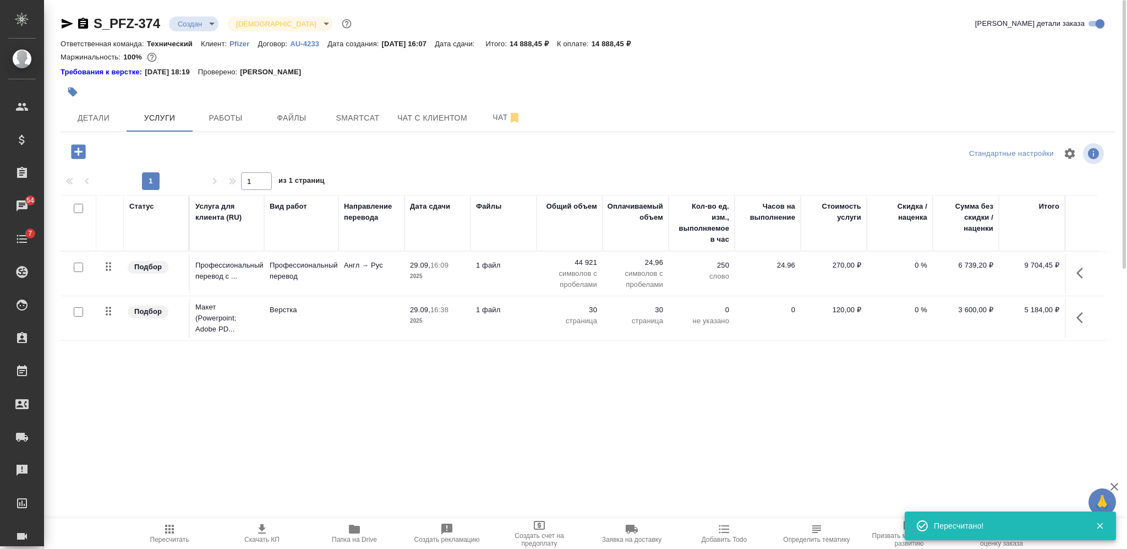
click at [80, 23] on icon "button" at bounding box center [83, 23] width 10 height 11
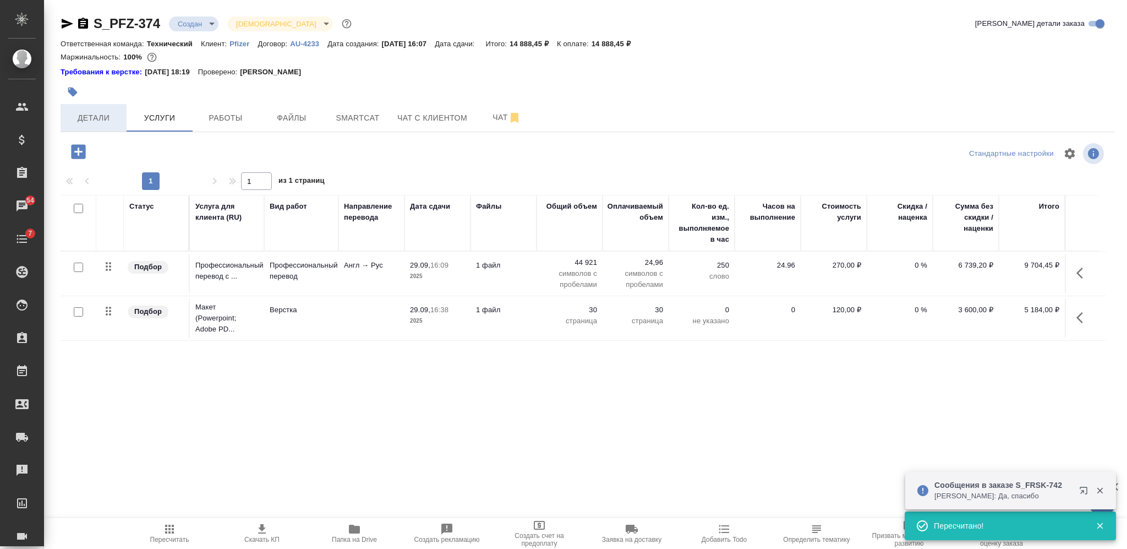
click at [106, 108] on button "Детали" at bounding box center [94, 118] width 66 height 28
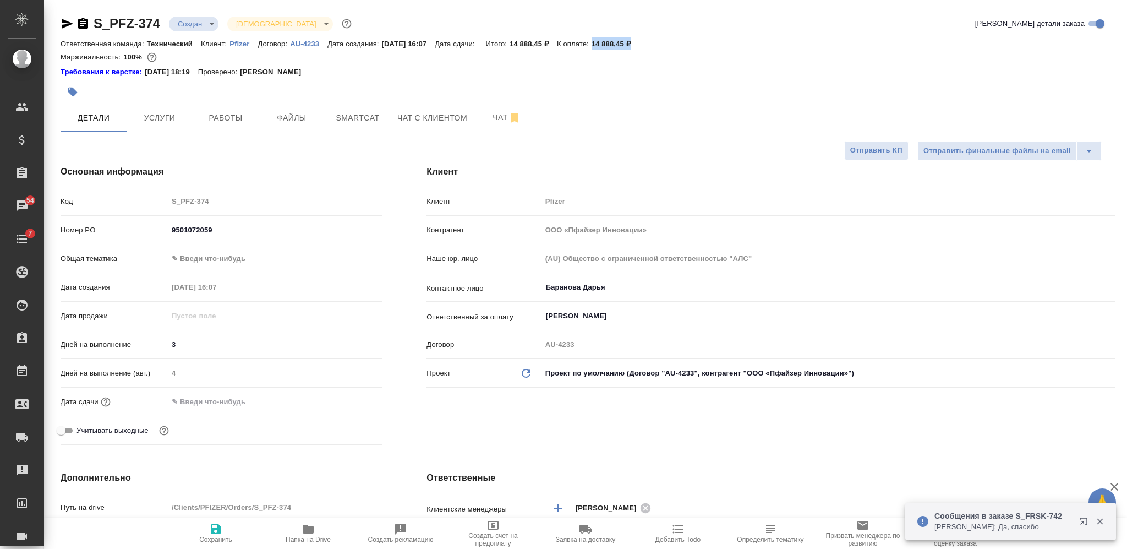
drag, startPoint x: 650, startPoint y: 37, endPoint x: 606, endPoint y: 42, distance: 44.8
click at [606, 42] on div "Ответственная команда: Технический Клиент: Pfizer Договор: AU-4233 Дата создани…" at bounding box center [588, 43] width 1054 height 13
copy p "14 888,45 ₽"
click at [767, 536] on span "Определить тематику" at bounding box center [770, 539] width 67 height 8
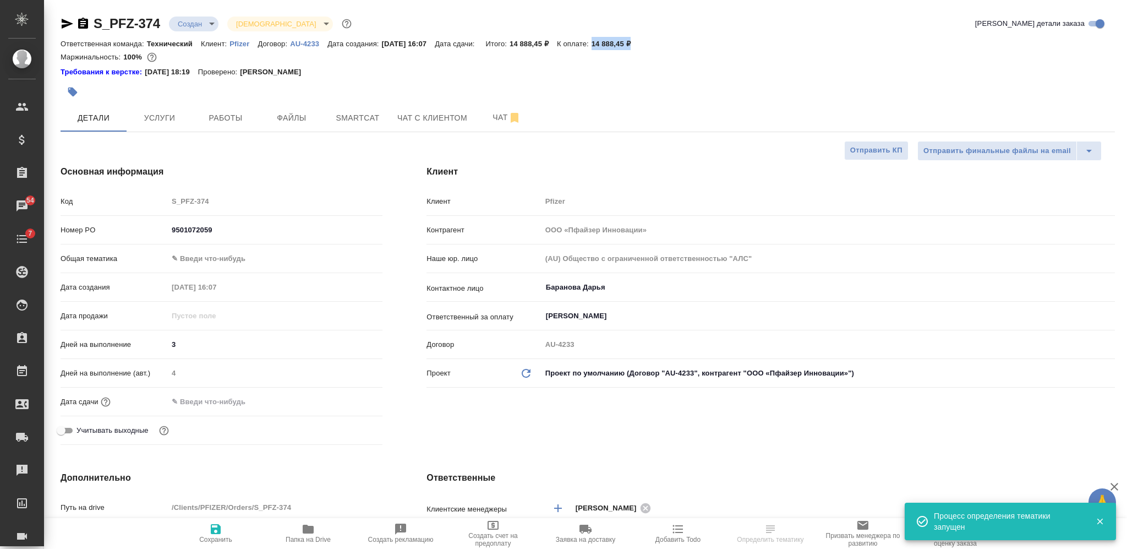
click at [202, 21] on body "🙏 .cls-1 fill:#fff; AWATERA Nikiforova Valeria Клиенты Спецификации Заказы 54 Ч…" at bounding box center [563, 274] width 1127 height 549
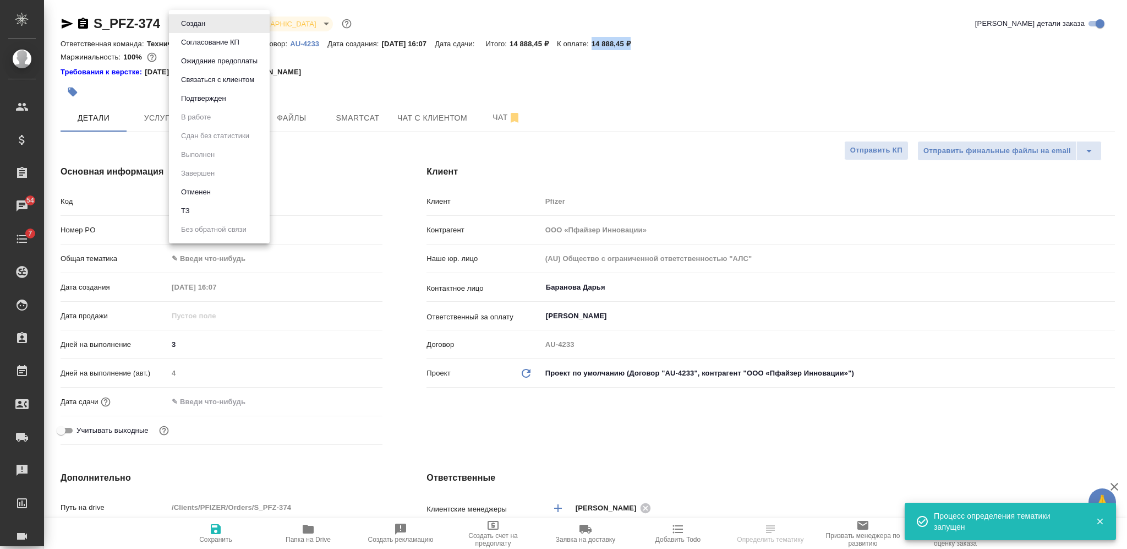
click at [200, 45] on button "Согласование КП" at bounding box center [210, 42] width 65 height 12
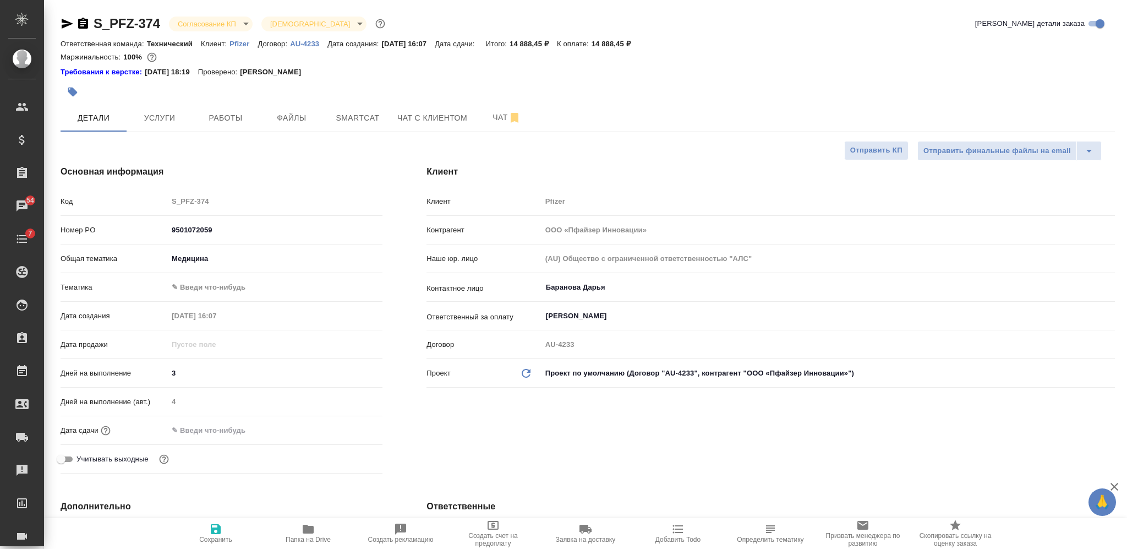
click at [194, 434] on input "text" at bounding box center [216, 430] width 96 height 16
click at [223, 538] on span "Сохранить" at bounding box center [215, 539] width 33 height 8
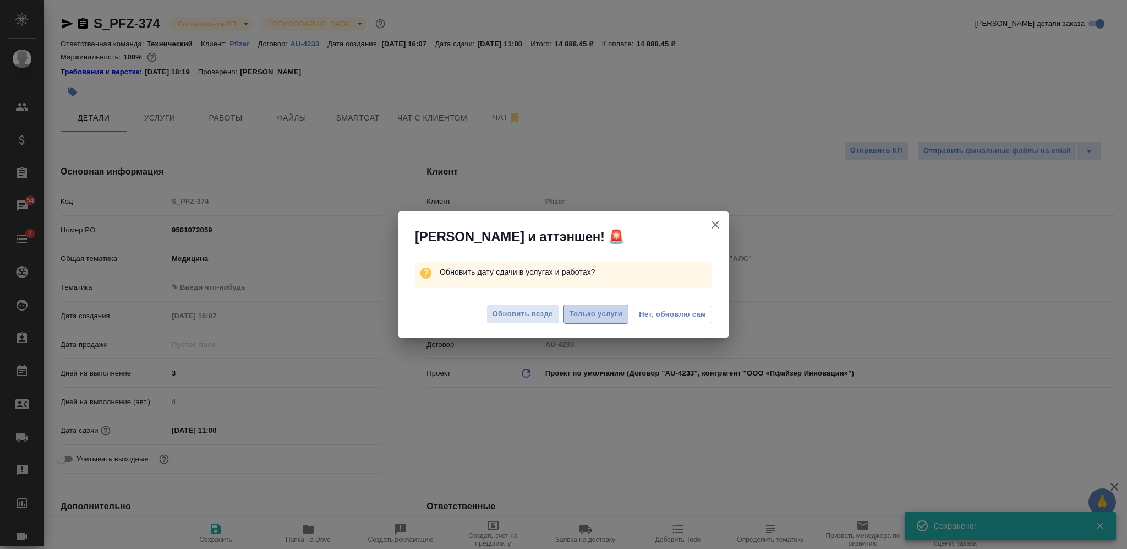
click at [588, 313] on span "Только услуги" at bounding box center [596, 314] width 53 height 13
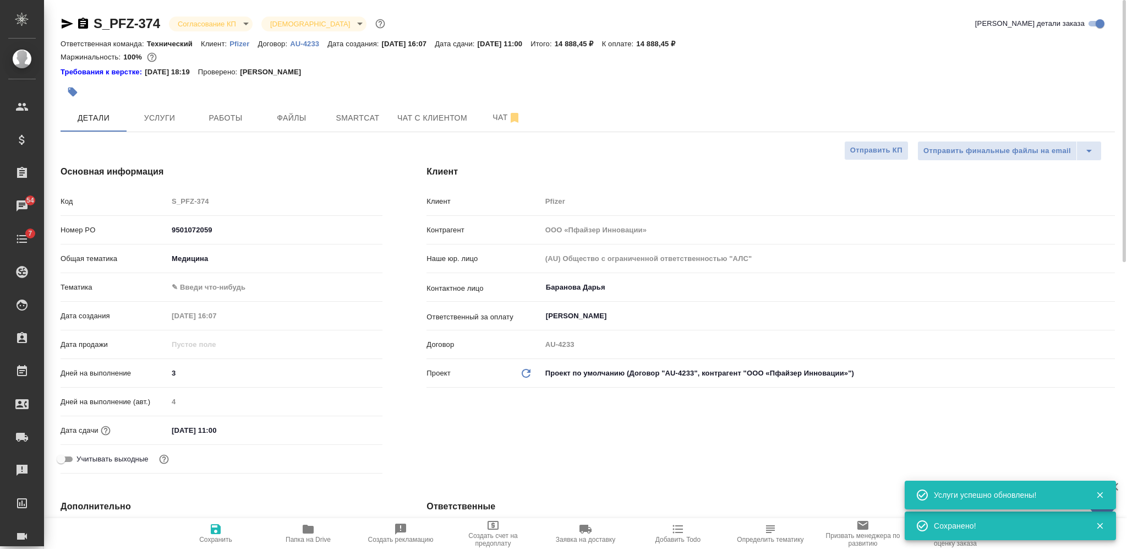
click at [230, 23] on body "🙏 .cls-1 fill:#fff; AWATERA Nikiforova Valeria Клиенты Спецификации Заказы 54 Ч…" at bounding box center [563, 274] width 1127 height 549
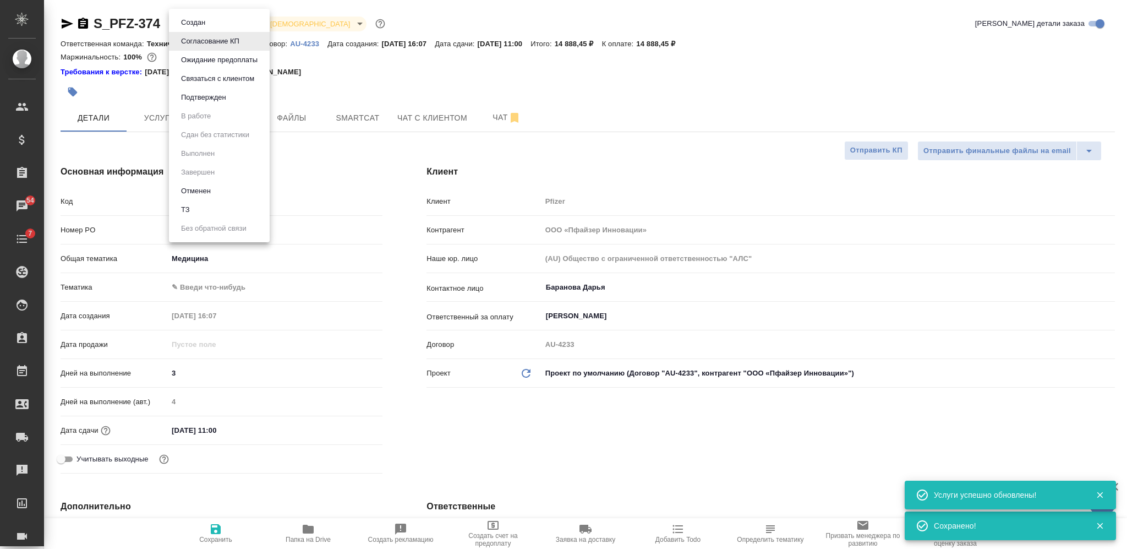
drag, startPoint x: 238, startPoint y: 97, endPoint x: 243, endPoint y: 92, distance: 7.8
click at [240, 100] on li "Подтвержден" at bounding box center [219, 97] width 101 height 19
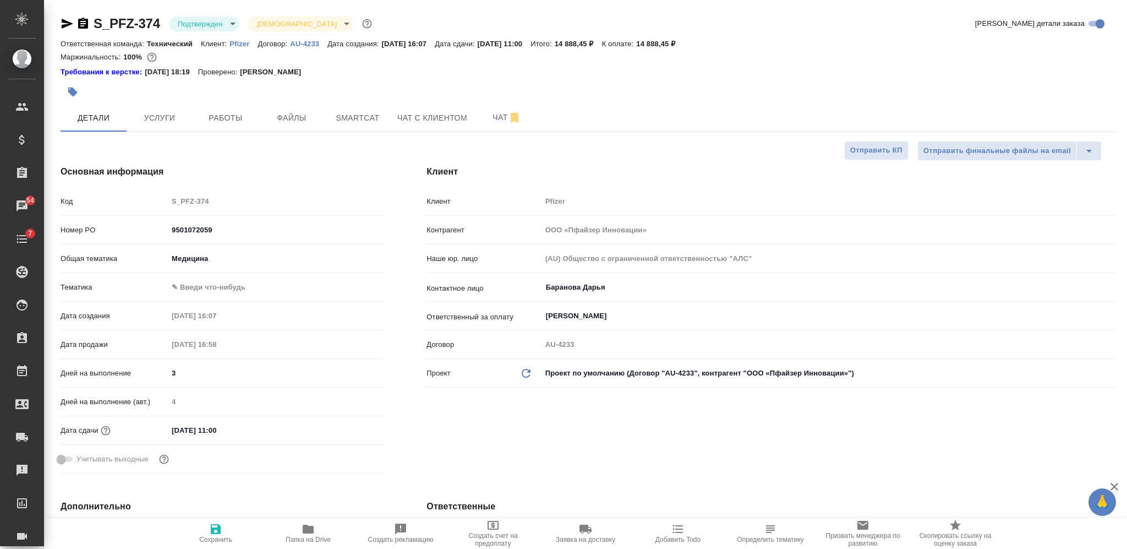
click at [85, 23] on icon "button" at bounding box center [83, 23] width 10 height 11
drag, startPoint x: 663, startPoint y: 42, endPoint x: 696, endPoint y: 47, distance: 34.0
click at [696, 47] on div "Ответственная команда: Технический Клиент: Pfizer Договор: AU-4233 Дата создани…" at bounding box center [588, 43] width 1054 height 13
copy p "14 888,45"
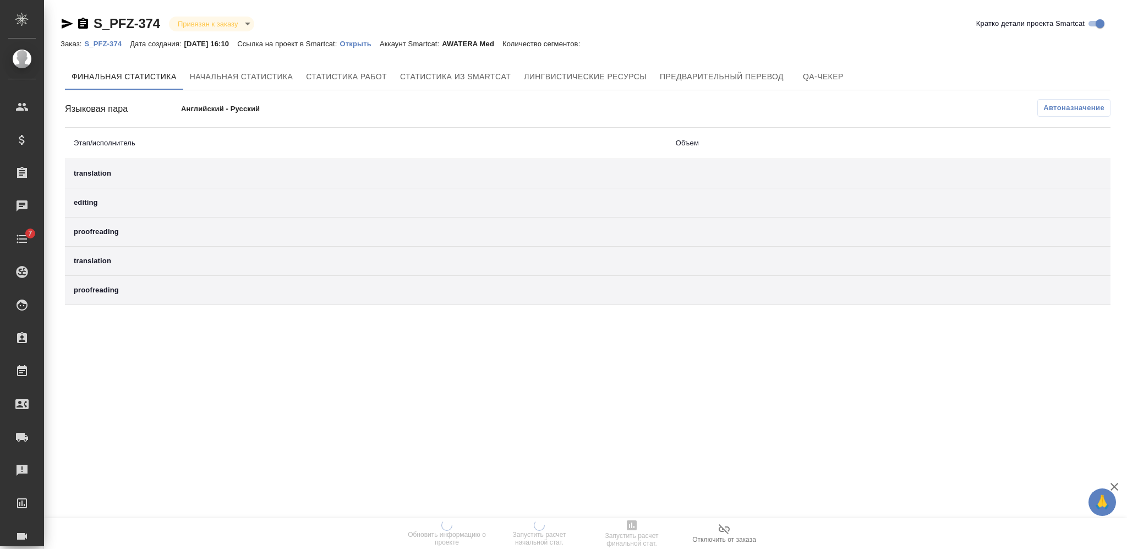
click at [364, 46] on p "Открыть" at bounding box center [360, 44] width 40 height 8
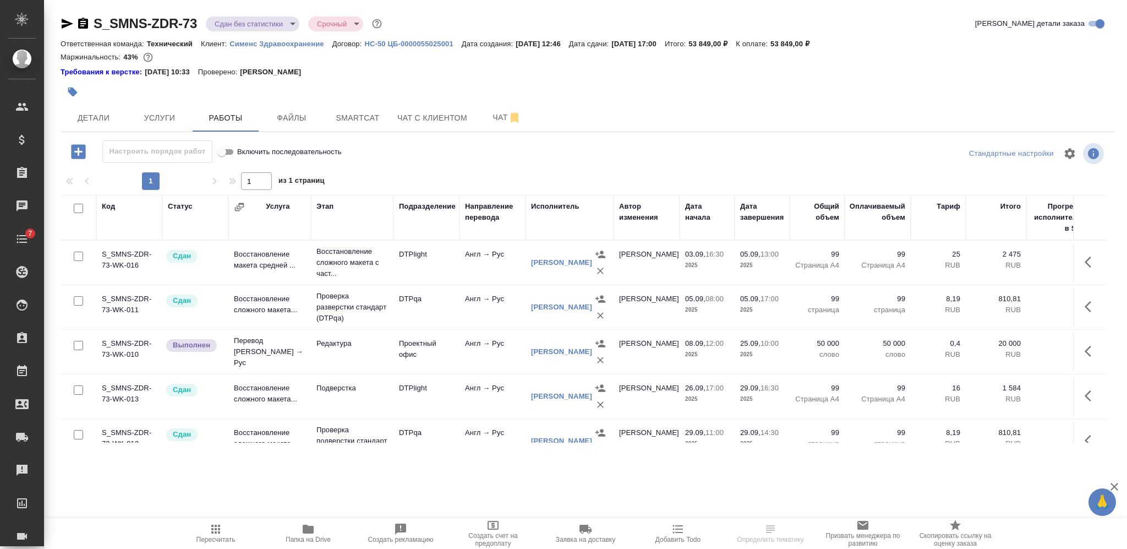
click at [84, 25] on icon "button" at bounding box center [83, 23] width 10 height 11
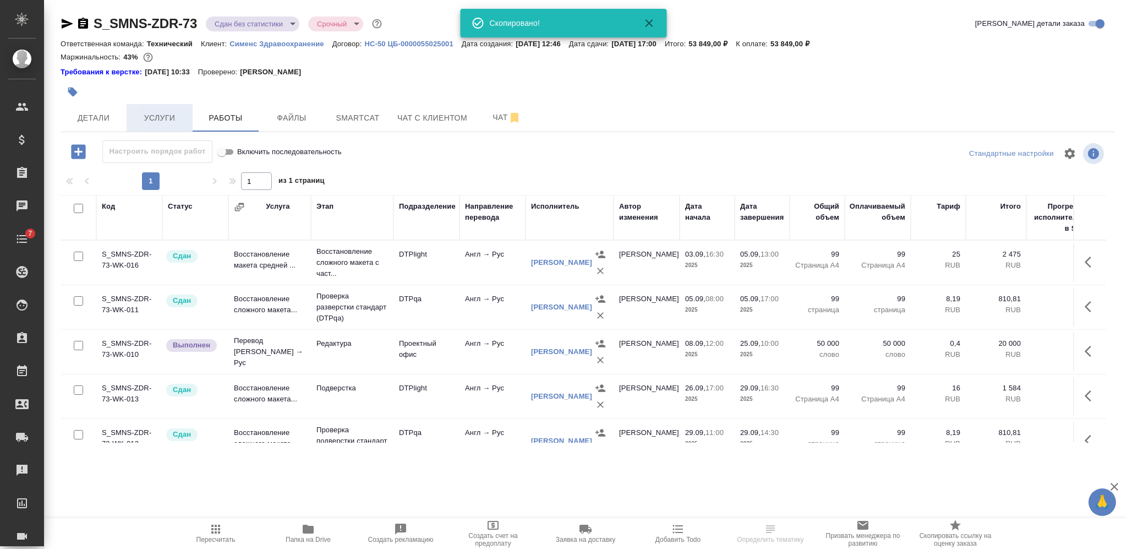
click at [155, 113] on span "Услуги" at bounding box center [159, 118] width 53 height 14
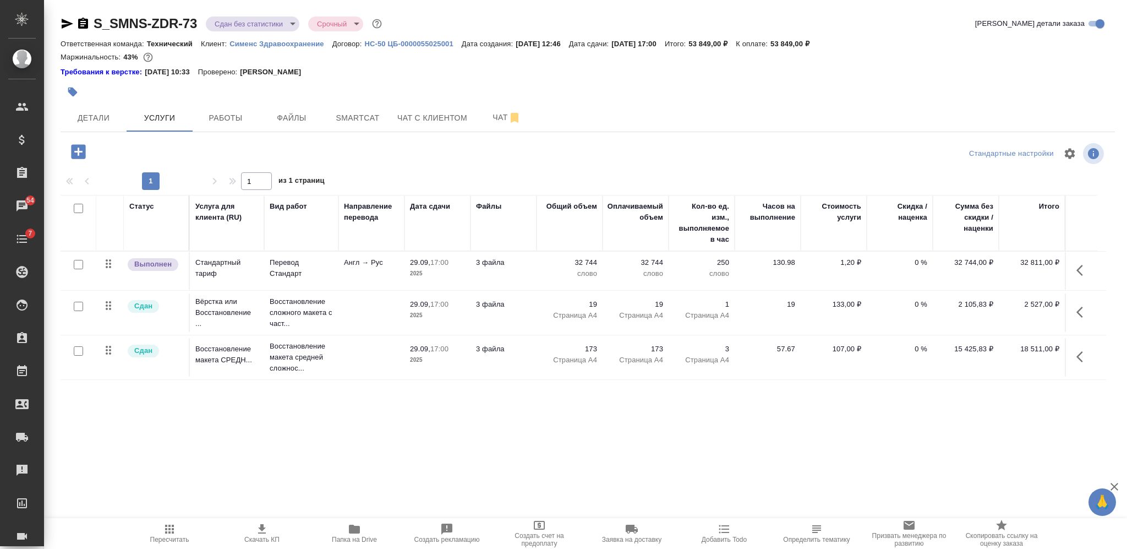
click at [72, 92] on icon "button" at bounding box center [72, 91] width 9 height 9
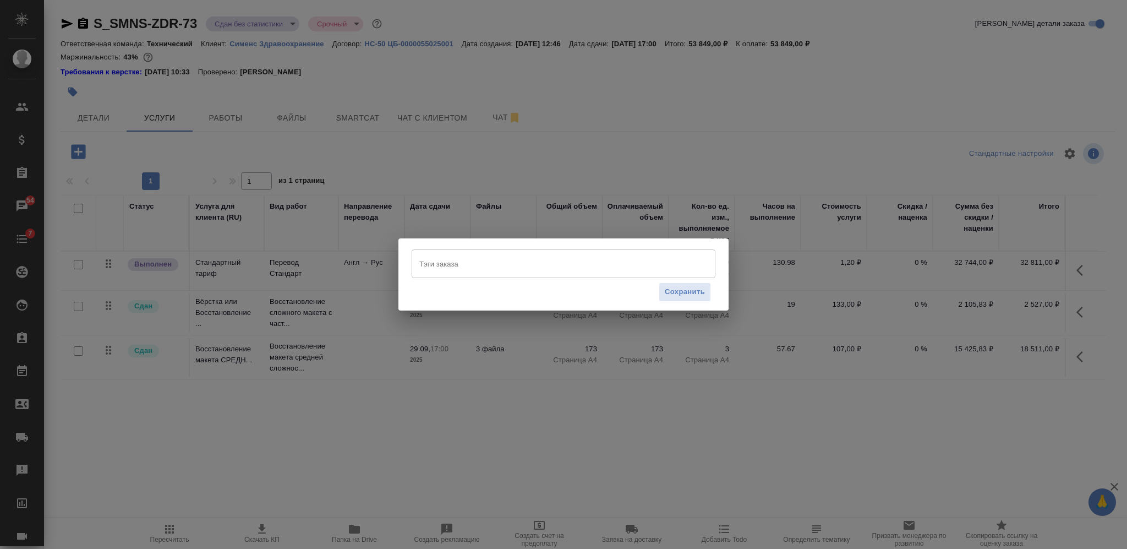
click at [474, 262] on input "Тэги заказа" at bounding box center [553, 263] width 273 height 19
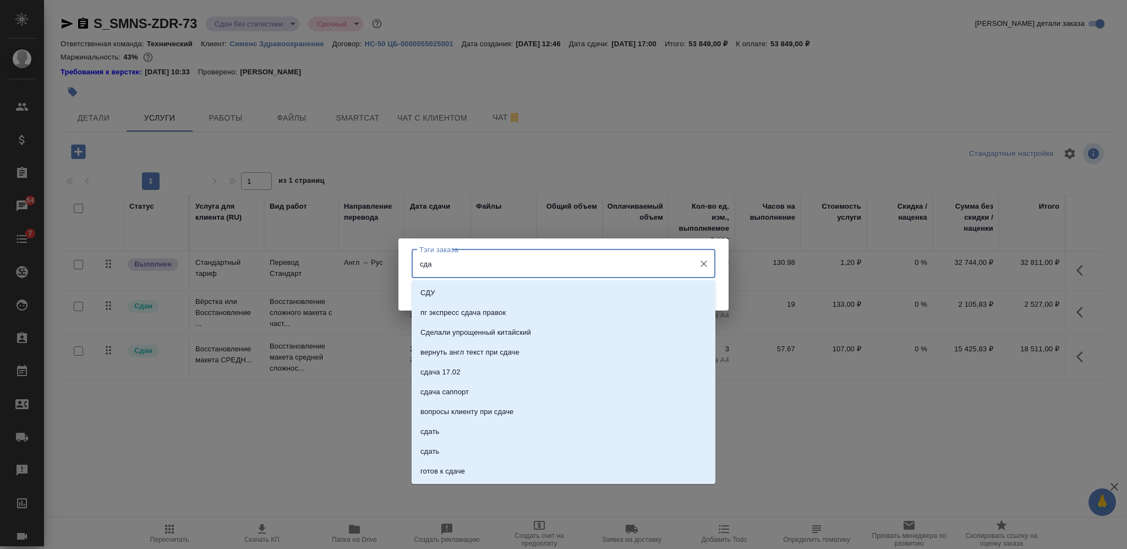
type input "сдан"
click at [513, 353] on li "сдан" at bounding box center [564, 352] width 304 height 20
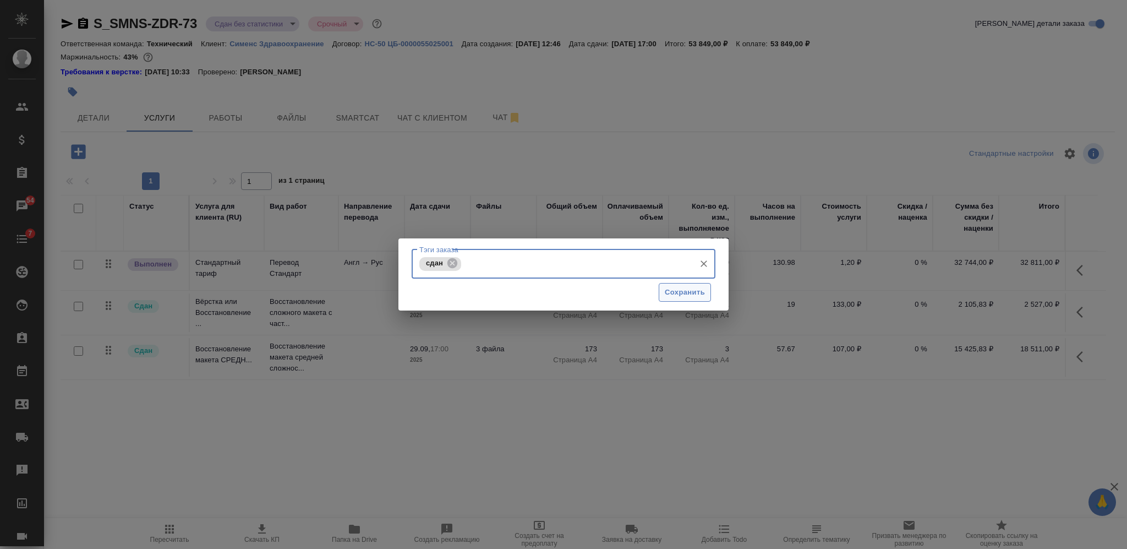
click at [685, 288] on span "Сохранить" at bounding box center [685, 292] width 40 height 13
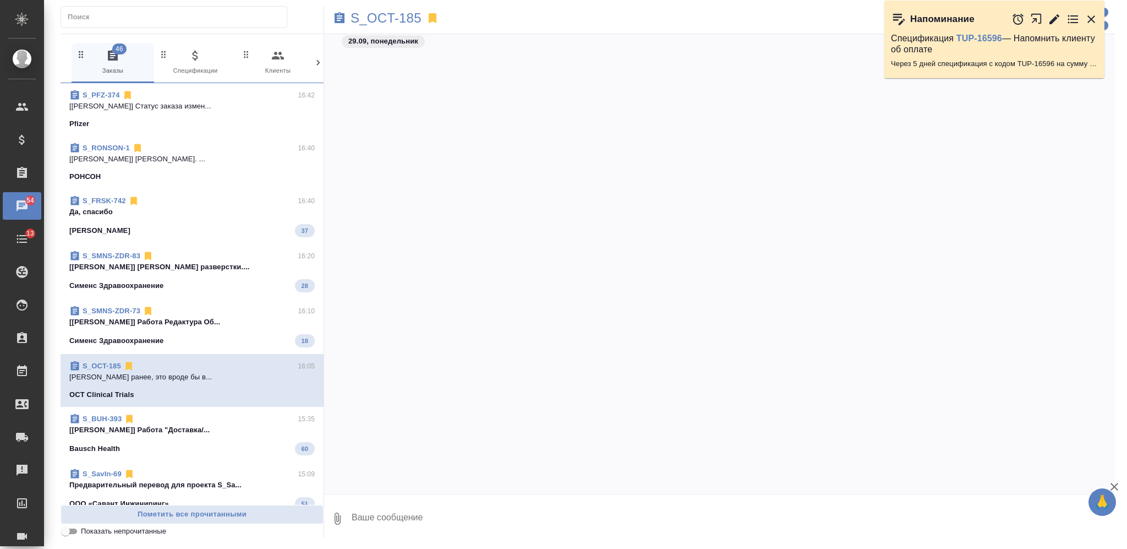
scroll to position [13728, 0]
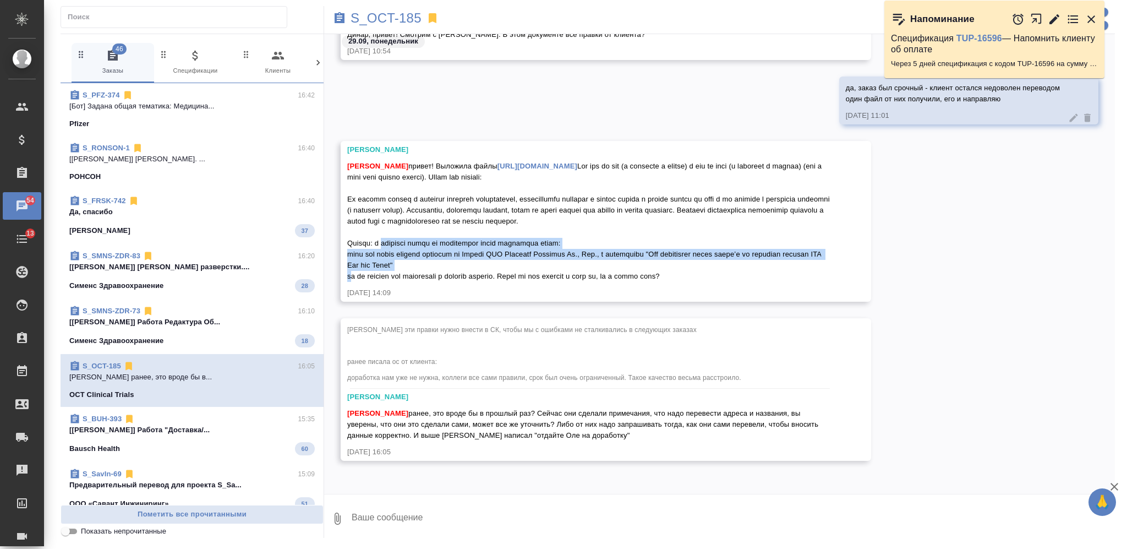
drag, startPoint x: 376, startPoint y: 243, endPoint x: 494, endPoint y: 262, distance: 119.9
click at [494, 262] on div "Никифорова Валерия привет! Выложила файлы https://drive.awatera.com/apps/files/…" at bounding box center [589, 220] width 485 height 124
copy span "в исходный текст на английском языке добавлена фраза: with the prior written ap…"
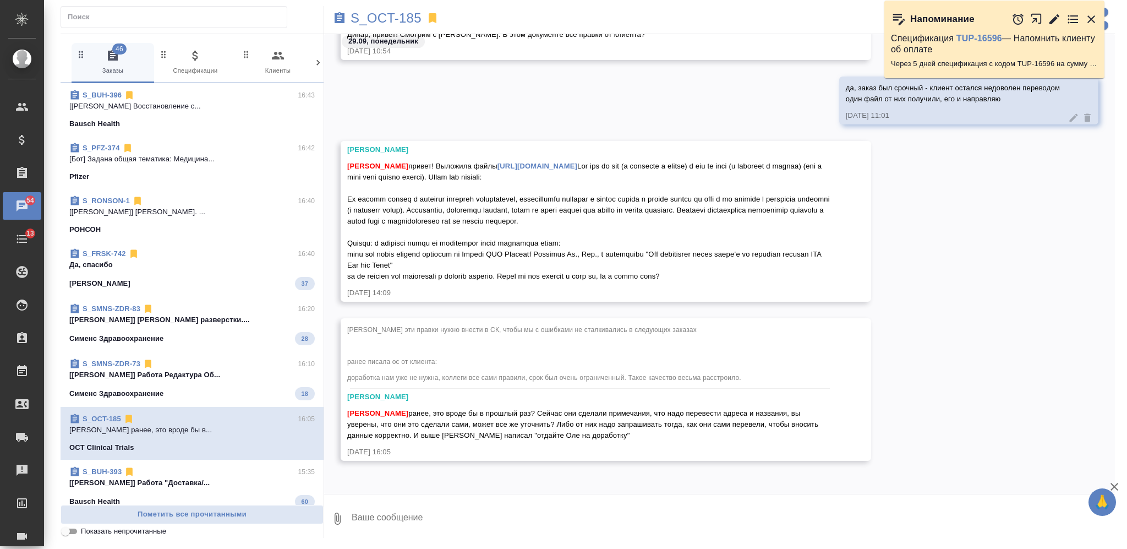
click at [441, 516] on textarea at bounding box center [733, 518] width 764 height 37
type textarea "интересные у них правки FYI - уточняю"
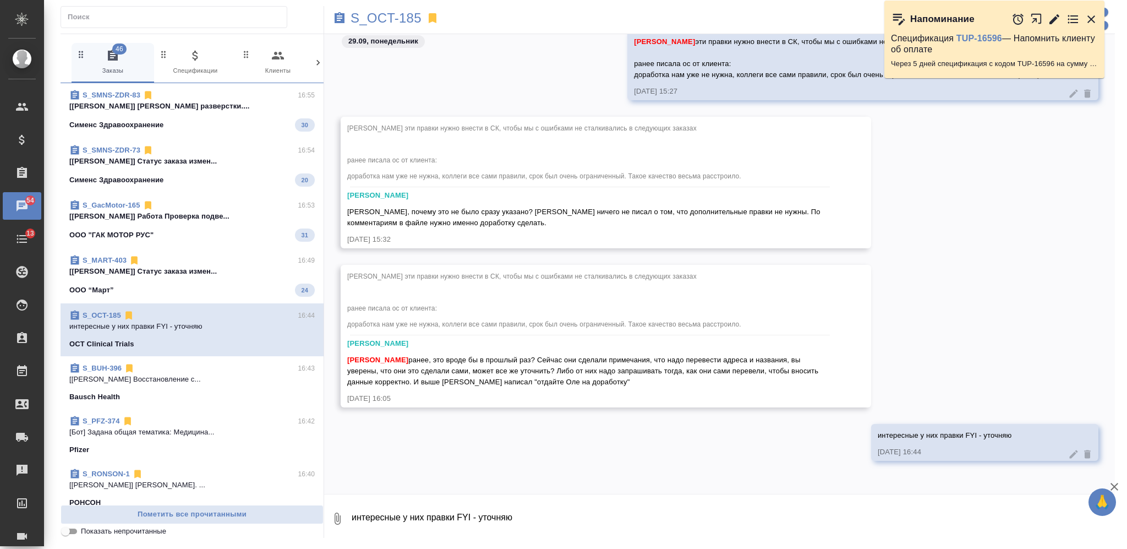
click at [399, 522] on textarea "интересные у них правки FYI - уточняю" at bounding box center [733, 518] width 764 height 37
paste textarea "это просто для сведения."
type textarea "нет, правки клиентом внесены - это просто для сведения нам"
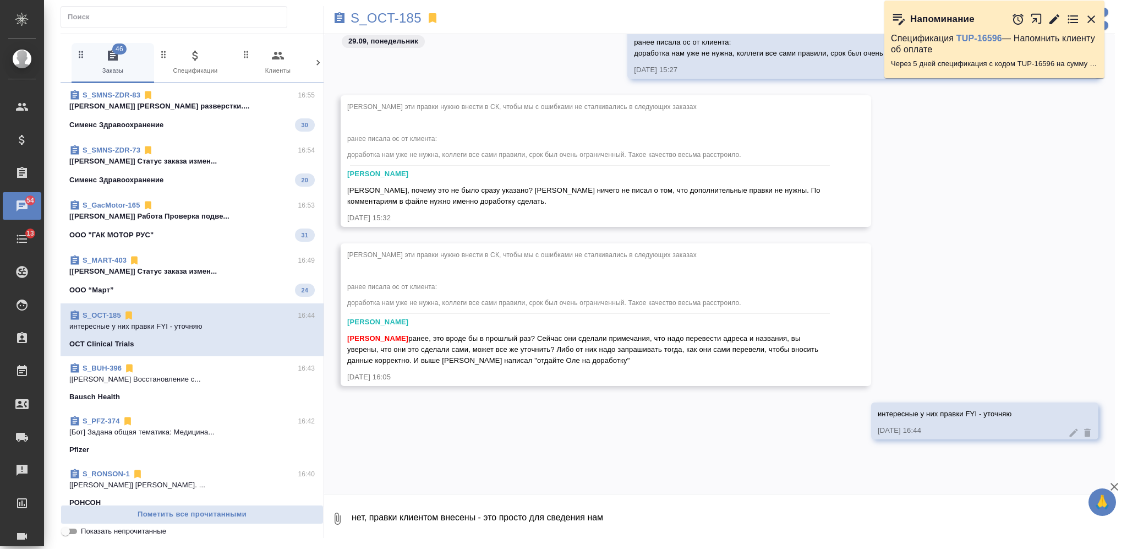
scroll to position [14069, 0]
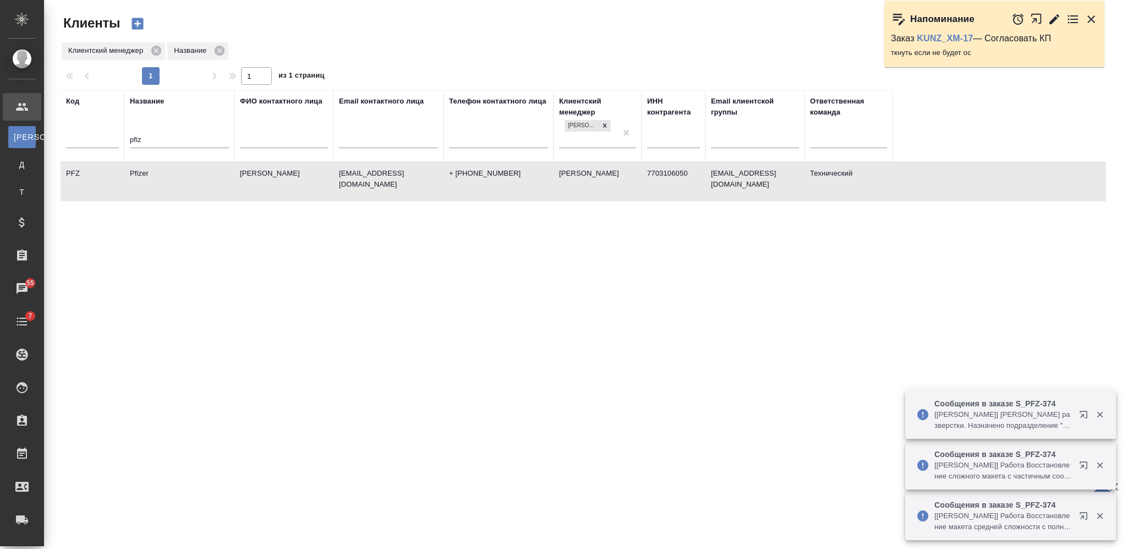
select select "RU"
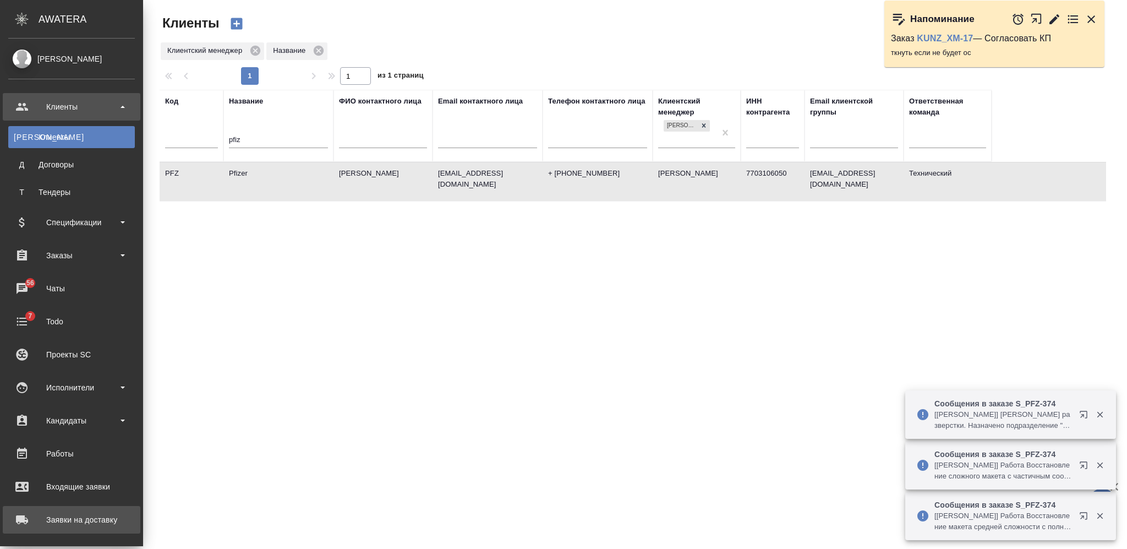
click at [101, 518] on div "Заявки на доставку" at bounding box center [71, 519] width 127 height 17
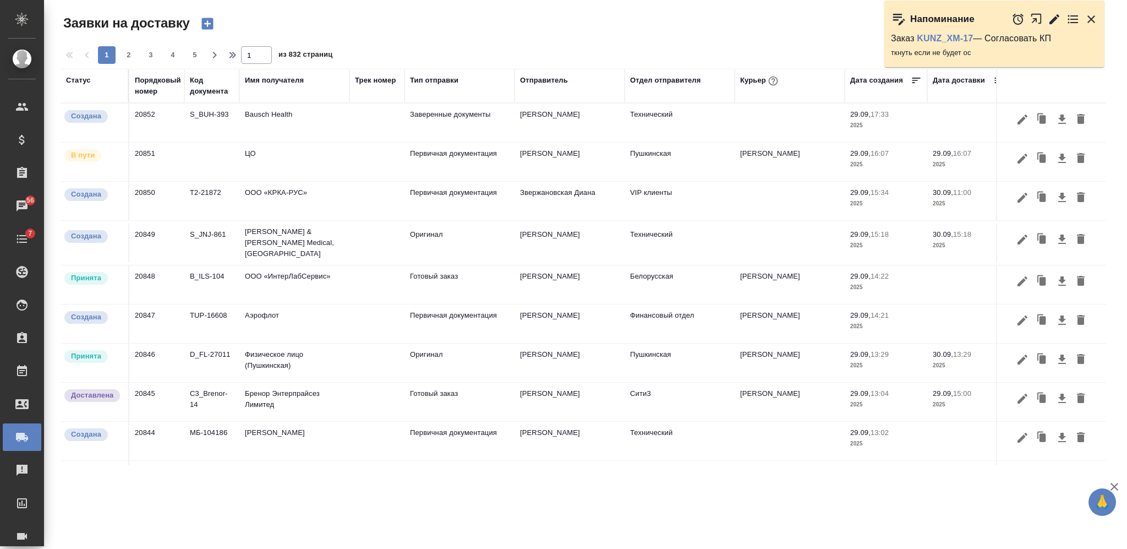
click at [1058, 123] on icon "button" at bounding box center [1062, 118] width 8 height 9
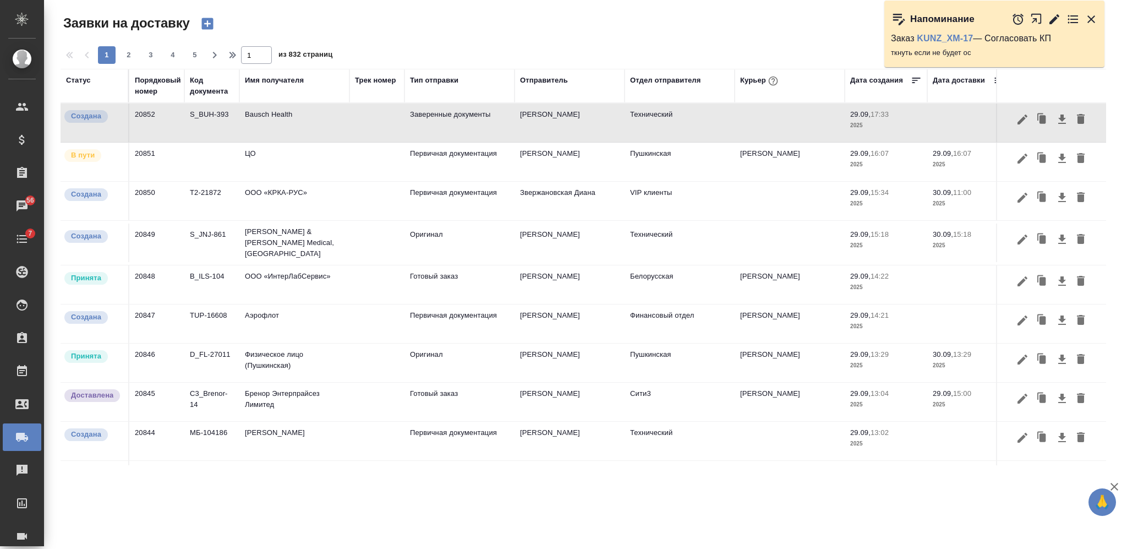
click at [802, 41] on div at bounding box center [588, 44] width 1054 height 6
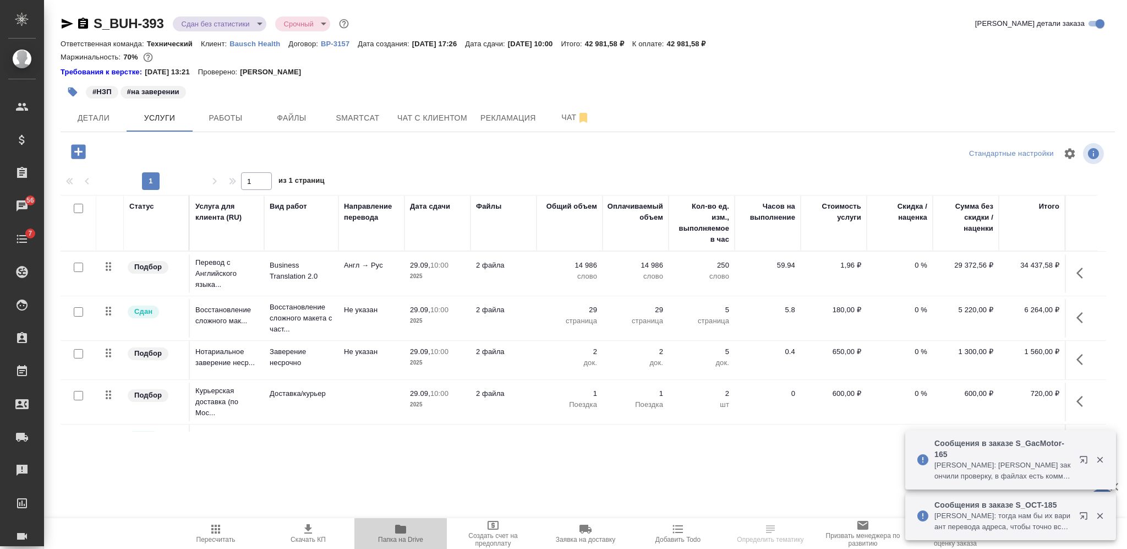
click at [411, 531] on span "Папка на Drive" at bounding box center [400, 532] width 79 height 21
click at [589, 535] on span "Заявка на доставку" at bounding box center [585, 539] width 59 height 8
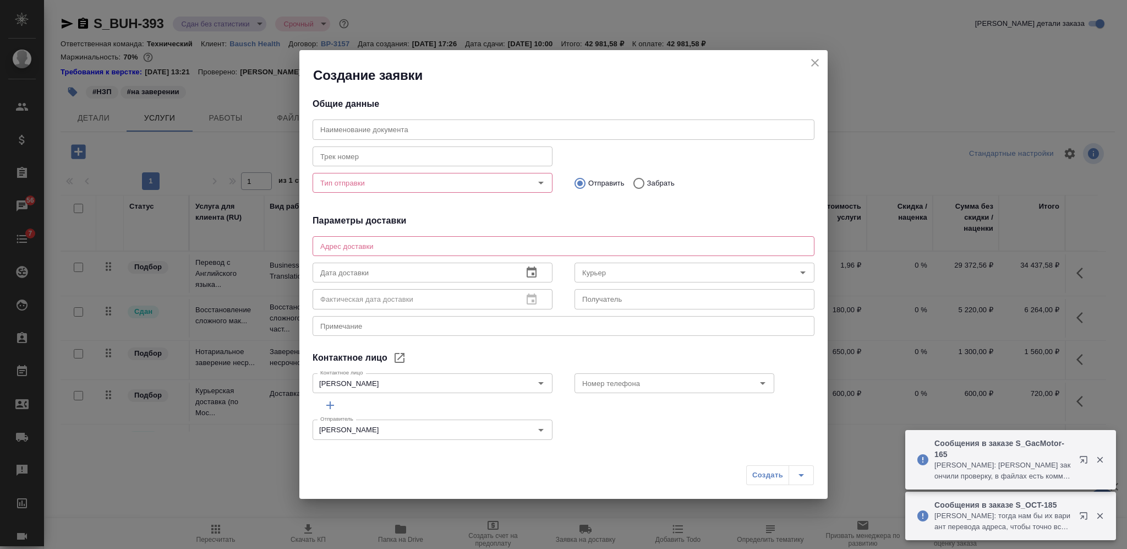
type input "[PERSON_NAME]"
click at [409, 243] on textarea at bounding box center [563, 246] width 486 height 8
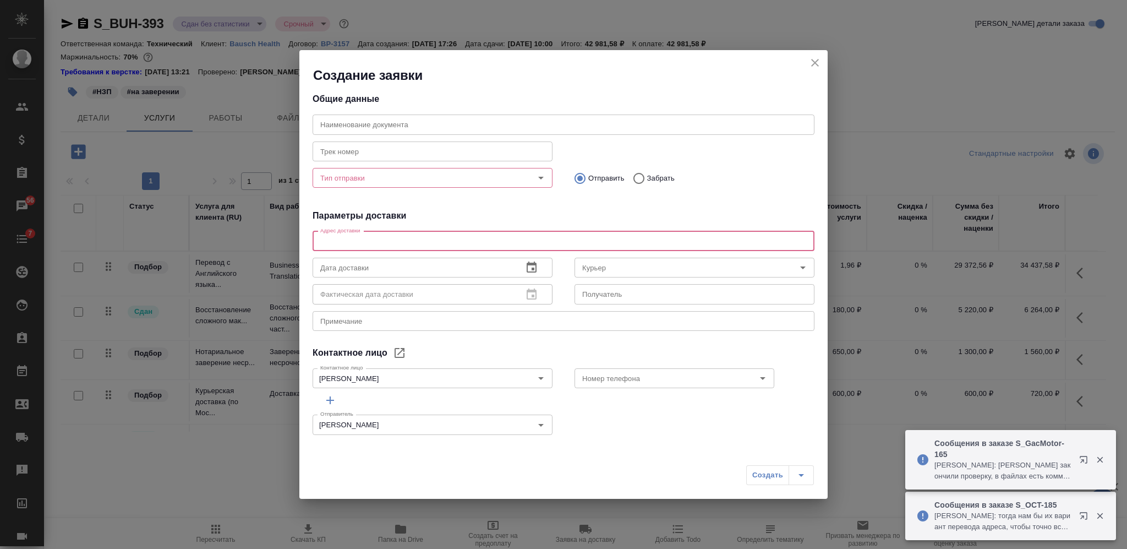
scroll to position [6, 0]
paste textarea "[STREET_ADDRESS][PERSON_NAME] 1, помещ. 1Н"
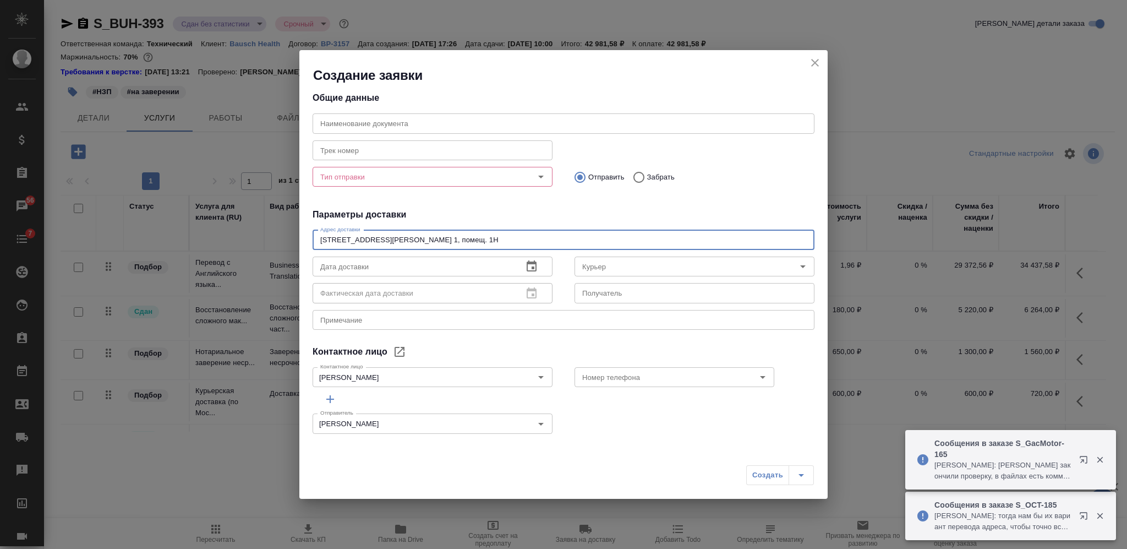
type textarea "[STREET_ADDRESS][PERSON_NAME] 1, помещ. 1Н"
click at [372, 176] on input "Тип отправки" at bounding box center [414, 176] width 196 height 13
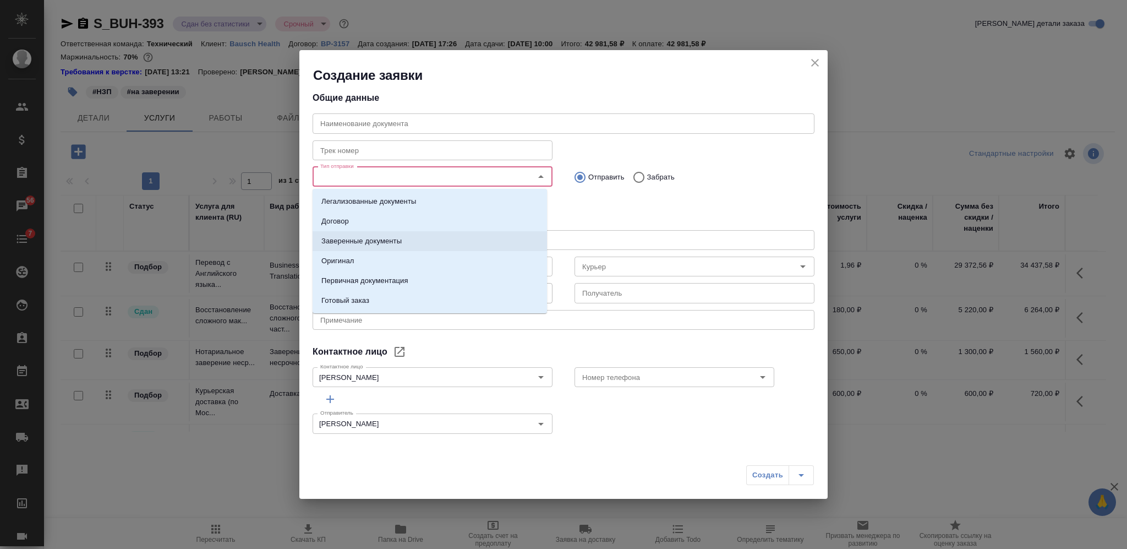
click at [380, 240] on p "Заверенные документы" at bounding box center [361, 241] width 80 height 11
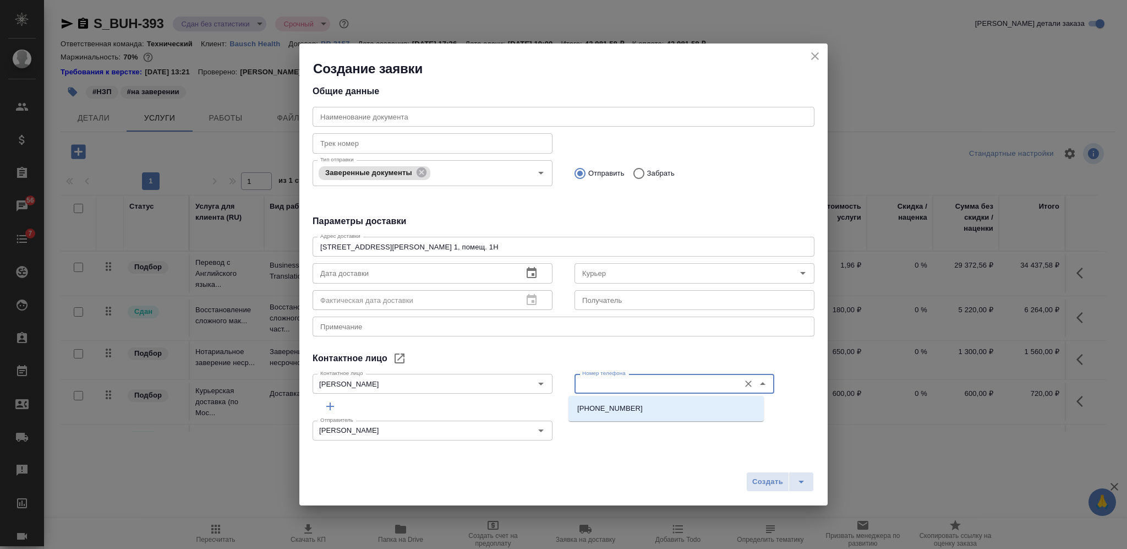
click at [627, 382] on input "Номер телефона" at bounding box center [656, 383] width 156 height 13
click at [619, 418] on li "[PHONE_NUMBER]" at bounding box center [665, 408] width 195 height 20
type input "[PHONE_NUMBER]"
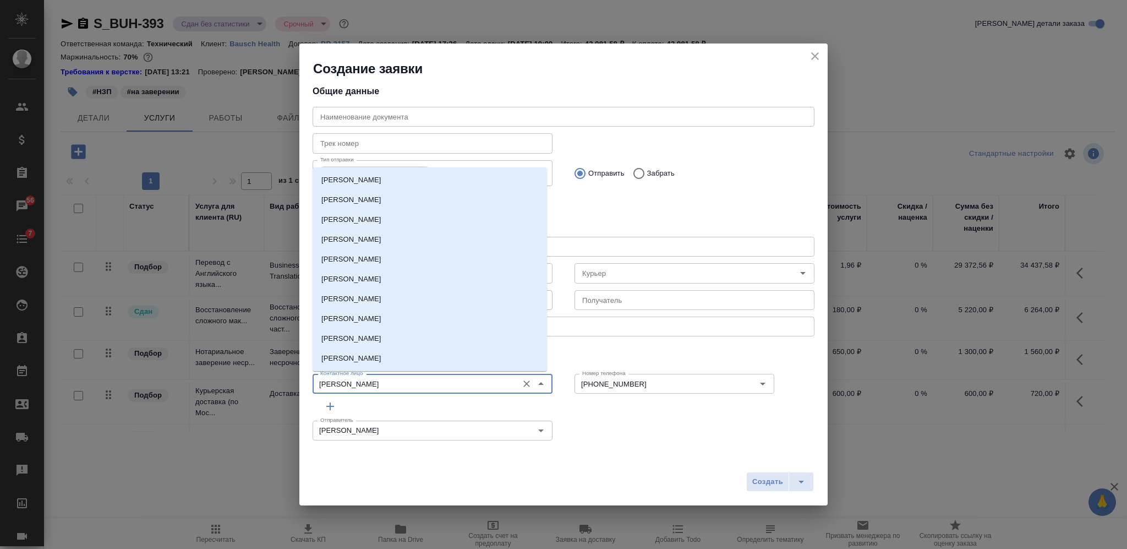
click at [449, 379] on input "[PERSON_NAME]" at bounding box center [414, 383] width 196 height 13
click at [618, 301] on input "text" at bounding box center [694, 300] width 240 height 20
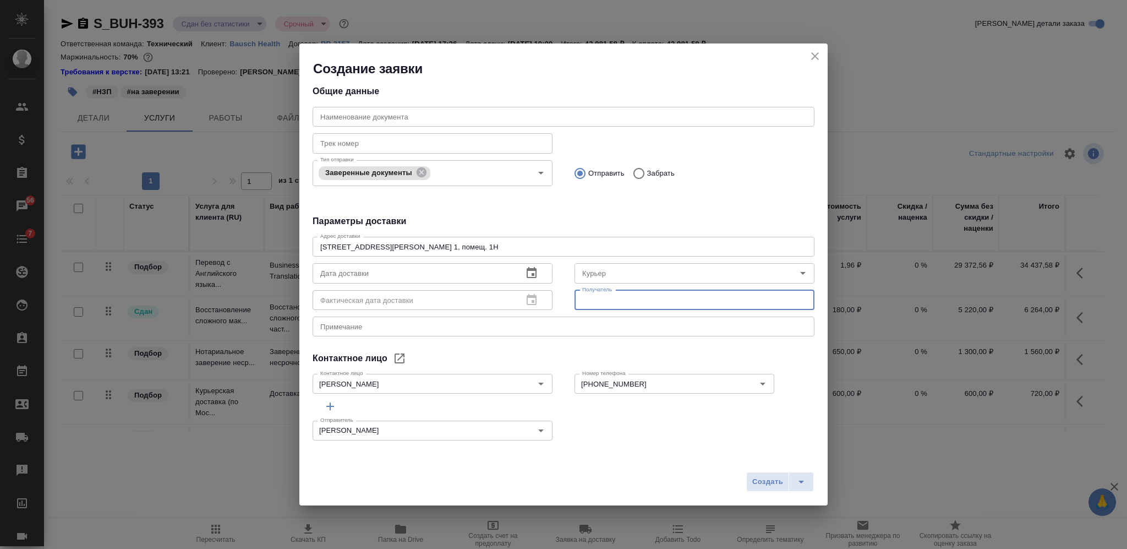
paste input "[PERSON_NAME]"
click at [617, 379] on input "[PHONE_NUMBER]" at bounding box center [656, 383] width 156 height 13
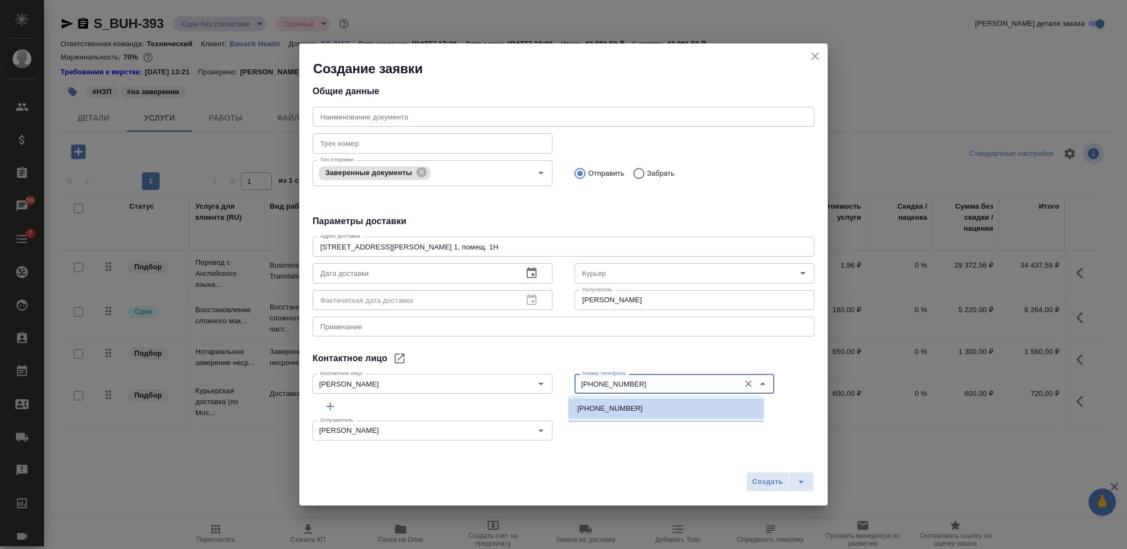
click at [676, 300] on input "[PERSON_NAME]" at bounding box center [694, 300] width 240 height 20
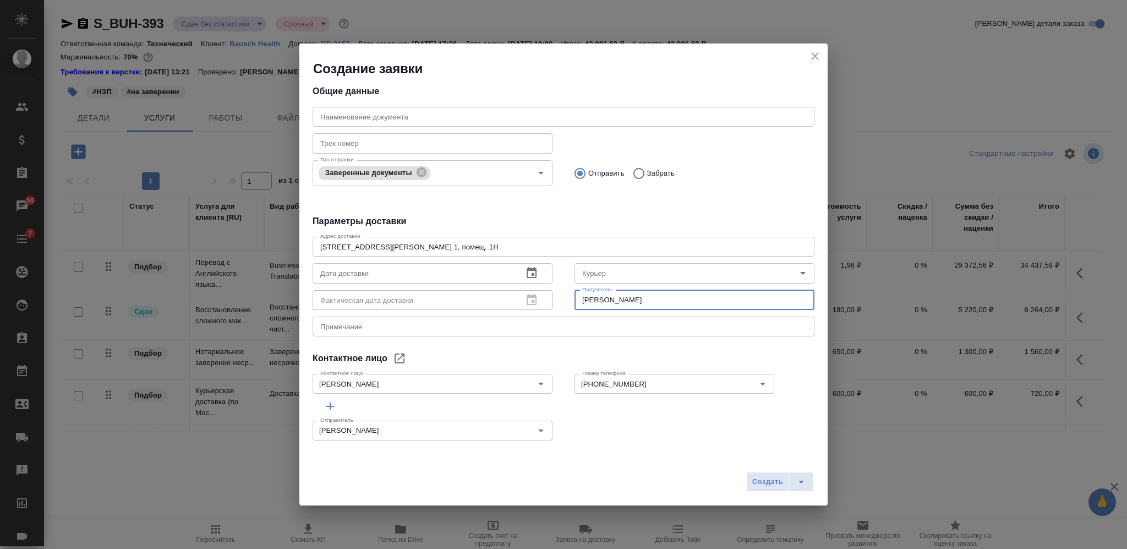
paste input "[PHONE_NUMBER]"
type input "[PERSON_NAME] [PHONE_NUMBER]"
click at [769, 478] on span "Создать" at bounding box center [767, 481] width 31 height 13
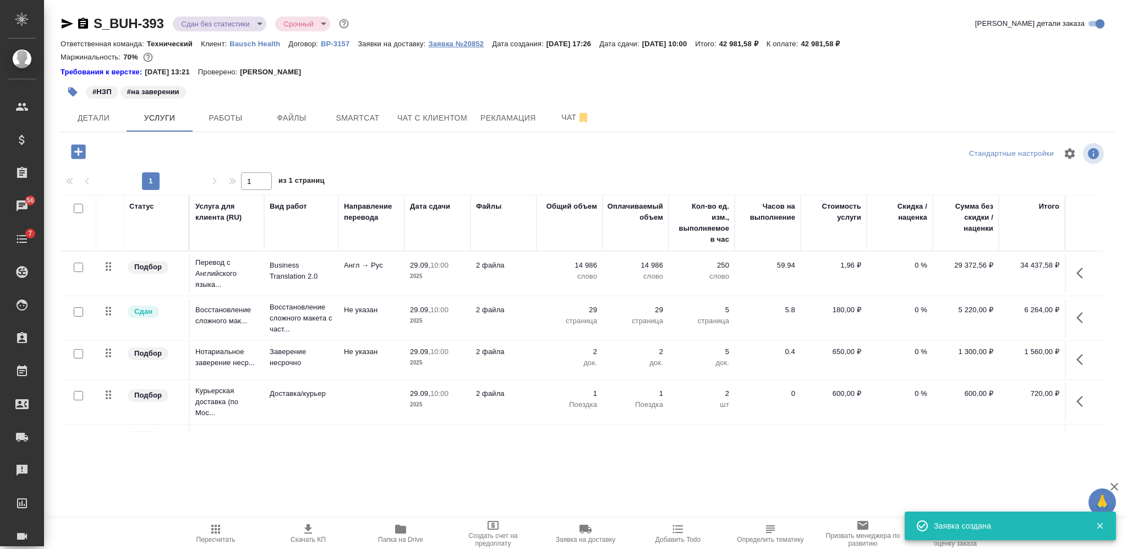
click at [458, 40] on p "Заявка №20852" at bounding box center [460, 44] width 64 height 8
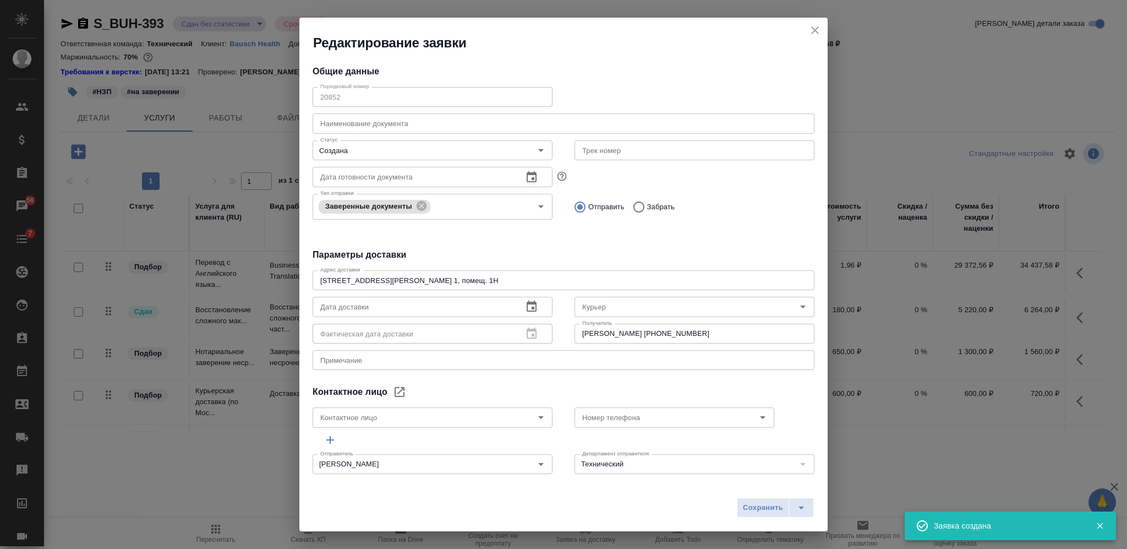
type input "[PERSON_NAME]"
type input "[PHONE_NUMBER]"
click at [817, 29] on icon "close" at bounding box center [814, 30] width 13 height 13
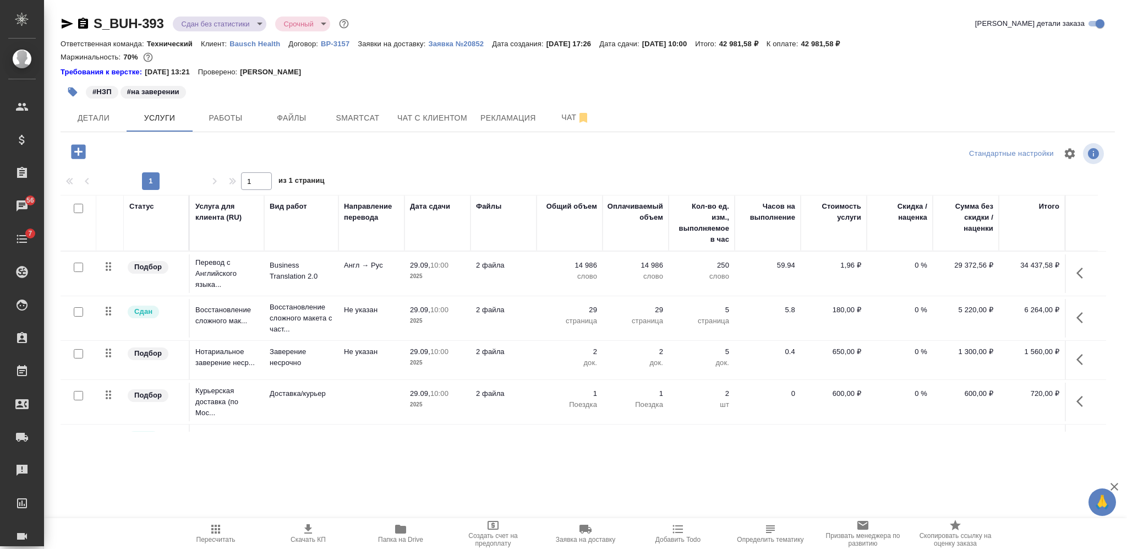
click at [83, 24] on icon "button" at bounding box center [82, 23] width 13 height 13
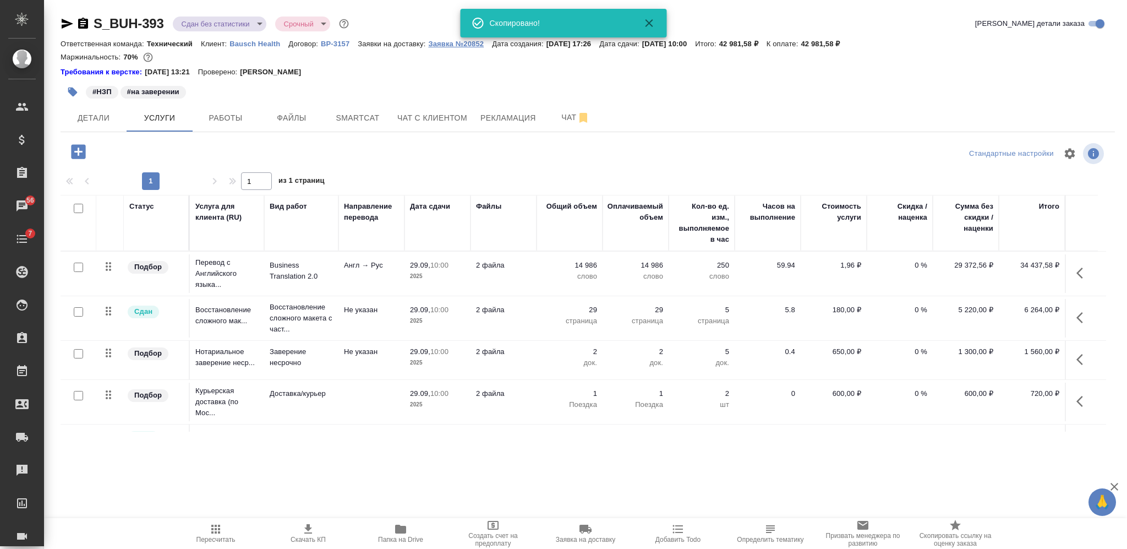
click at [458, 46] on p "Заявка №20852" at bounding box center [460, 44] width 64 height 8
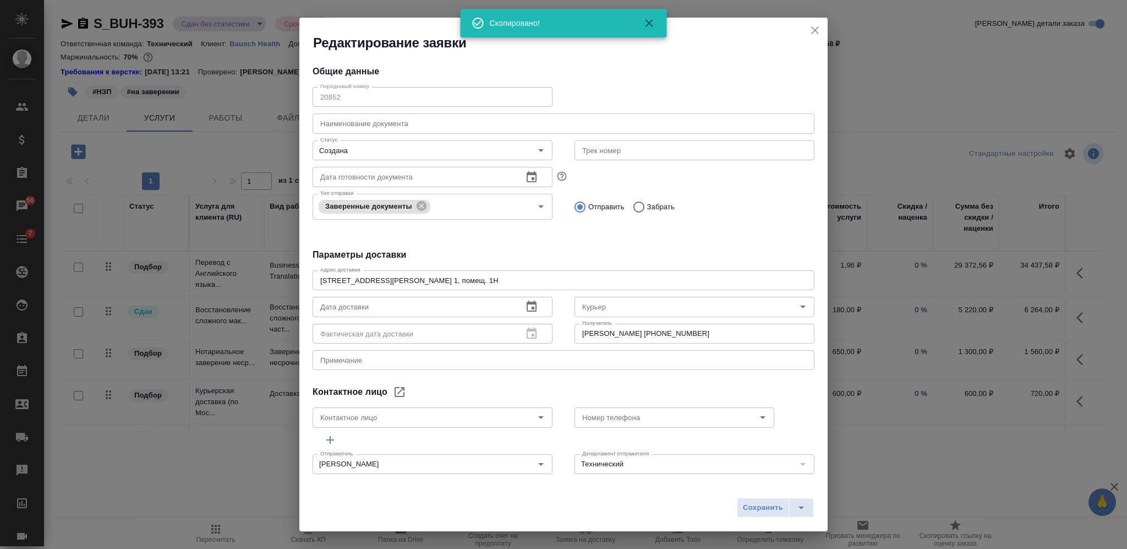
type input "[PERSON_NAME]"
type input "[PHONE_NUMBER]"
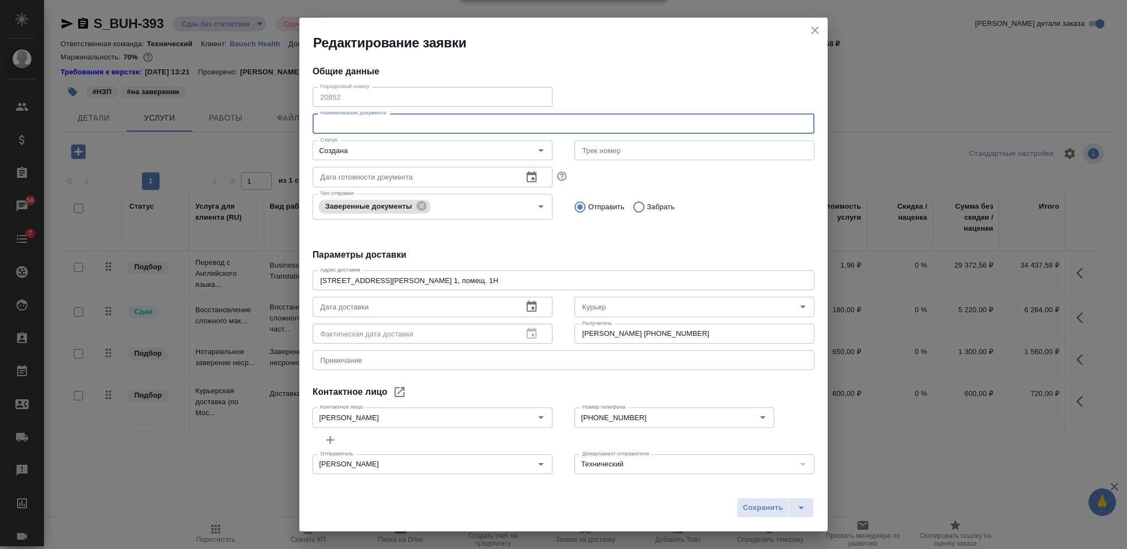
click at [450, 118] on input "text" at bounding box center [564, 123] width 502 height 20
paste input "S_BUH-393"
type input "S_BUH-393"
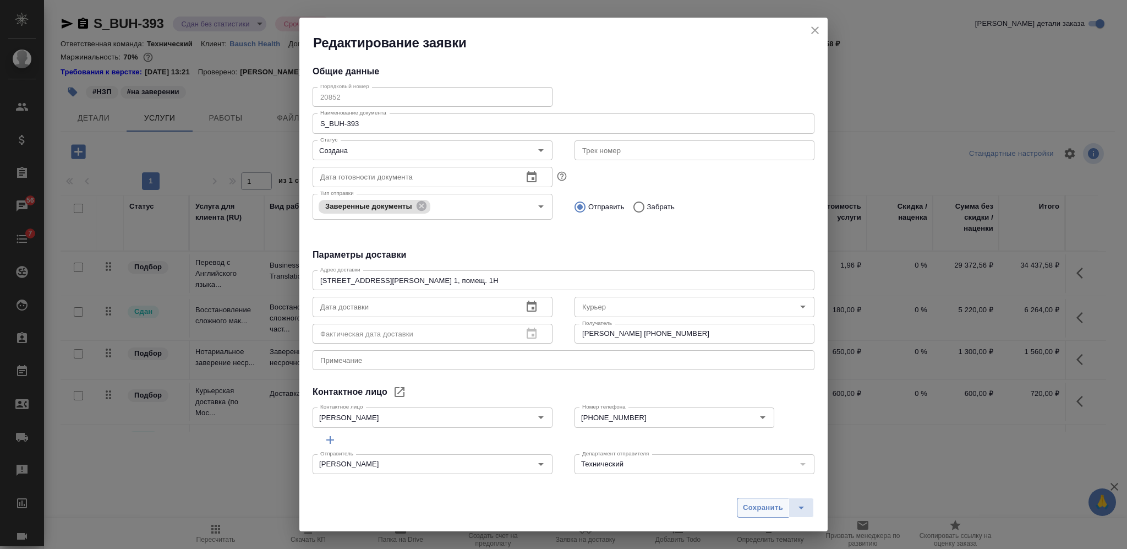
drag, startPoint x: 752, startPoint y: 511, endPoint x: 753, endPoint y: 489, distance: 22.0
click at [753, 511] on span "Сохранить" at bounding box center [763, 507] width 40 height 13
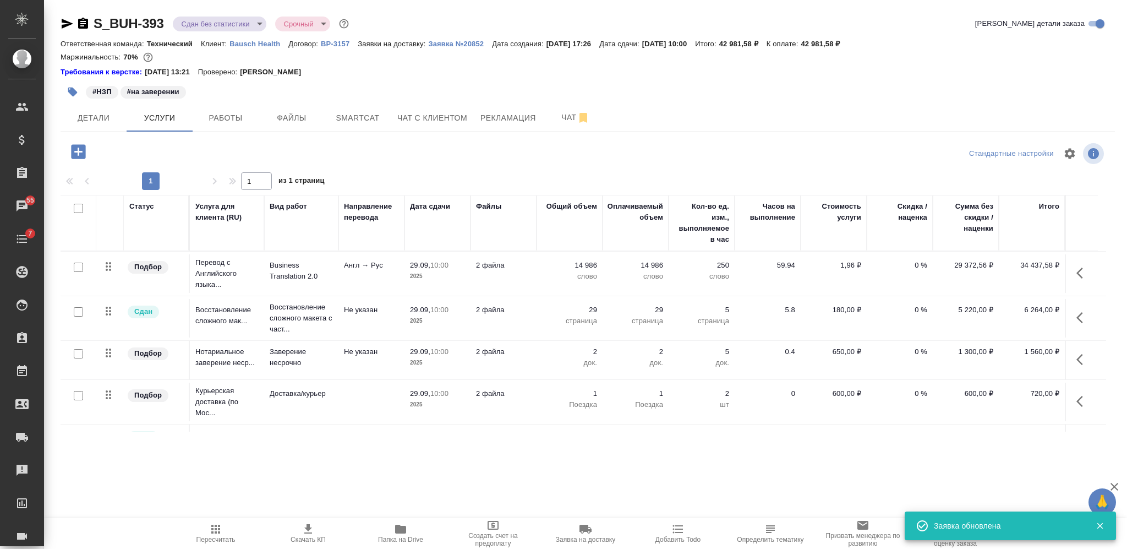
click at [75, 86] on icon "button" at bounding box center [72, 91] width 11 height 11
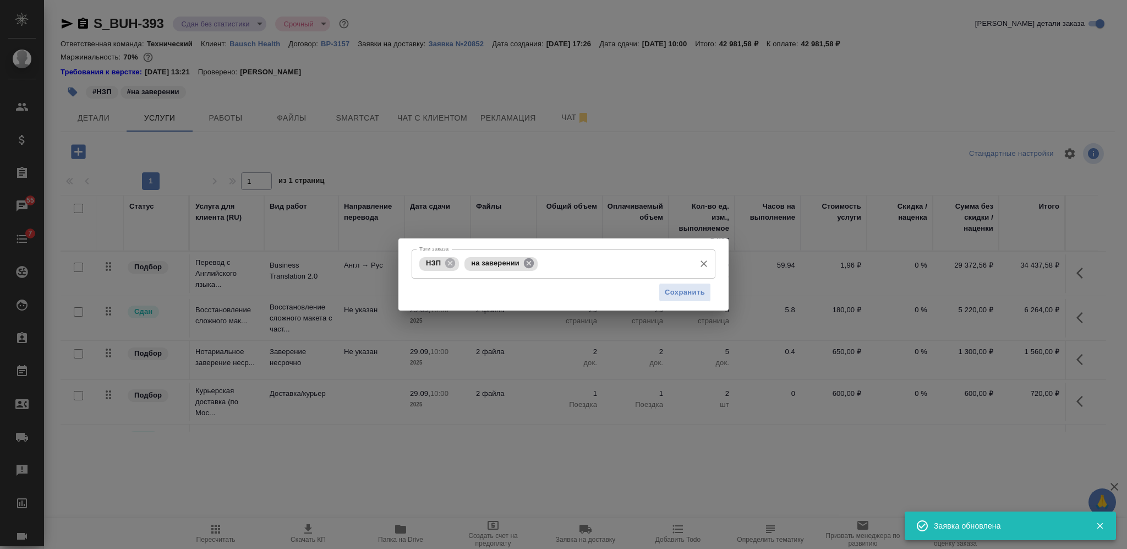
click at [530, 264] on icon at bounding box center [529, 263] width 10 height 10
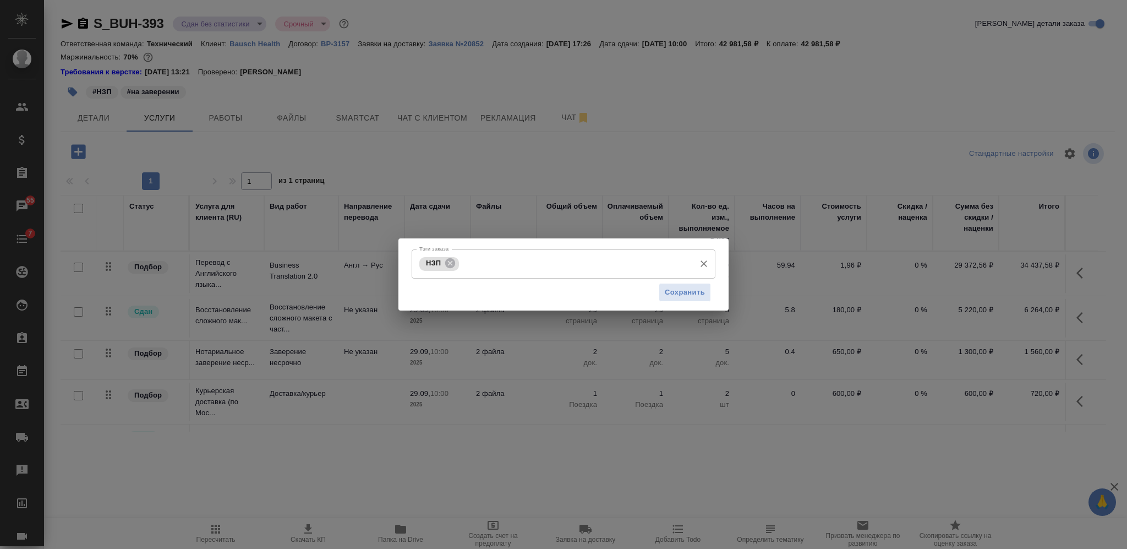
click at [712, 301] on div "Сохранить" at bounding box center [564, 292] width 304 height 28
click at [692, 295] on span "Сохранить" at bounding box center [685, 292] width 40 height 13
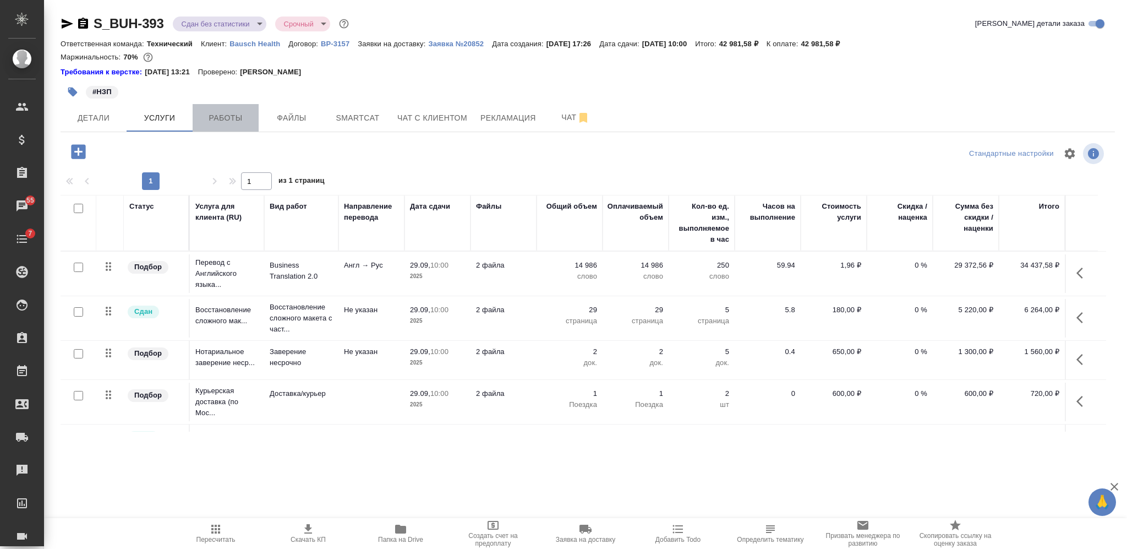
click at [231, 119] on span "Работы" at bounding box center [225, 118] width 53 height 14
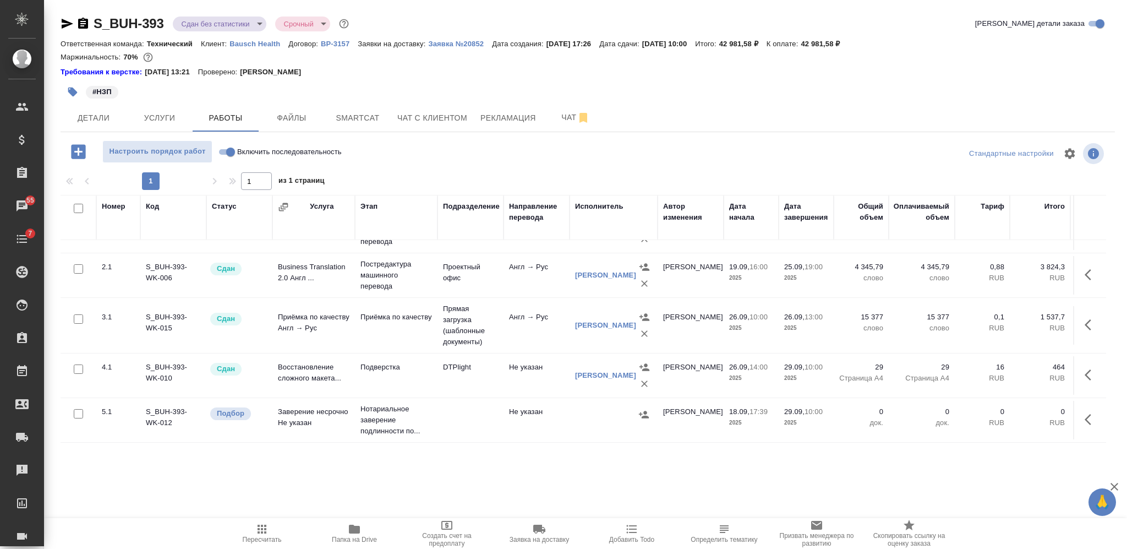
scroll to position [88, 0]
click at [1085, 413] on icon "button" at bounding box center [1091, 419] width 13 height 13
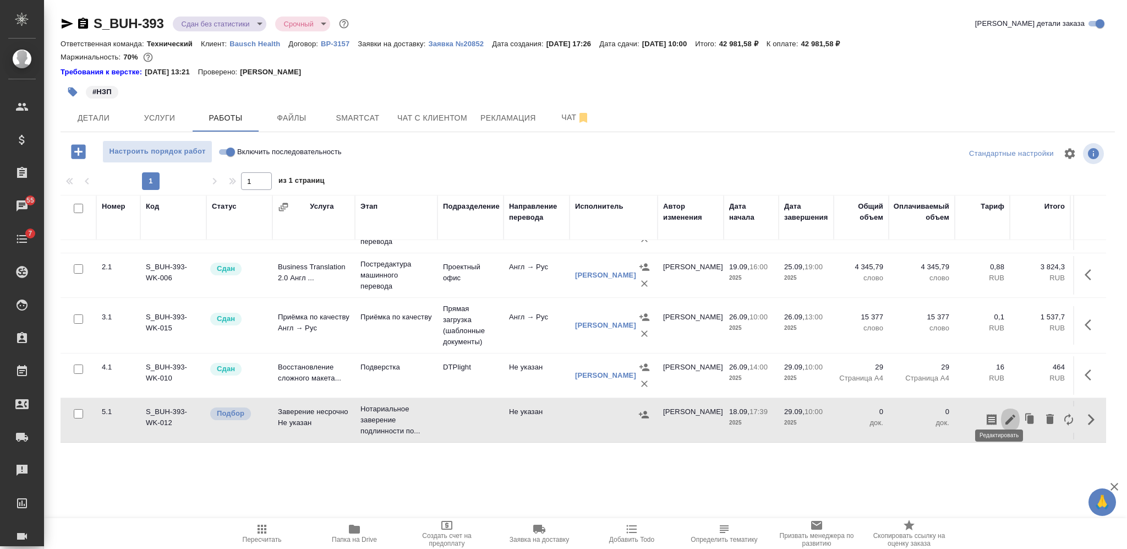
click at [1005, 414] on icon "button" at bounding box center [1010, 419] width 10 height 10
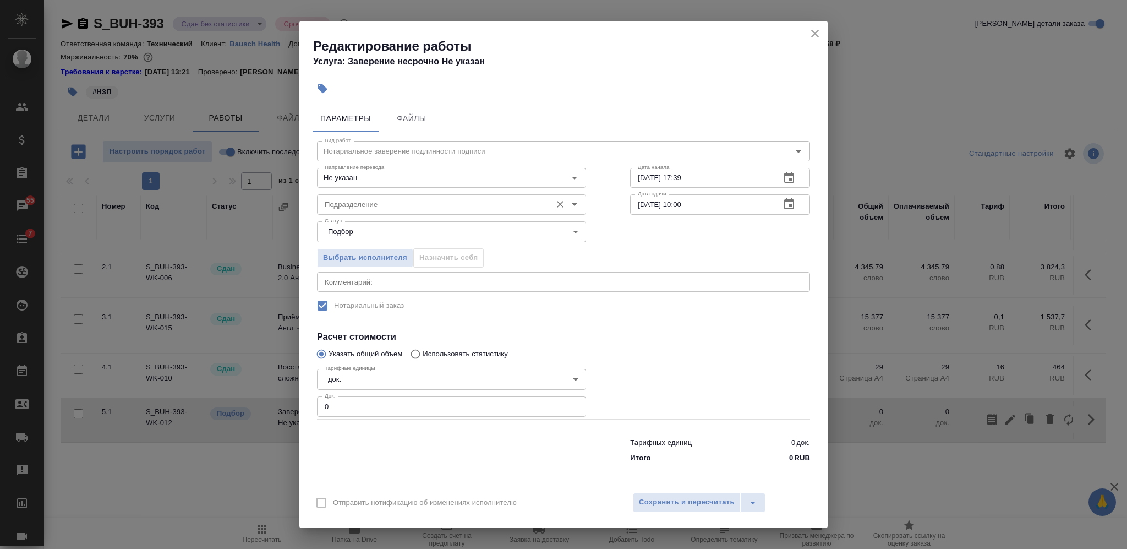
click at [375, 210] on div "Подразделение" at bounding box center [451, 204] width 269 height 20
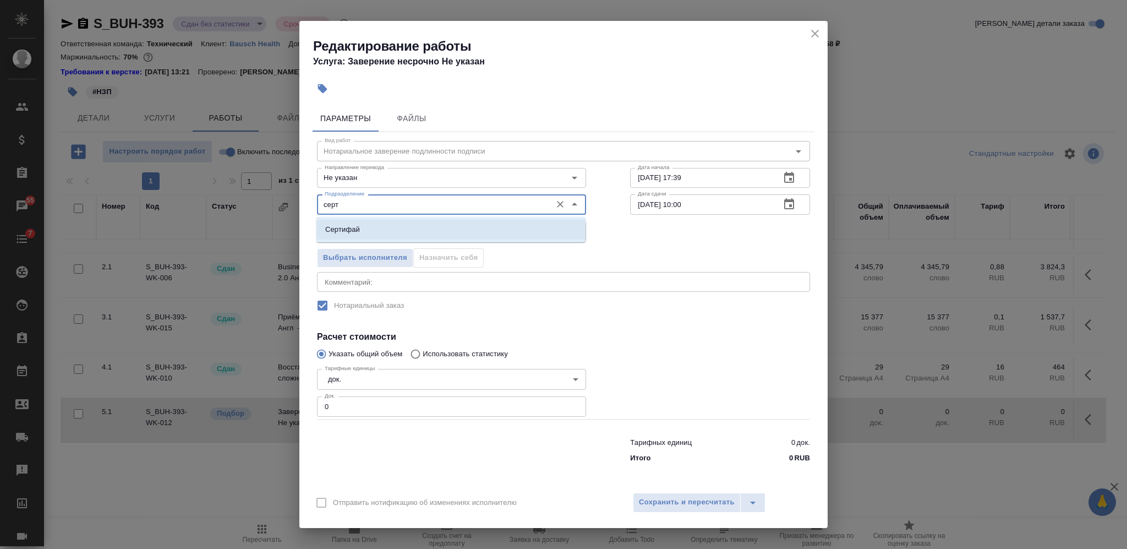
click at [376, 227] on li "Сертифай" at bounding box center [450, 230] width 269 height 20
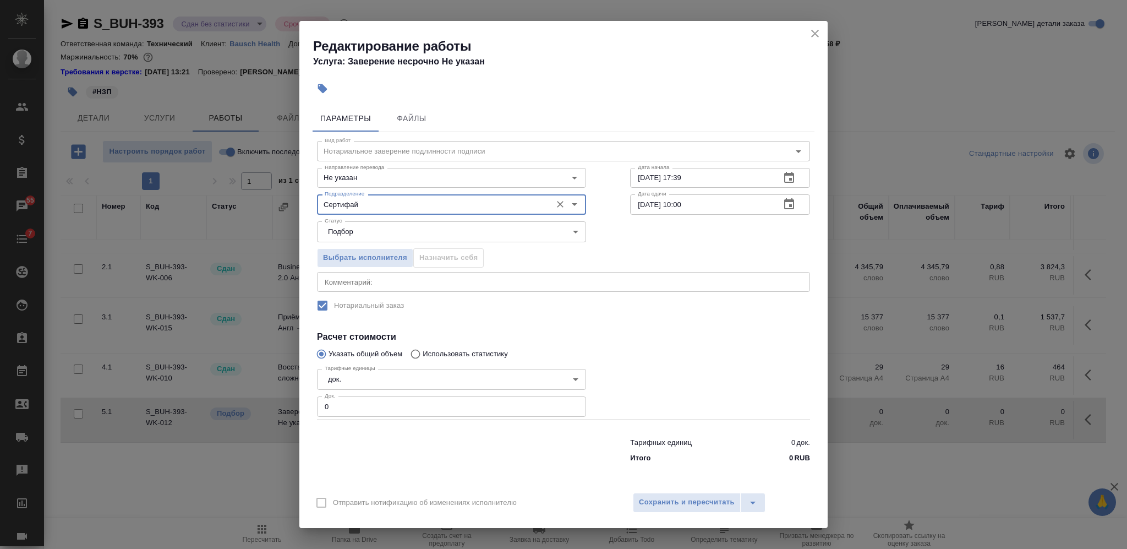
type input "Сертифай"
drag, startPoint x: 645, startPoint y: 180, endPoint x: 628, endPoint y: 179, distance: 17.1
click at [628, 179] on div "Вид работ Нотариальное заверение подлинности подписи Вид работ Направление пере…" at bounding box center [564, 299] width 502 height 335
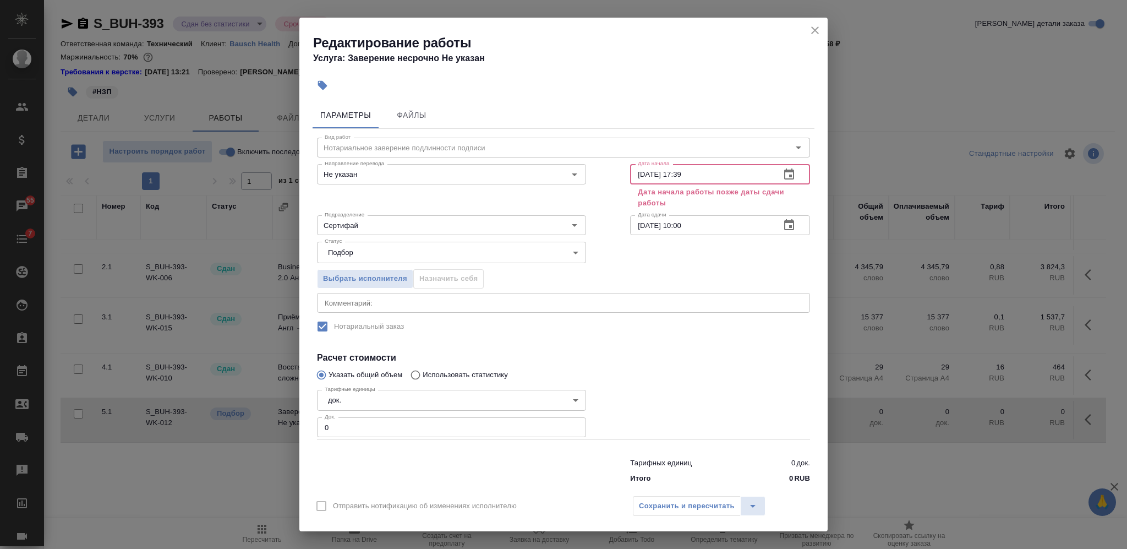
drag, startPoint x: 692, startPoint y: 173, endPoint x: 672, endPoint y: 173, distance: 19.3
click at [672, 173] on input "[DATE] 17:39" at bounding box center [700, 174] width 141 height 20
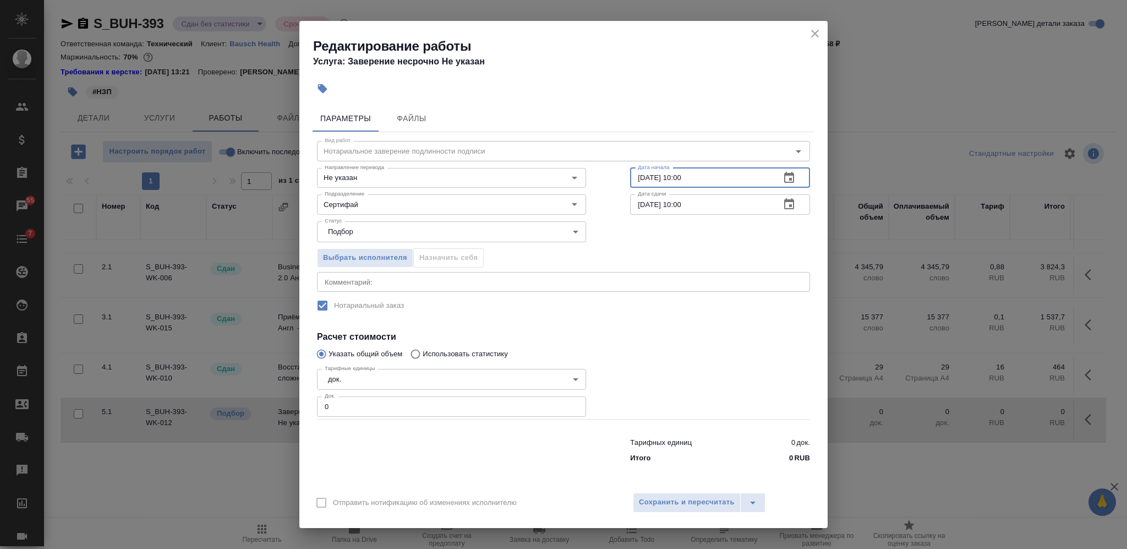
type input "[DATE] 10:00"
drag, startPoint x: 331, startPoint y: 408, endPoint x: 311, endPoint y: 406, distance: 20.0
click at [311, 406] on div "Параметры Файлы Вид работ Нотариальное заверение подлинности подписи Вид работ …" at bounding box center [563, 293] width 528 height 384
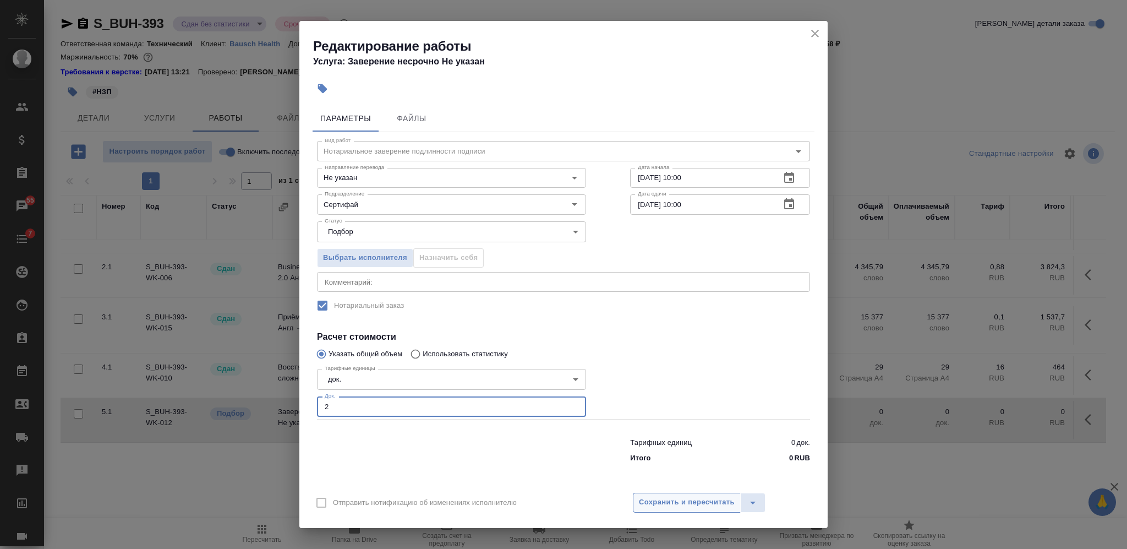
type input "2"
click at [705, 496] on span "Сохранить и пересчитать" at bounding box center [687, 502] width 96 height 13
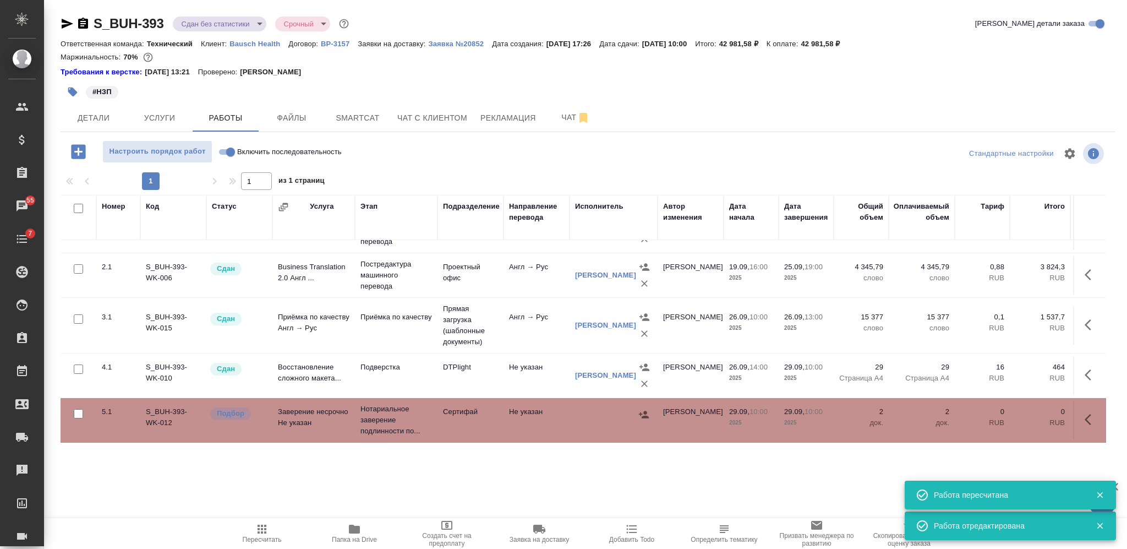
click at [644, 411] on icon "button" at bounding box center [644, 414] width 10 height 7
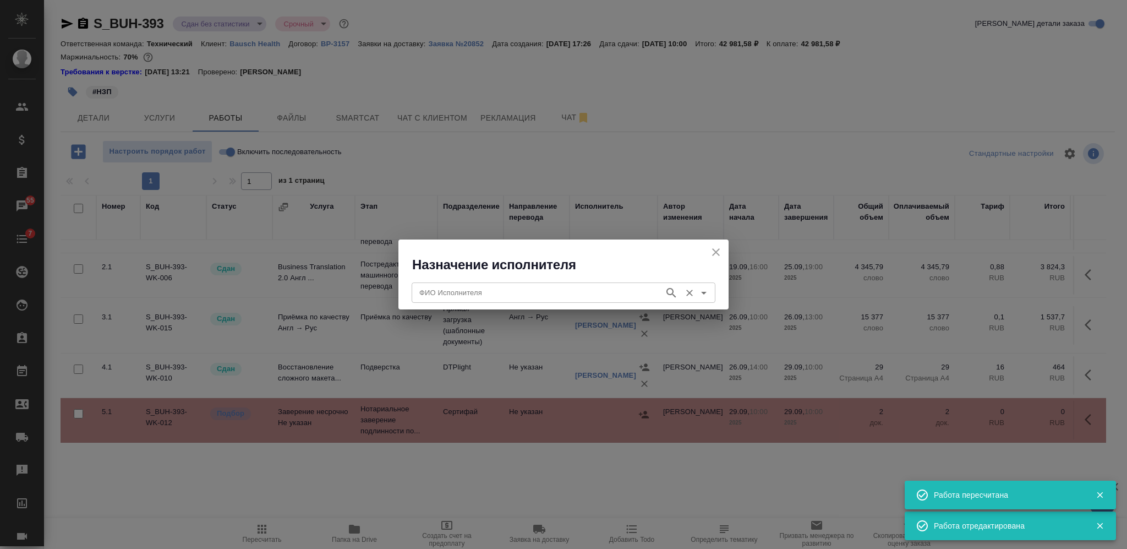
click at [592, 291] on input "ФИО Исполнителя" at bounding box center [537, 292] width 244 height 13
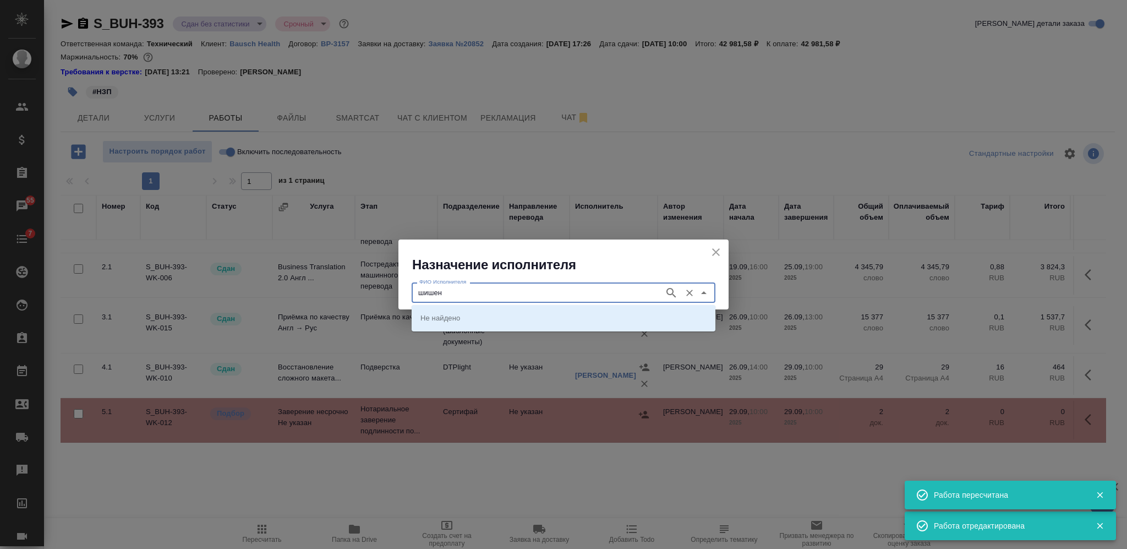
type input "шишен"
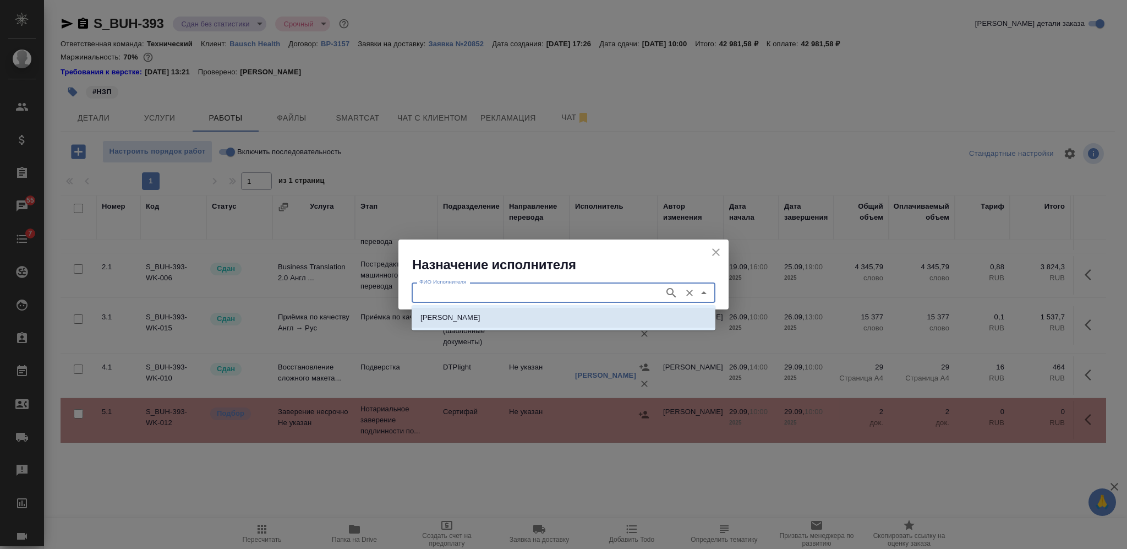
click at [480, 316] on p "[PERSON_NAME]" at bounding box center [450, 317] width 60 height 11
type input "[PERSON_NAME]"
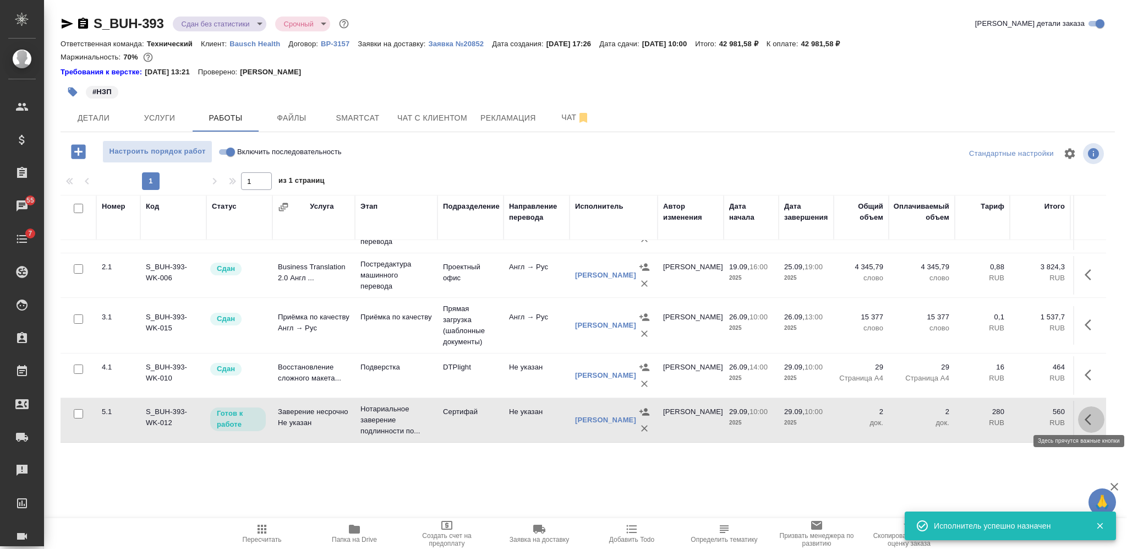
click at [1078, 406] on button "button" at bounding box center [1091, 419] width 26 height 26
click at [1004, 413] on icon "button" at bounding box center [1010, 419] width 13 height 13
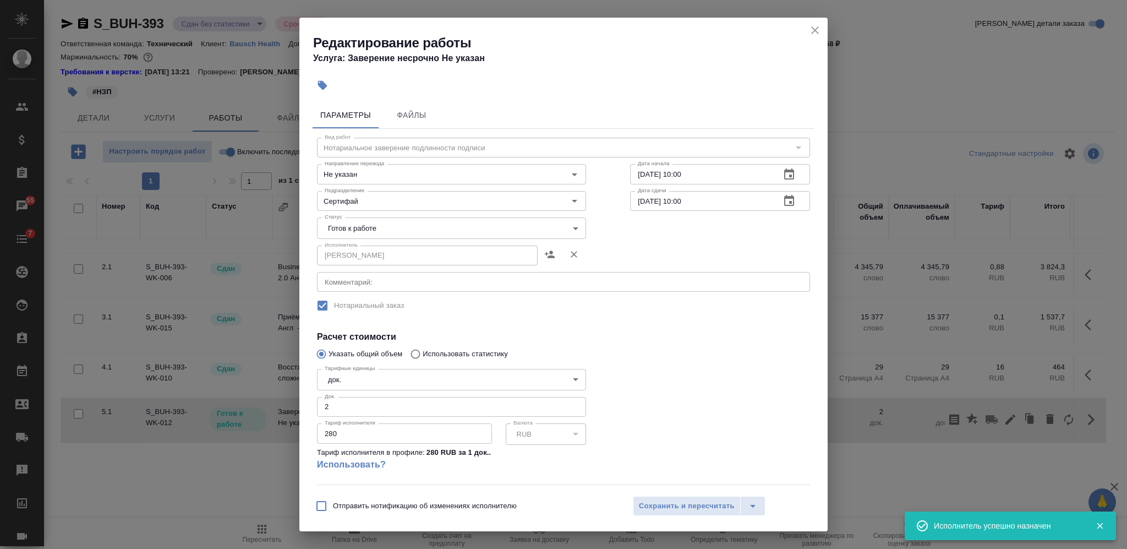
click at [451, 226] on body "🙏 .cls-1 fill:#fff; AWATERA [PERSON_NAME] Спецификации Заказы 55 Чаты 7 Todo Пр…" at bounding box center [563, 274] width 1127 height 549
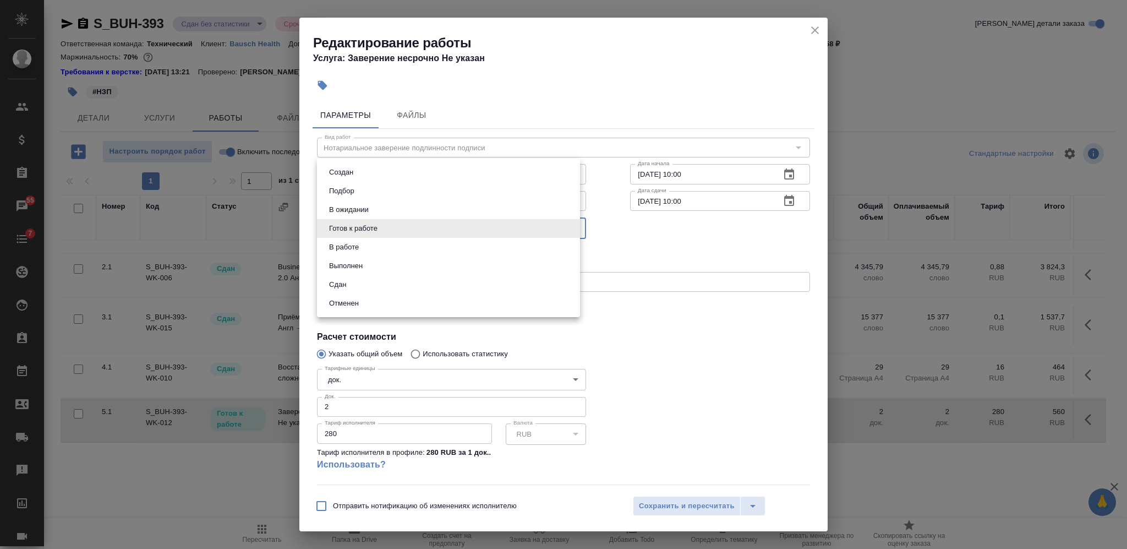
click at [403, 279] on li "Сдан" at bounding box center [448, 284] width 263 height 19
type input "closed"
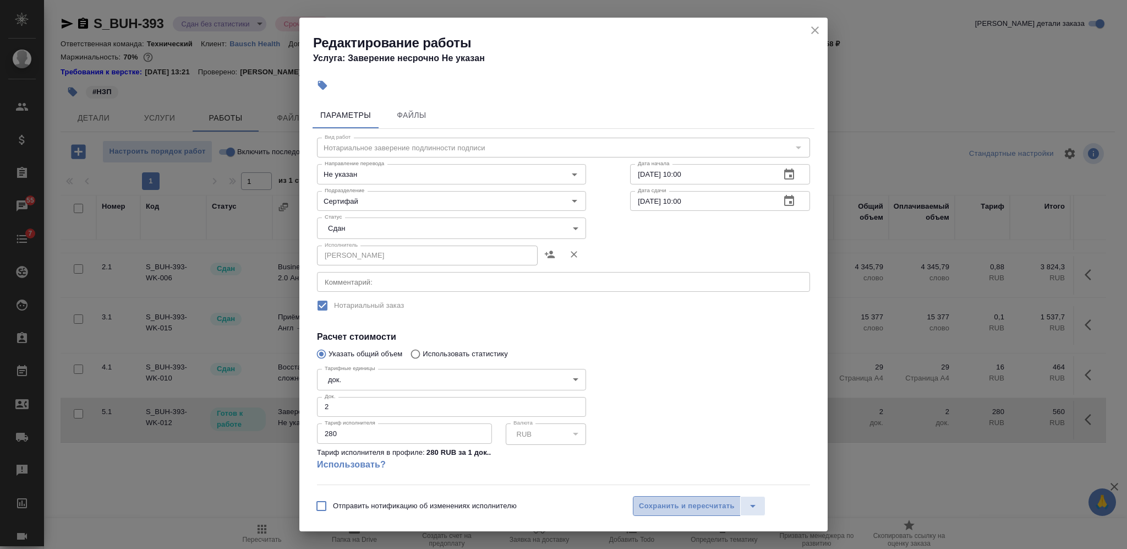
click at [678, 512] on span "Сохранить и пересчитать" at bounding box center [687, 506] width 96 height 13
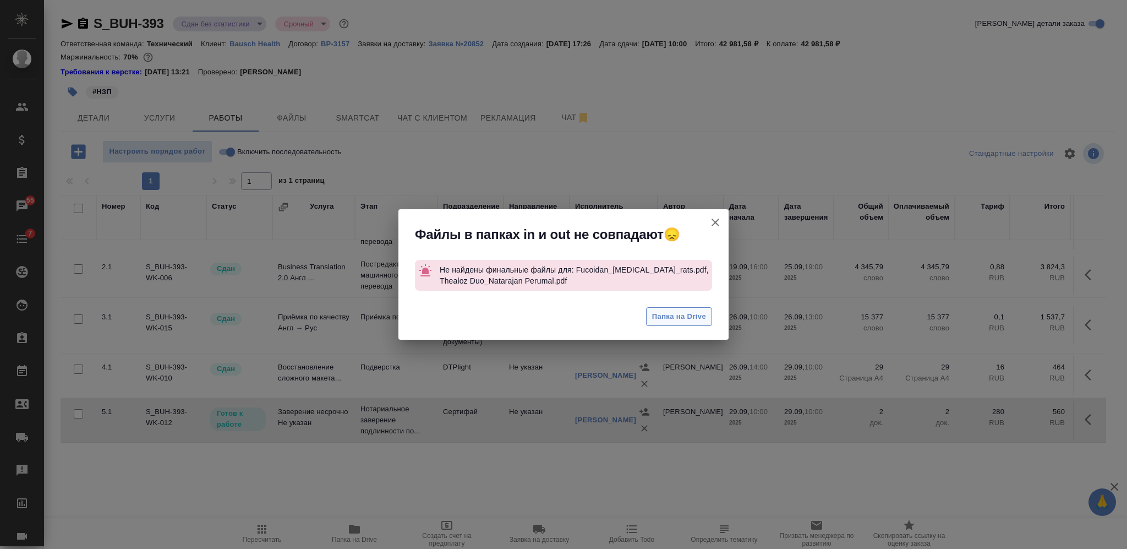
click at [696, 319] on span "Папка на Drive" at bounding box center [679, 316] width 54 height 13
click at [713, 231] on button "Группировать работы по услугам" at bounding box center [715, 222] width 26 height 26
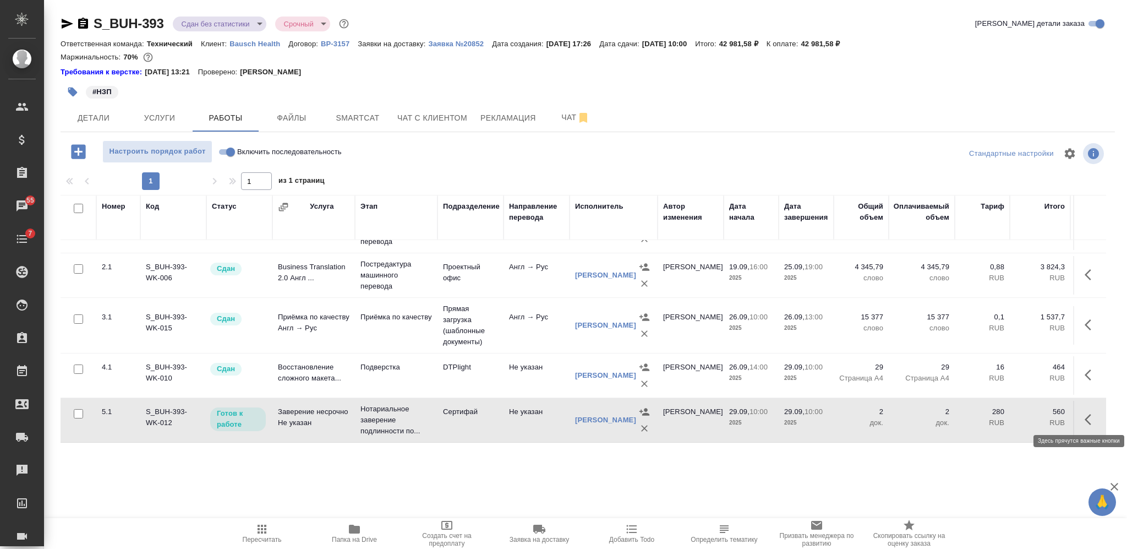
click at [1085, 413] on icon "button" at bounding box center [1091, 419] width 13 height 13
click at [1004, 416] on icon "button" at bounding box center [1010, 419] width 13 height 13
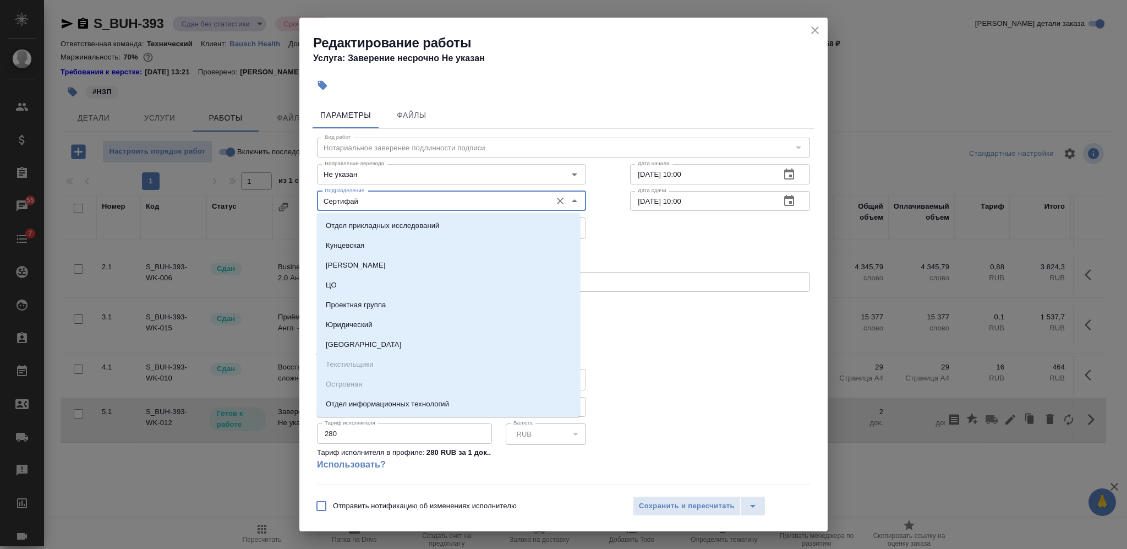
click at [414, 198] on input "Сертифай" at bounding box center [433, 200] width 226 height 13
click at [647, 250] on div "Исполнитель [PERSON_NAME] Исполнитель" at bounding box center [563, 254] width 537 height 70
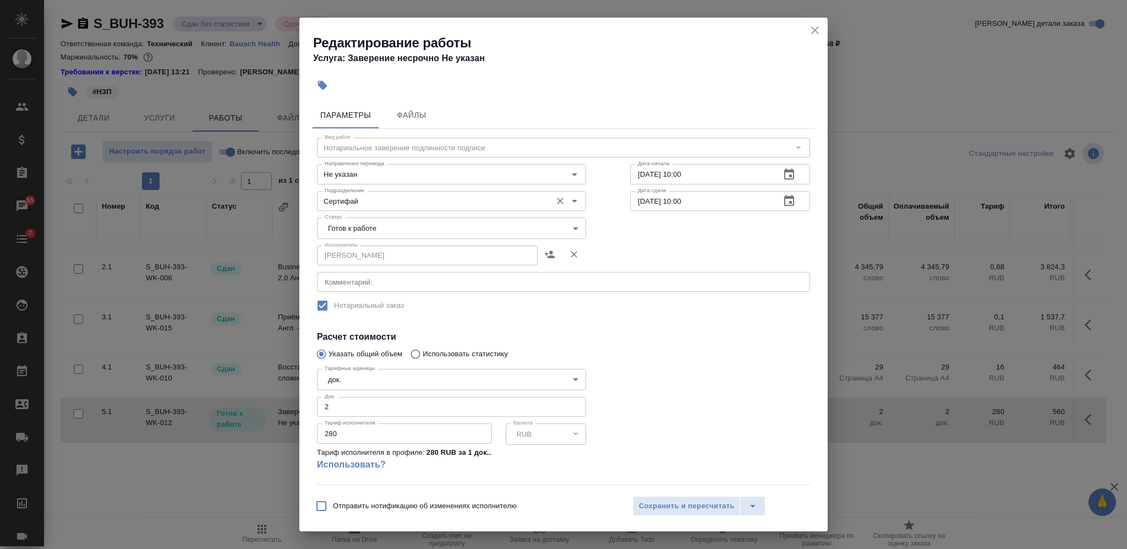
click at [373, 196] on input "Сертифай" at bounding box center [433, 200] width 226 height 13
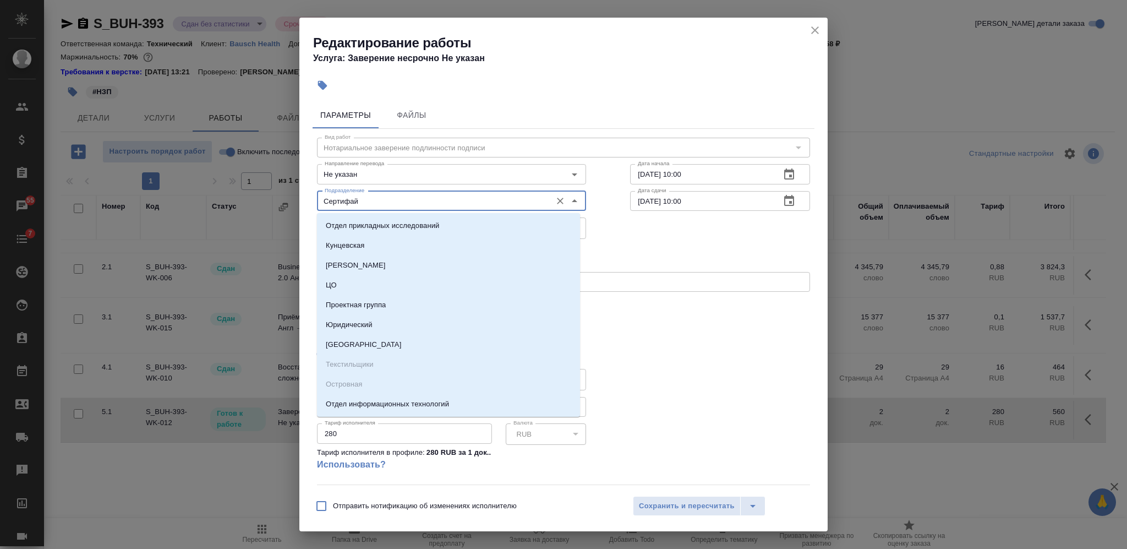
click at [373, 196] on input "Сертифай" at bounding box center [433, 200] width 226 height 13
click at [667, 250] on div "Исполнитель [PERSON_NAME] Исполнитель" at bounding box center [563, 254] width 537 height 70
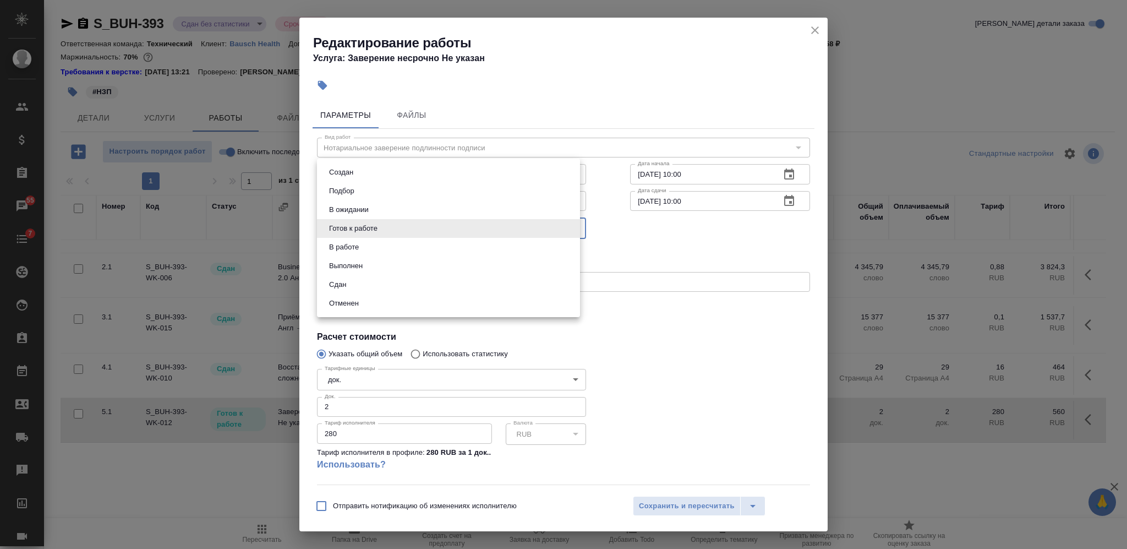
click at [447, 233] on body "🙏 .cls-1 fill:#fff; AWATERA [PERSON_NAME] Спецификации Заказы 55 Чаты 7 Todo Пр…" at bounding box center [563, 274] width 1127 height 549
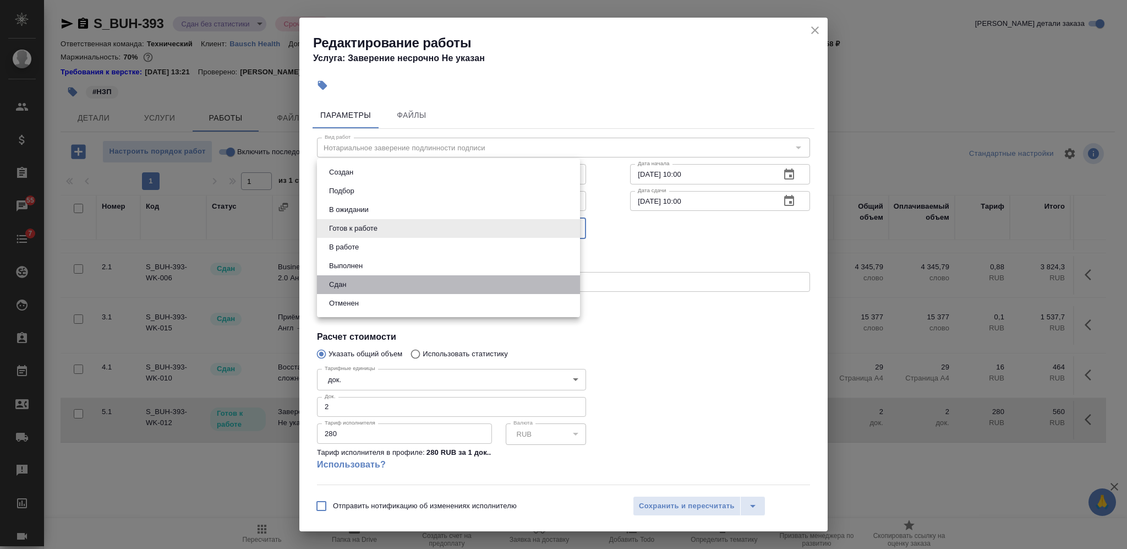
click at [412, 287] on li "Сдан" at bounding box center [448, 284] width 263 height 19
type input "closed"
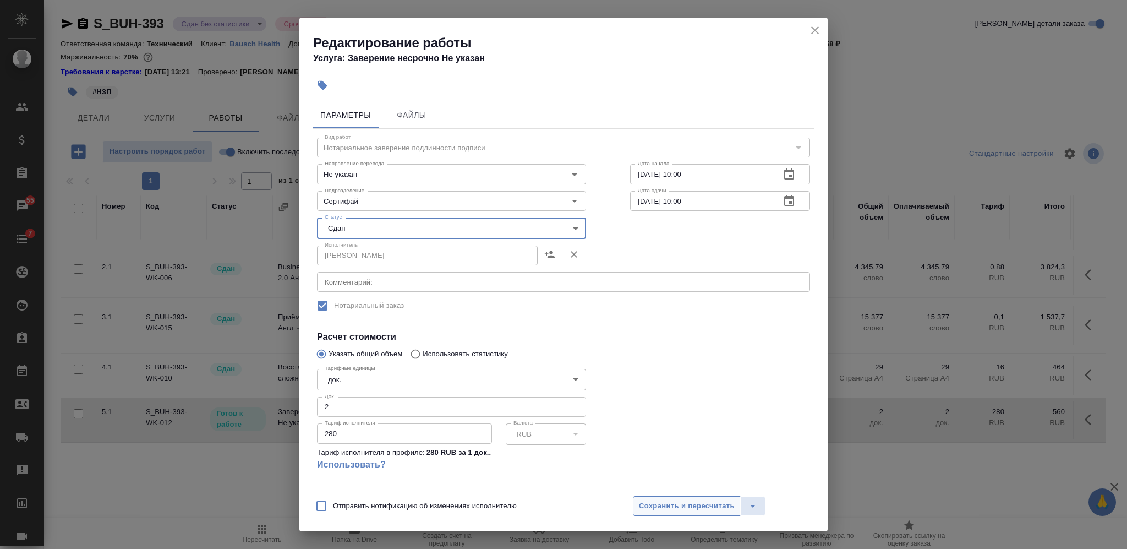
click at [684, 510] on span "Сохранить и пересчитать" at bounding box center [687, 506] width 96 height 13
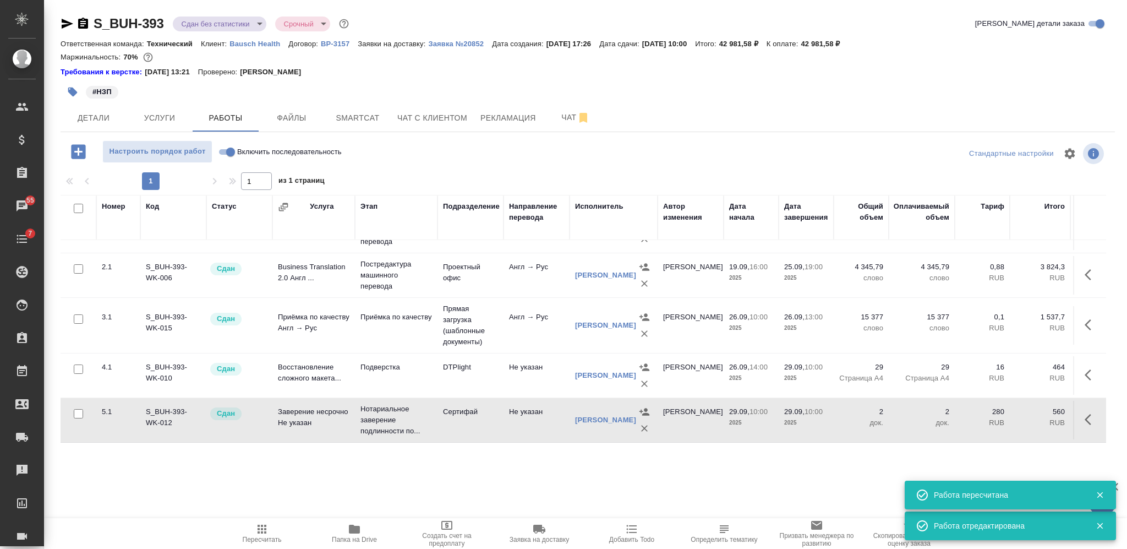
click at [77, 89] on icon "button" at bounding box center [72, 91] width 11 height 11
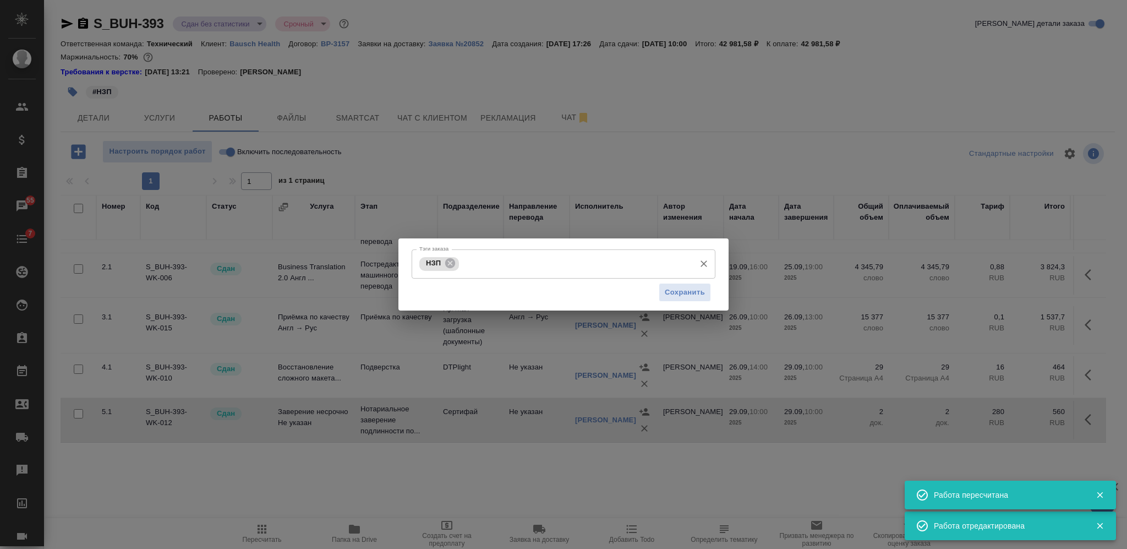
click at [585, 253] on div "НЗП Тэги заказа" at bounding box center [564, 263] width 304 height 29
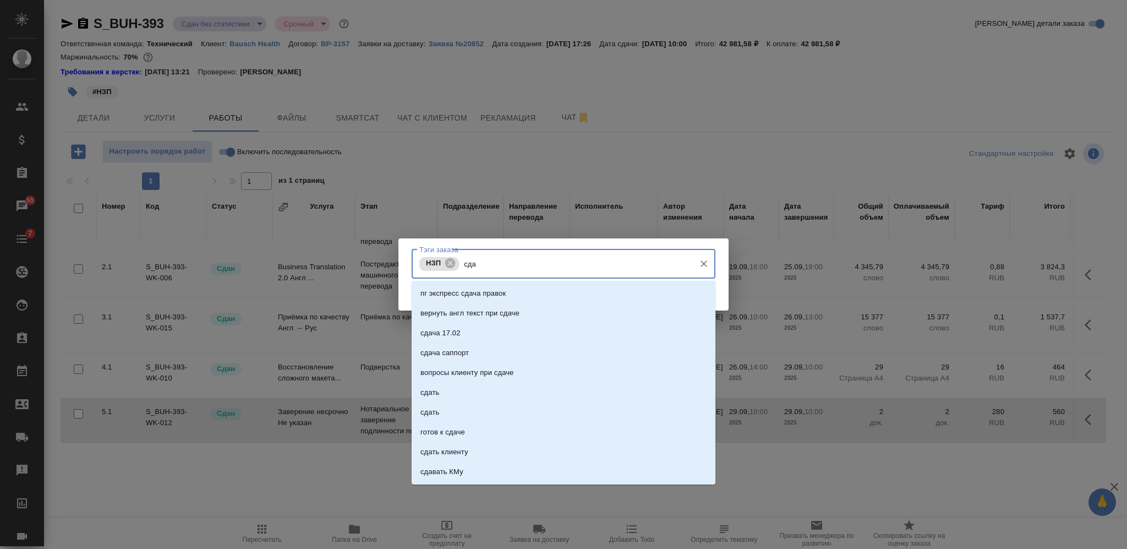
type input "сдан"
click at [585, 349] on li "сдан" at bounding box center [564, 353] width 304 height 20
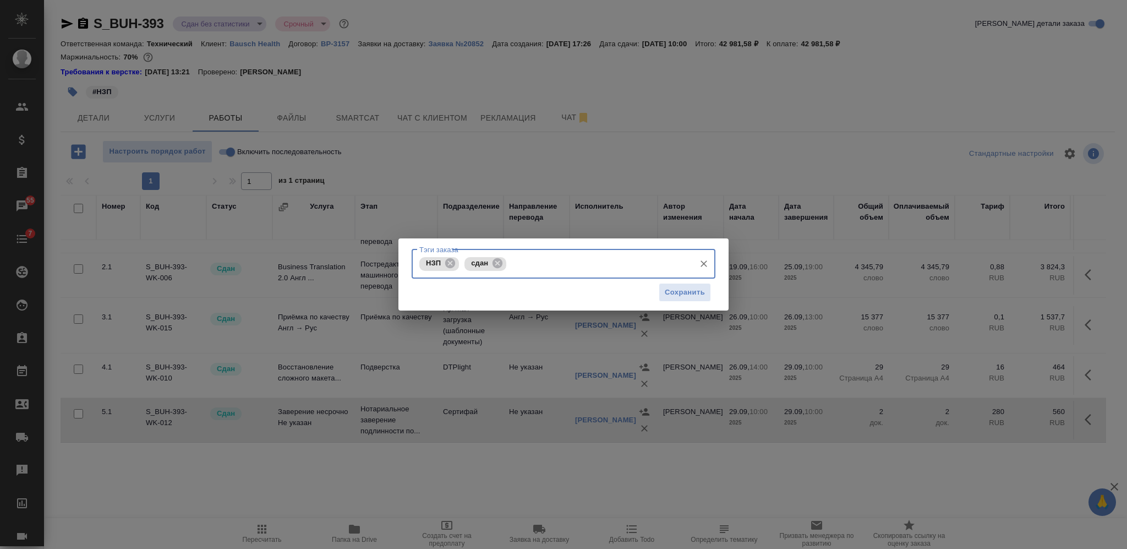
drag, startPoint x: 664, startPoint y: 292, endPoint x: 664, endPoint y: 284, distance: 7.7
click at [665, 291] on span "Сохранить" at bounding box center [685, 292] width 40 height 13
